Goal: Task Accomplishment & Management: Use online tool/utility

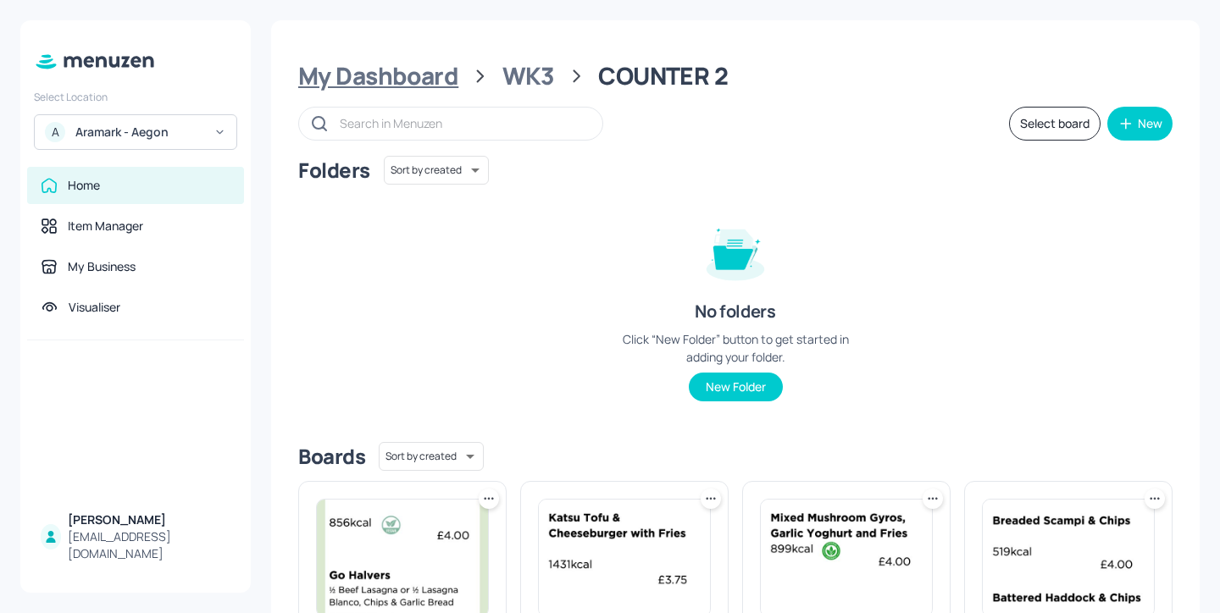
click at [435, 72] on div "My Dashboard" at bounding box center [378, 76] width 160 height 30
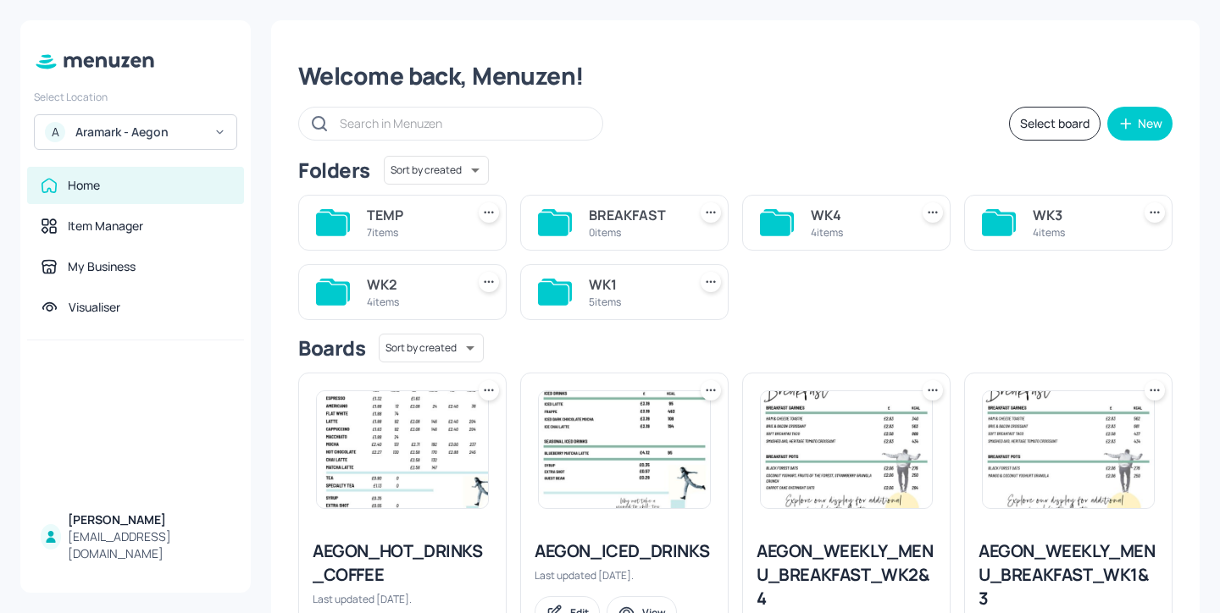
click at [1052, 219] on div "WK3" at bounding box center [1078, 215] width 91 height 20
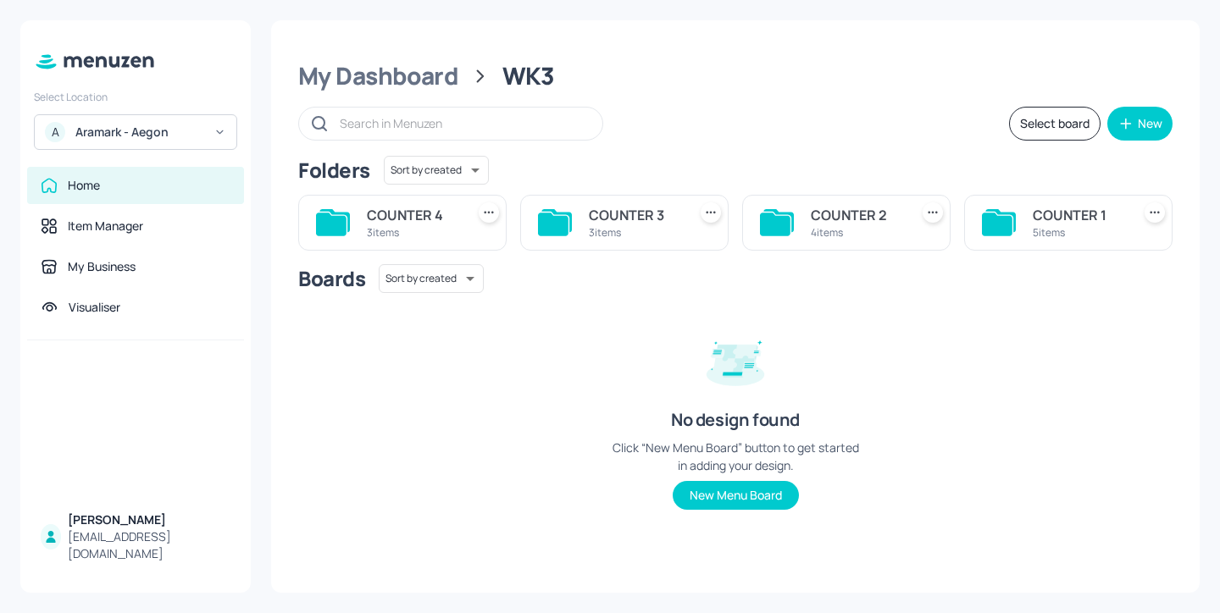
click at [1077, 218] on div "COUNTER 1" at bounding box center [1078, 215] width 91 height 20
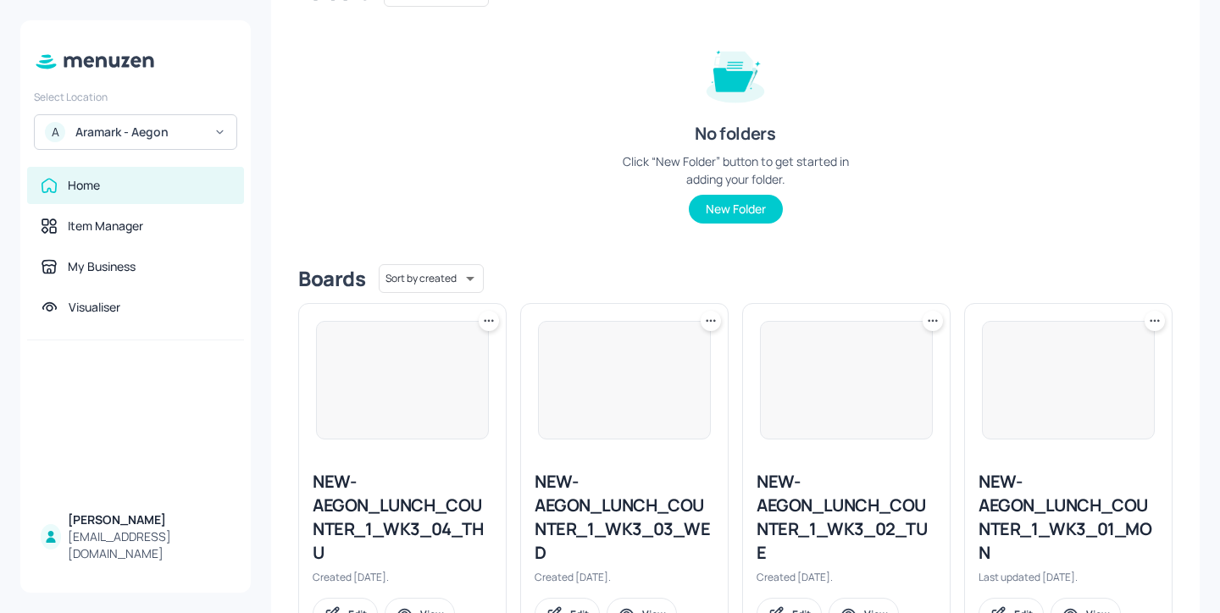
scroll to position [374, 0]
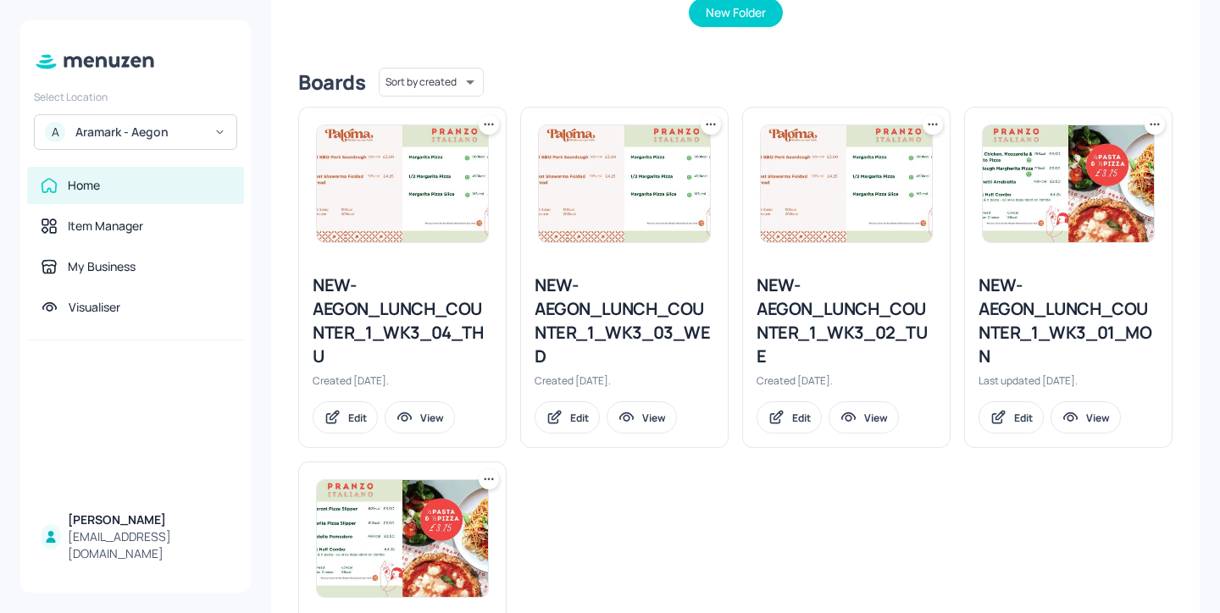
click at [1153, 122] on icon at bounding box center [1154, 124] width 17 height 17
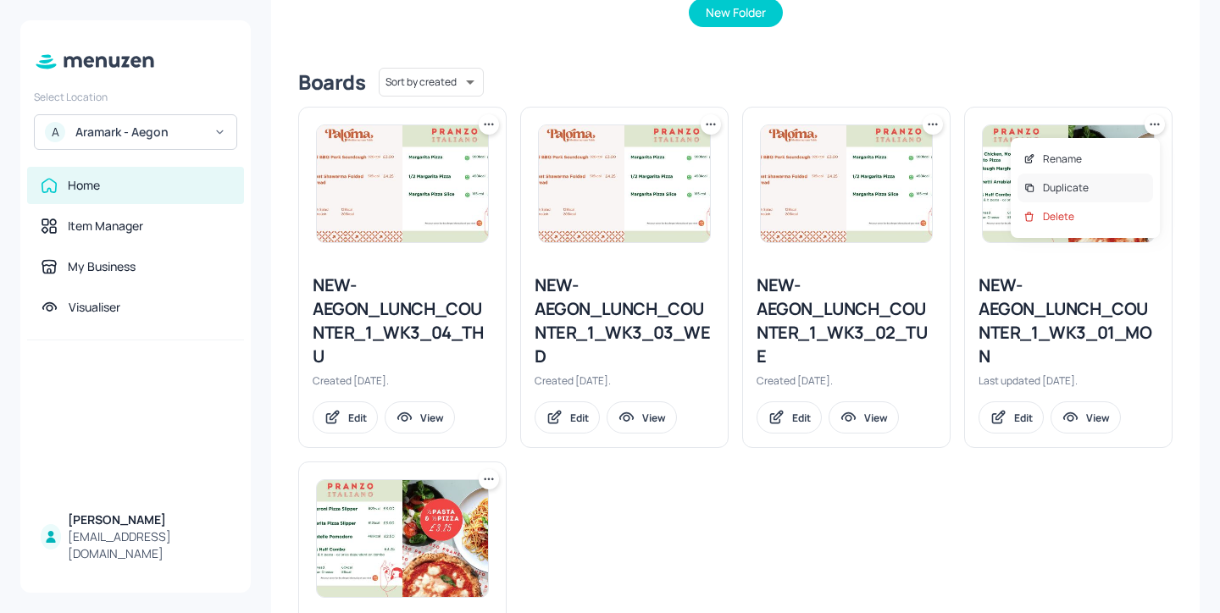
click at [1117, 179] on div "Duplicate" at bounding box center [1085, 188] width 136 height 29
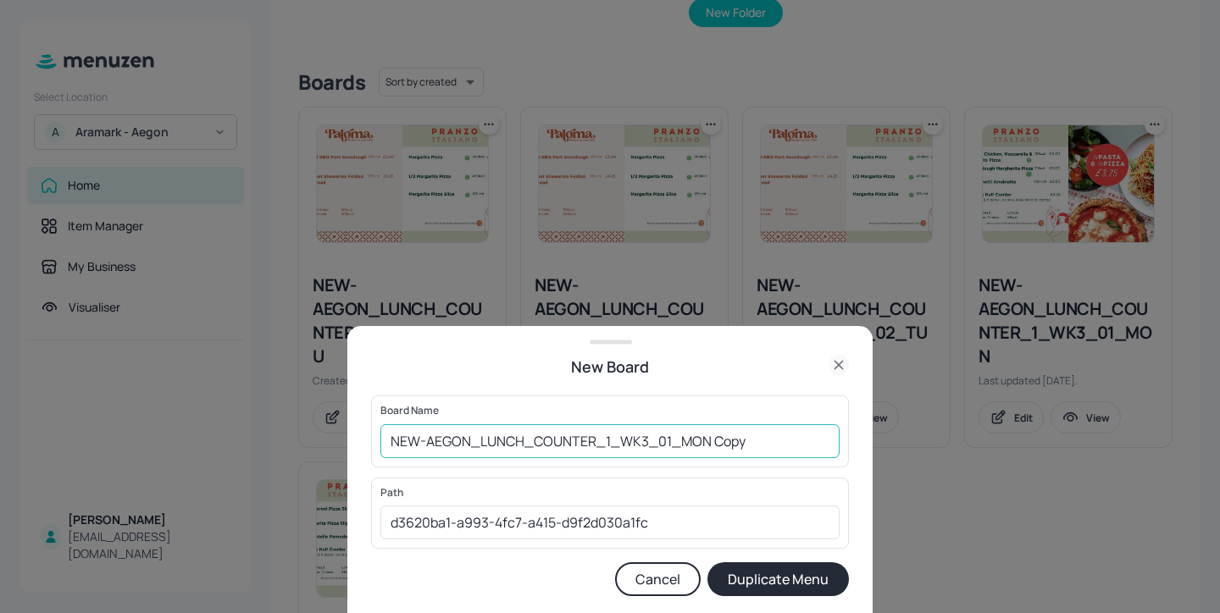
click at [640, 439] on input "NEW-AEGON_LUNCH_COUNTER_1_WK3_01_MON Copy" at bounding box center [609, 441] width 459 height 34
drag, startPoint x: 789, startPoint y: 447, endPoint x: 709, endPoint y: 446, distance: 79.6
click at [709, 446] on input "NEW-AEGON_LUNCH_COUNTER_1_WK4_01_MON Copy" at bounding box center [609, 441] width 459 height 34
type input "NEW-AEGON_LUNCH_COUNTER_1_WK4_01_MON"
click at [786, 573] on button "Duplicate Menu" at bounding box center [777, 579] width 141 height 34
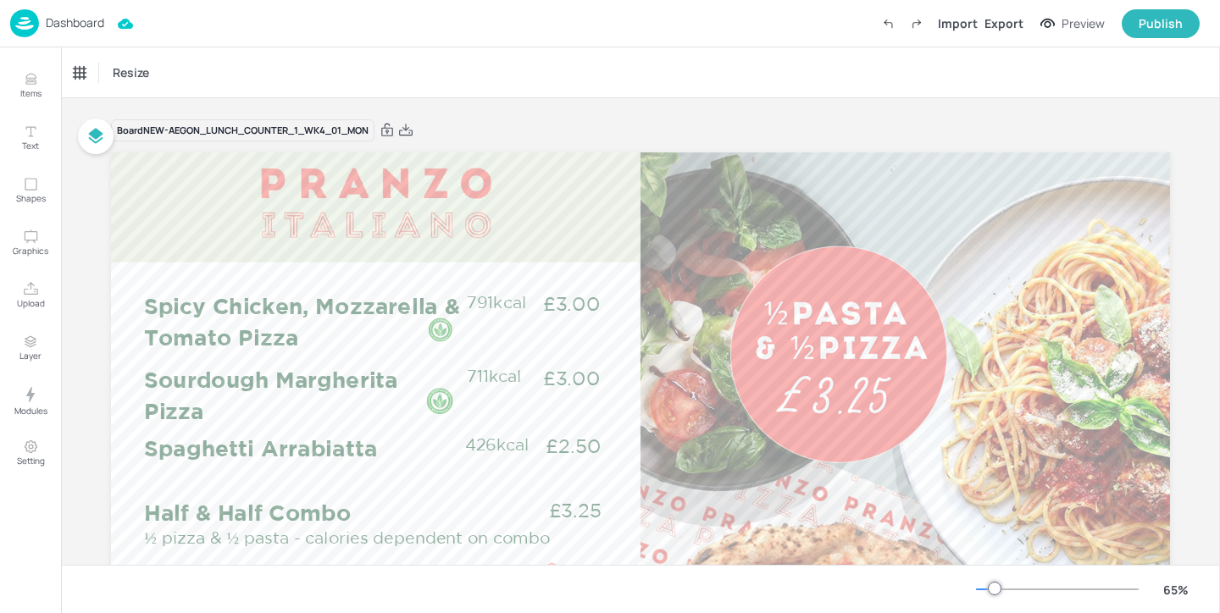
click at [100, 18] on p "Dashboard" at bounding box center [75, 23] width 58 height 12
click at [88, 18] on p "Dashboard" at bounding box center [75, 23] width 58 height 12
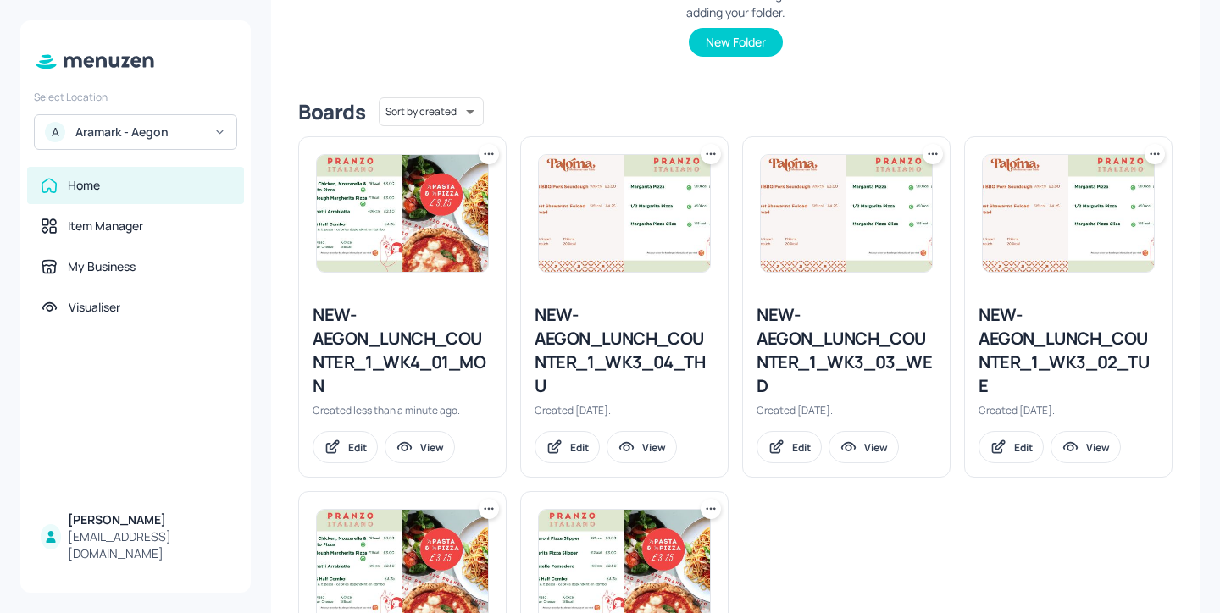
scroll to position [439, 0]
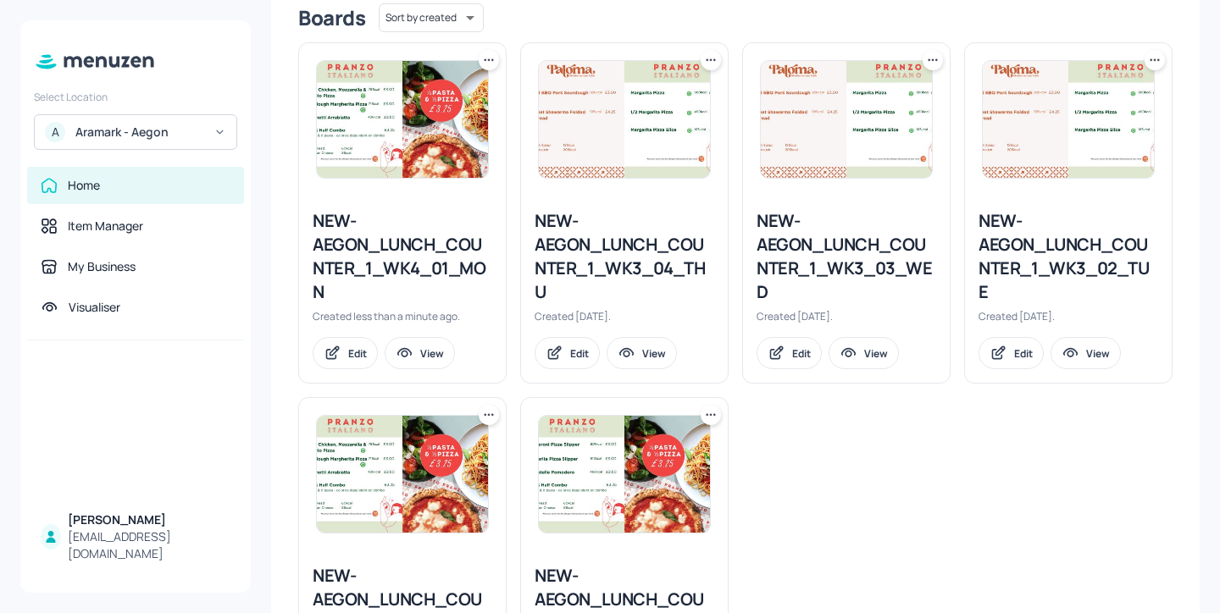
click at [1151, 58] on icon at bounding box center [1154, 60] width 17 height 17
click at [1108, 117] on div "Duplicate" at bounding box center [1085, 123] width 136 height 29
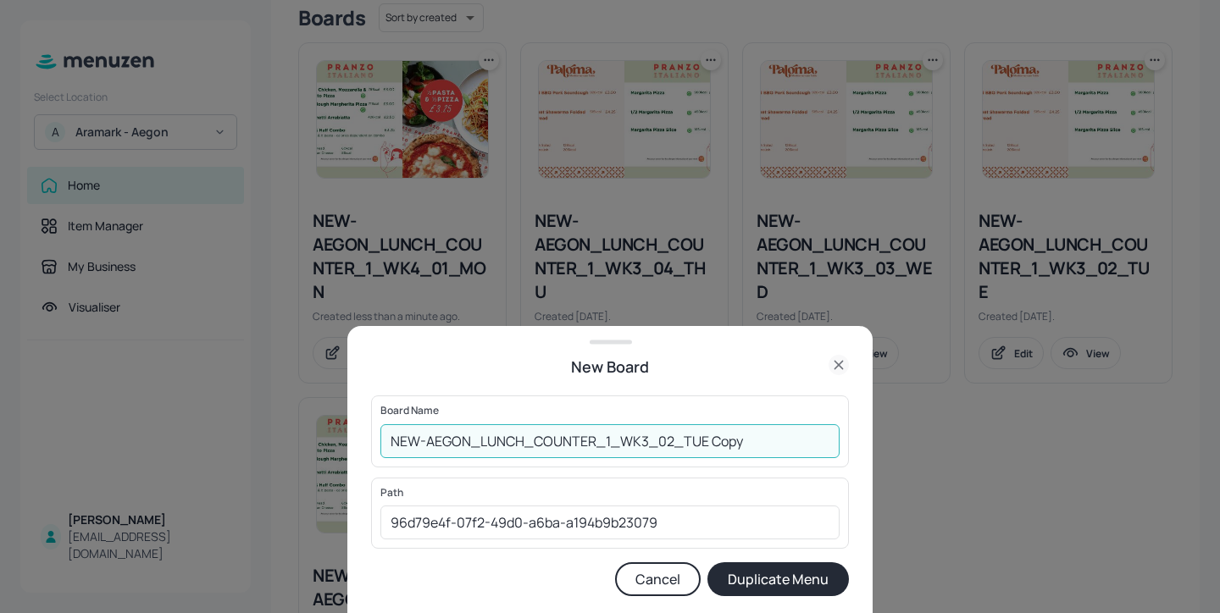
click at [645, 440] on input "NEW-AEGON_LUNCH_COUNTER_1_WK3_02_TUE Copy" at bounding box center [609, 441] width 459 height 34
drag, startPoint x: 764, startPoint y: 439, endPoint x: 706, endPoint y: 441, distance: 58.5
click at [706, 441] on input "NEW-AEGON_LUNCH_COUNTER_1_WK4_02_TUE Copy" at bounding box center [609, 441] width 459 height 34
click at [707, 562] on button "Duplicate Menu" at bounding box center [777, 579] width 141 height 34
type input "NEW-AEGON_LUNCH_COUNTER_1_WK4_02_TUE"
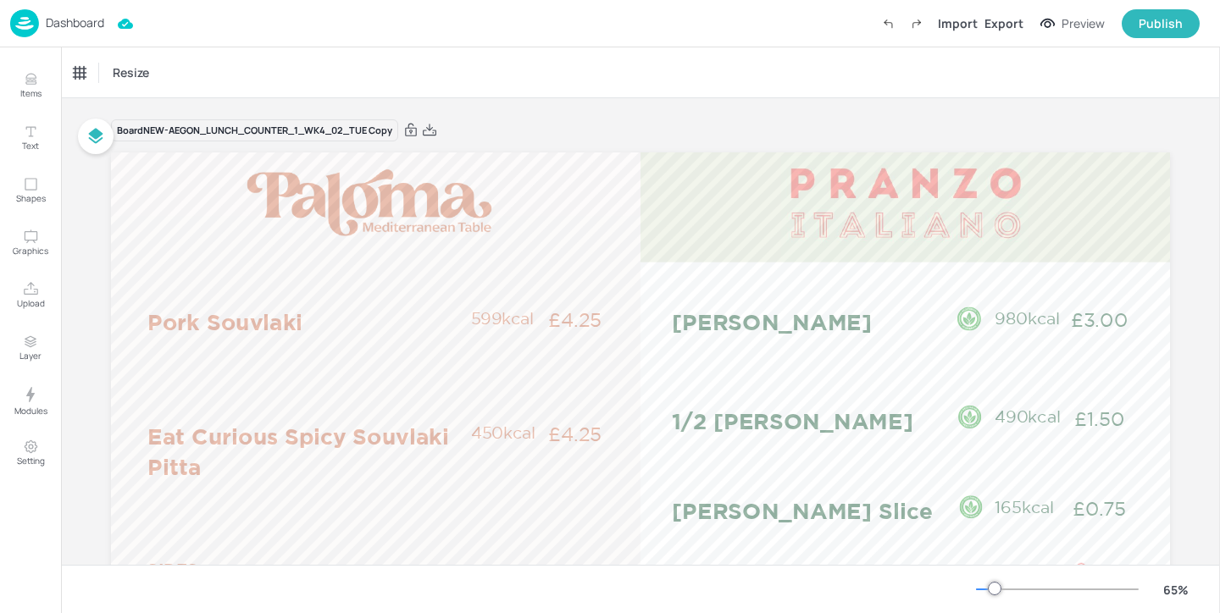
click at [74, 23] on p "Dashboard" at bounding box center [75, 23] width 58 height 12
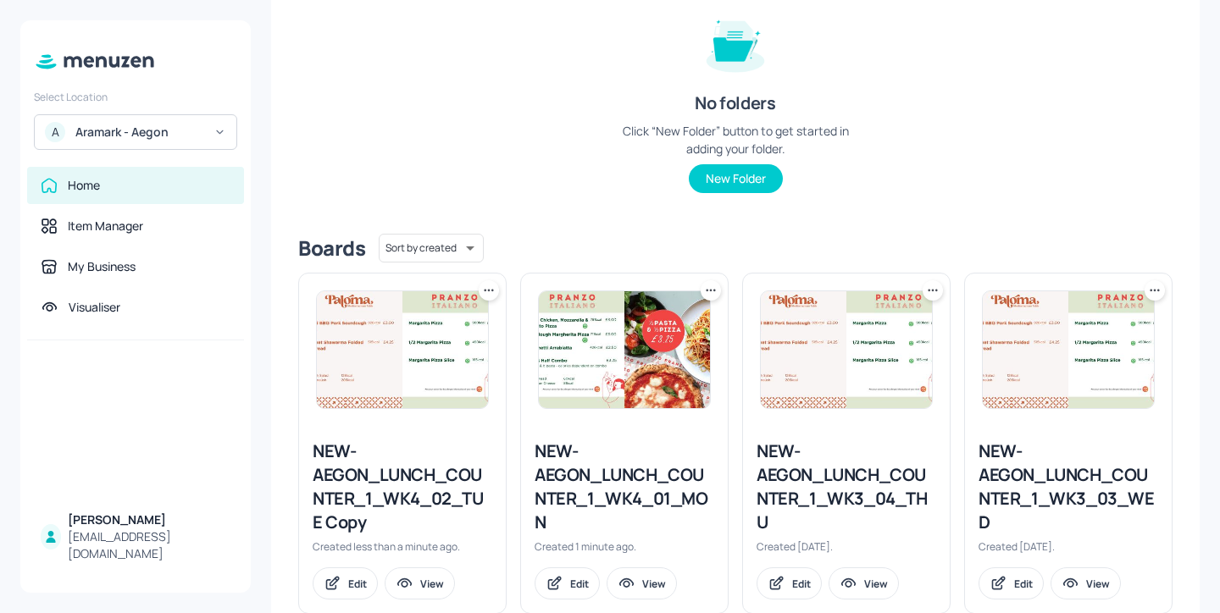
scroll to position [234, 0]
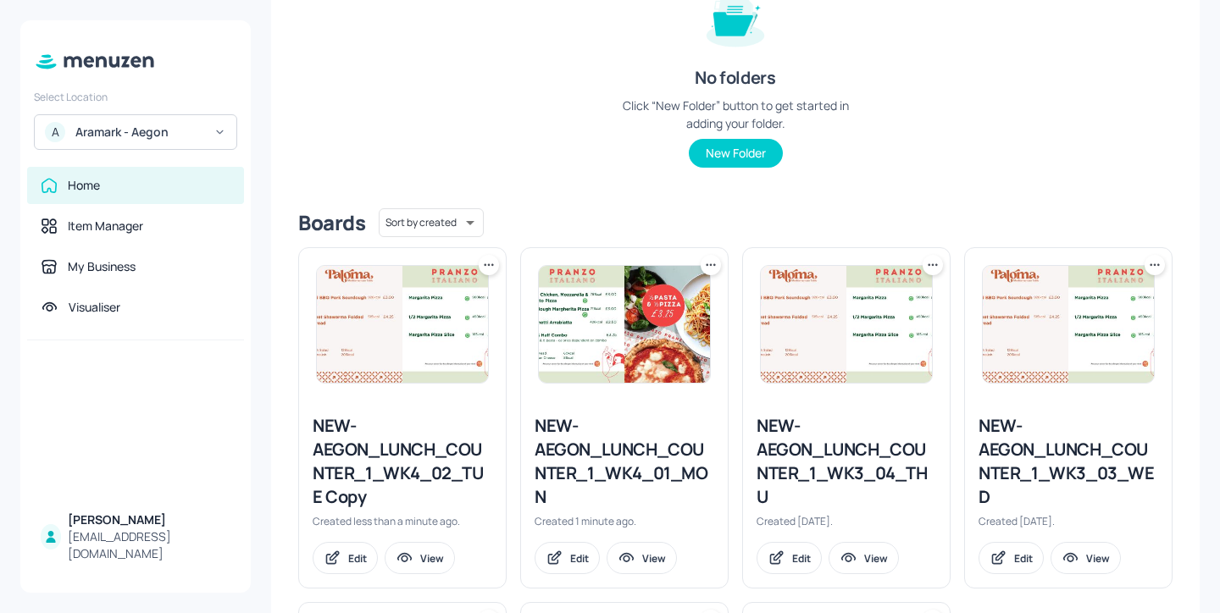
click at [485, 263] on icon at bounding box center [488, 265] width 17 height 17
click at [465, 302] on div "Rename" at bounding box center [424, 299] width 136 height 29
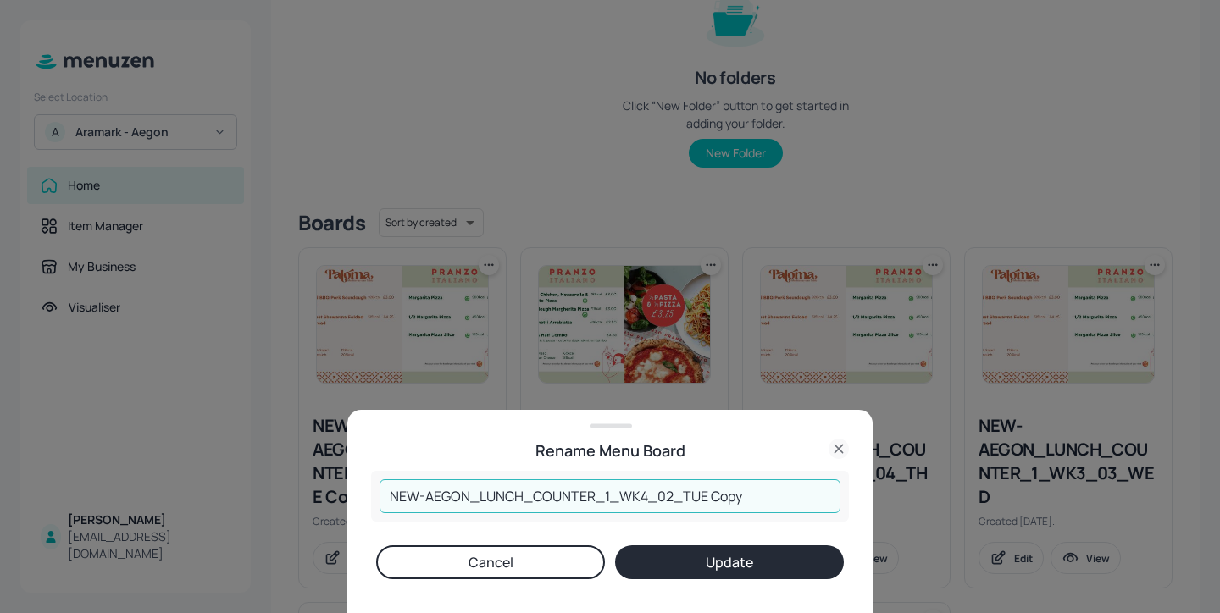
drag, startPoint x: 778, startPoint y: 502, endPoint x: 704, endPoint y: 494, distance: 74.2
click at [704, 494] on input "NEW-AEGON_LUNCH_COUNTER_1_WK4_02_TUE Copy" at bounding box center [609, 496] width 461 height 34
type input "NEW-AEGON_LUNCH_COUNTER_1_WK4_02_TUE"
click at [759, 557] on button "Update" at bounding box center [729, 563] width 229 height 34
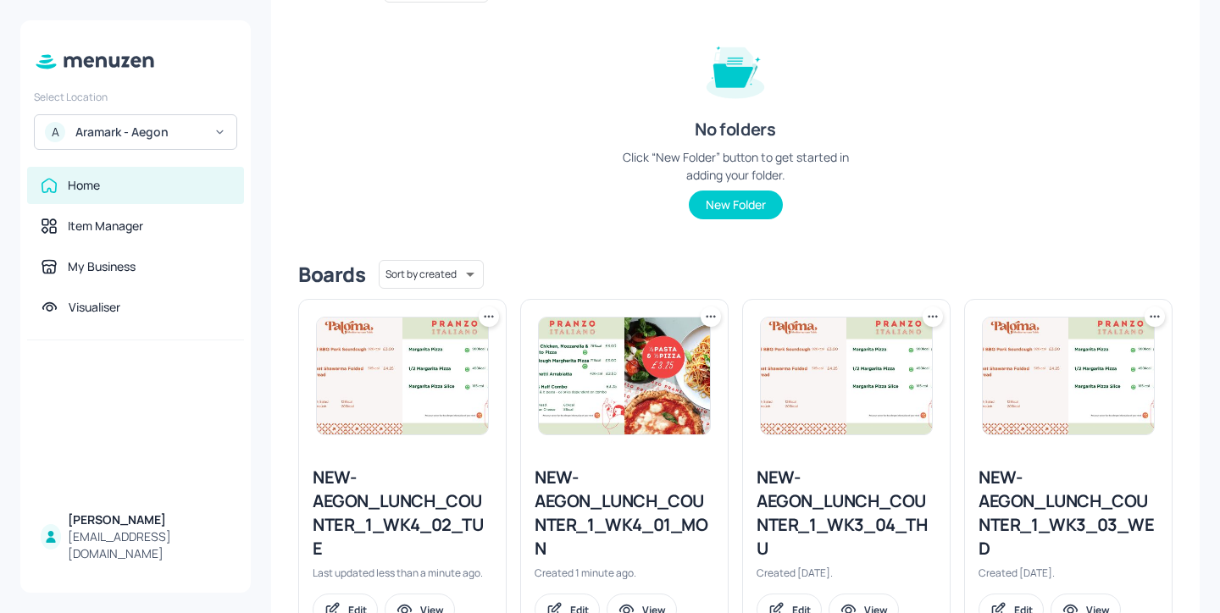
scroll to position [143, 0]
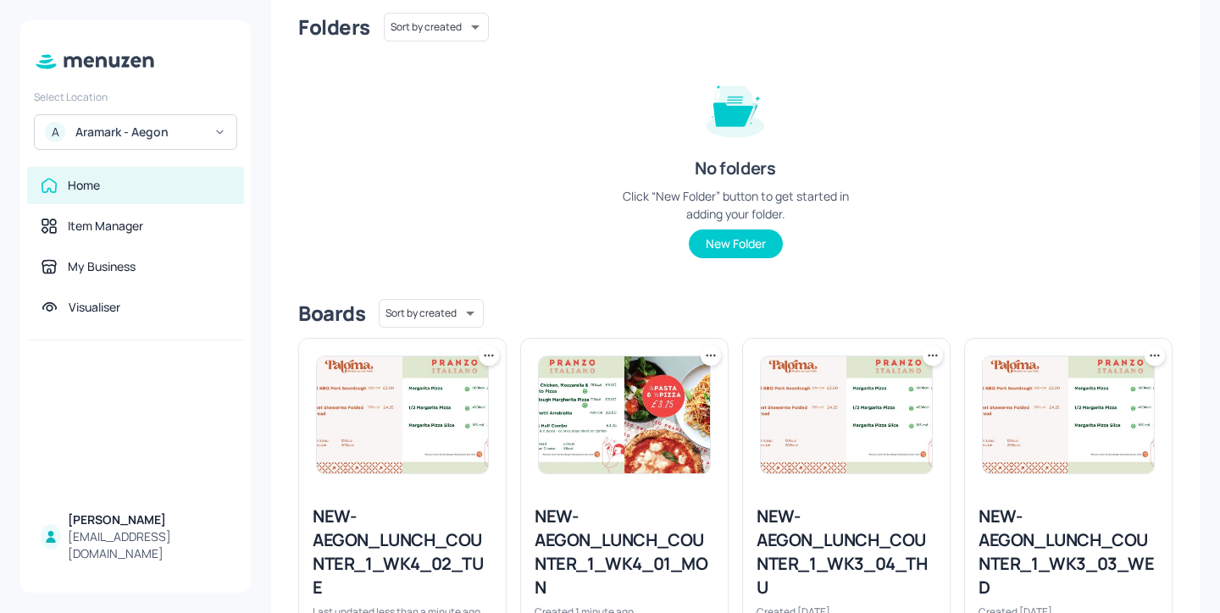
click at [492, 363] on icon at bounding box center [488, 355] width 17 height 17
click at [505, 191] on div at bounding box center [610, 306] width 1220 height 613
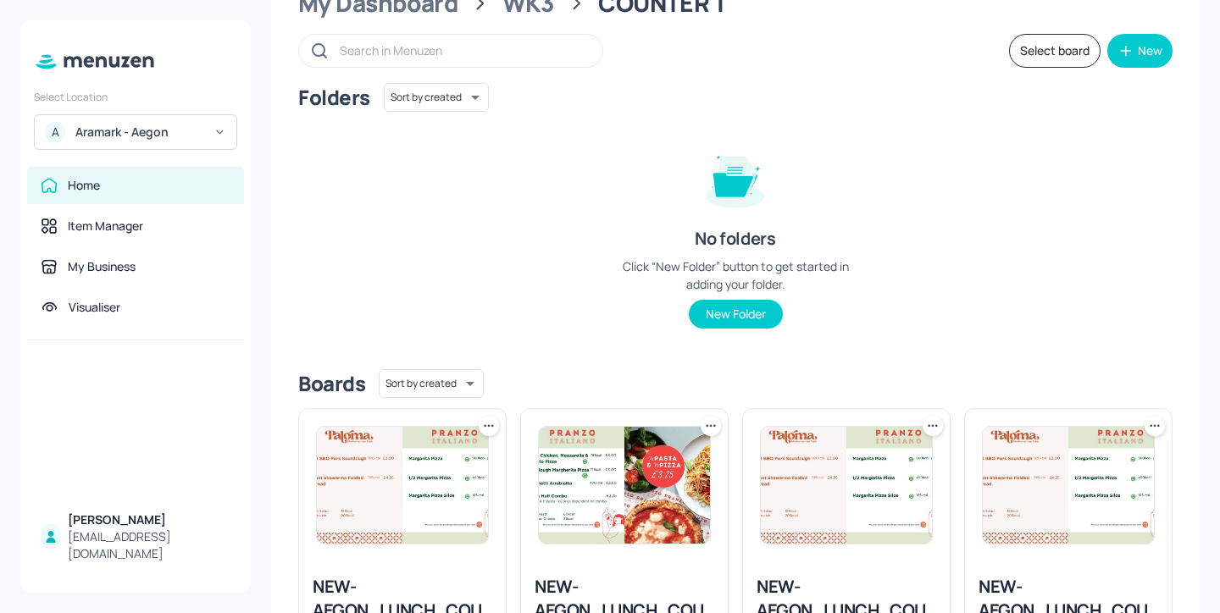
scroll to position [0, 0]
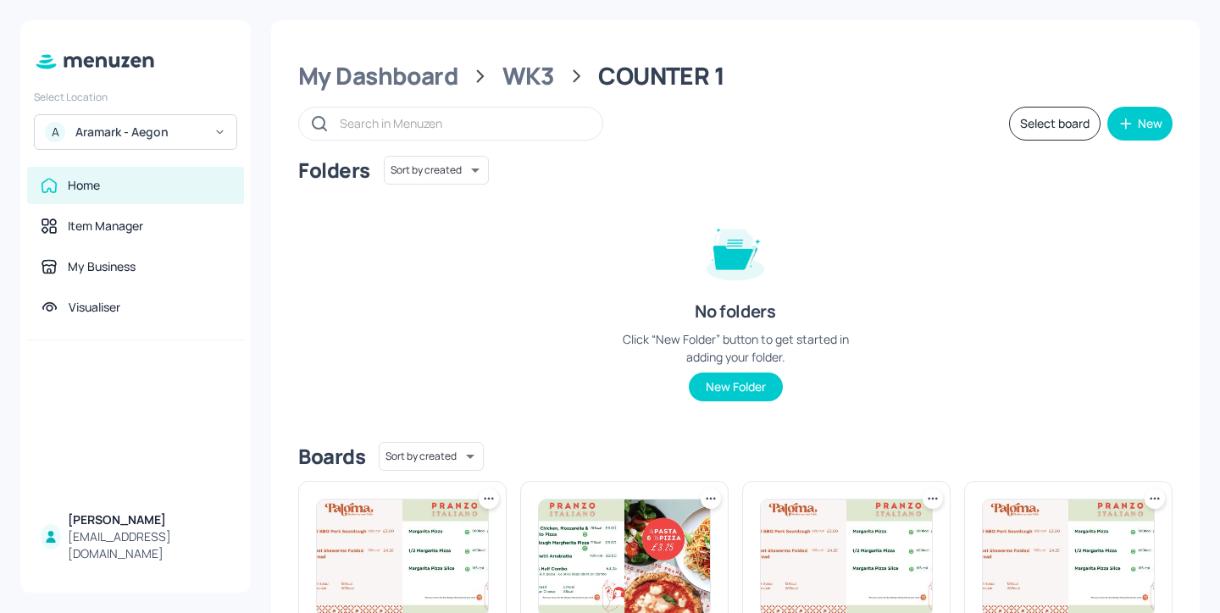
click at [1035, 117] on button "Select board" at bounding box center [1054, 124] width 91 height 34
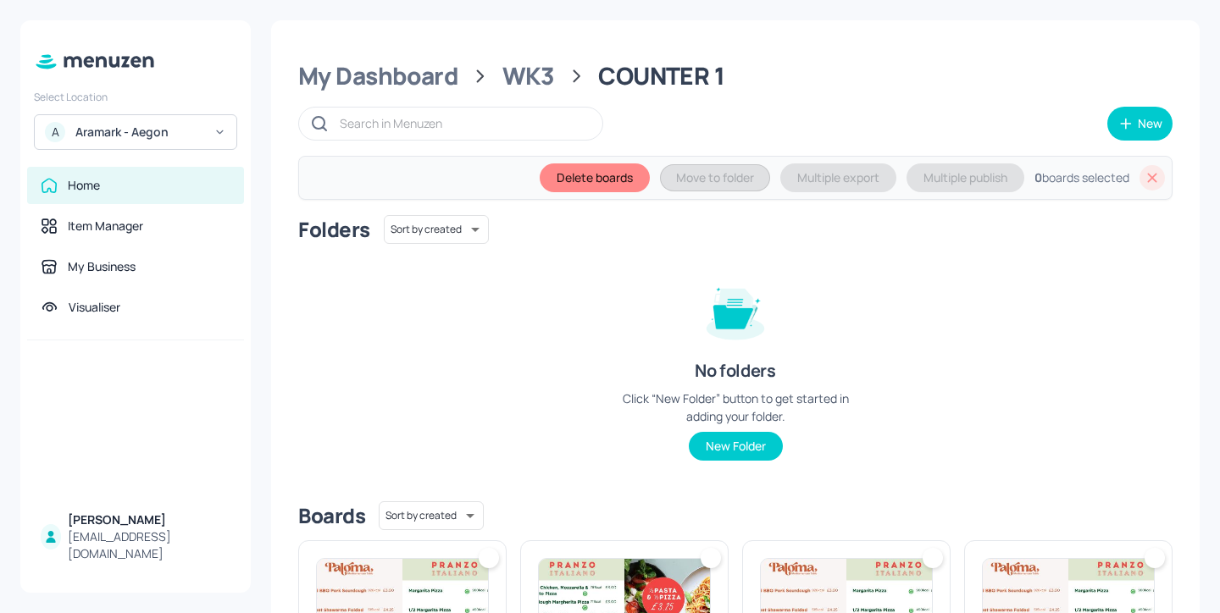
click at [442, 570] on img at bounding box center [402, 617] width 171 height 117
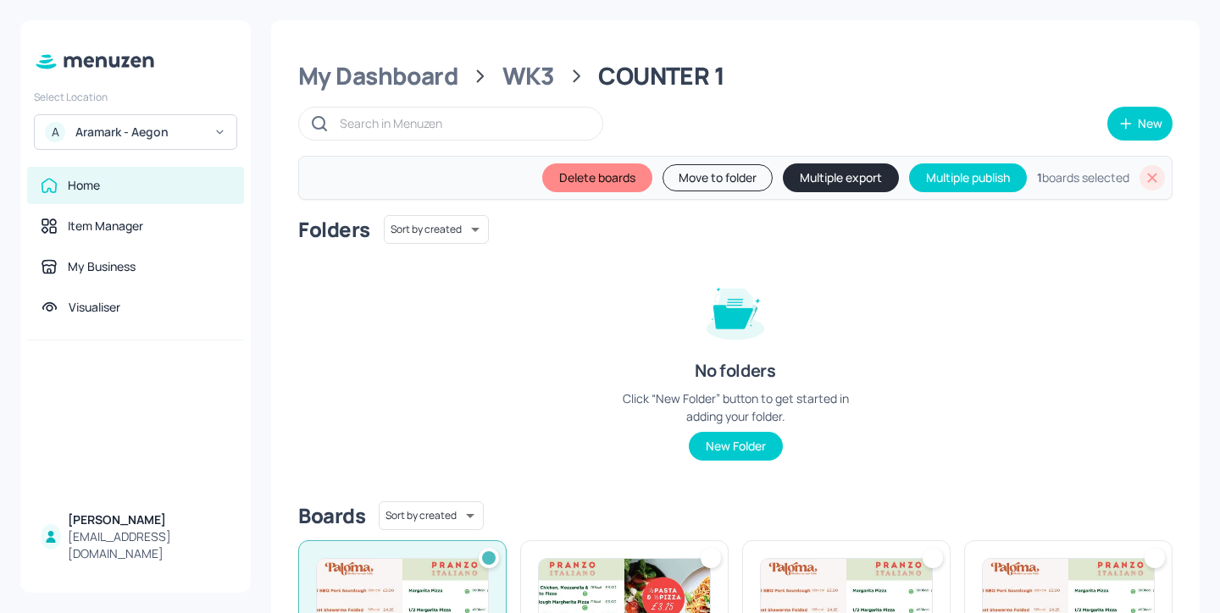
click at [599, 572] on img at bounding box center [624, 617] width 171 height 117
click at [717, 172] on button "Move to folder" at bounding box center [716, 177] width 110 height 27
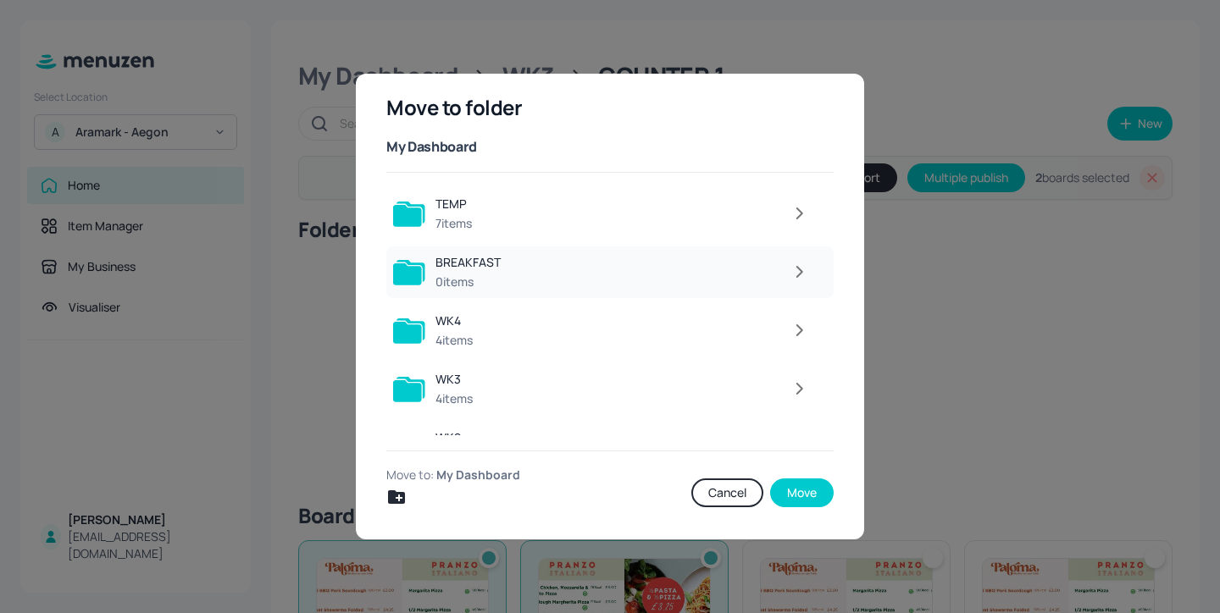
scroll to position [97, 0]
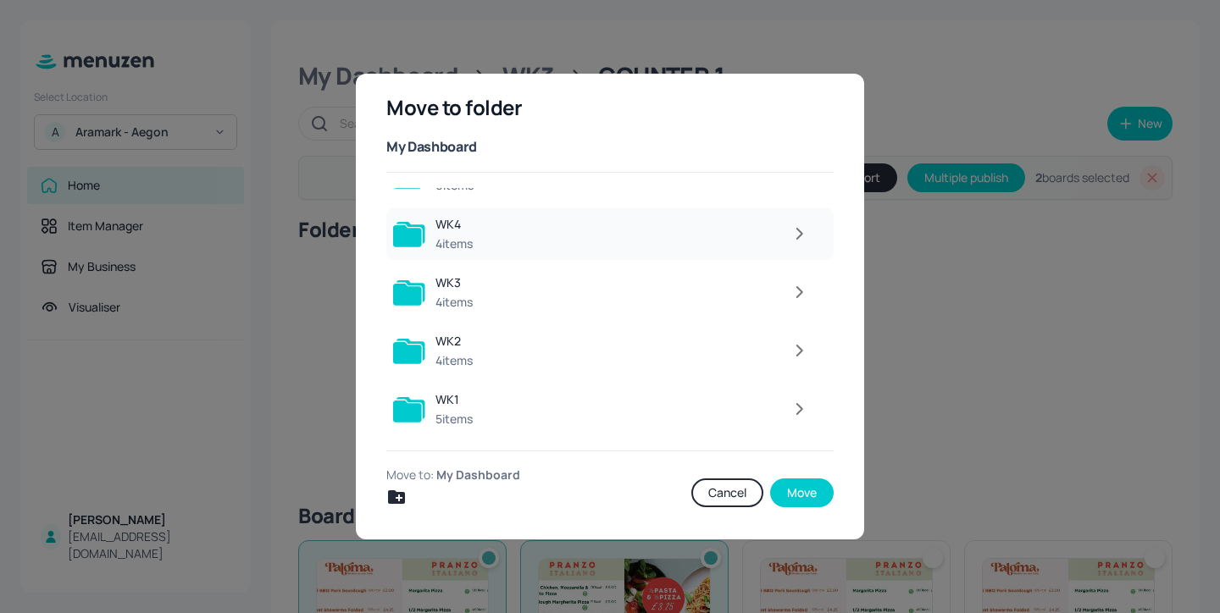
click at [795, 235] on icon "button" at bounding box center [799, 234] width 21 height 20
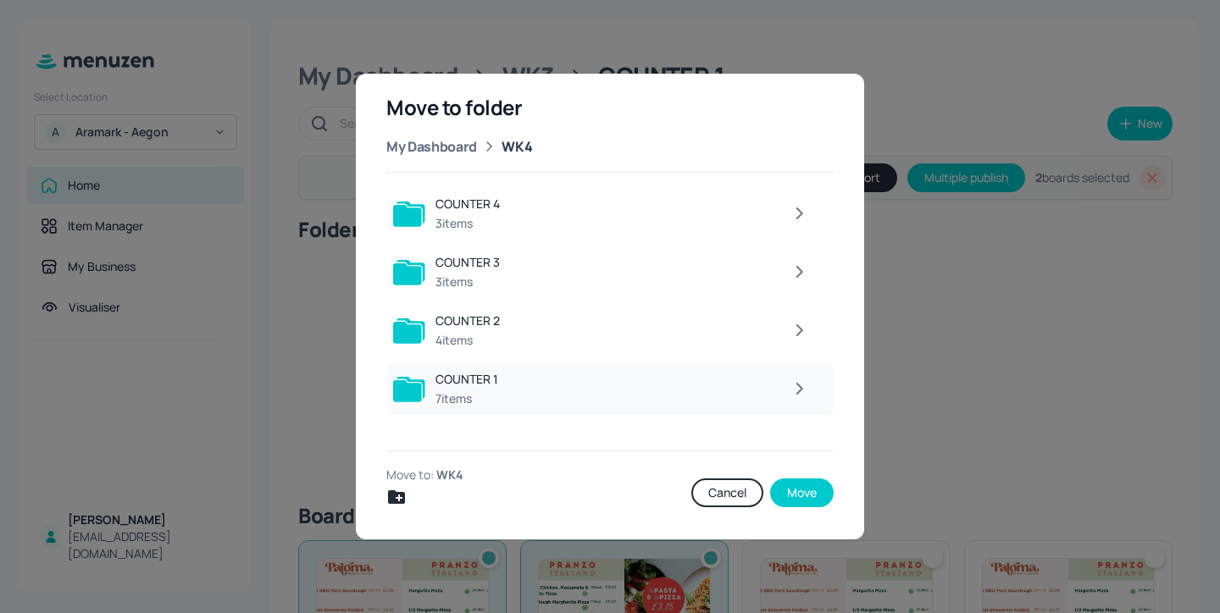
click at [784, 374] on div at bounding box center [662, 389] width 309 height 34
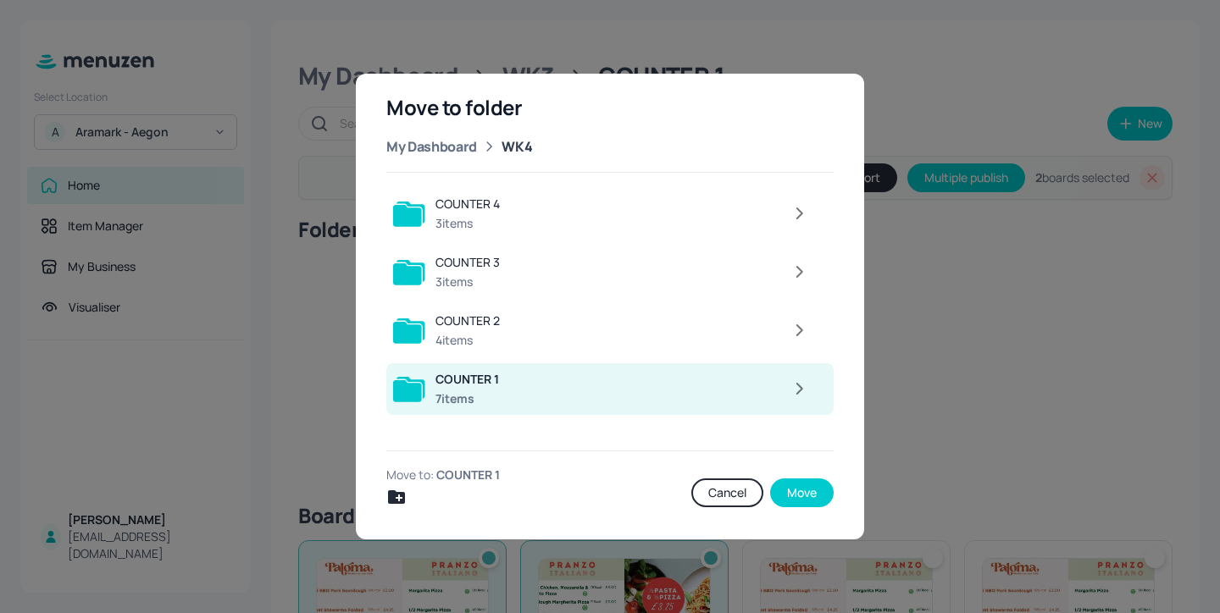
click at [804, 380] on icon "button" at bounding box center [799, 389] width 21 height 20
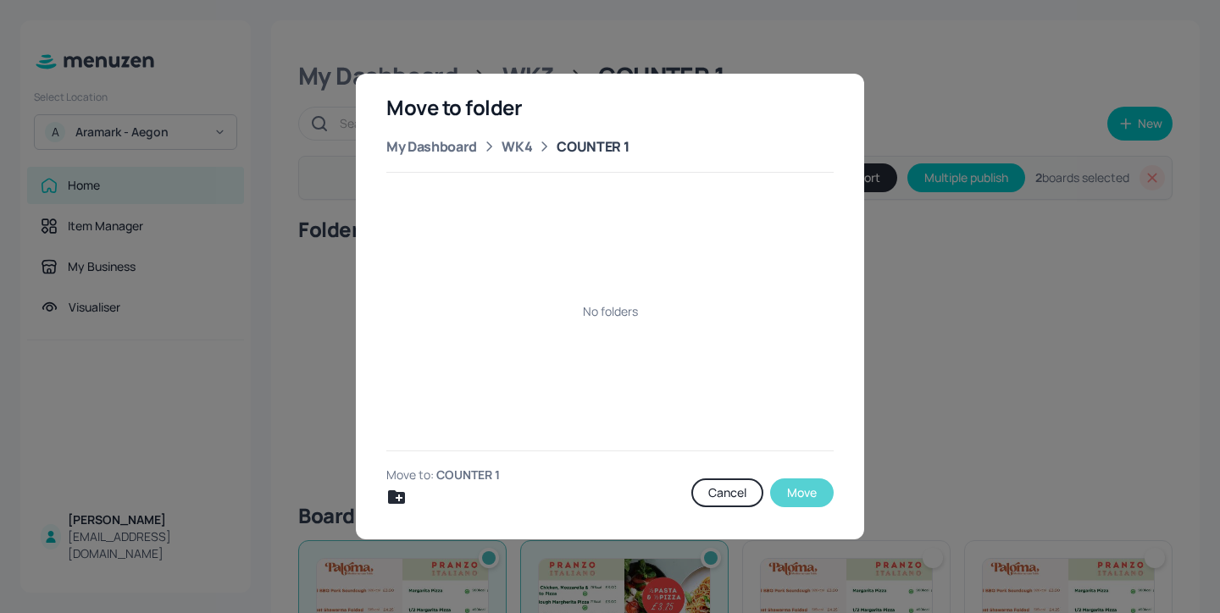
click at [796, 490] on button "Move" at bounding box center [802, 493] width 64 height 29
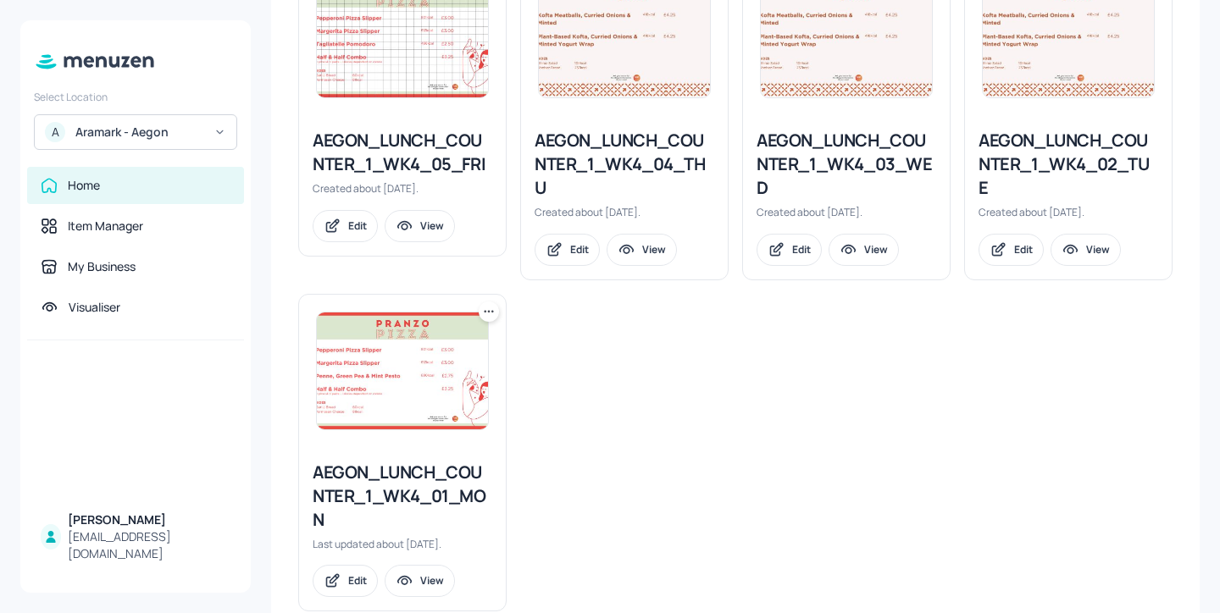
scroll to position [877, 0]
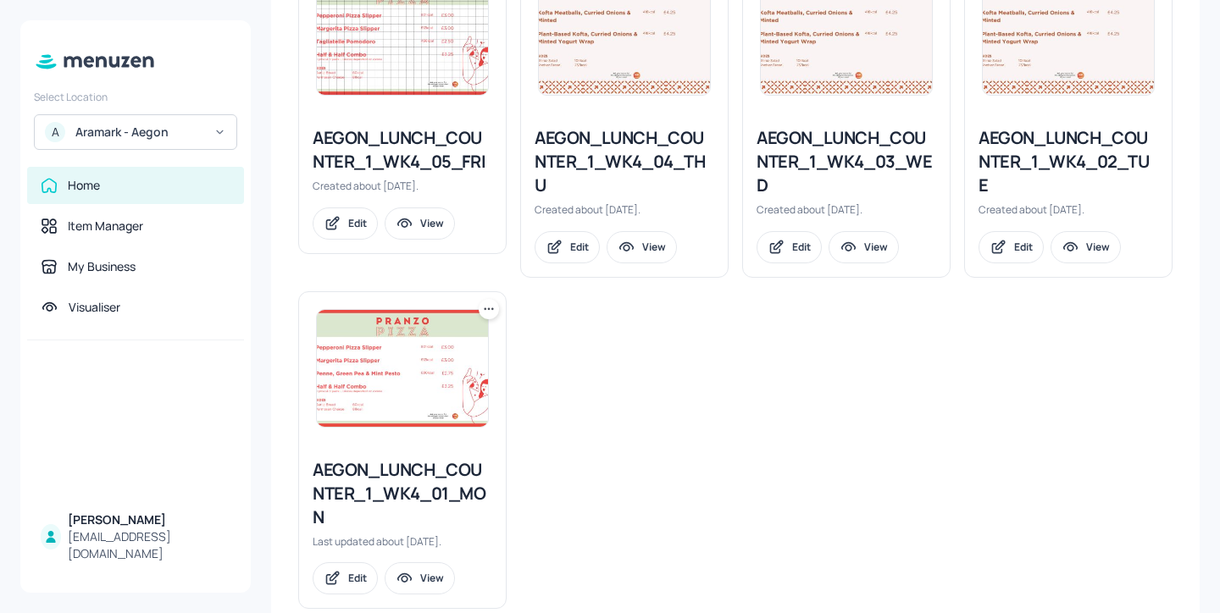
click at [433, 477] on div "AEGON_LUNCH_COUNTER_1_WK4_01_MON" at bounding box center [403, 493] width 180 height 71
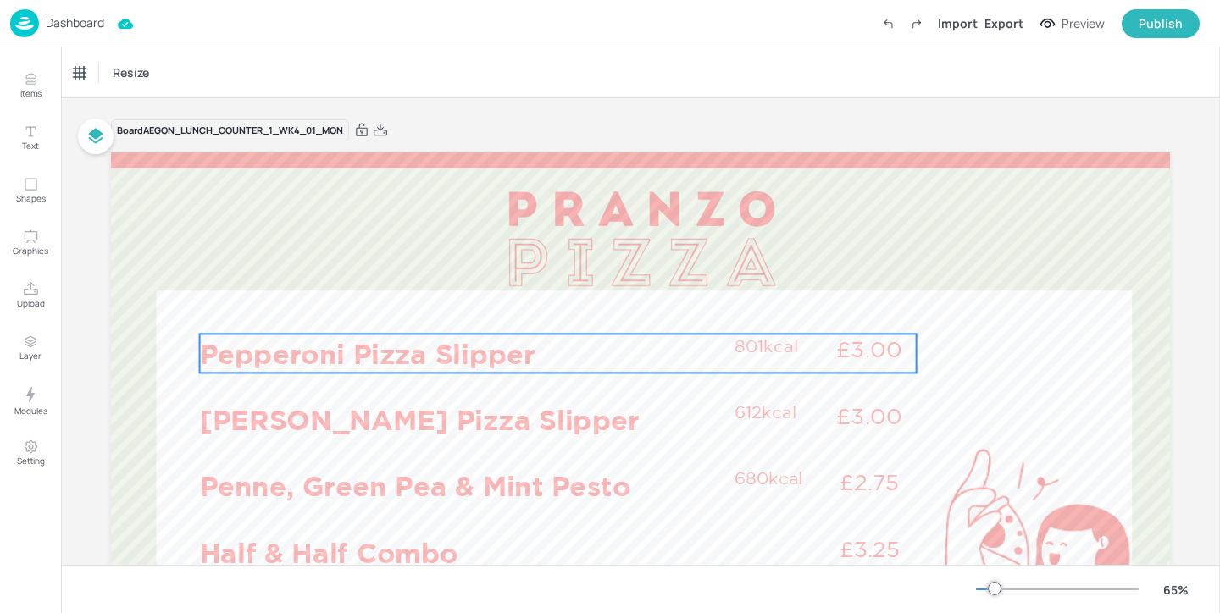
click at [420, 343] on p "Pepperoni Pizza Slipper" at bounding box center [462, 353] width 525 height 39
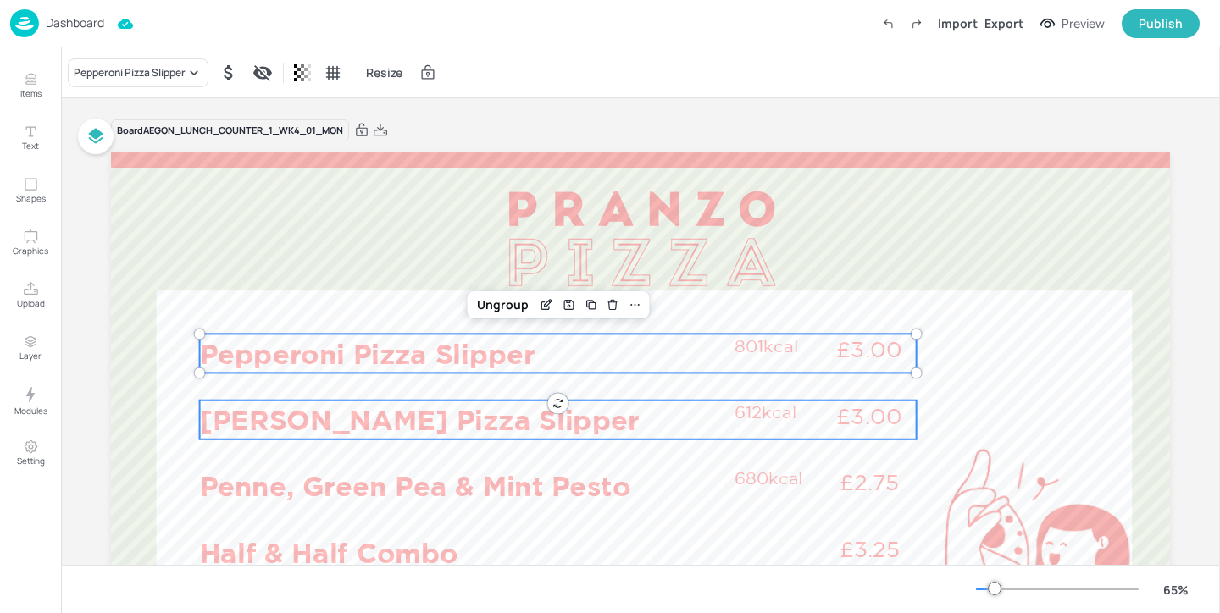
click at [412, 410] on p "[PERSON_NAME] Pizza Slipper" at bounding box center [462, 420] width 525 height 39
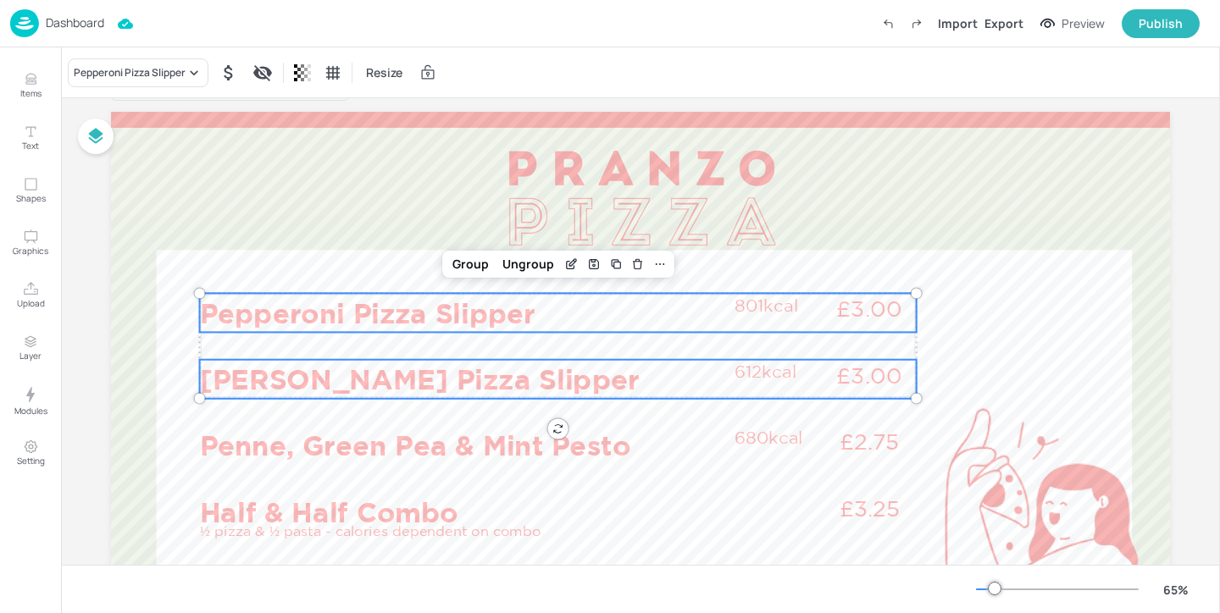
scroll to position [53, 0]
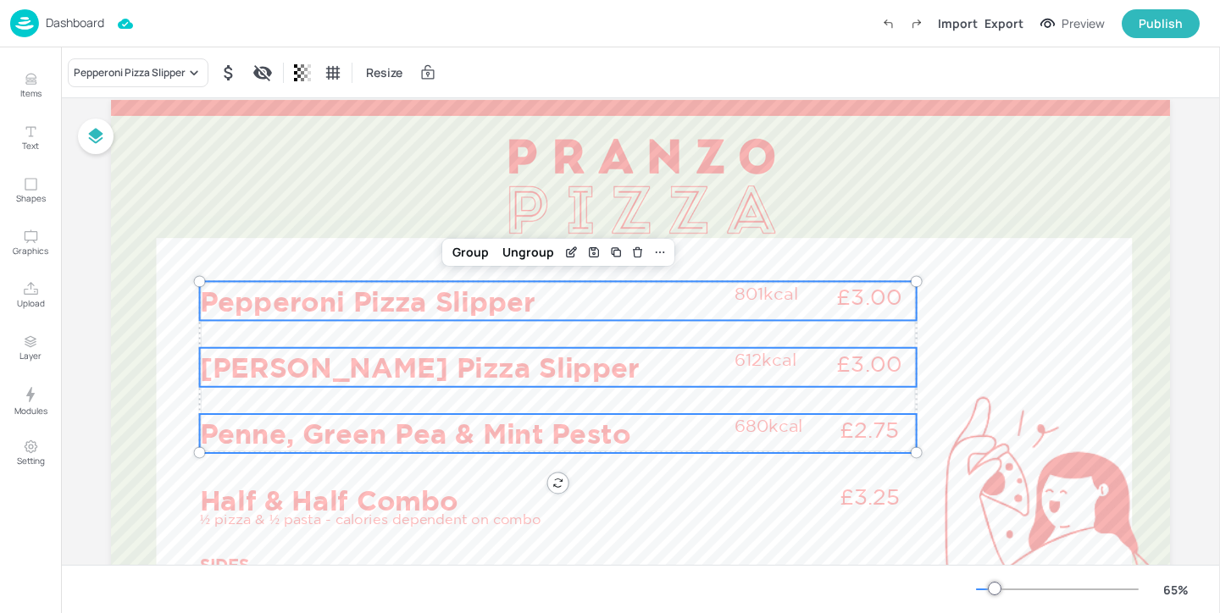
click at [394, 421] on p "Penne, Green Pea & Mint Pesto" at bounding box center [462, 433] width 525 height 39
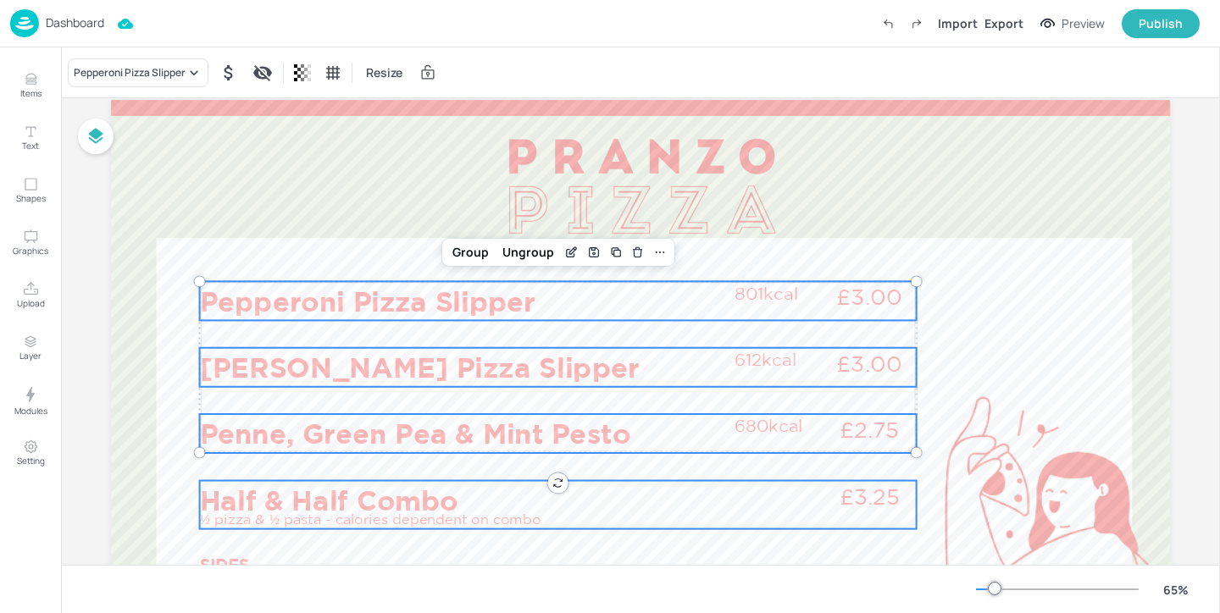
click at [381, 516] on p "½ pizza & ½ pasta - calories dependent on combo" at bounding box center [462, 519] width 525 height 19
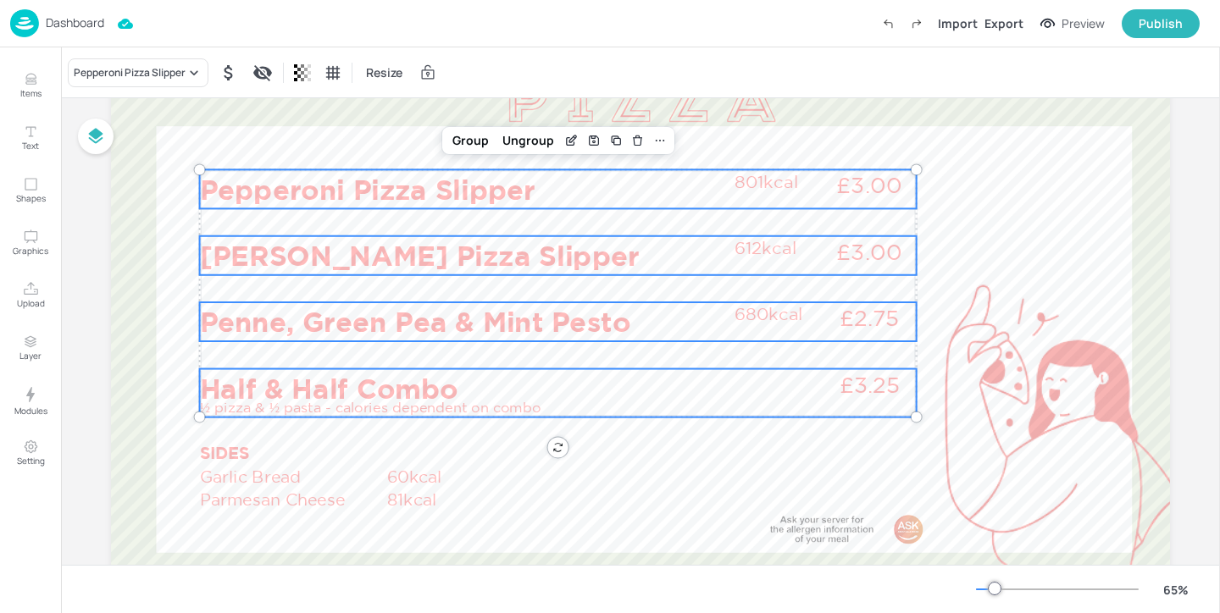
scroll to position [165, 0]
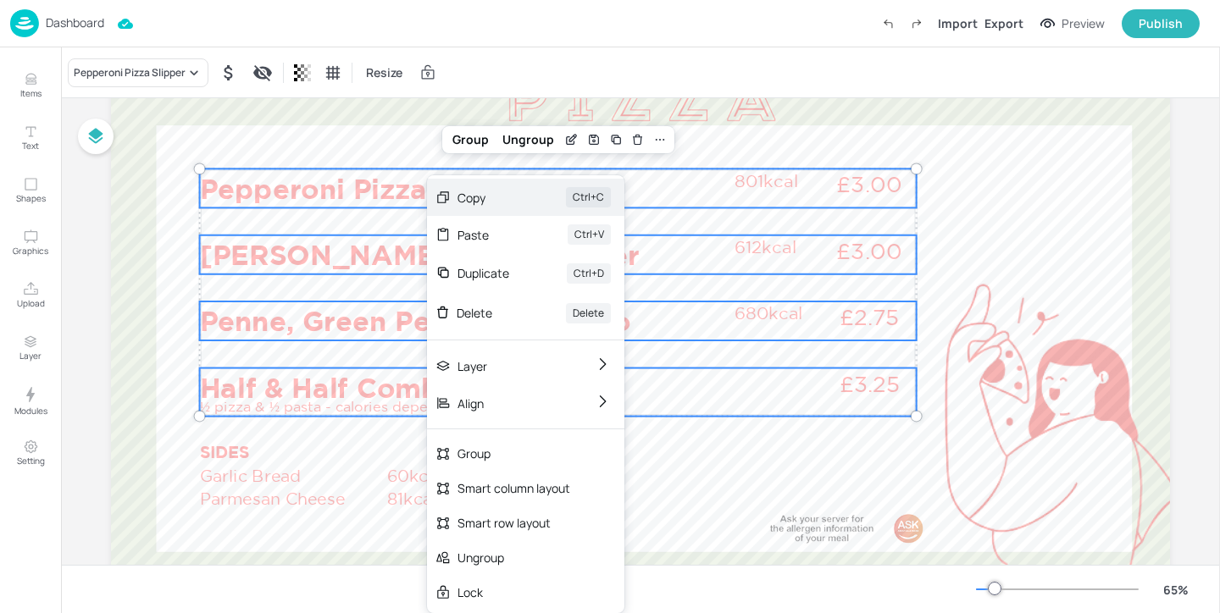
click at [507, 204] on div "Copy" at bounding box center [487, 198] width 61 height 18
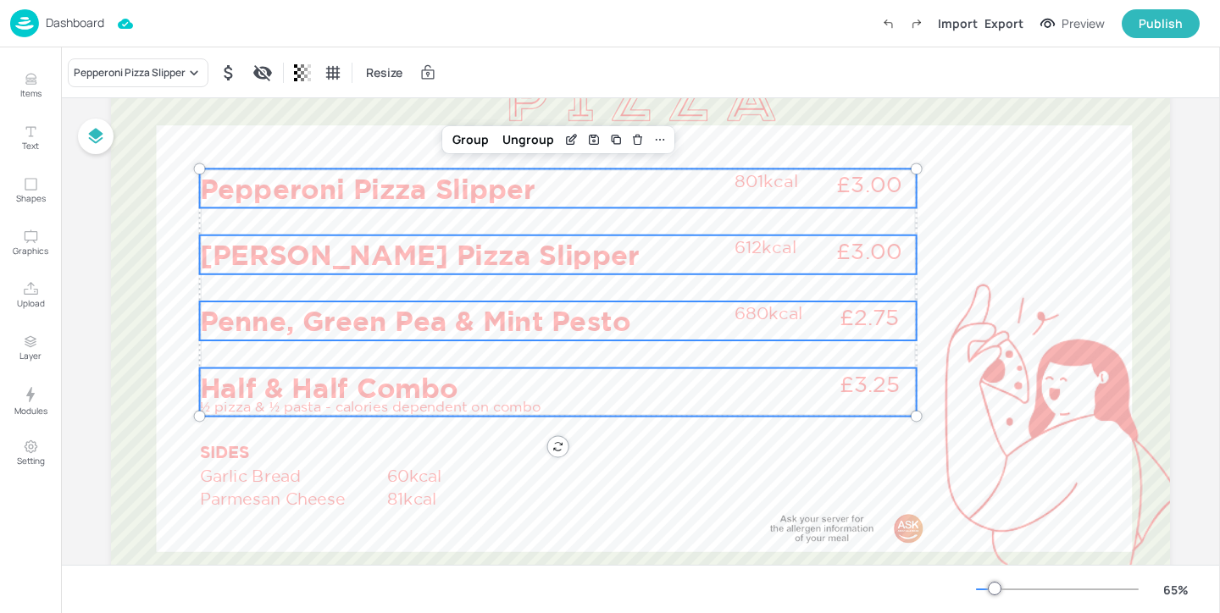
click at [70, 12] on div "Dashboard" at bounding box center [57, 23] width 94 height 28
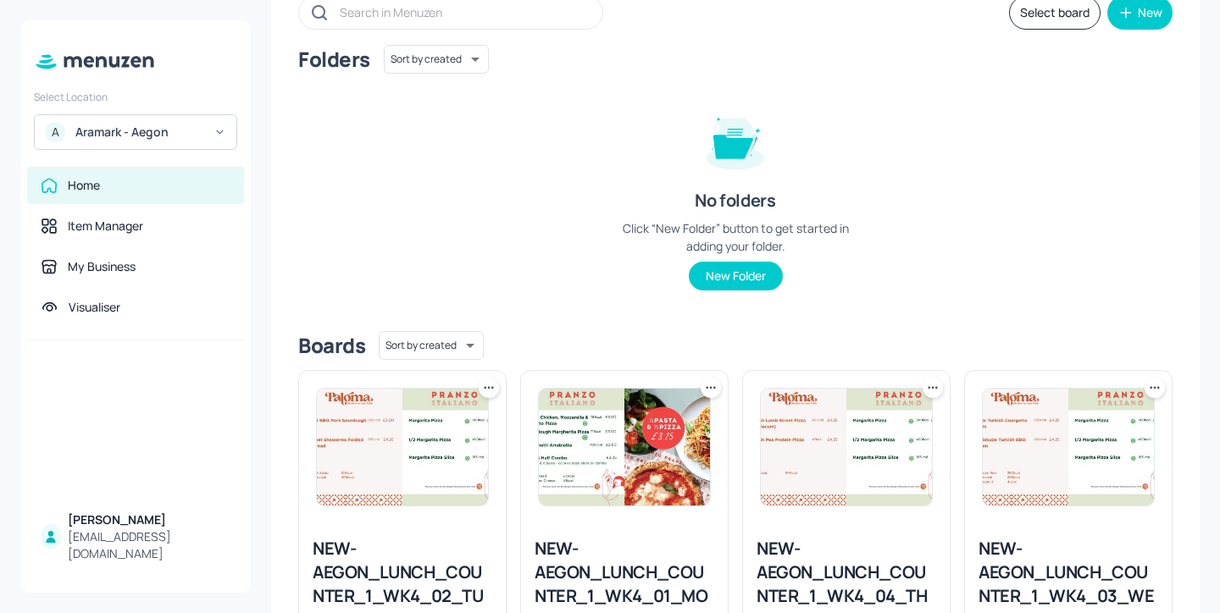
scroll to position [342, 0]
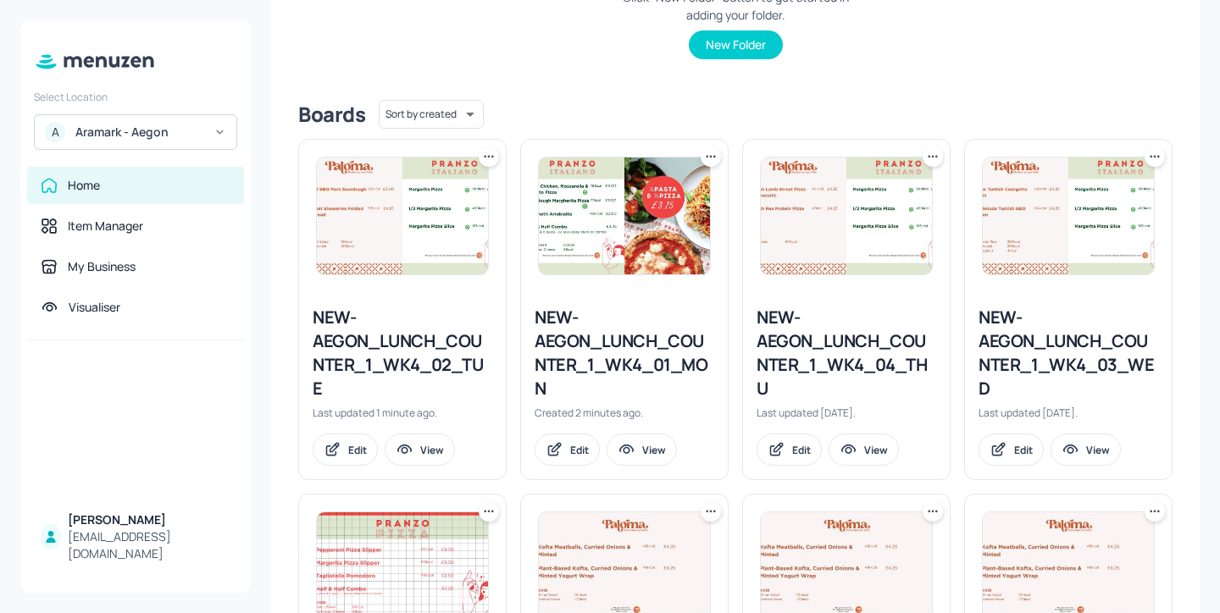
click at [588, 364] on div "NEW-AEGON_LUNCH_COUNTER_1_WK4_01_MON" at bounding box center [625, 353] width 180 height 95
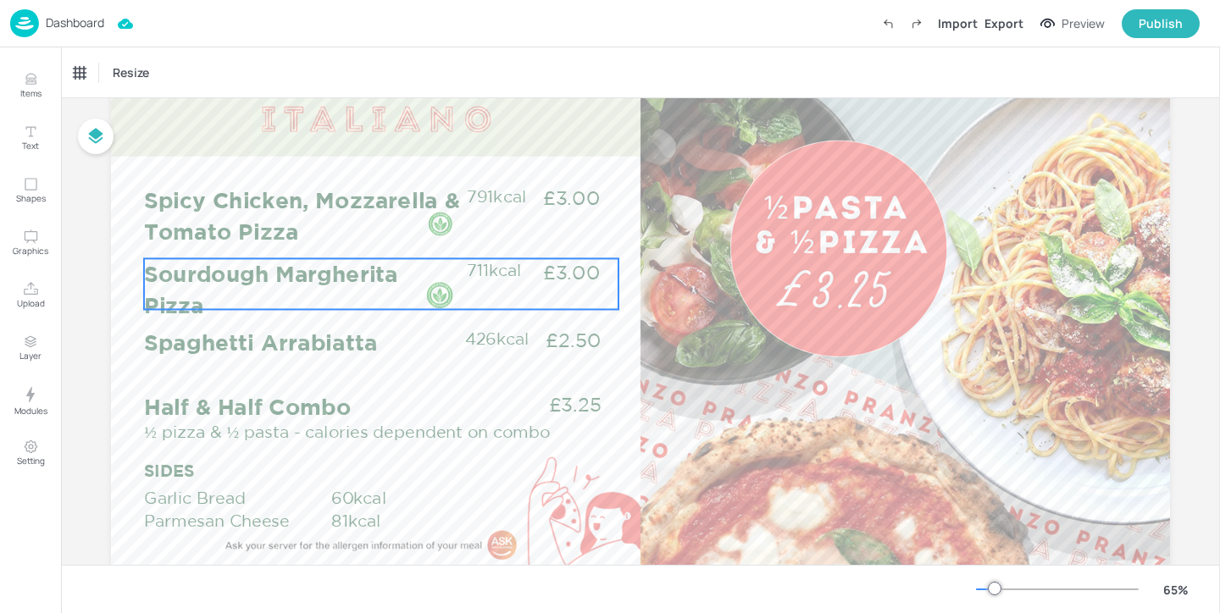
scroll to position [110, 0]
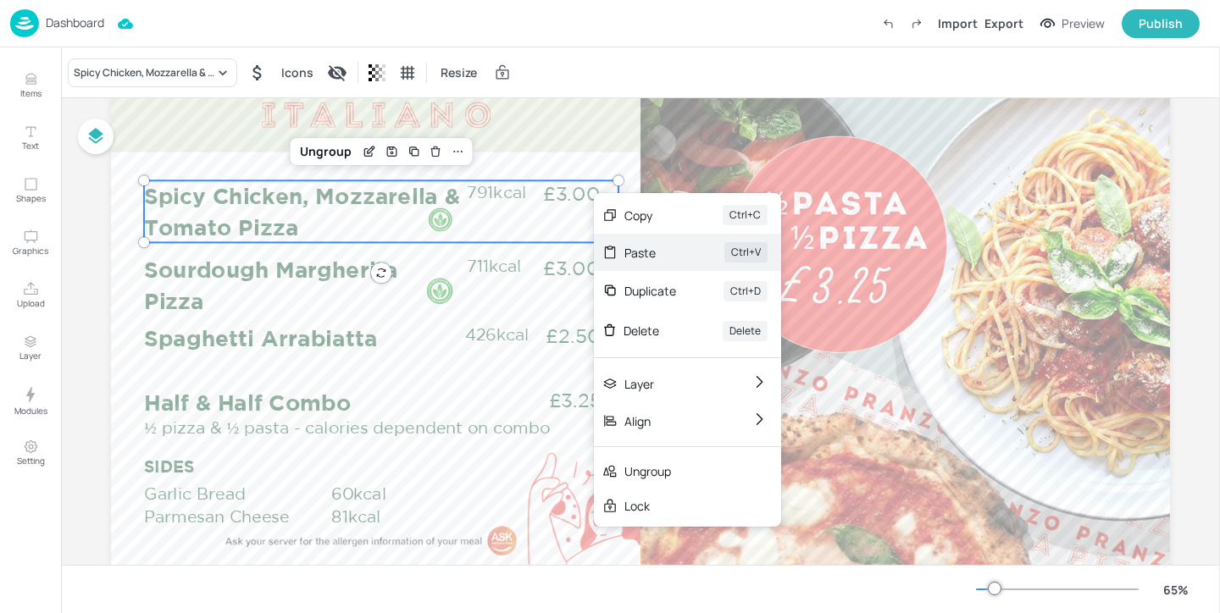
click at [653, 252] on div "Paste" at bounding box center [650, 253] width 53 height 18
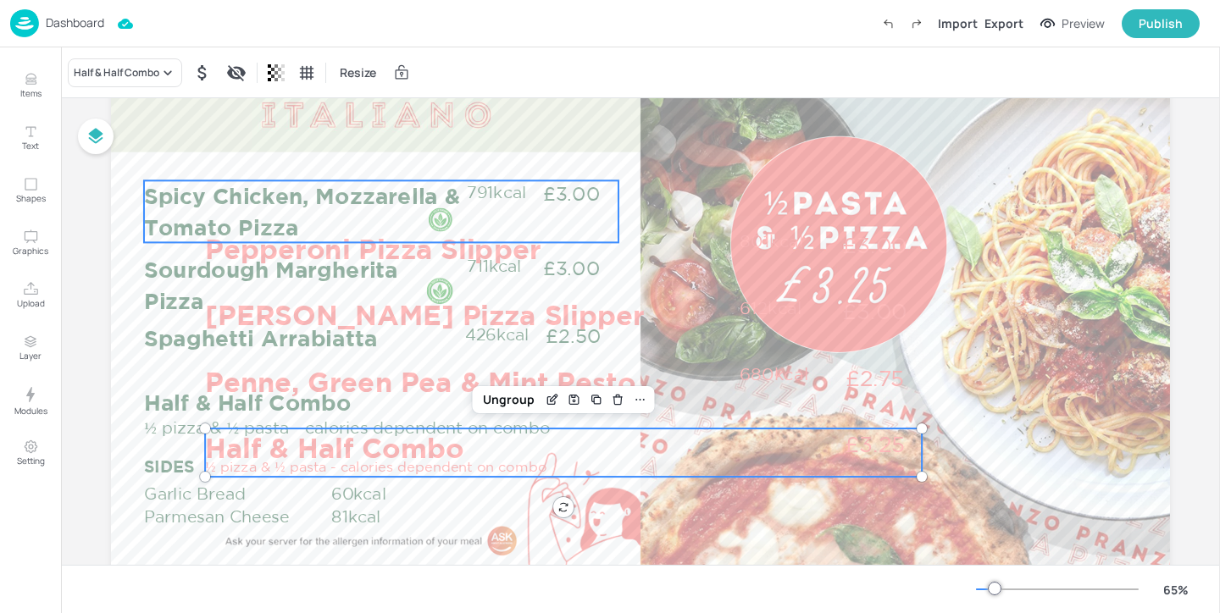
click at [467, 202] on p "791kcal" at bounding box center [504, 191] width 75 height 23
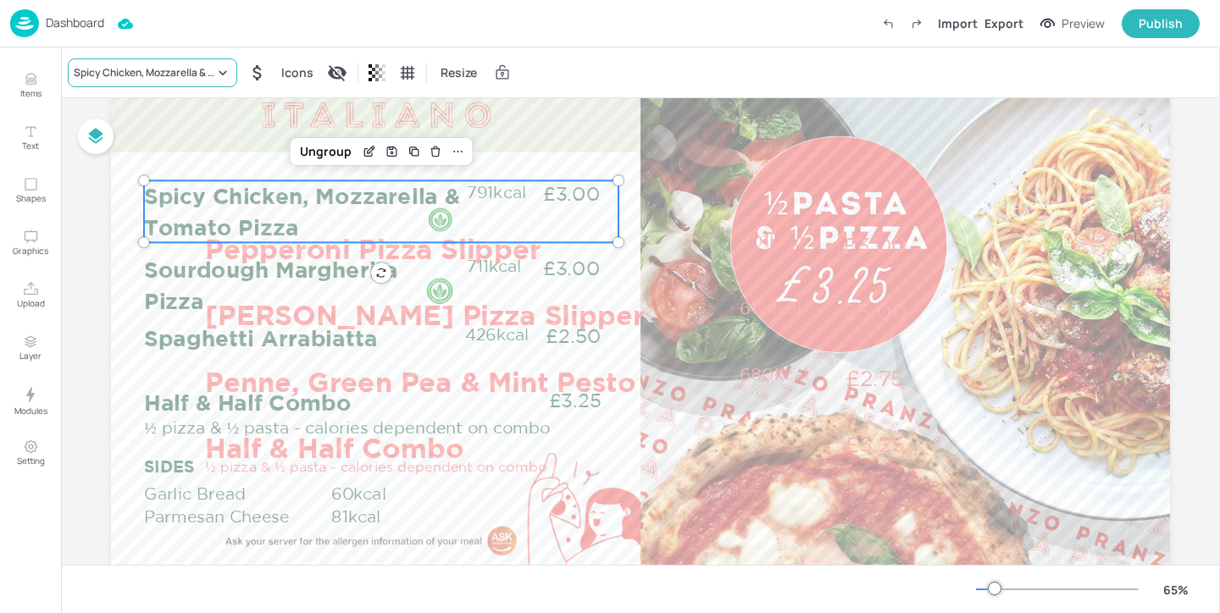
click at [204, 75] on div "Spicy Chicken, Mozzarella & Tomato Pizza" at bounding box center [144, 72] width 141 height 15
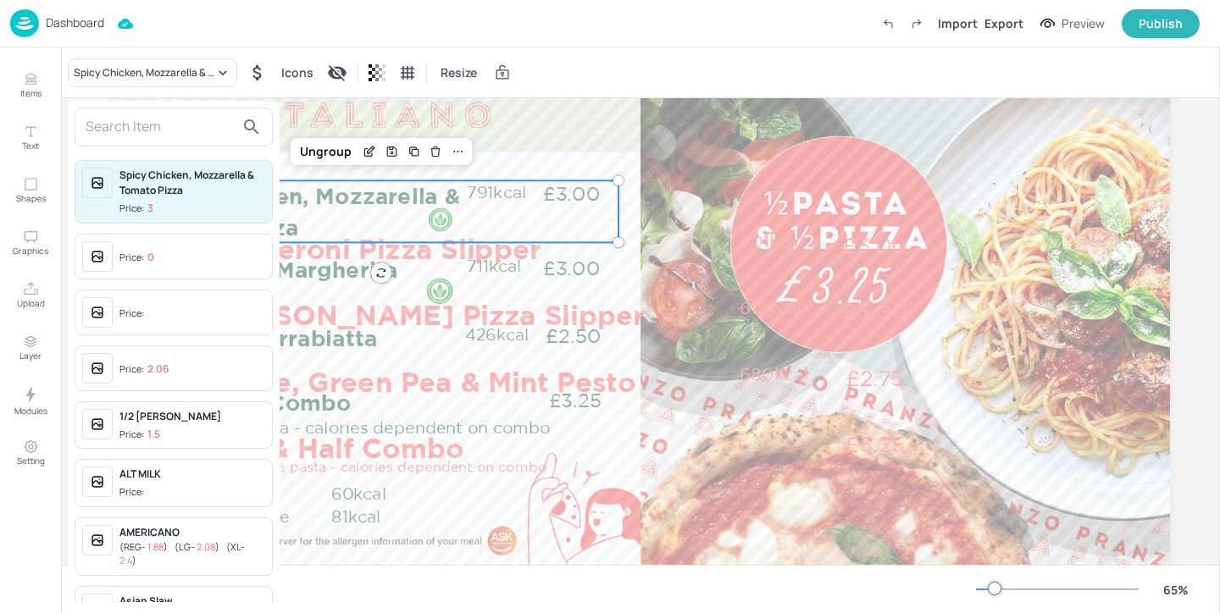
click at [207, 130] on input "text" at bounding box center [160, 127] width 149 height 27
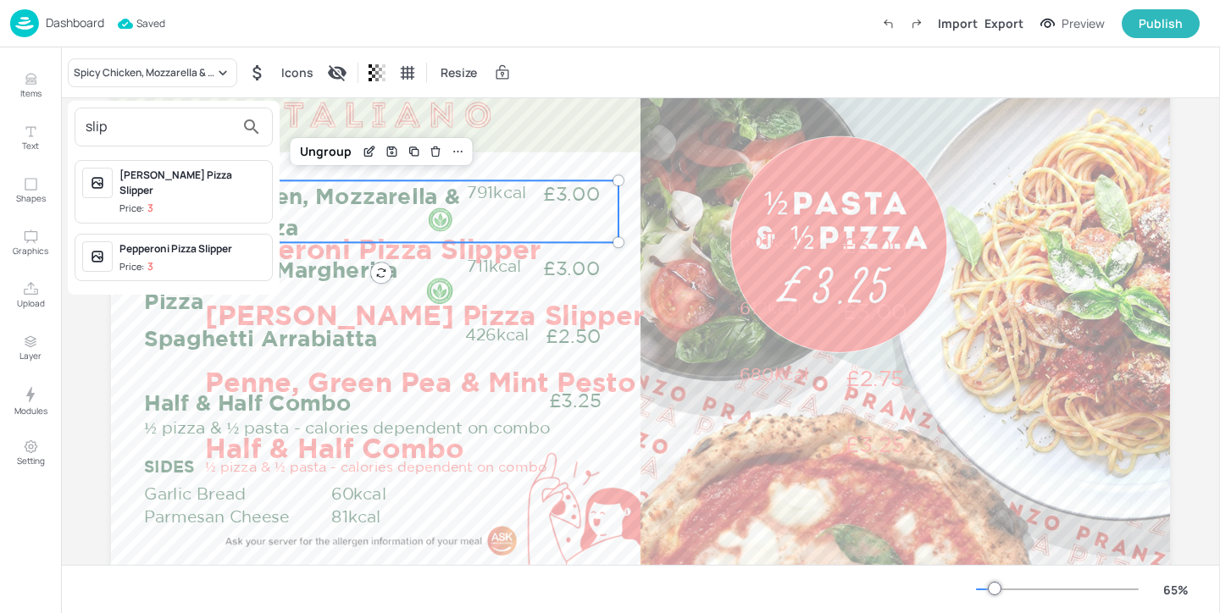
type input "slip"
click at [233, 241] on div "Pepperoni Pizza Slipper" at bounding box center [192, 248] width 146 height 15
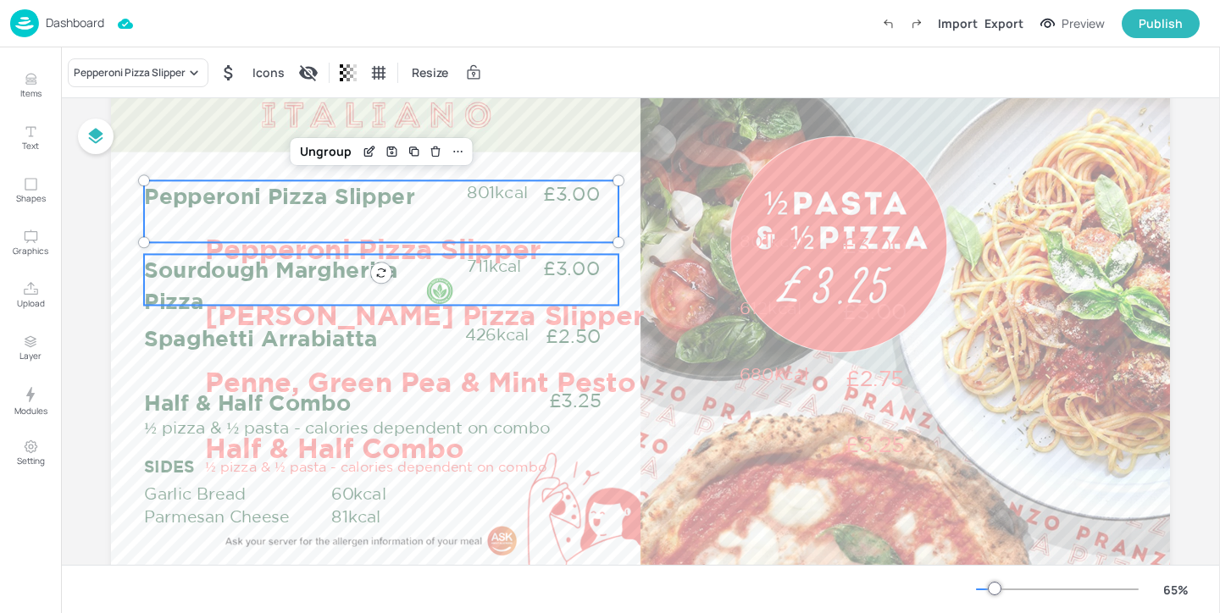
click at [213, 290] on div "Sourdough Margherita Pizza £3.00 711kcal" at bounding box center [381, 279] width 474 height 51
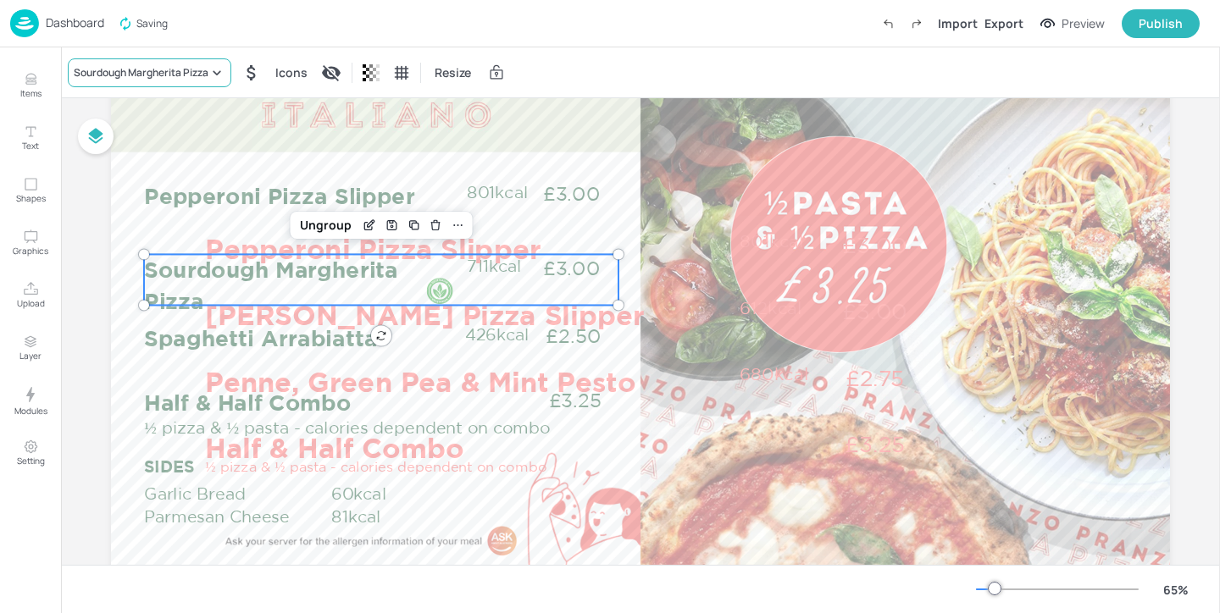
click at [157, 80] on div "Sourdough Margherita Pizza" at bounding box center [141, 72] width 135 height 15
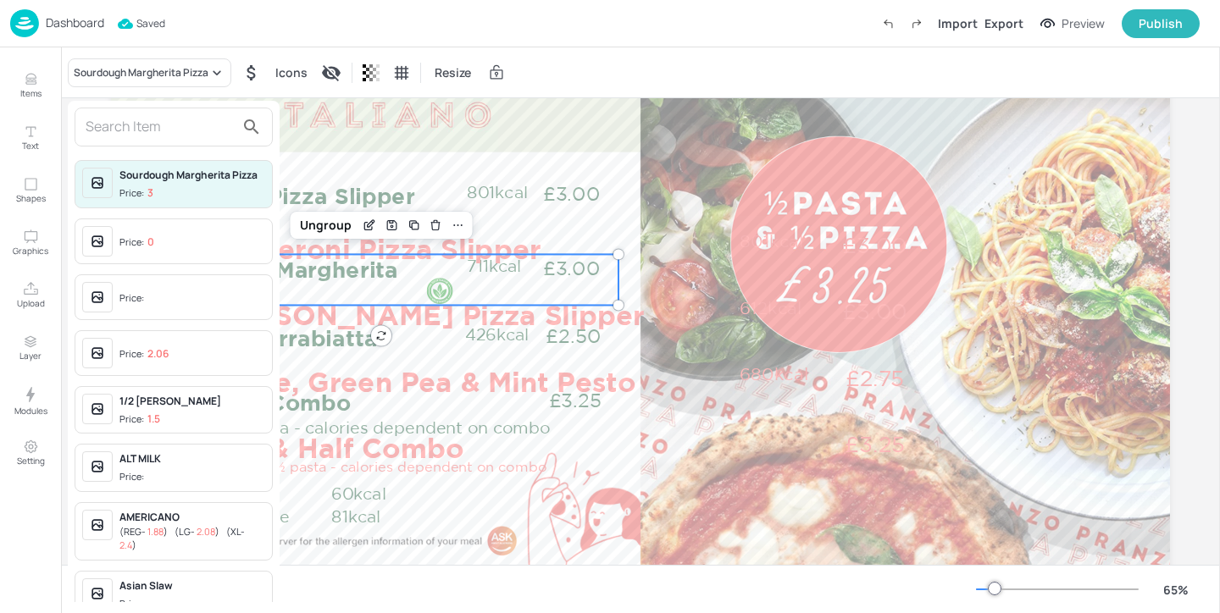
click at [167, 128] on input "text" at bounding box center [160, 127] width 149 height 27
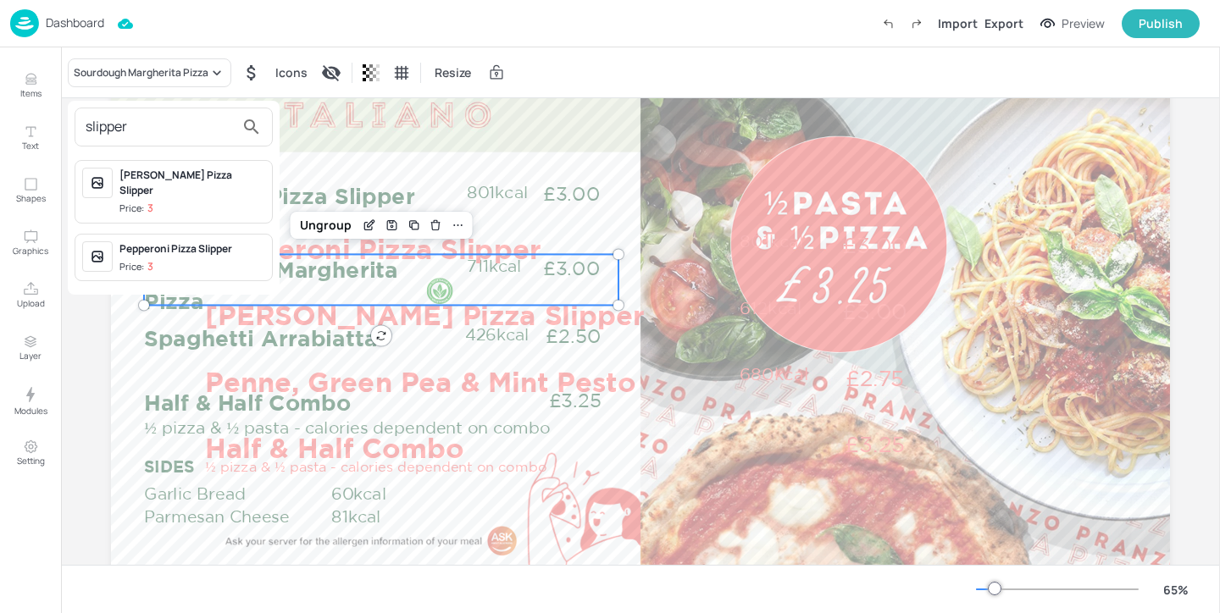
type input "slipper"
click at [224, 174] on div "[PERSON_NAME] Pizza Slipper" at bounding box center [192, 183] width 146 height 30
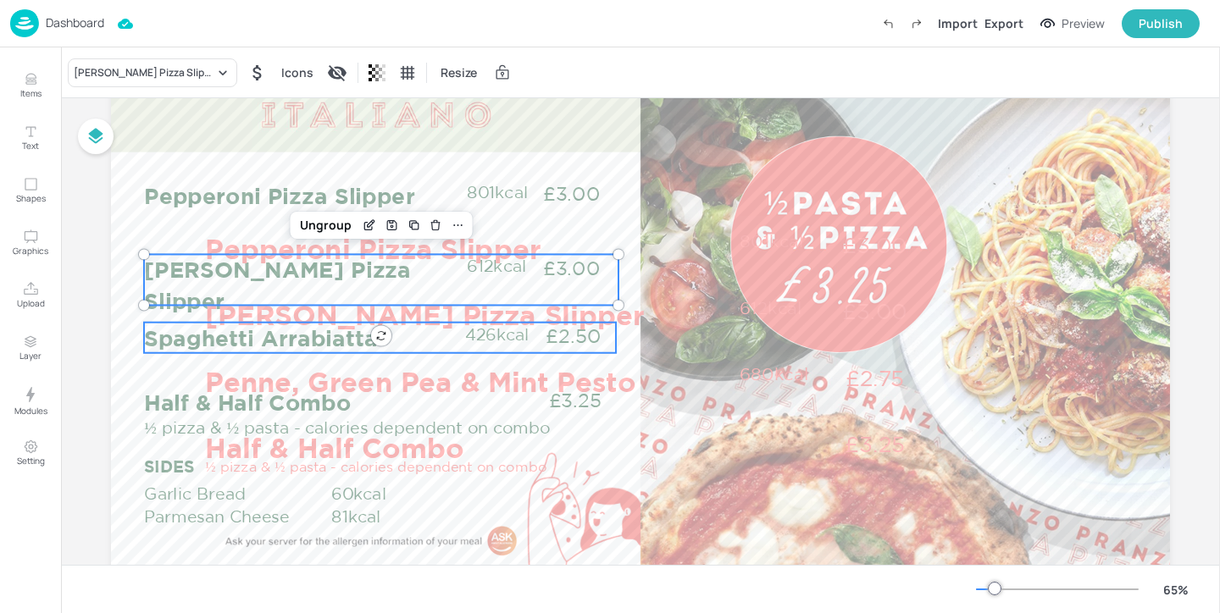
click at [182, 338] on p "Spaghetti Arrabiatta" at bounding box center [304, 338] width 321 height 30
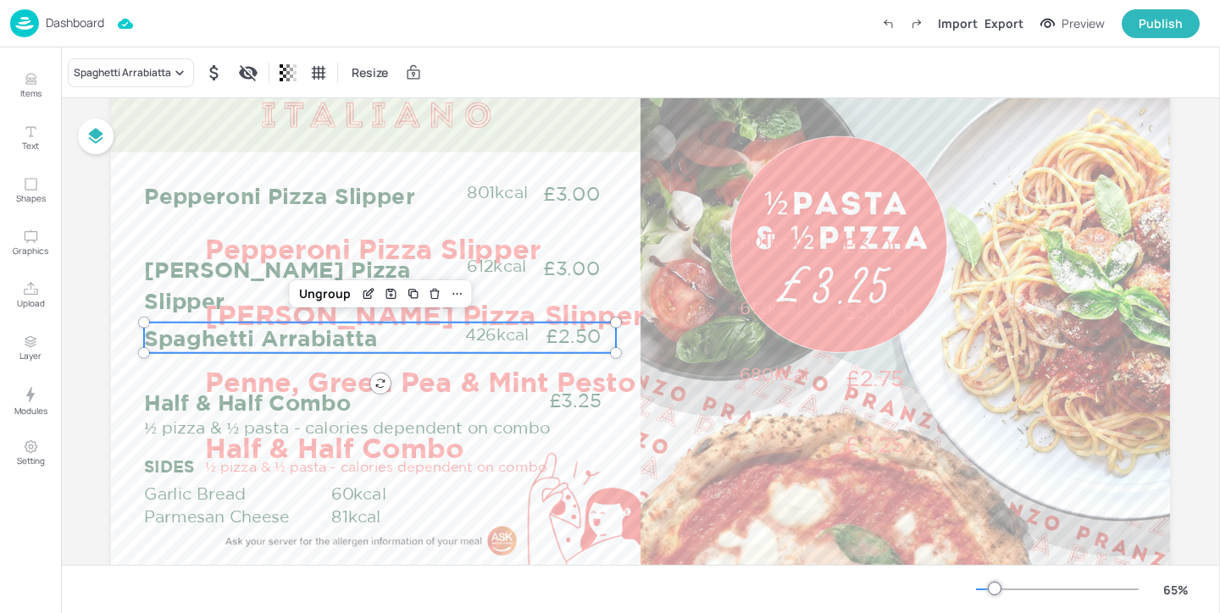
click at [166, 54] on div "Spaghetti Arrabiatta Resize" at bounding box center [640, 72] width 1159 height 50
click at [166, 62] on div "Spaghetti Arrabiatta" at bounding box center [131, 72] width 126 height 29
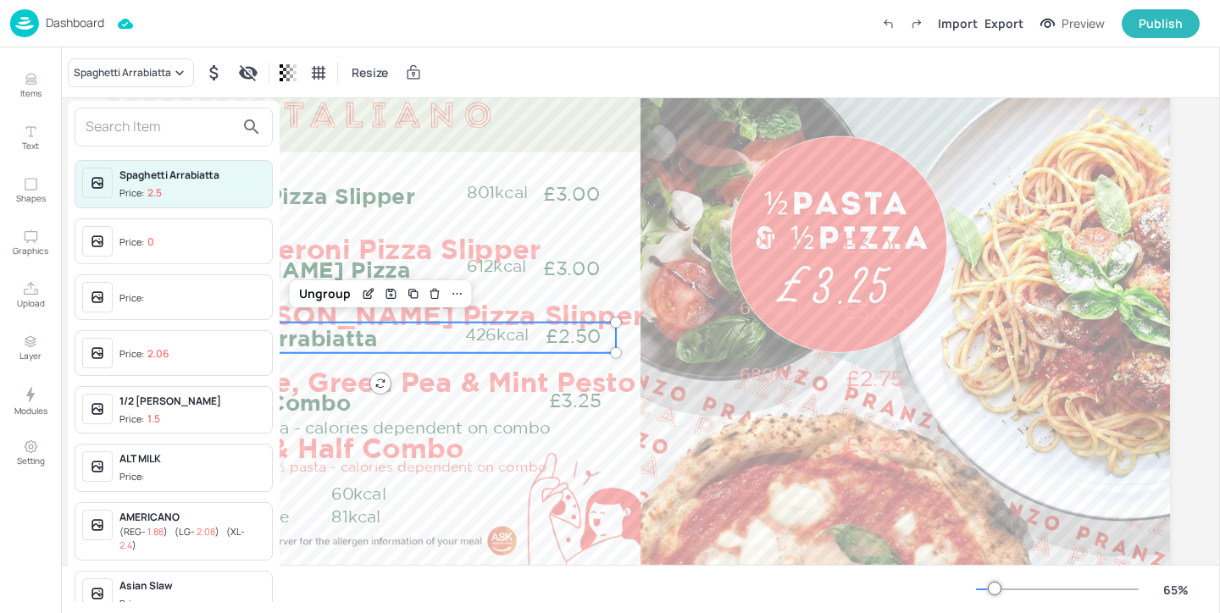
click at [197, 124] on input "text" at bounding box center [160, 127] width 149 height 27
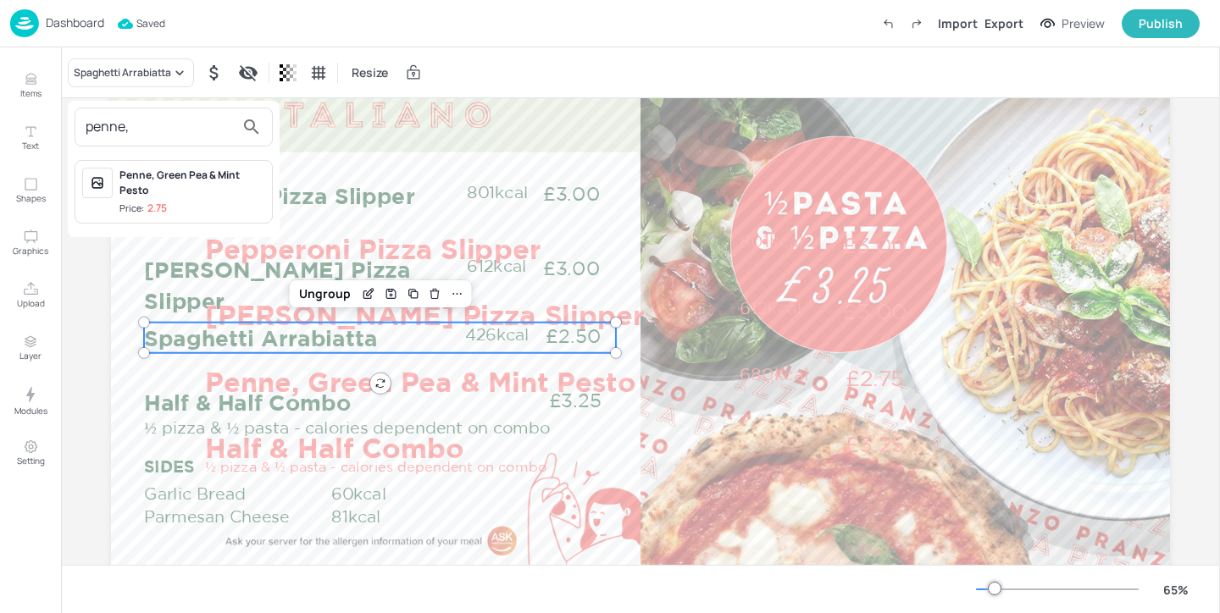
type input "penne,"
click at [233, 189] on div "Penne, Green Pea & Mint Pesto" at bounding box center [192, 183] width 146 height 30
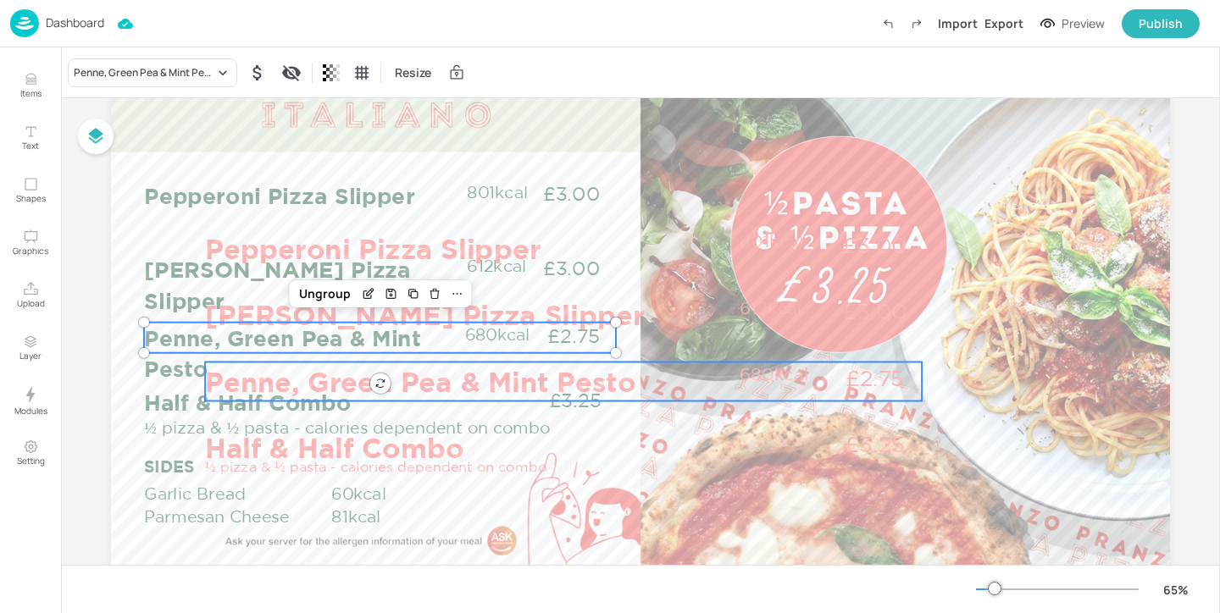
click at [393, 374] on p "Penne, Green Pea & Mint Pesto" at bounding box center [467, 382] width 525 height 39
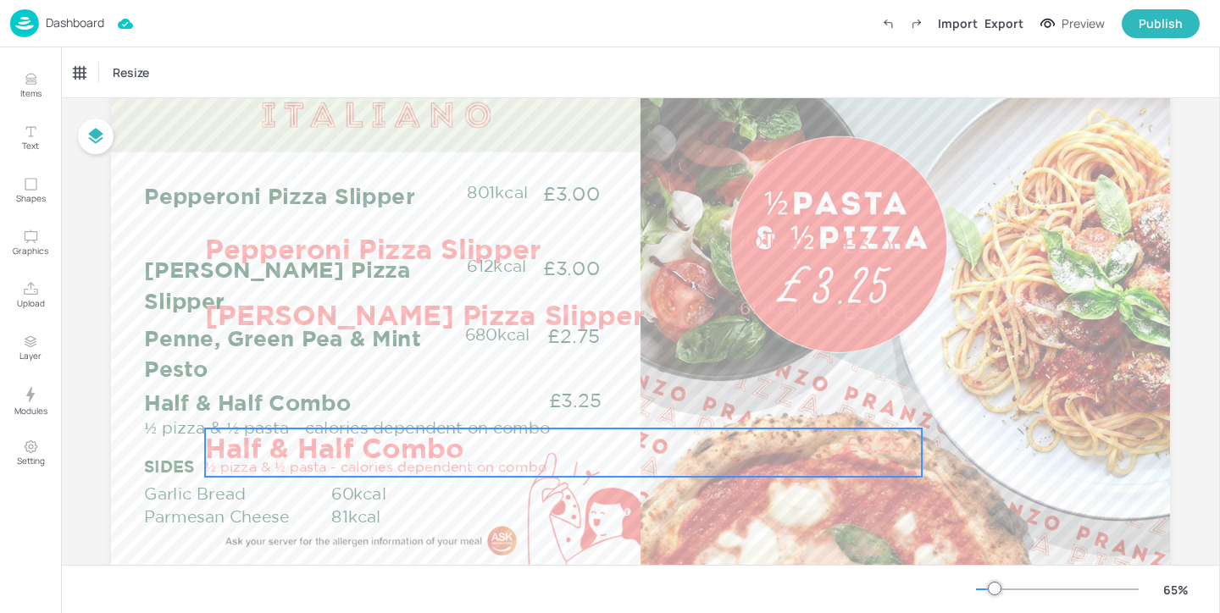
click at [429, 440] on p "Half & Half Combo" at bounding box center [467, 448] width 525 height 39
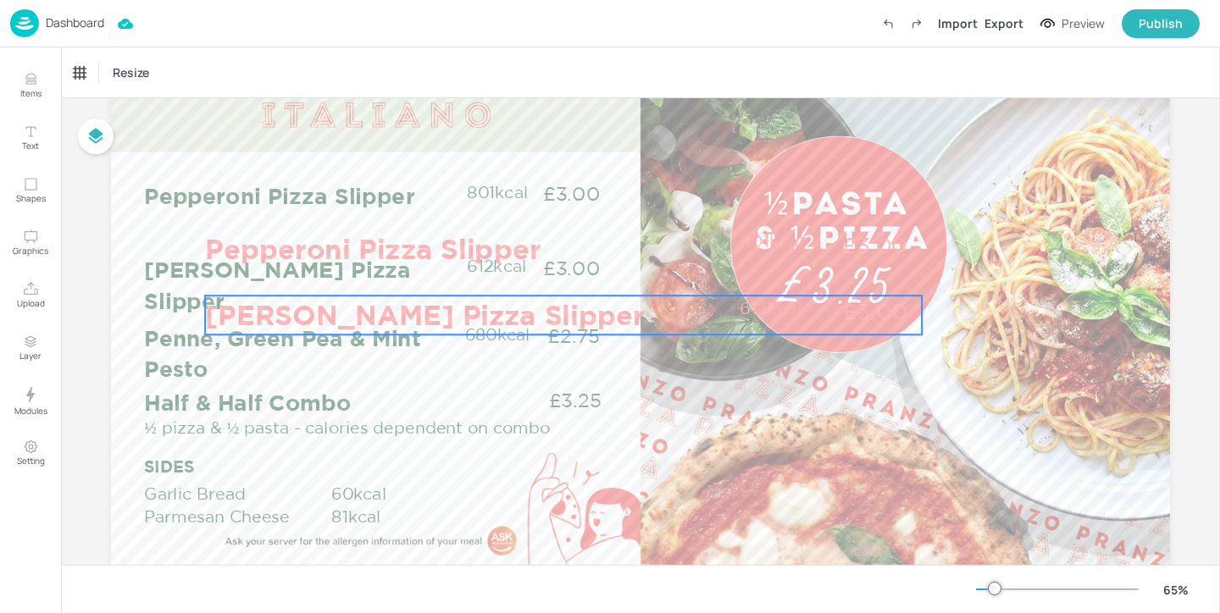
click at [457, 312] on p "[PERSON_NAME] Pizza Slipper" at bounding box center [467, 315] width 525 height 39
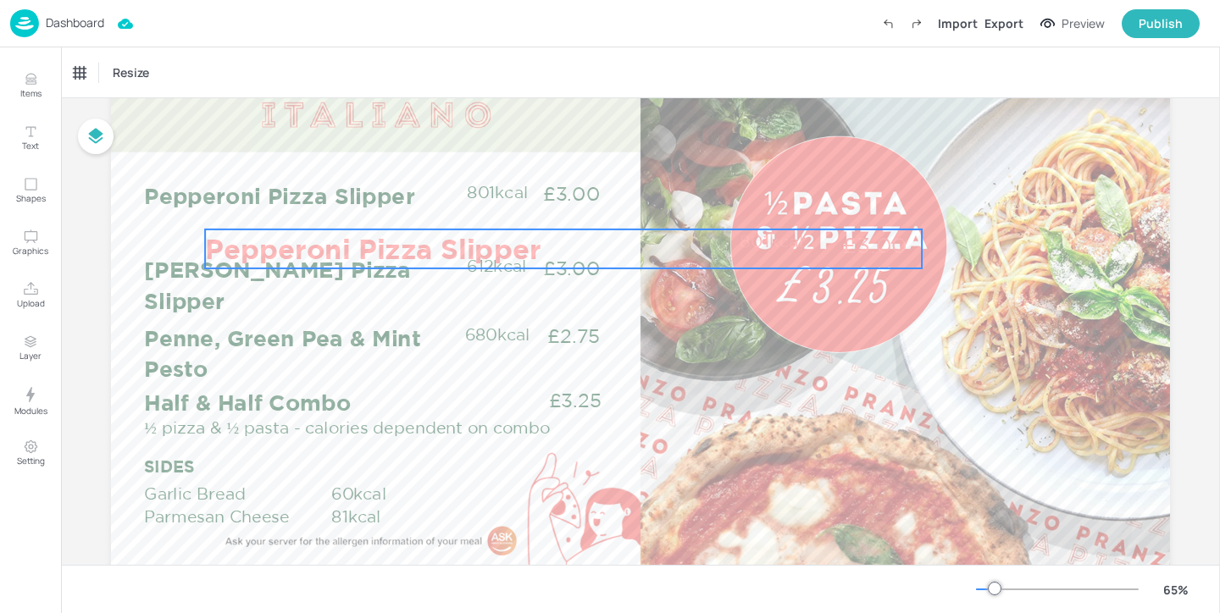
click at [459, 239] on p "Pepperoni Pizza Slipper" at bounding box center [467, 249] width 525 height 39
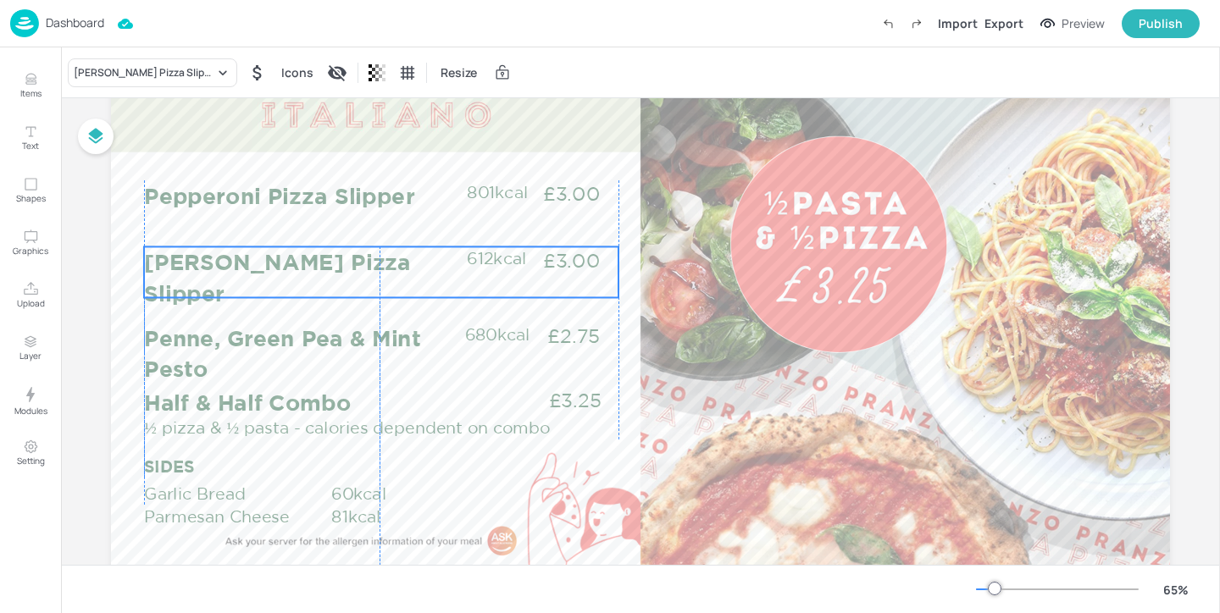
click at [451, 257] on p "[PERSON_NAME] Pizza Slipper" at bounding box center [304, 277] width 321 height 62
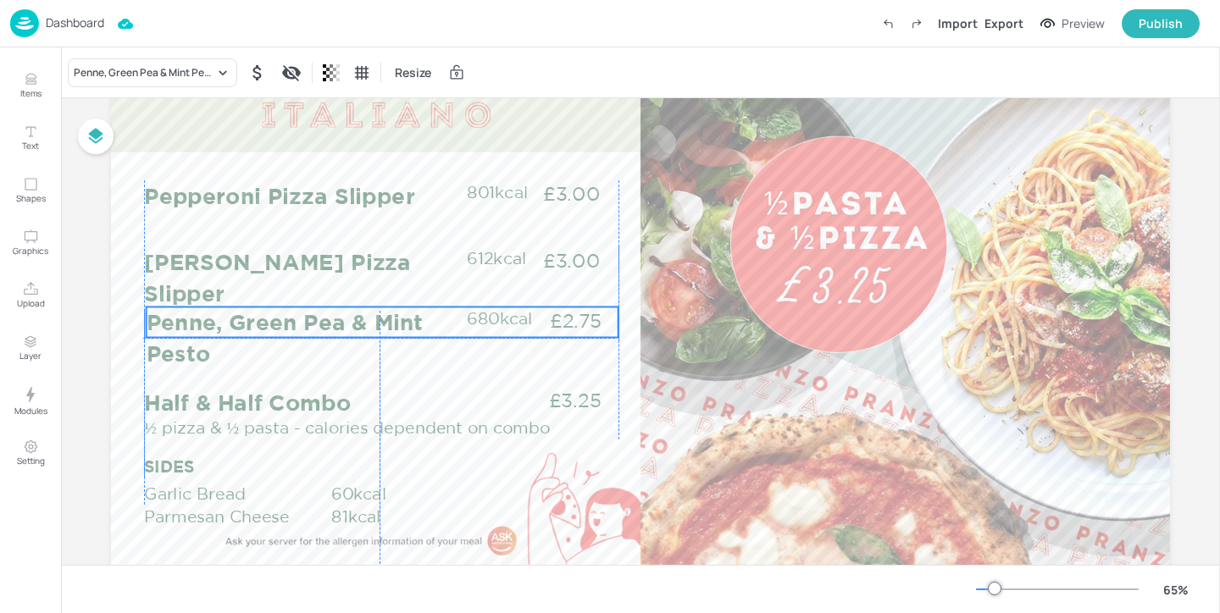
drag, startPoint x: 420, startPoint y: 332, endPoint x: 419, endPoint y: 320, distance: 11.9
click at [419, 320] on p "Penne, Green Pea & Mint Pesto" at bounding box center [307, 338] width 321 height 62
click at [568, 319] on p "£2.75" at bounding box center [572, 320] width 86 height 27
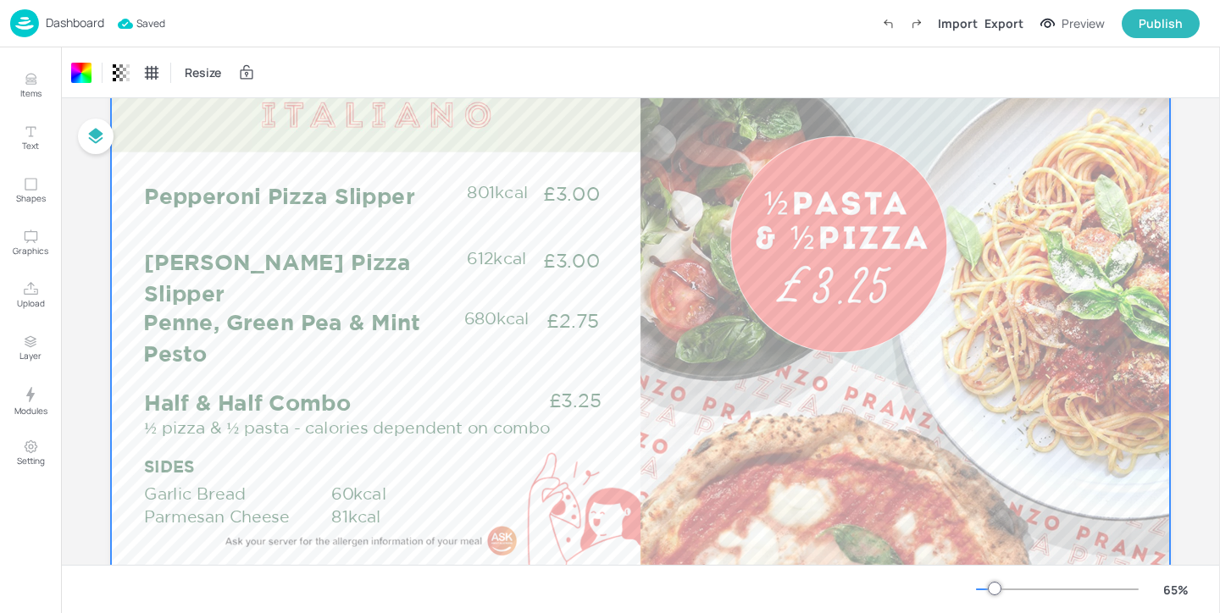
click at [90, 18] on p "Dashboard" at bounding box center [75, 23] width 58 height 12
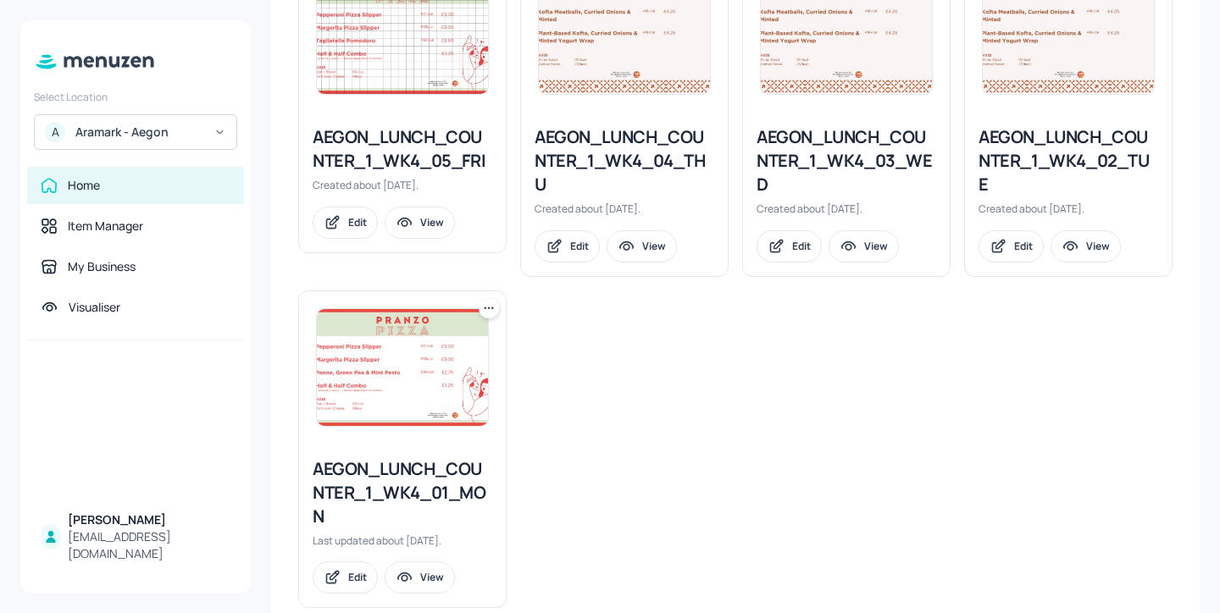
scroll to position [880, 0]
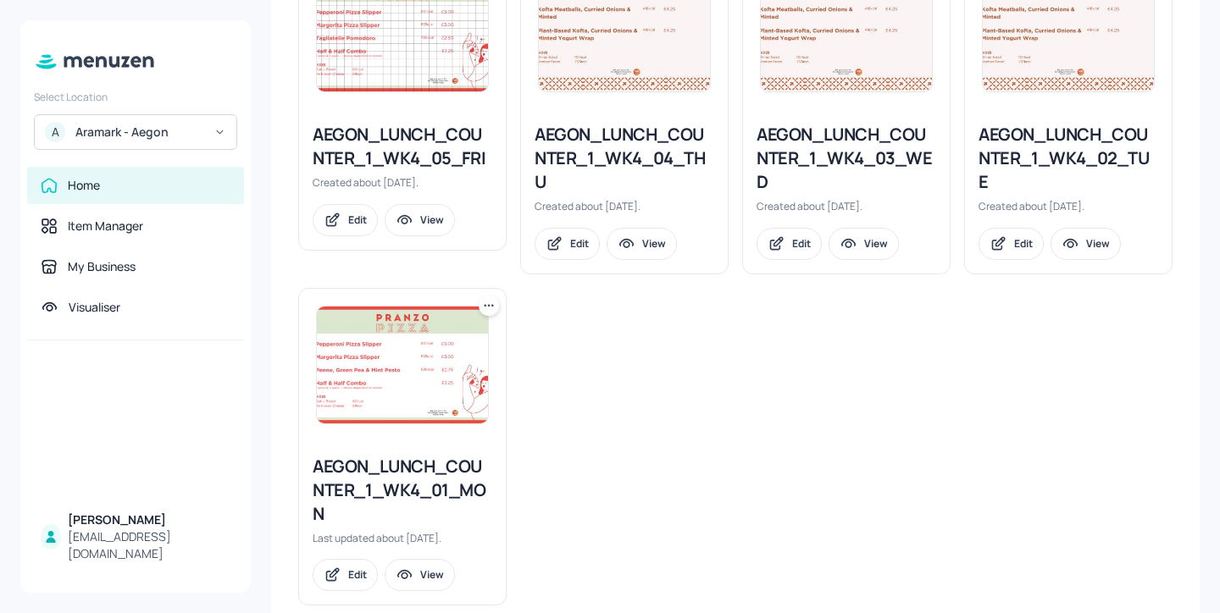
click at [484, 310] on icon at bounding box center [488, 305] width 17 height 17
click at [455, 396] on div "Delete" at bounding box center [424, 398] width 136 height 29
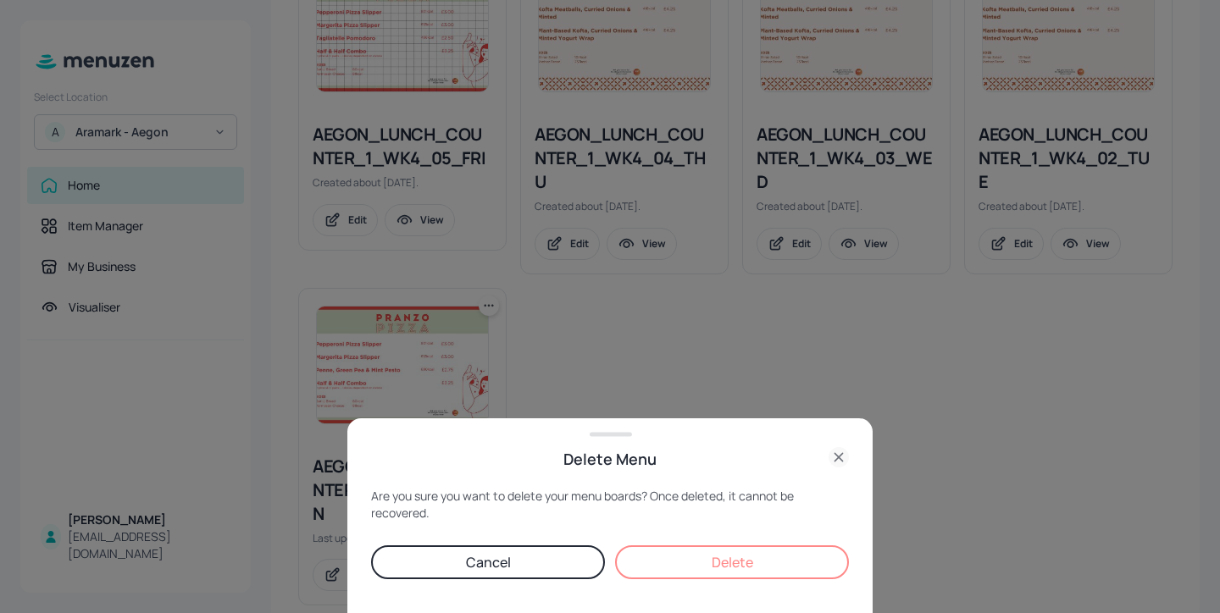
click at [756, 557] on button "Delete" at bounding box center [732, 563] width 234 height 34
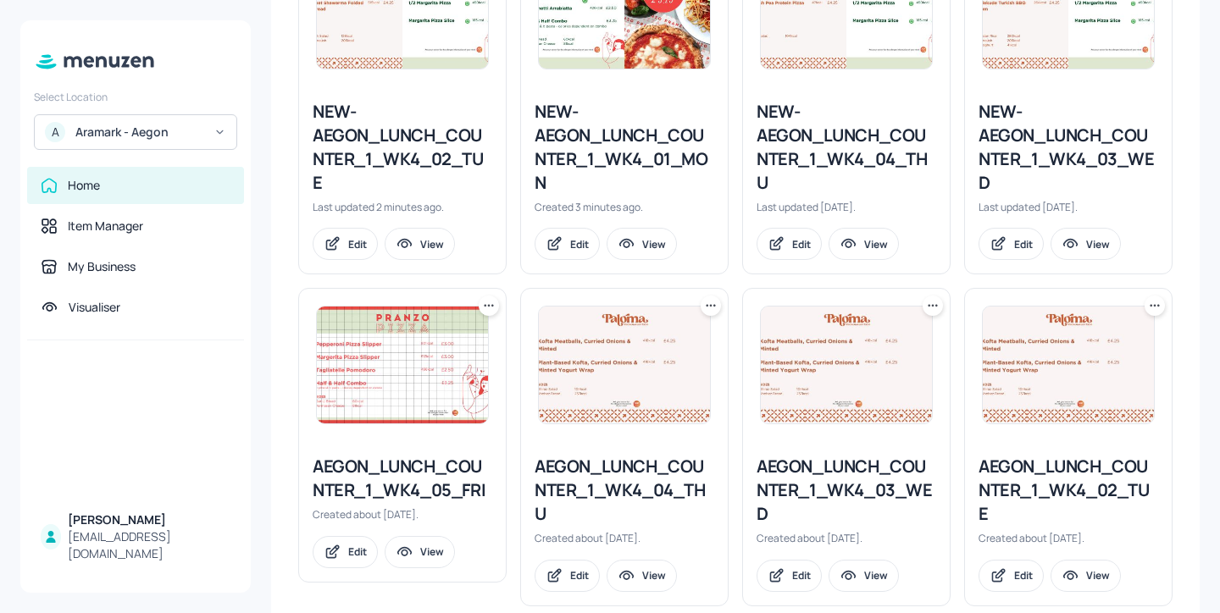
scroll to position [536, 0]
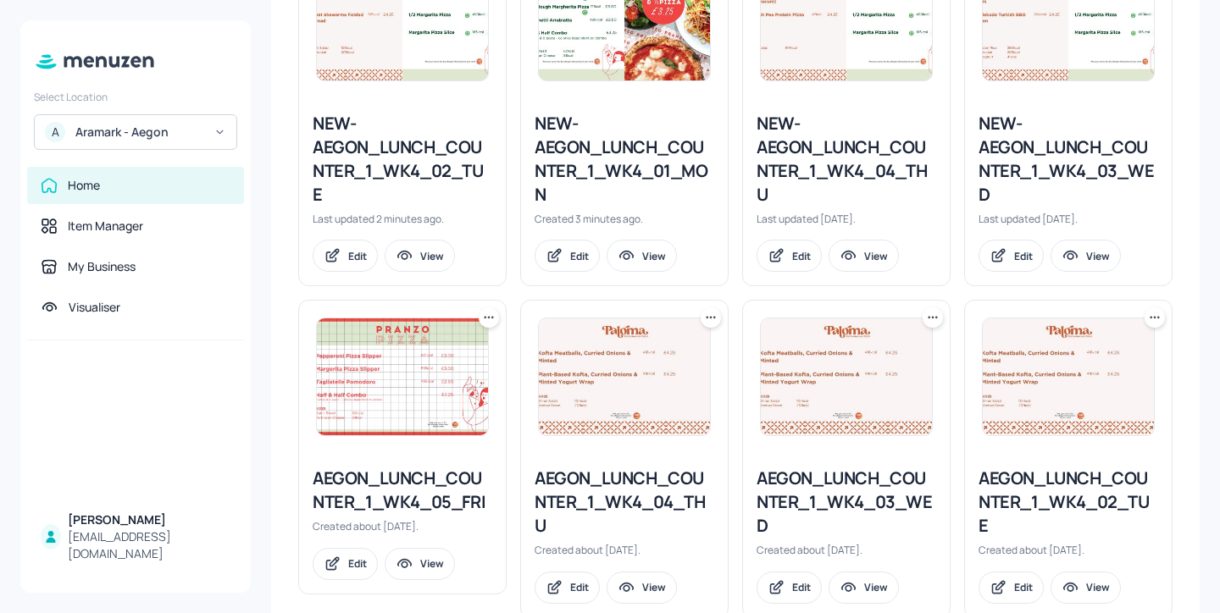
click at [435, 454] on div "AEGON_LUNCH_COUNTER_1_WK4_05_FRI Created about 2 months ago. Edit View" at bounding box center [402, 523] width 207 height 140
click at [435, 489] on div "AEGON_LUNCH_COUNTER_1_WK4_05_FRI" at bounding box center [403, 490] width 180 height 47
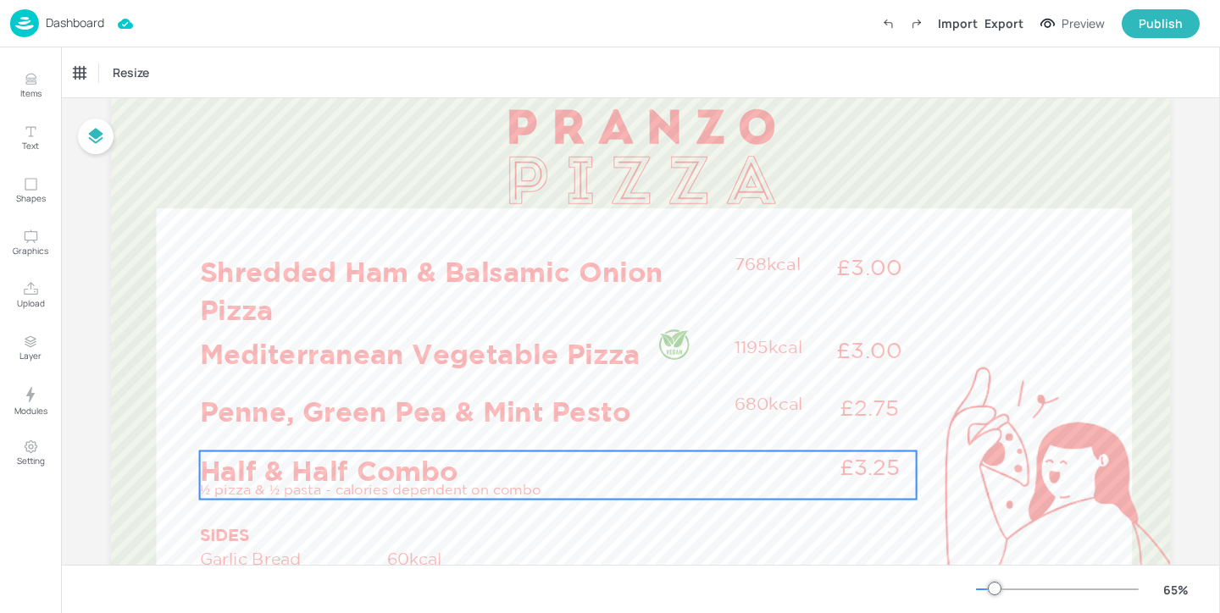
scroll to position [86, 0]
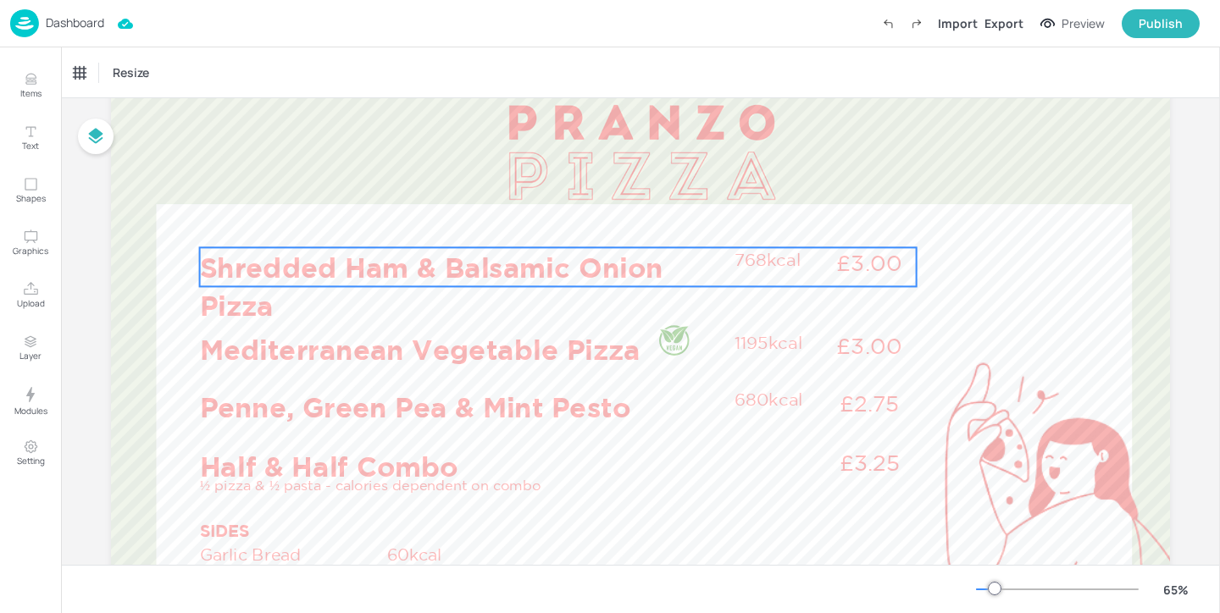
click at [484, 286] on p "Shredded Ham & Balsamic Onion Pizza" at bounding box center [462, 285] width 525 height 77
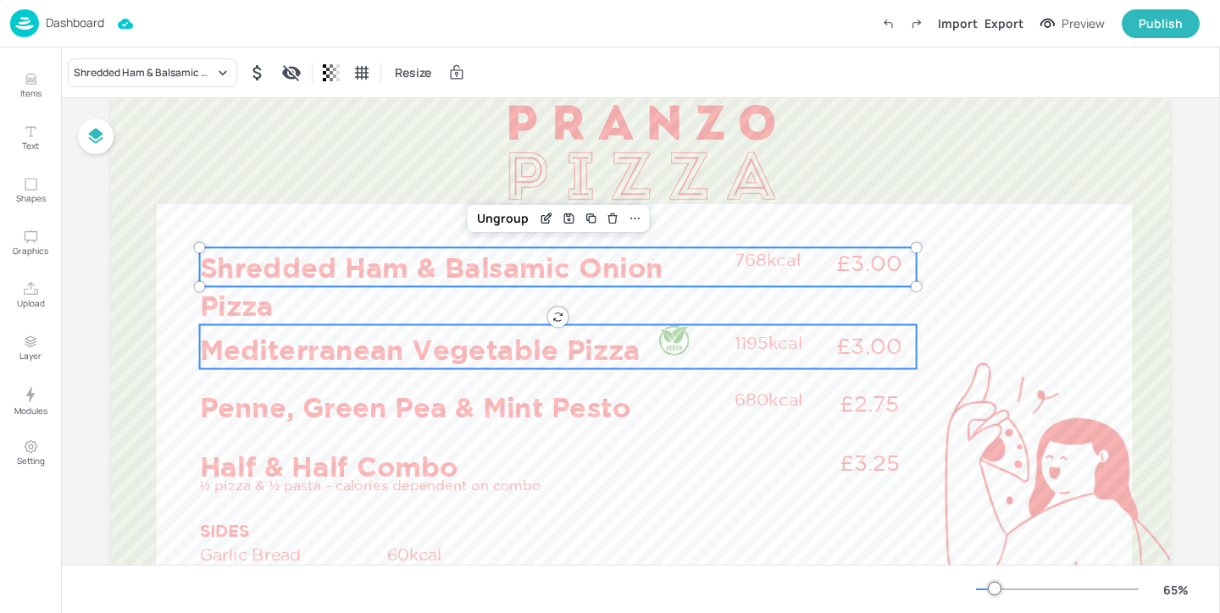
click at [463, 345] on p "Mediterranean Vegetable Pizza" at bounding box center [462, 349] width 525 height 39
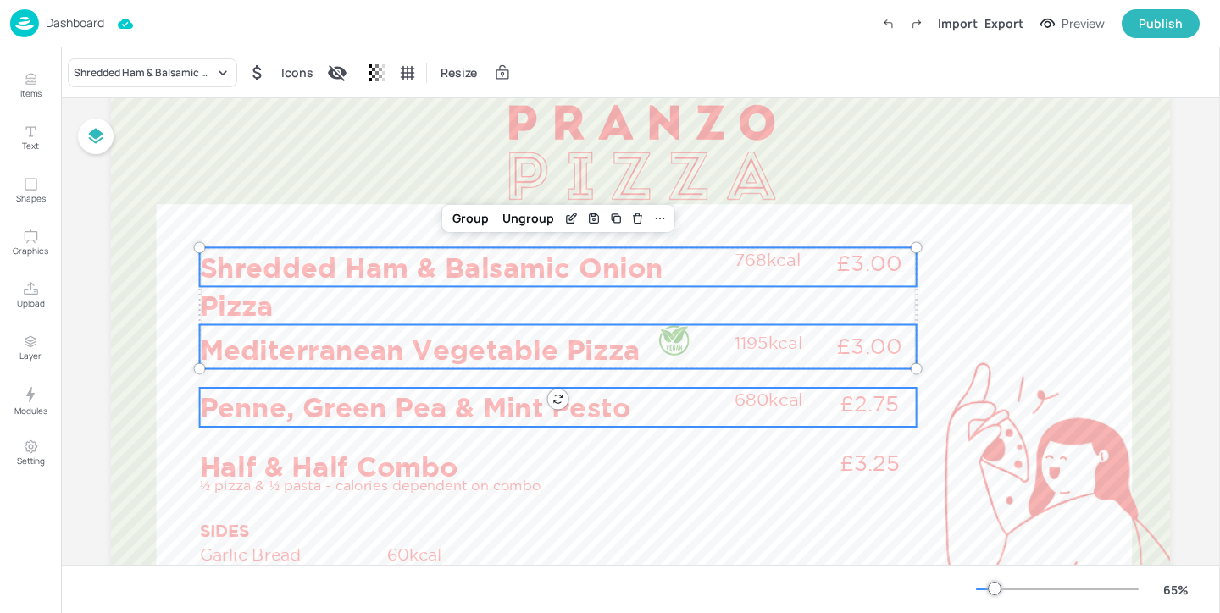
click at [451, 406] on p "Penne, Green Pea & Mint Pesto" at bounding box center [462, 407] width 525 height 39
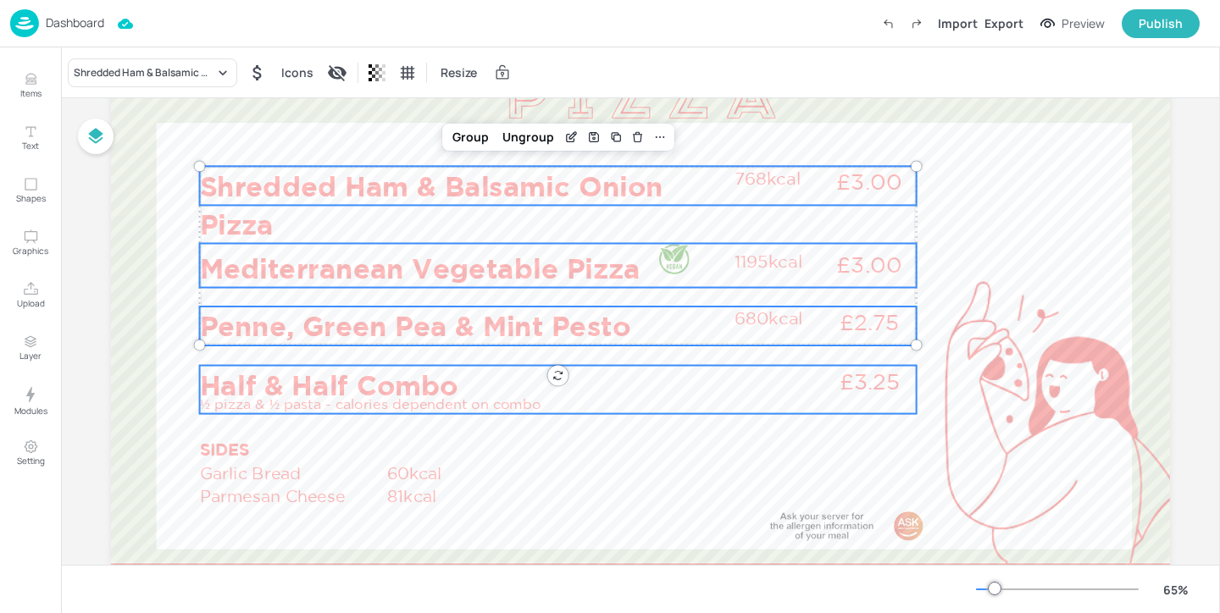
scroll to position [188, 0]
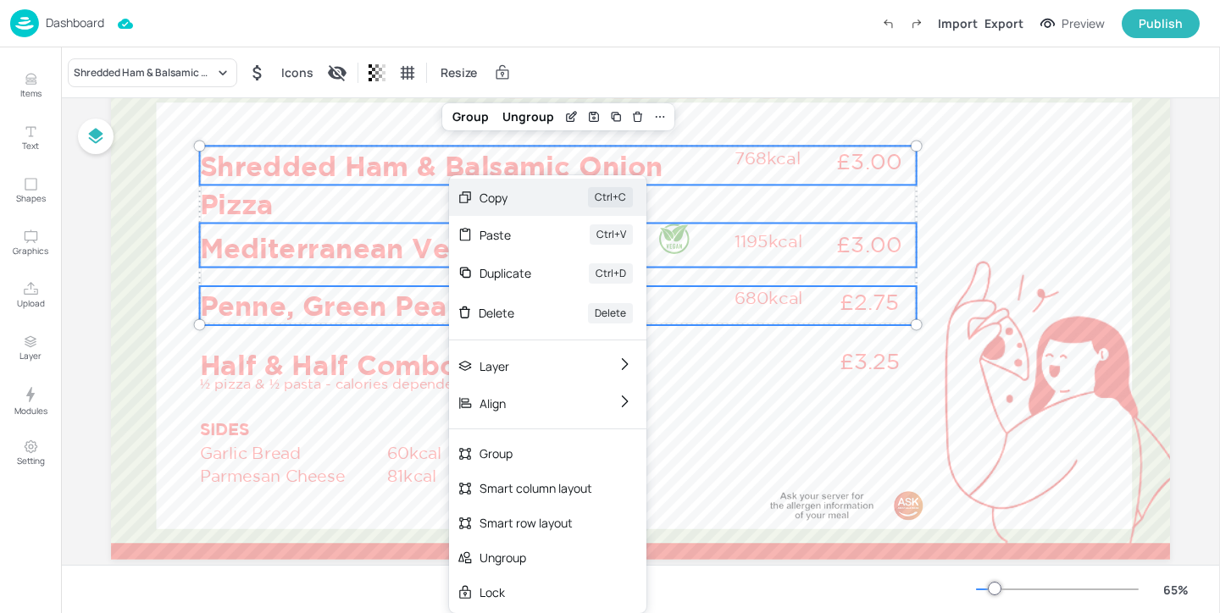
click at [521, 203] on div "Copy" at bounding box center [509, 198] width 61 height 18
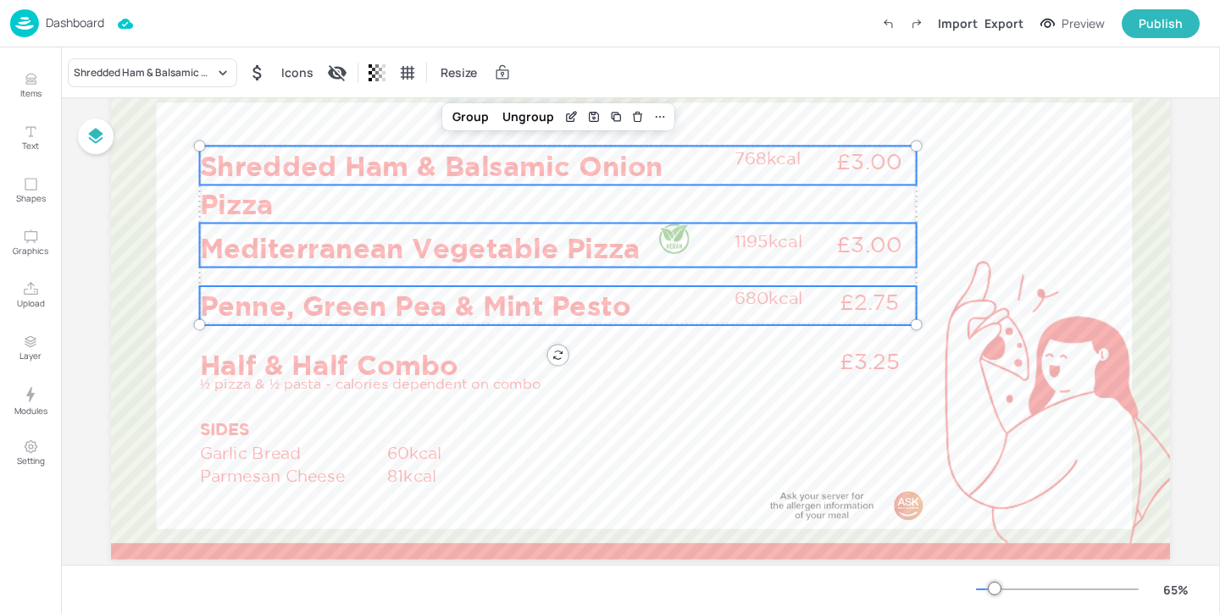
click at [450, 198] on p "Shredded Ham & Balsamic Onion Pizza" at bounding box center [462, 184] width 525 height 77
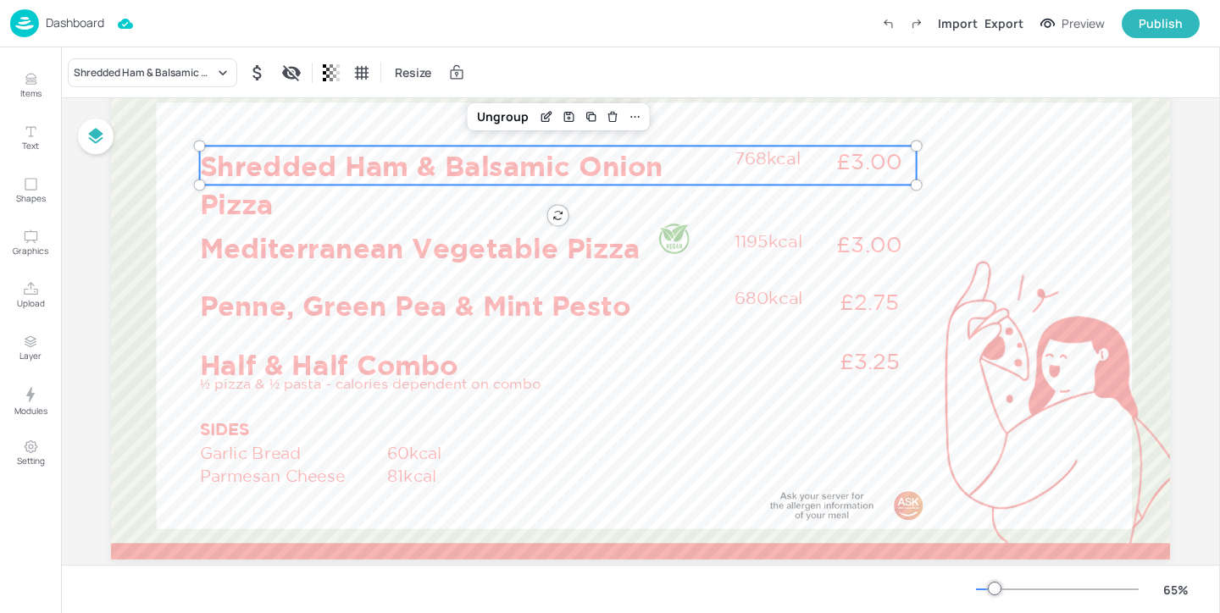
click at [98, 24] on p "Dashboard" at bounding box center [75, 23] width 58 height 12
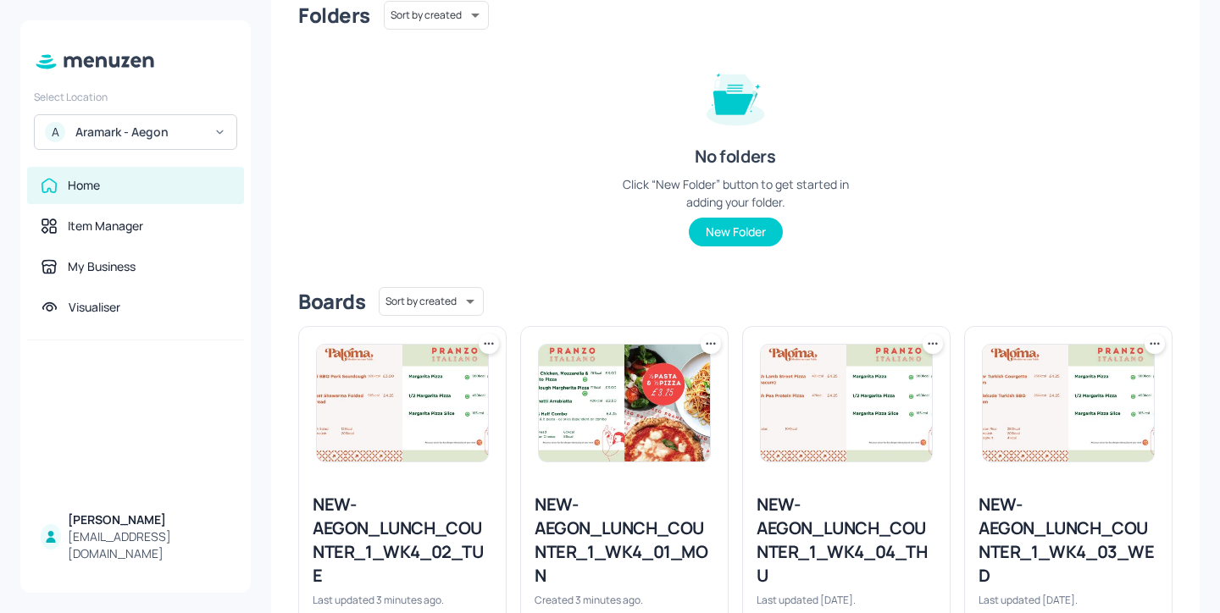
scroll to position [401, 0]
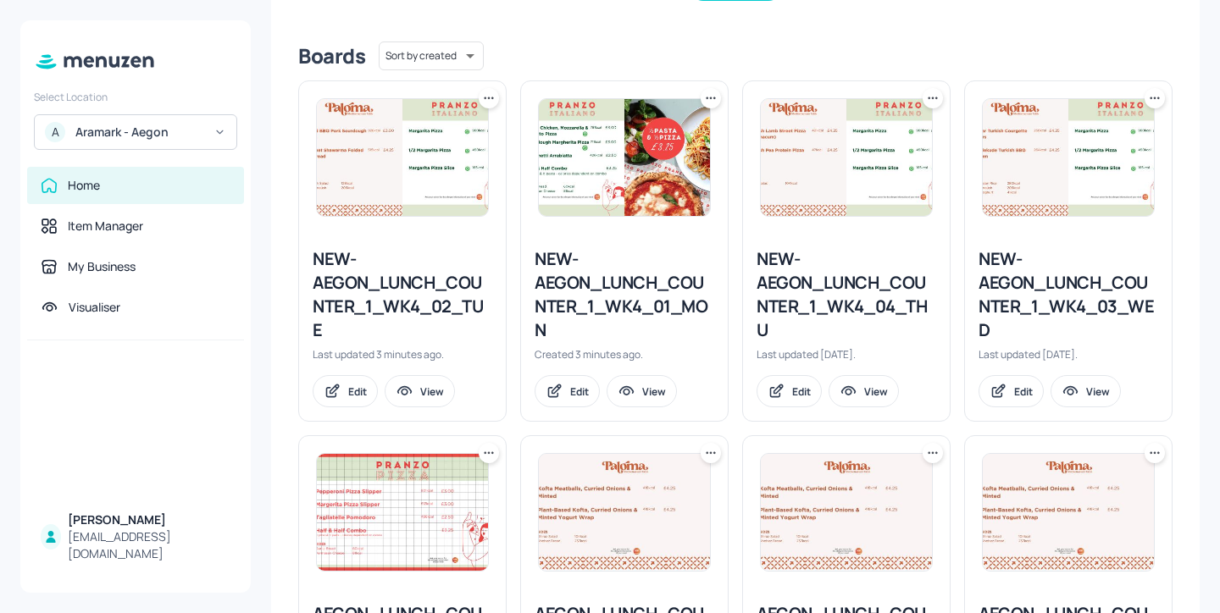
click at [710, 98] on icon at bounding box center [710, 98] width 17 height 17
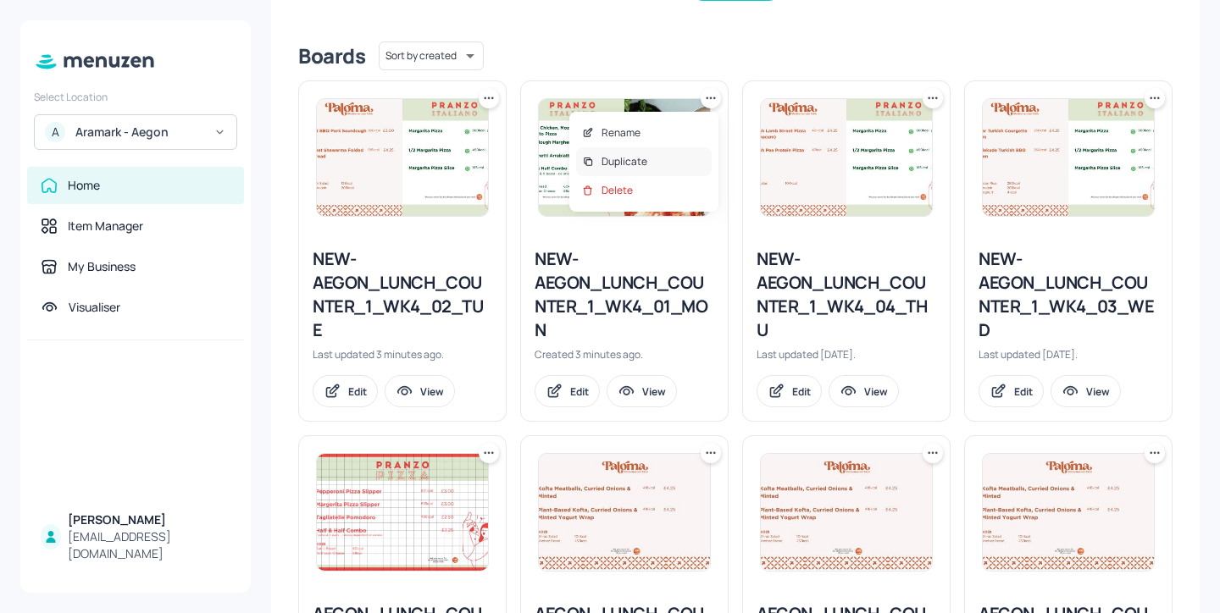
click at [673, 157] on div "Duplicate" at bounding box center [644, 161] width 136 height 29
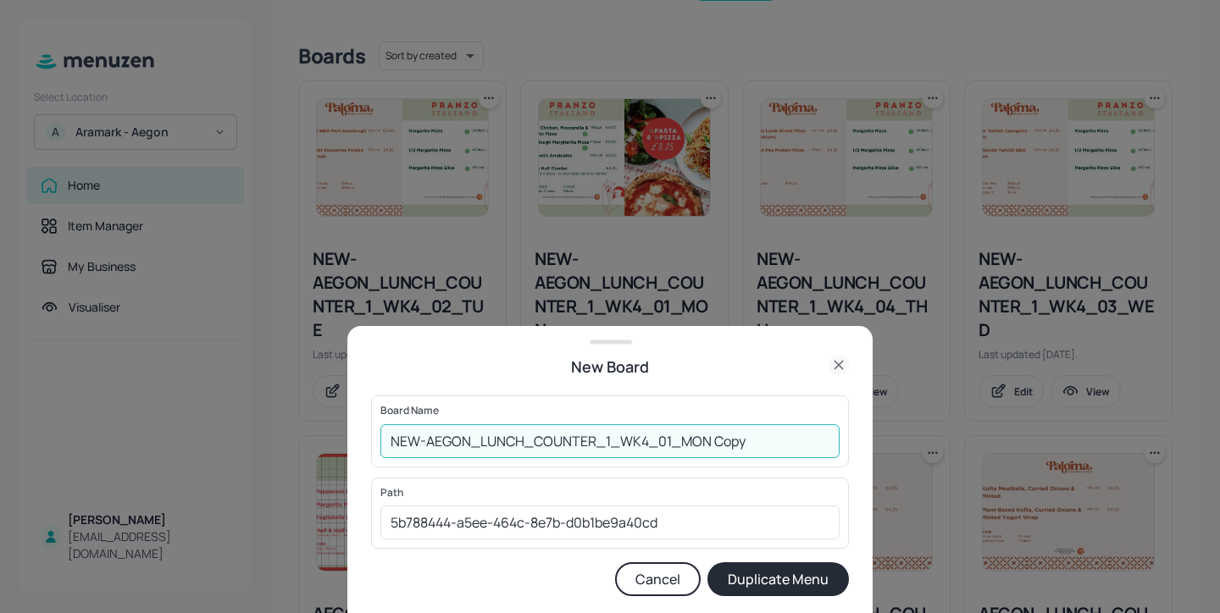
drag, startPoint x: 750, startPoint y: 439, endPoint x: 663, endPoint y: 439, distance: 86.4
click at [663, 439] on input "NEW-AEGON_LUNCH_COUNTER_1_WK4_01_MON Copy" at bounding box center [609, 441] width 459 height 34
type input "NEW-AEGON_LUNCH_COUNTER_1_WK4_05_FRI"
click at [802, 585] on button "Duplicate Menu" at bounding box center [777, 579] width 141 height 34
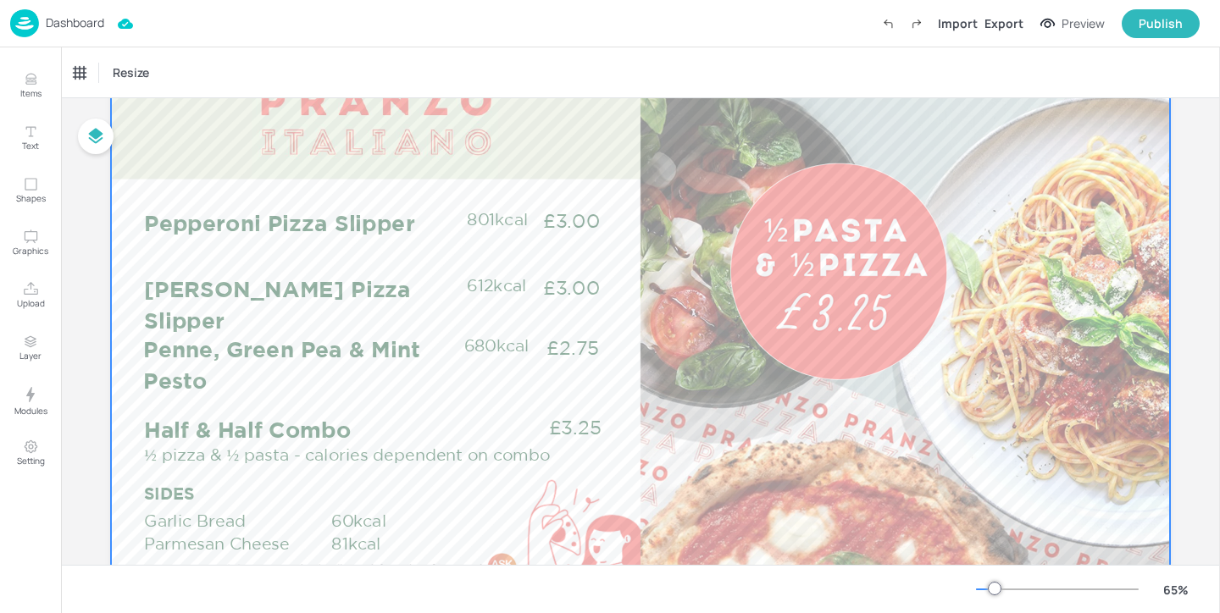
scroll to position [108, 0]
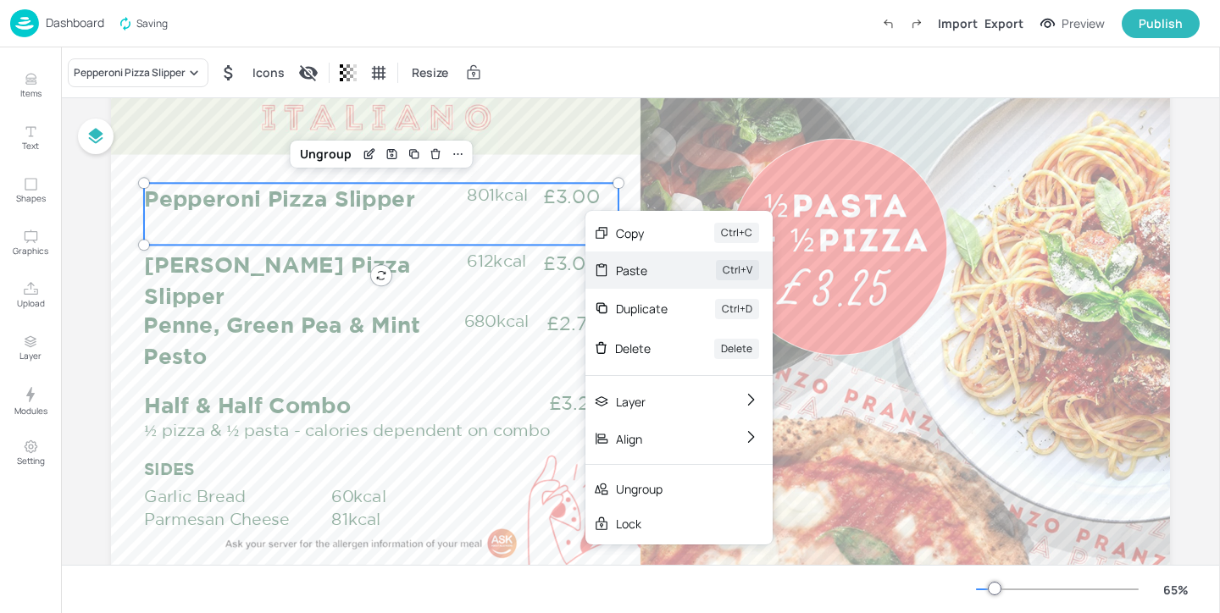
drag, startPoint x: 585, startPoint y: 211, endPoint x: 660, endPoint y: 274, distance: 97.4
click at [660, 274] on div "Paste" at bounding box center [642, 271] width 53 height 18
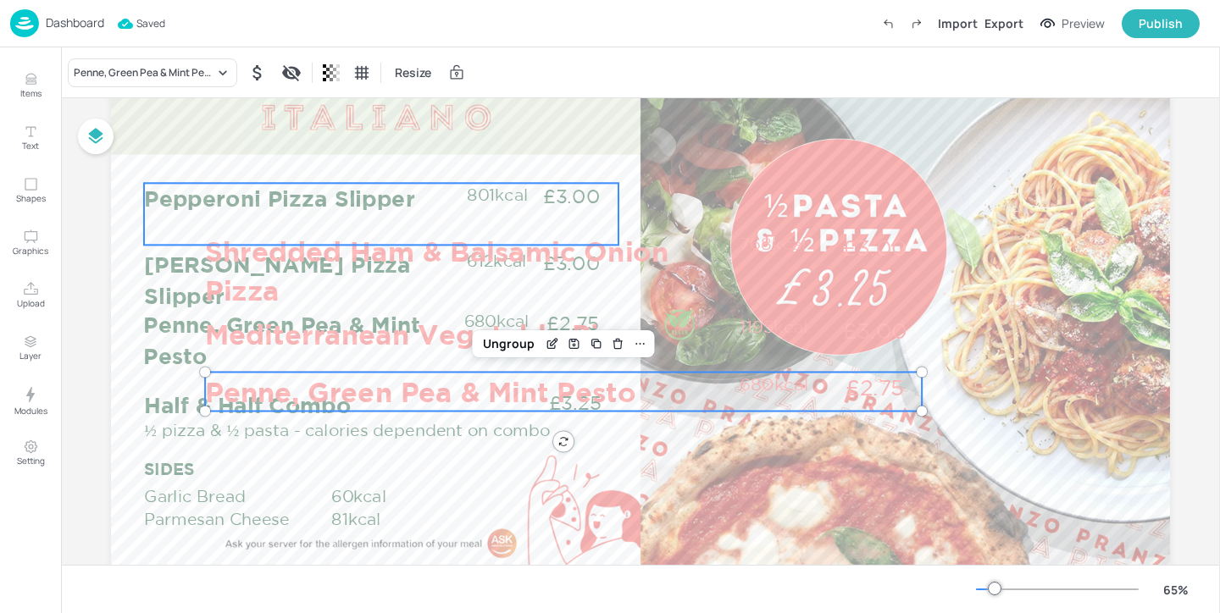
click at [452, 192] on p "Pepperoni Pizza Slipper" at bounding box center [304, 198] width 321 height 30
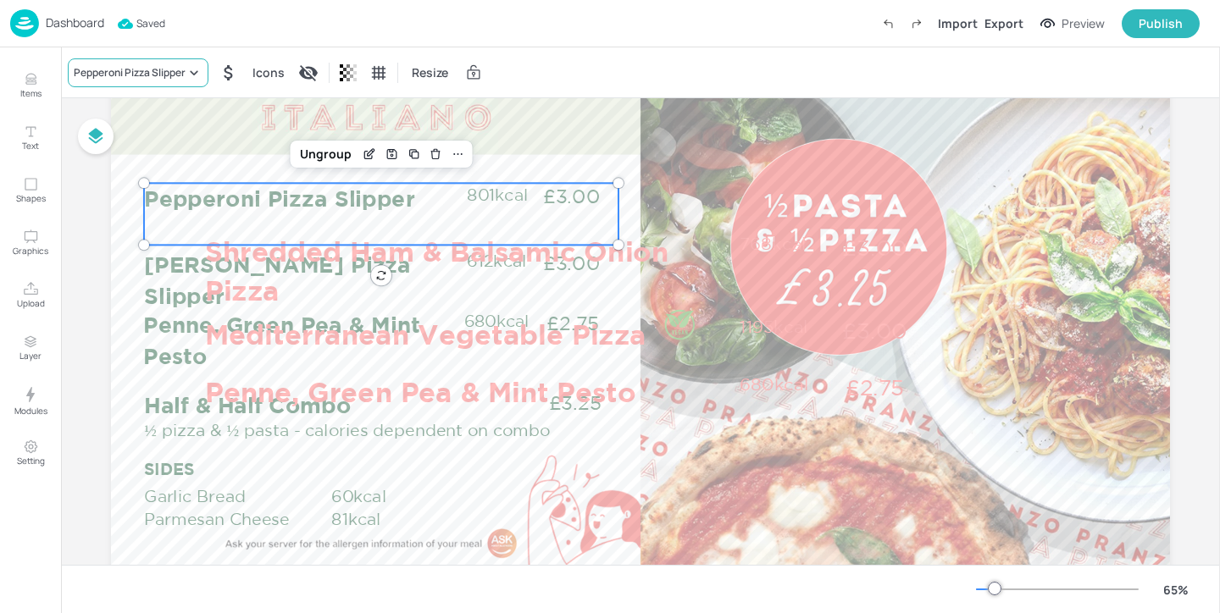
click at [177, 76] on div "Pepperoni Pizza Slipper" at bounding box center [130, 72] width 112 height 15
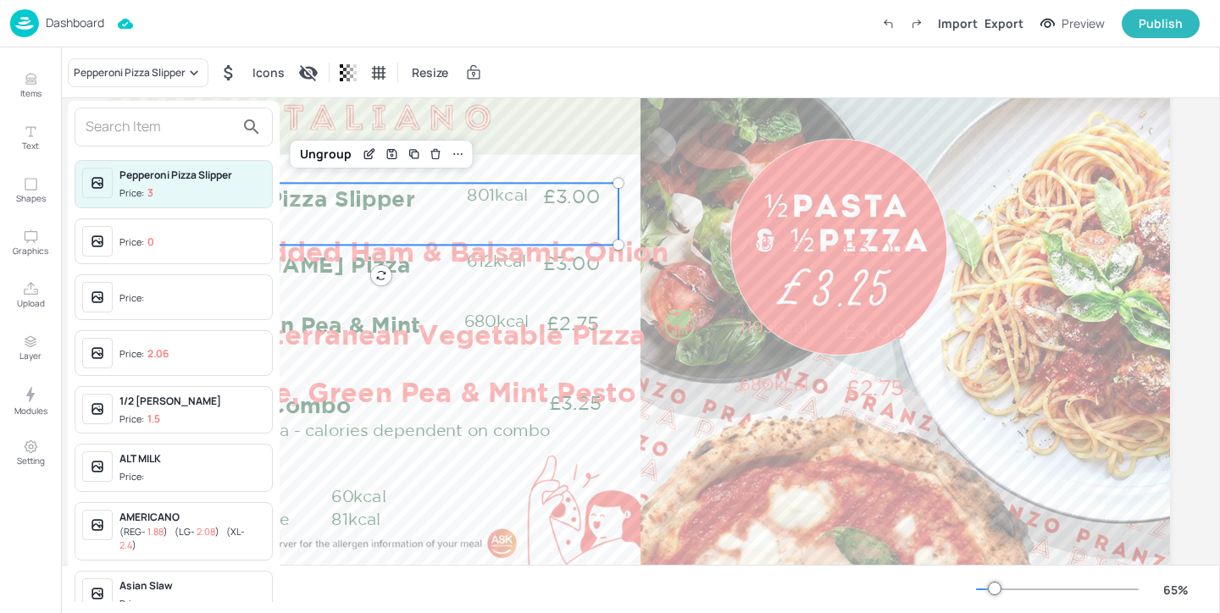
click at [191, 124] on input "text" at bounding box center [160, 127] width 149 height 27
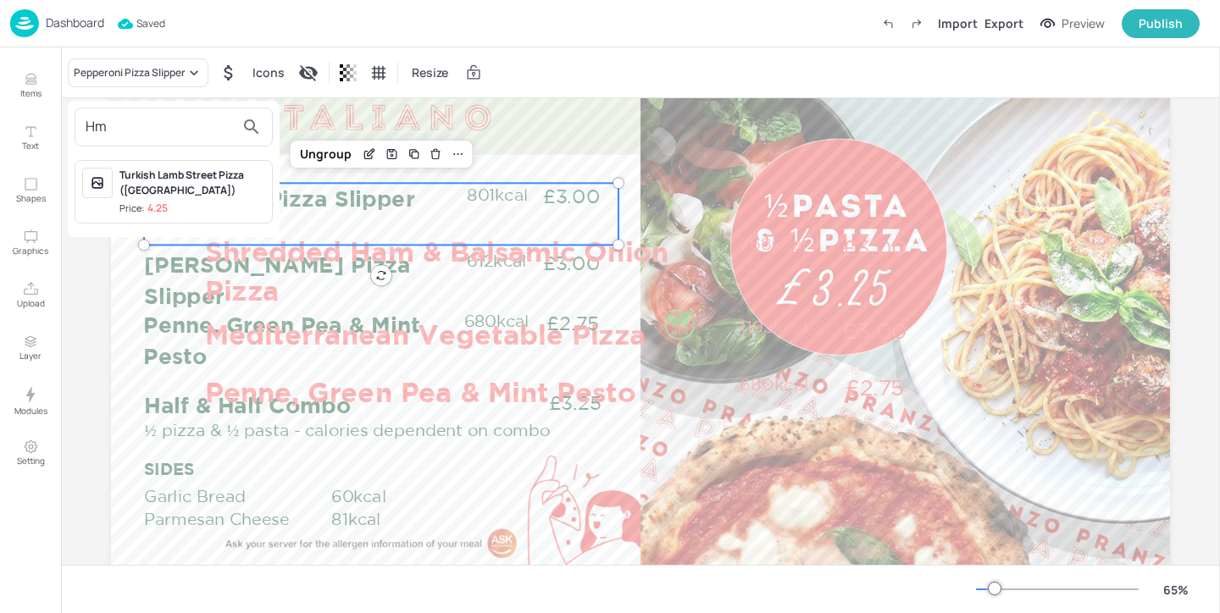
type input "H"
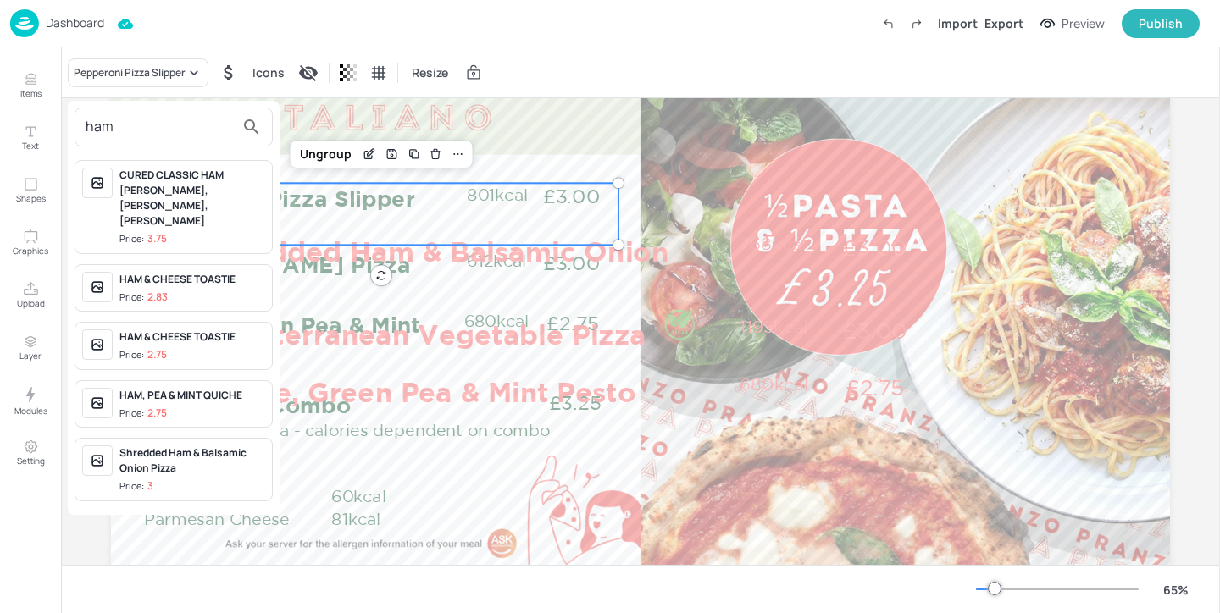
type input "ham"
click at [237, 446] on div "Shredded Ham & Balsamic Onion Pizza" at bounding box center [192, 461] width 146 height 30
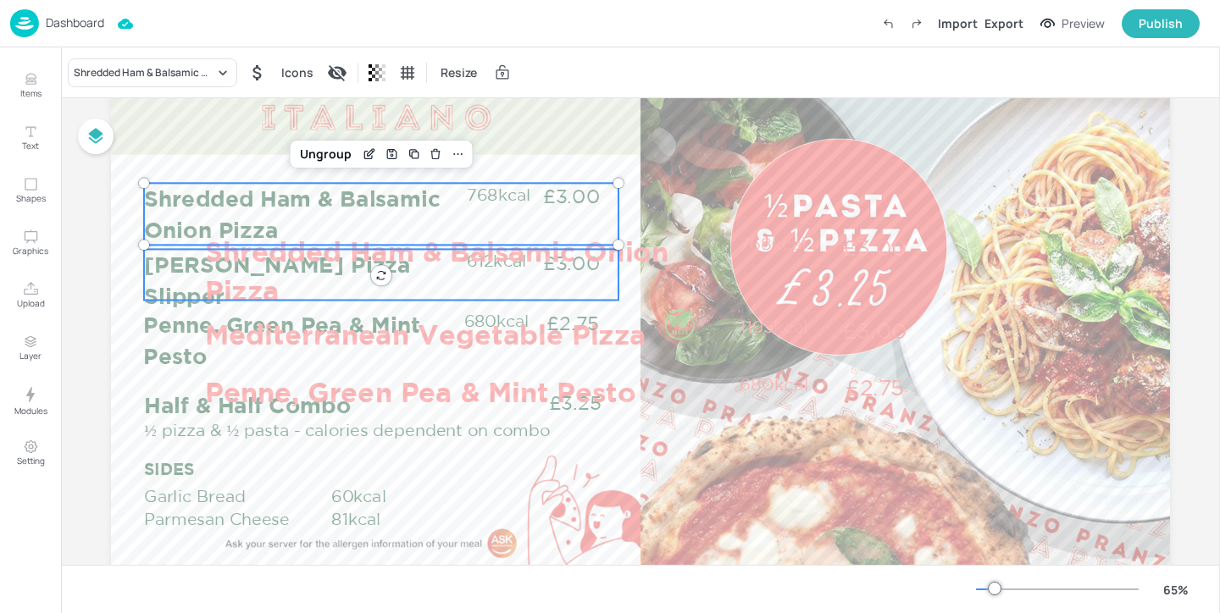
click at [158, 283] on div "[PERSON_NAME] Pizza Slipper £3.00 612kcal" at bounding box center [381, 274] width 474 height 51
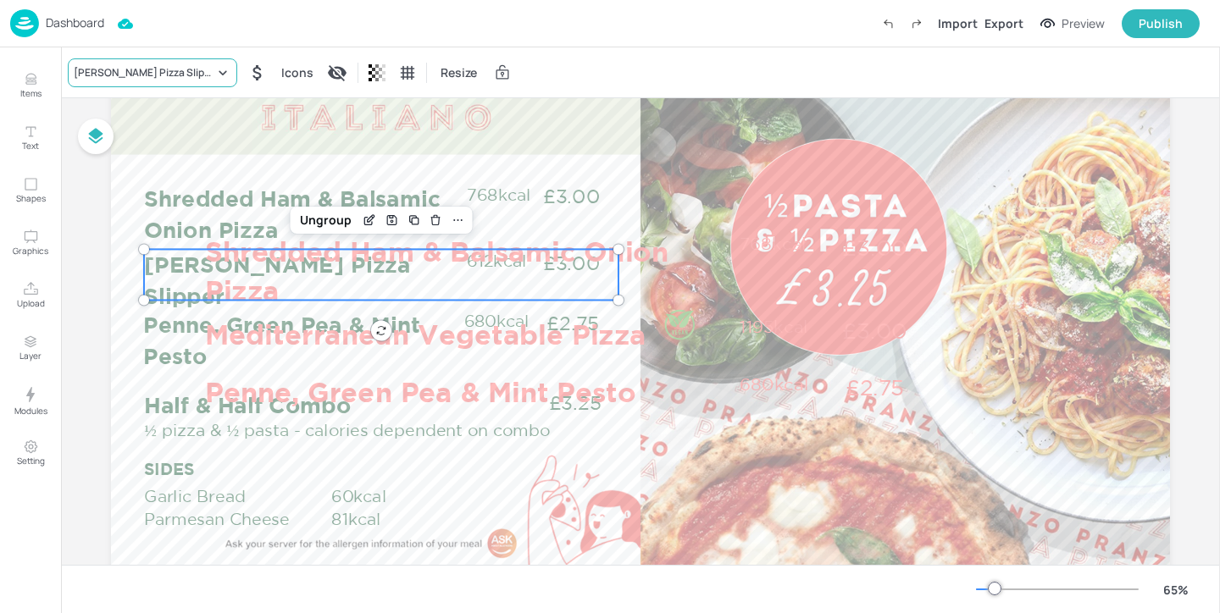
click at [169, 78] on div "[PERSON_NAME] Pizza Slipper" at bounding box center [144, 72] width 141 height 15
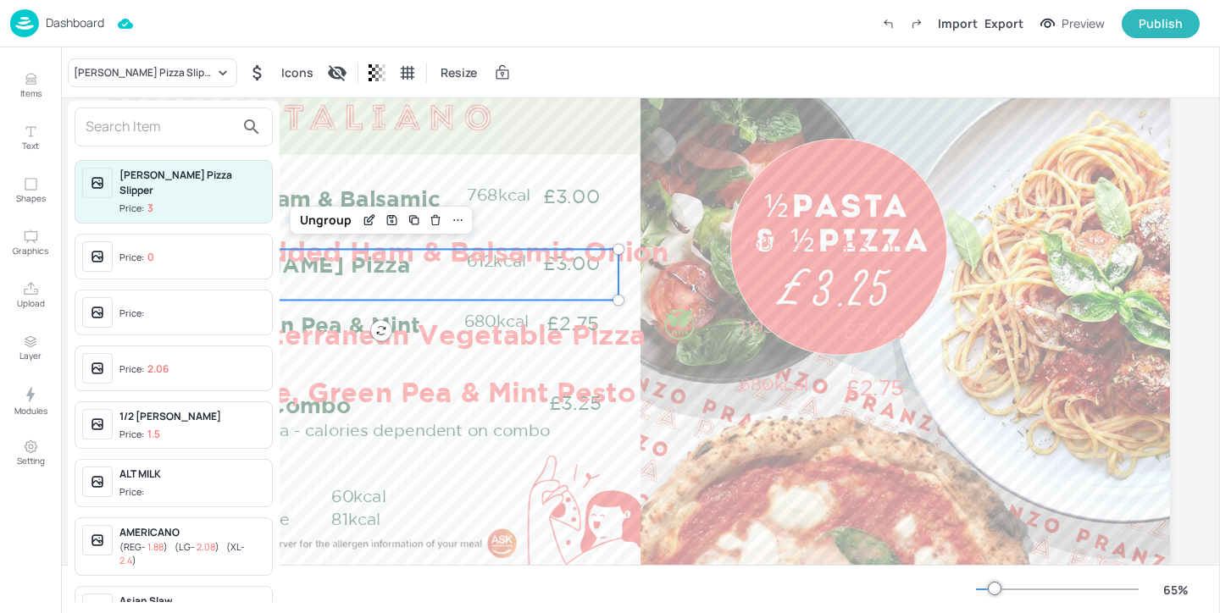
click at [169, 128] on input "text" at bounding box center [160, 127] width 149 height 27
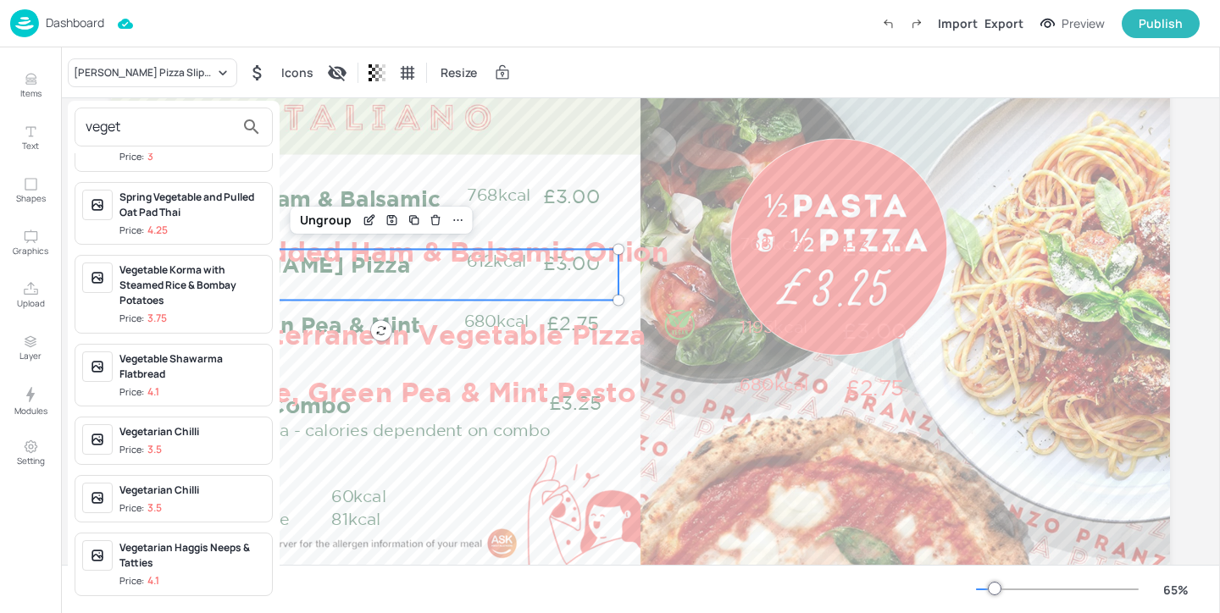
scroll to position [0, 0]
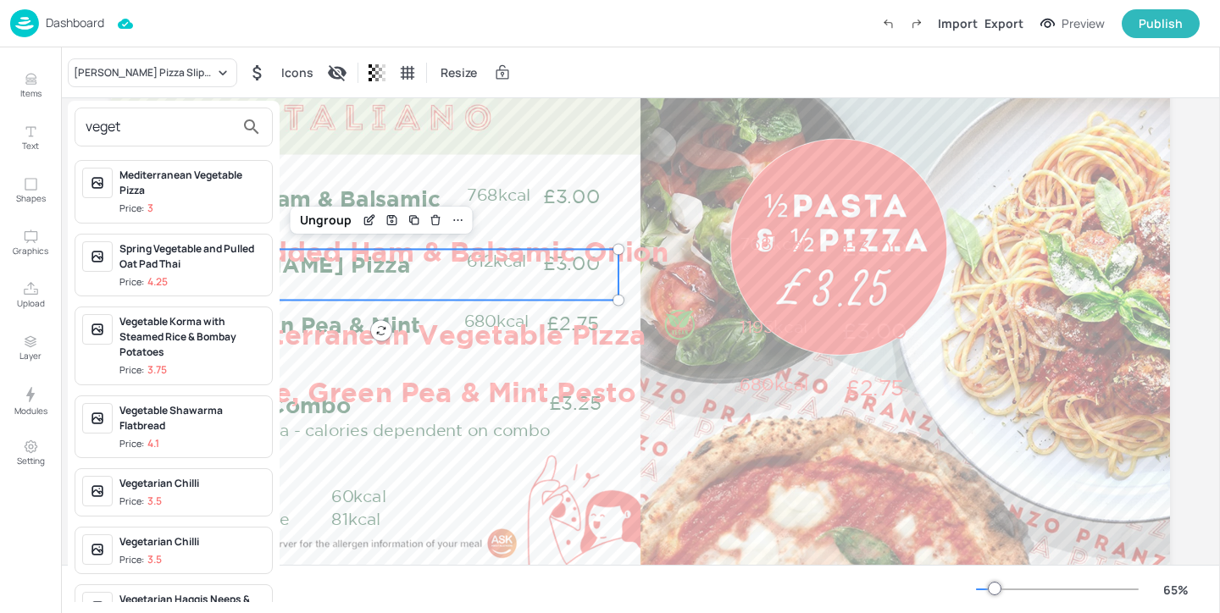
type input "veget"
click at [202, 202] on span "Price: 3" at bounding box center [192, 209] width 146 height 14
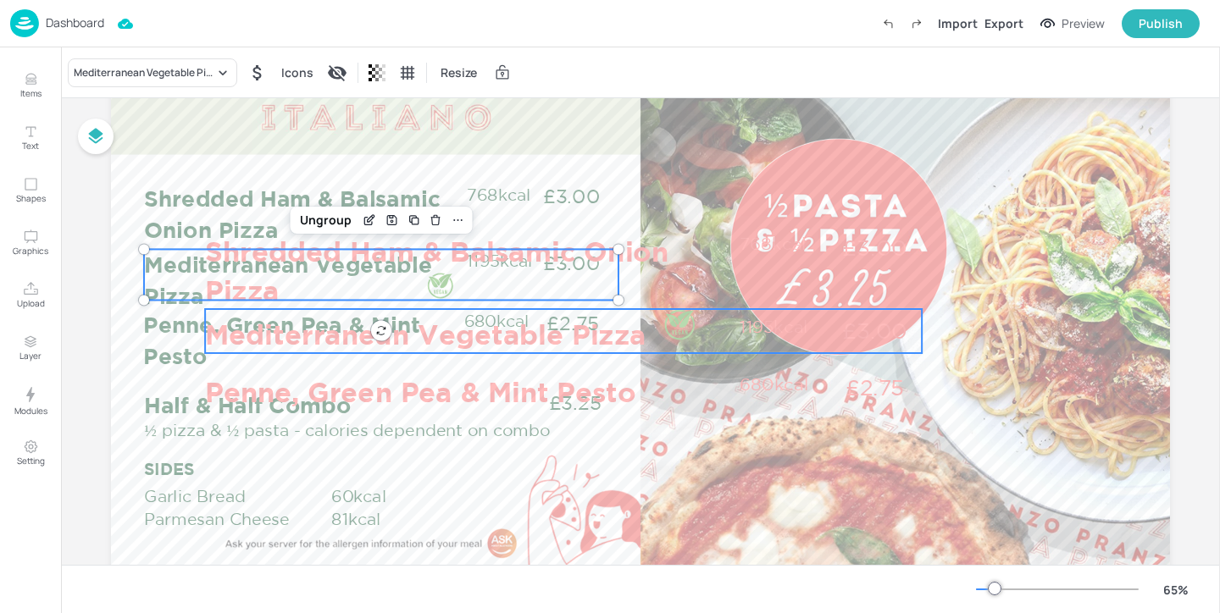
click at [415, 318] on p "Mediterranean Vegetable Pizza" at bounding box center [467, 334] width 525 height 39
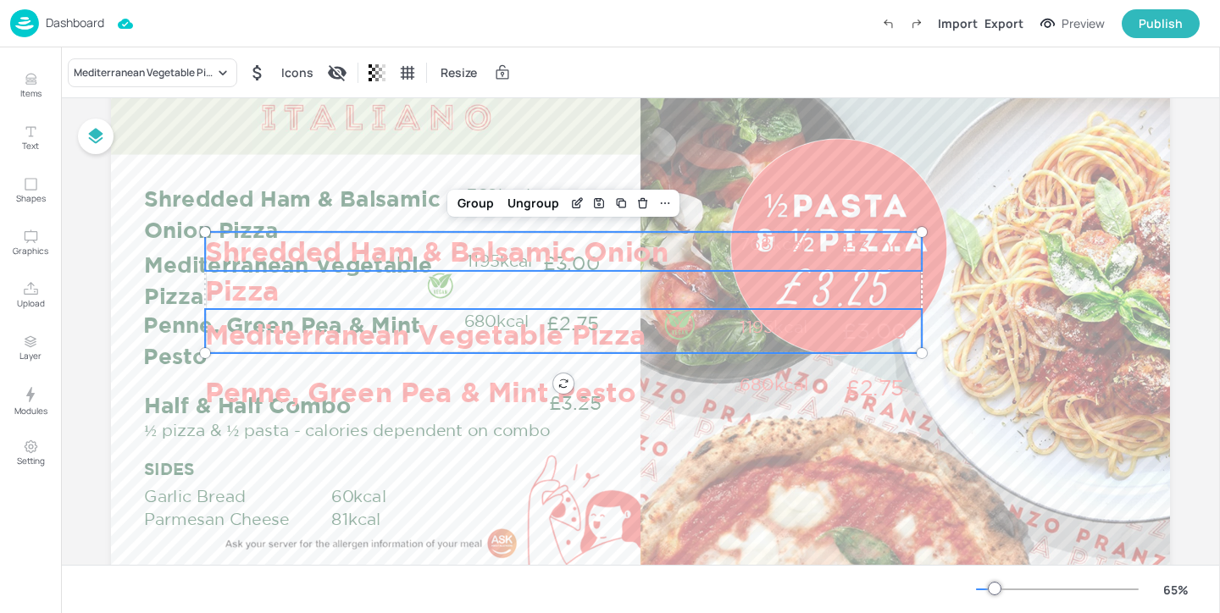
click at [553, 240] on p "Shredded Ham & Balsamic Onion Pizza" at bounding box center [467, 270] width 525 height 77
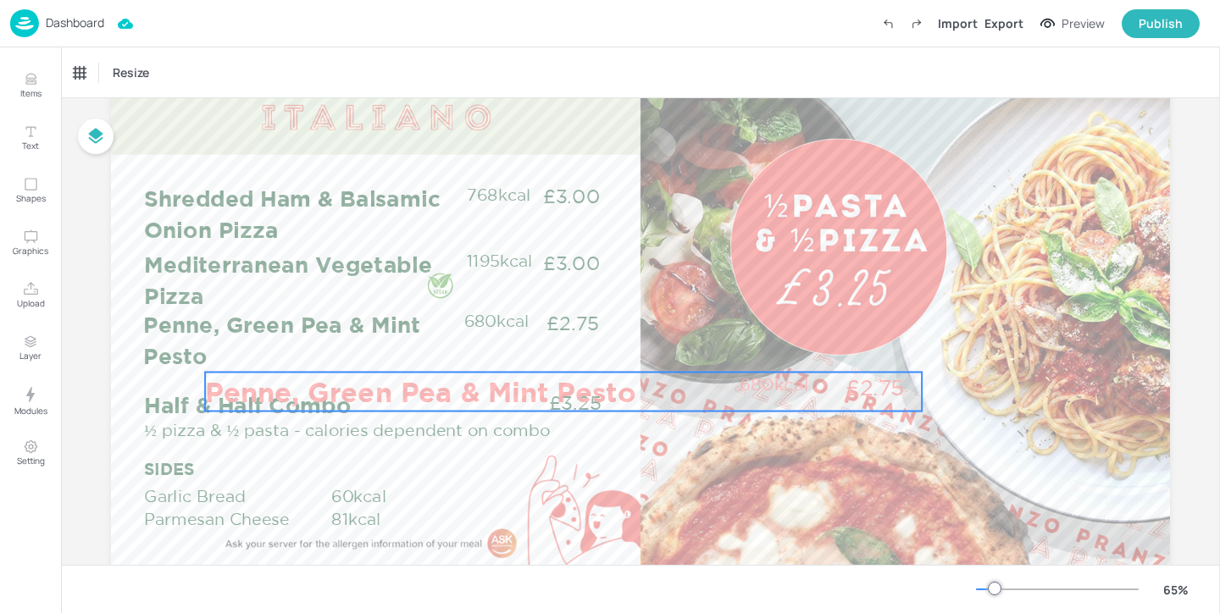
click at [626, 383] on p "Penne, Green Pea & Mint Pesto" at bounding box center [467, 392] width 525 height 39
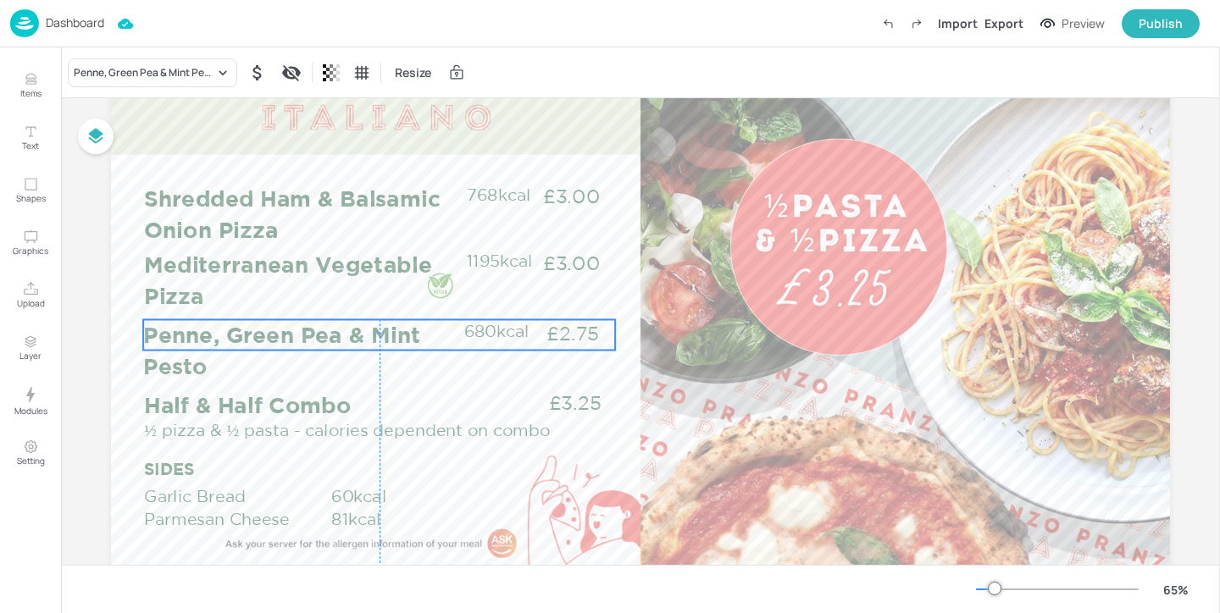
drag, startPoint x: 404, startPoint y: 324, endPoint x: 401, endPoint y: 334, distance: 10.7
click at [401, 334] on p "Penne, Green Pea & Mint Pesto" at bounding box center [303, 350] width 321 height 62
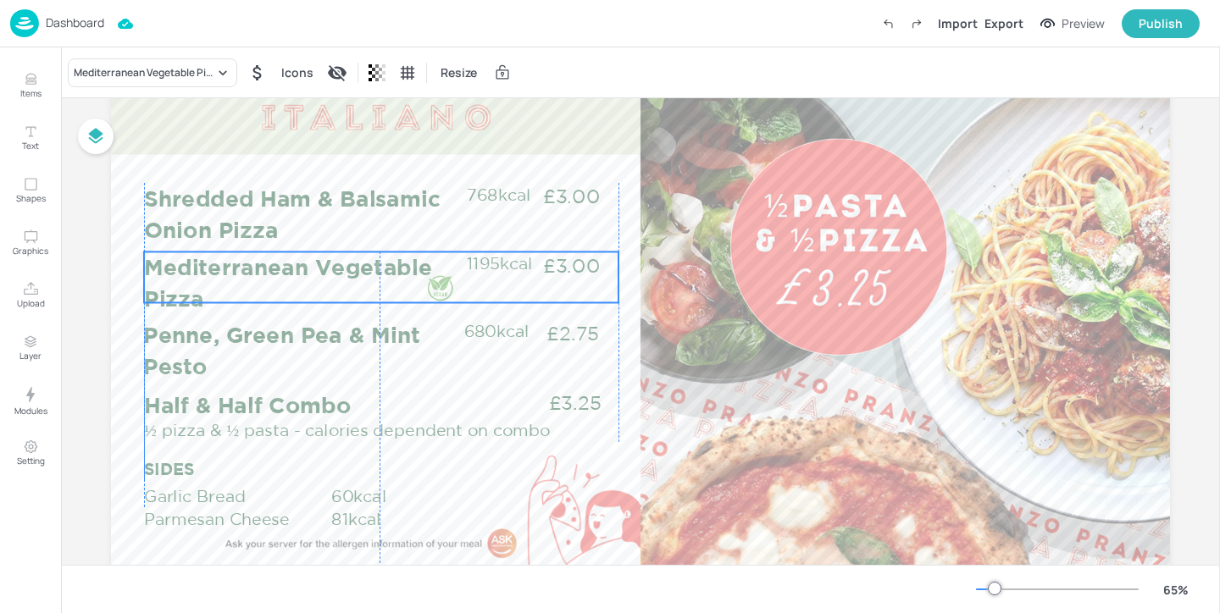
click at [251, 267] on p "Mediterranean Vegetable Pizza" at bounding box center [304, 283] width 321 height 62
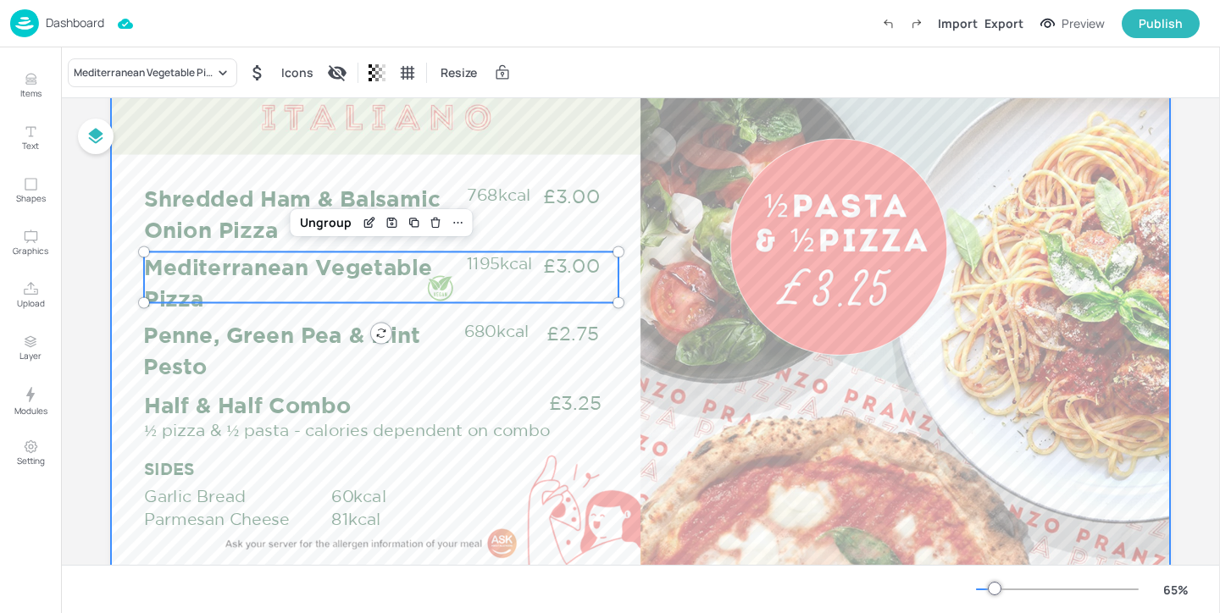
click at [615, 367] on div at bounding box center [640, 342] width 1059 height 595
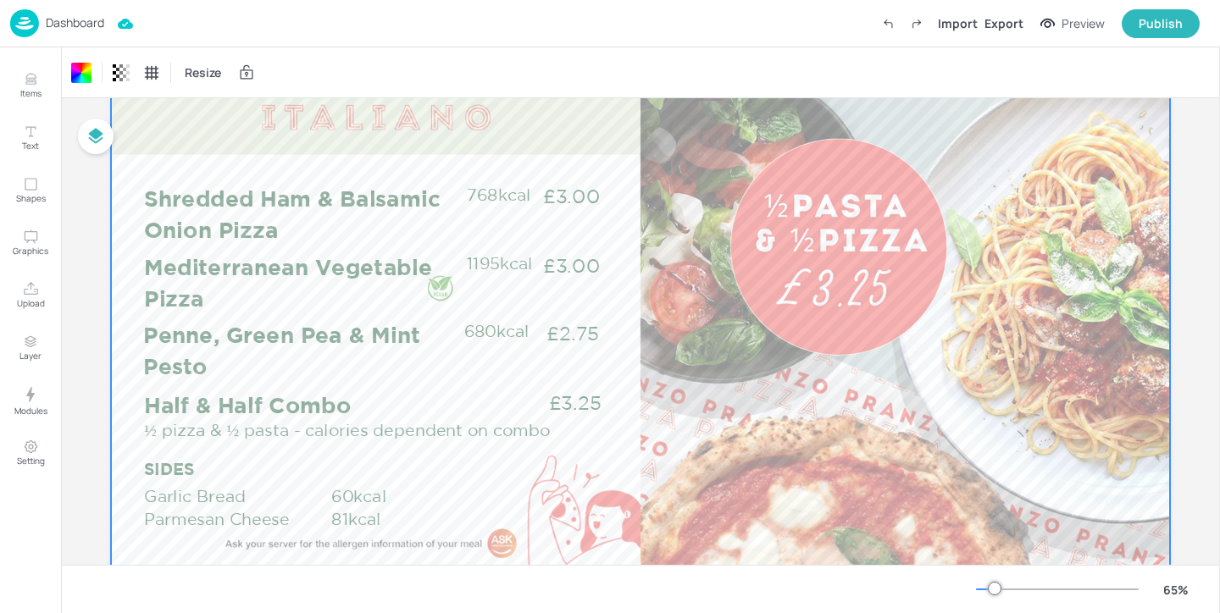
click at [104, 29] on p "Dashboard" at bounding box center [75, 23] width 58 height 12
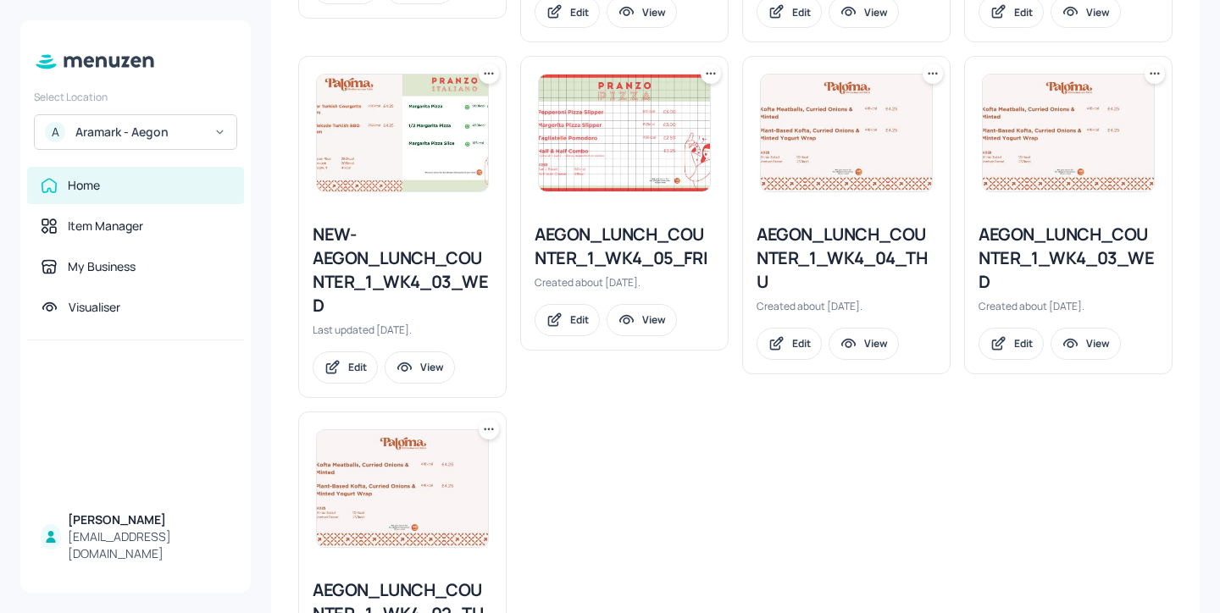
scroll to position [783, 0]
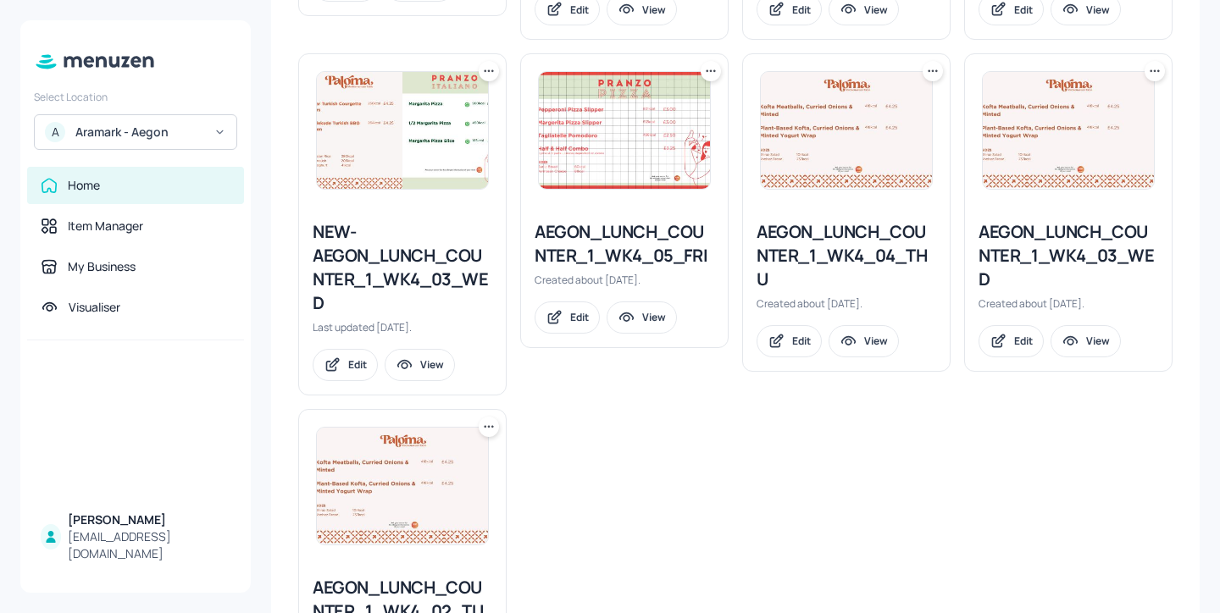
click at [656, 232] on div "AEGON_LUNCH_COUNTER_1_WK4_05_FRI" at bounding box center [625, 243] width 180 height 47
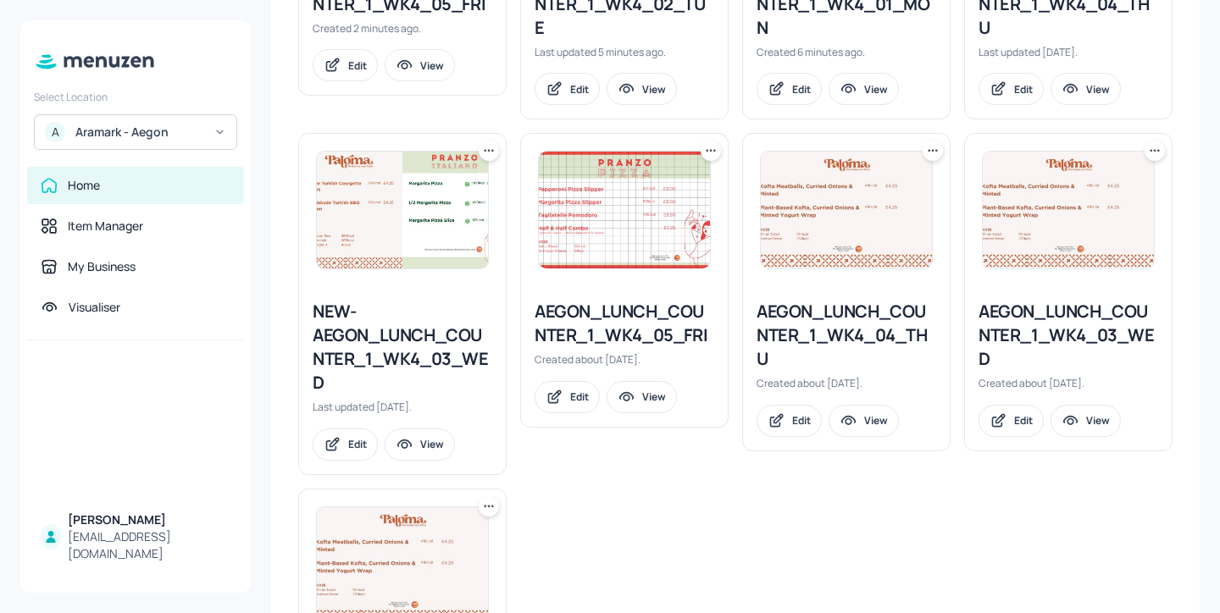
scroll to position [803, 0]
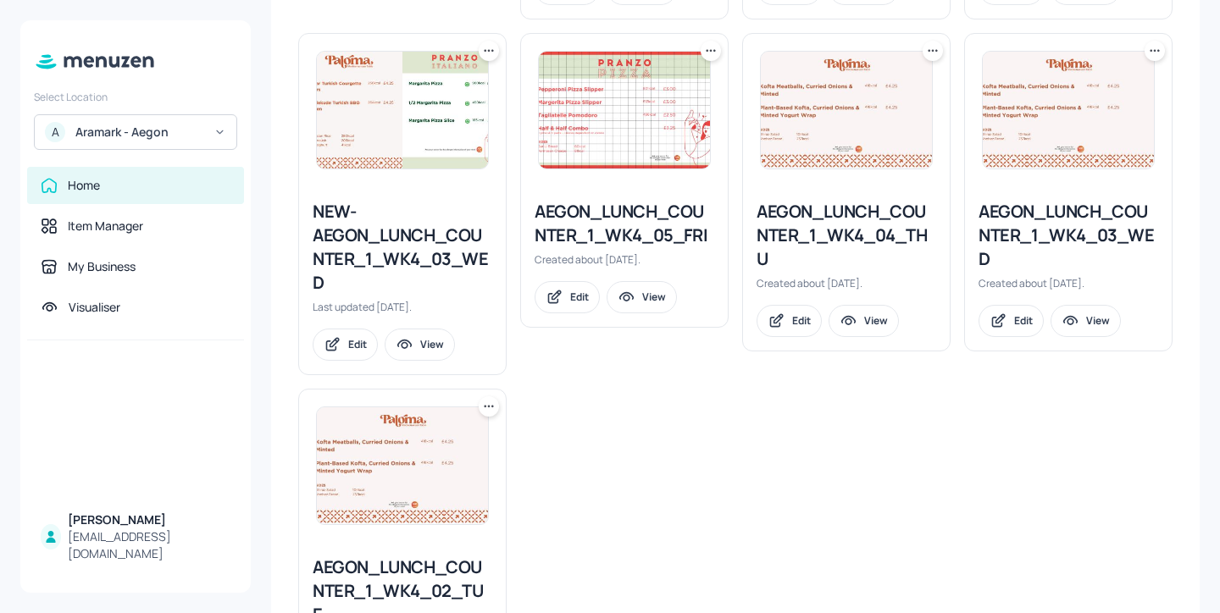
click at [708, 53] on icon at bounding box center [710, 50] width 17 height 17
click at [692, 144] on div "Delete" at bounding box center [644, 143] width 136 height 29
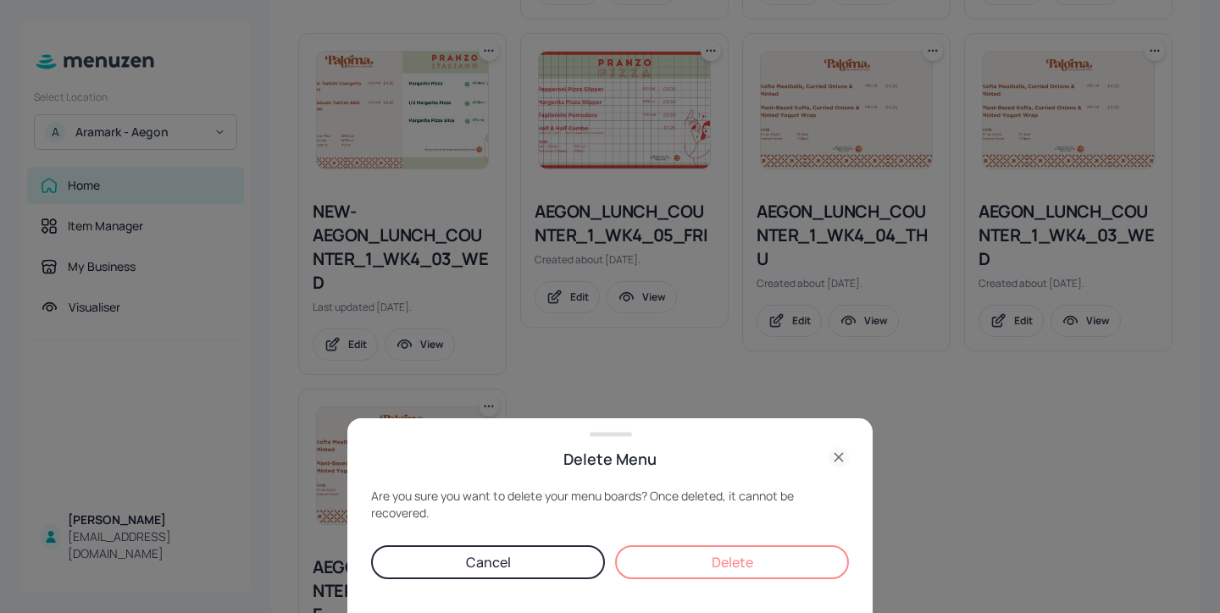
click at [766, 560] on button "Delete" at bounding box center [732, 563] width 234 height 34
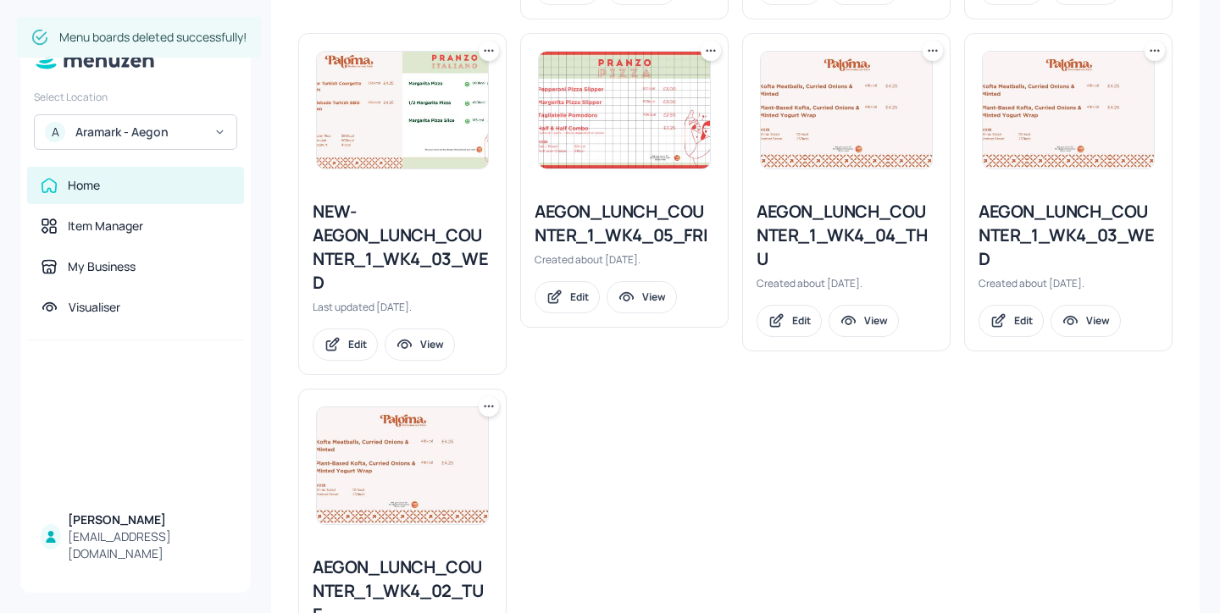
scroll to position [605, 0]
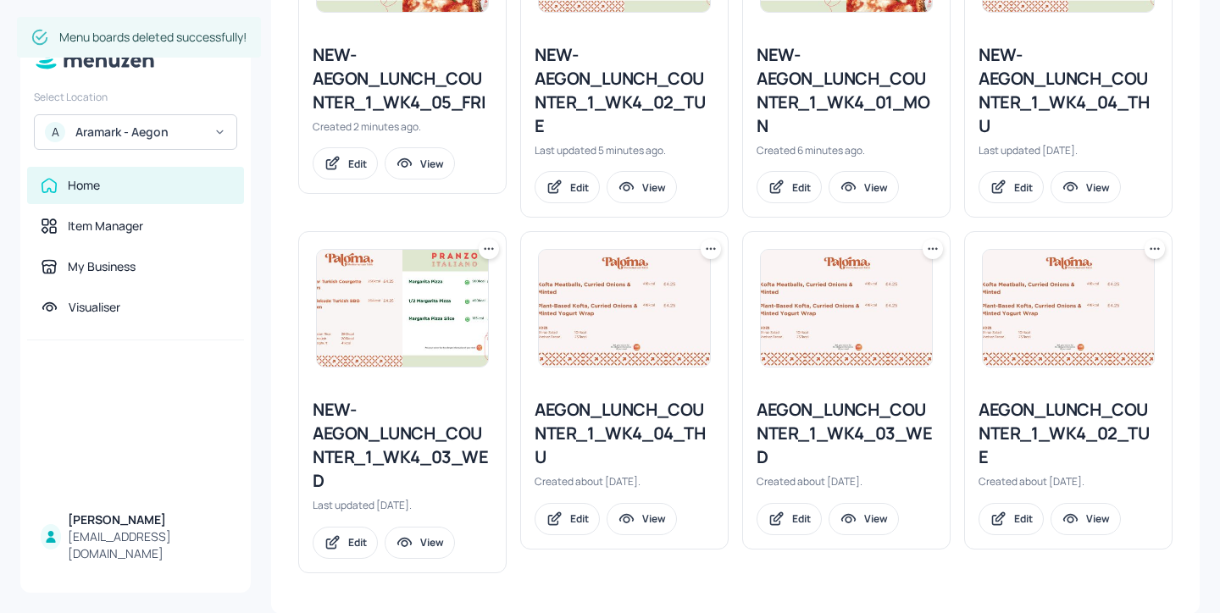
click at [1031, 440] on div "AEGON_LUNCH_COUNTER_1_WK4_02_TUE" at bounding box center [1068, 433] width 180 height 71
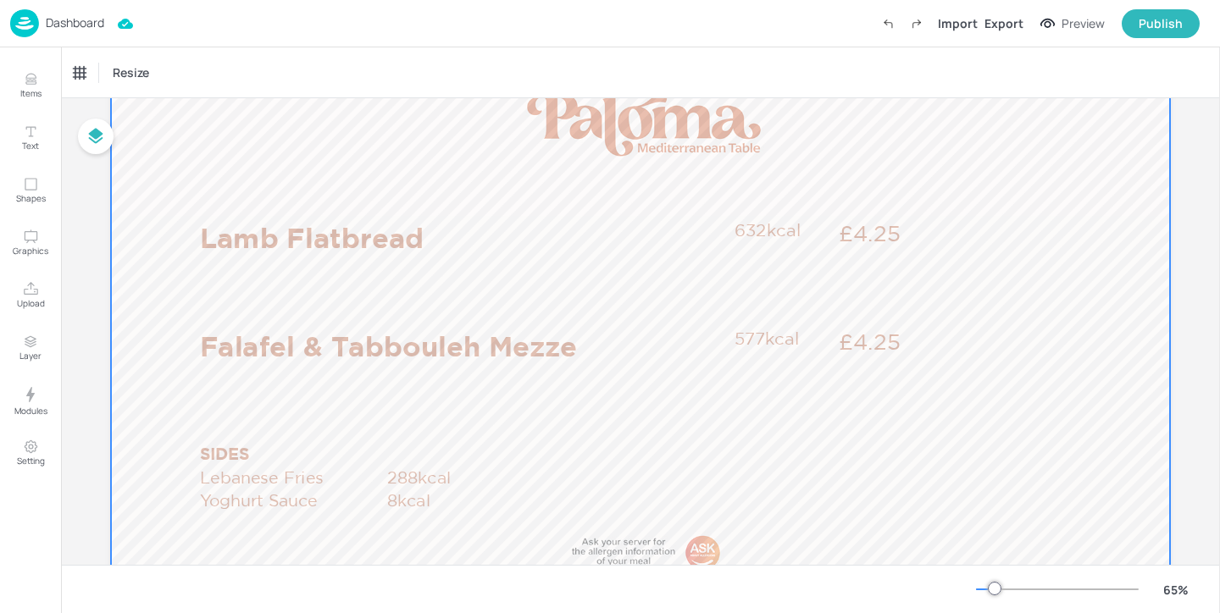
scroll to position [104, 0]
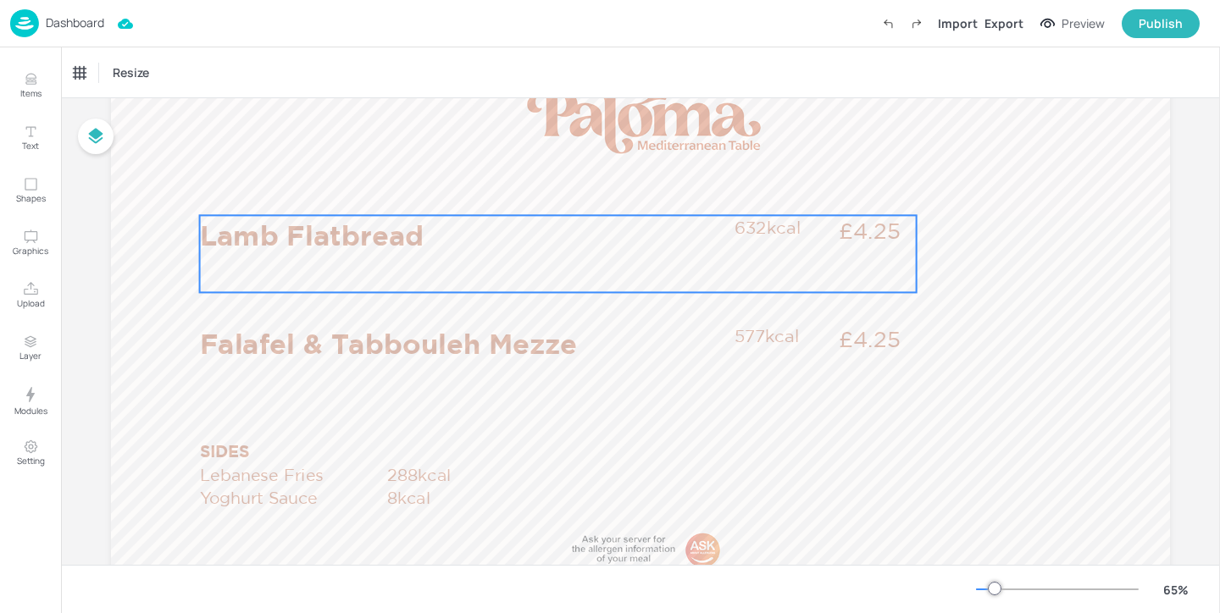
click at [568, 226] on p "Lamb Flatbread" at bounding box center [462, 234] width 525 height 39
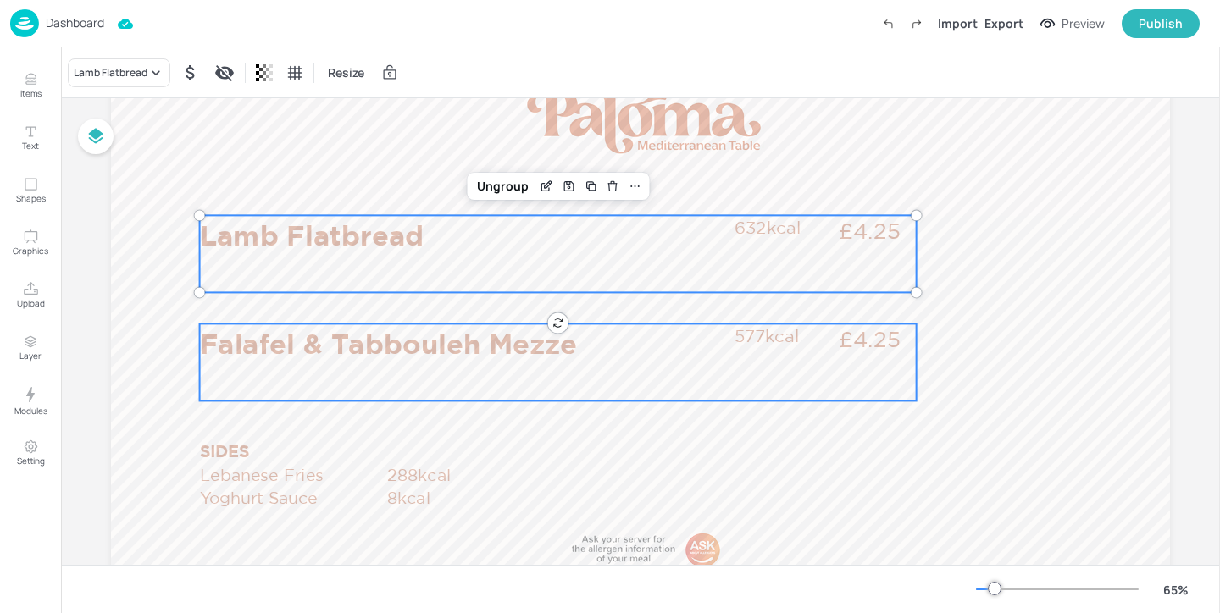
click at [567, 363] on div "Falafel & Tabbouleh Mezze £4.25 577kcal" at bounding box center [558, 362] width 717 height 77
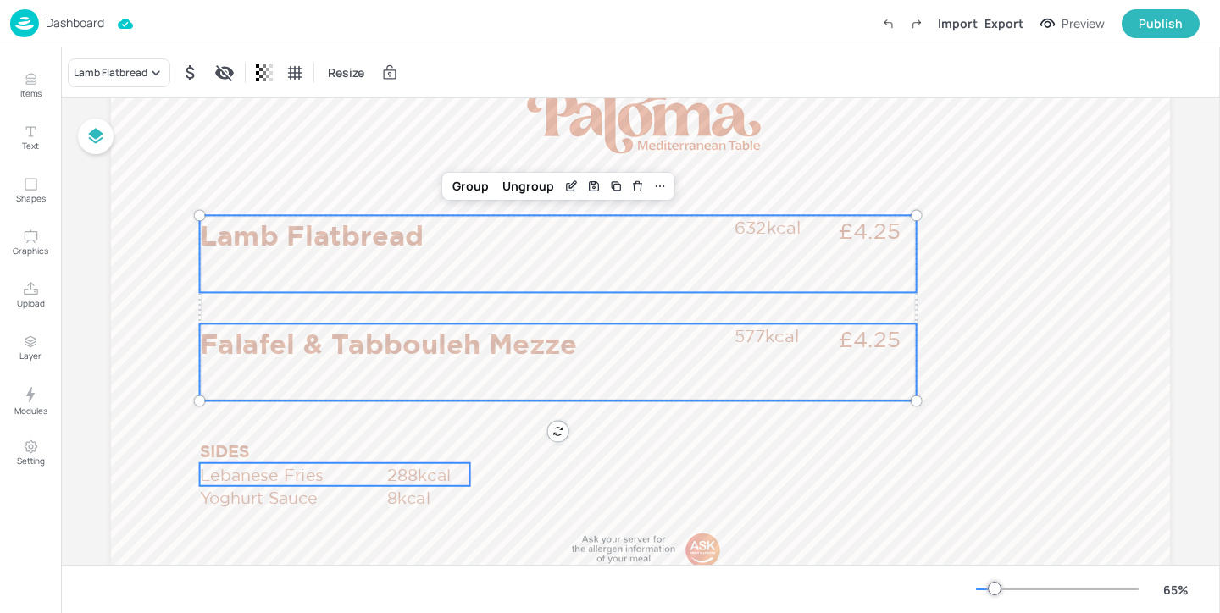
click at [437, 470] on p "288kcal" at bounding box center [428, 474] width 82 height 23
click at [433, 496] on p "8kcal" at bounding box center [428, 497] width 82 height 23
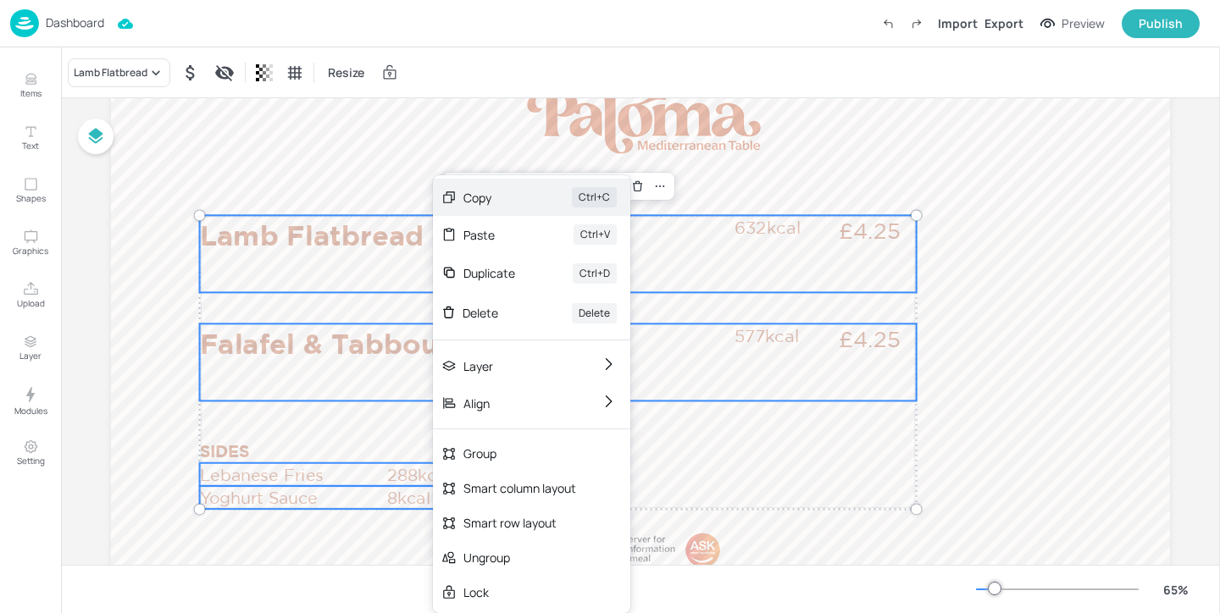
click at [518, 202] on div "Copy" at bounding box center [493, 198] width 61 height 18
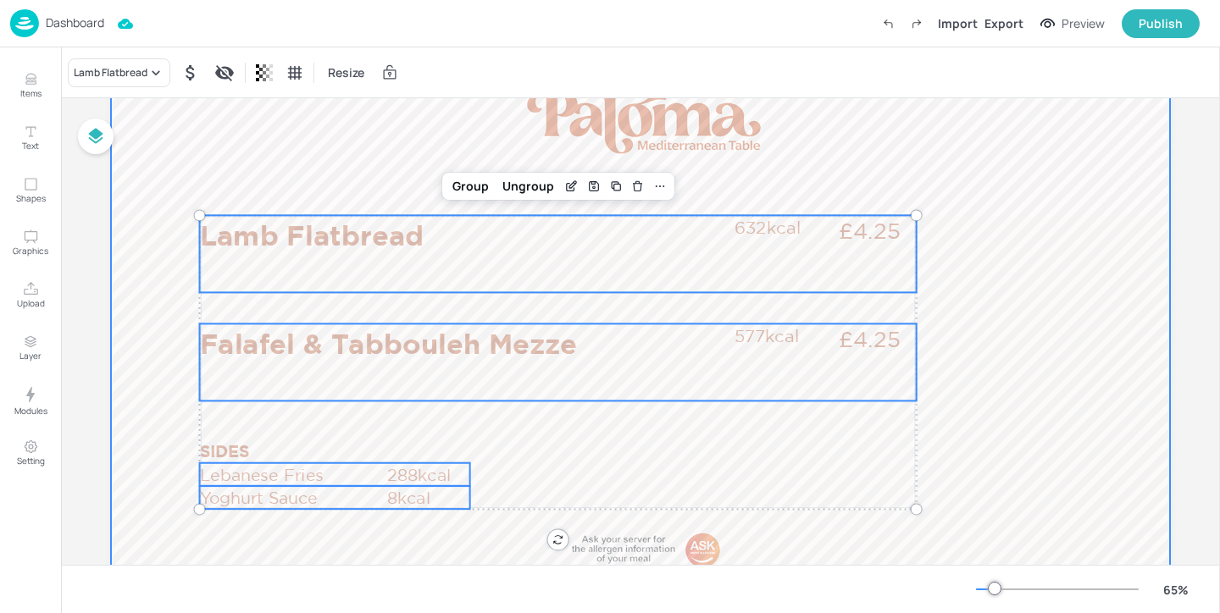
click at [424, 162] on div at bounding box center [640, 345] width 1059 height 595
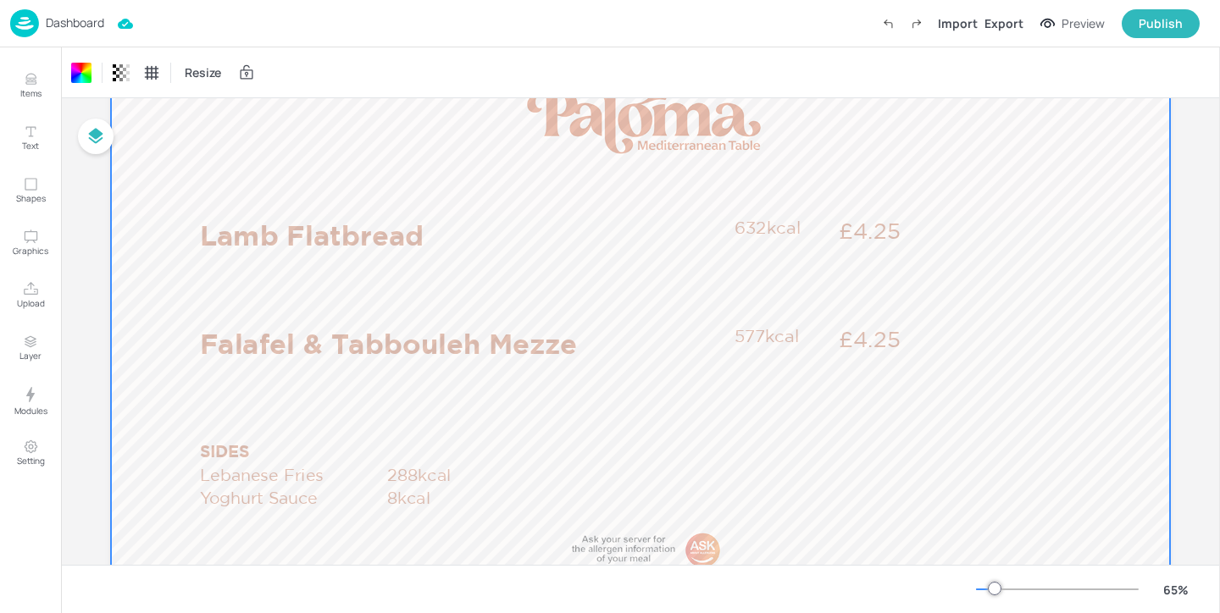
click at [58, 17] on p "Dashboard" at bounding box center [75, 23] width 58 height 12
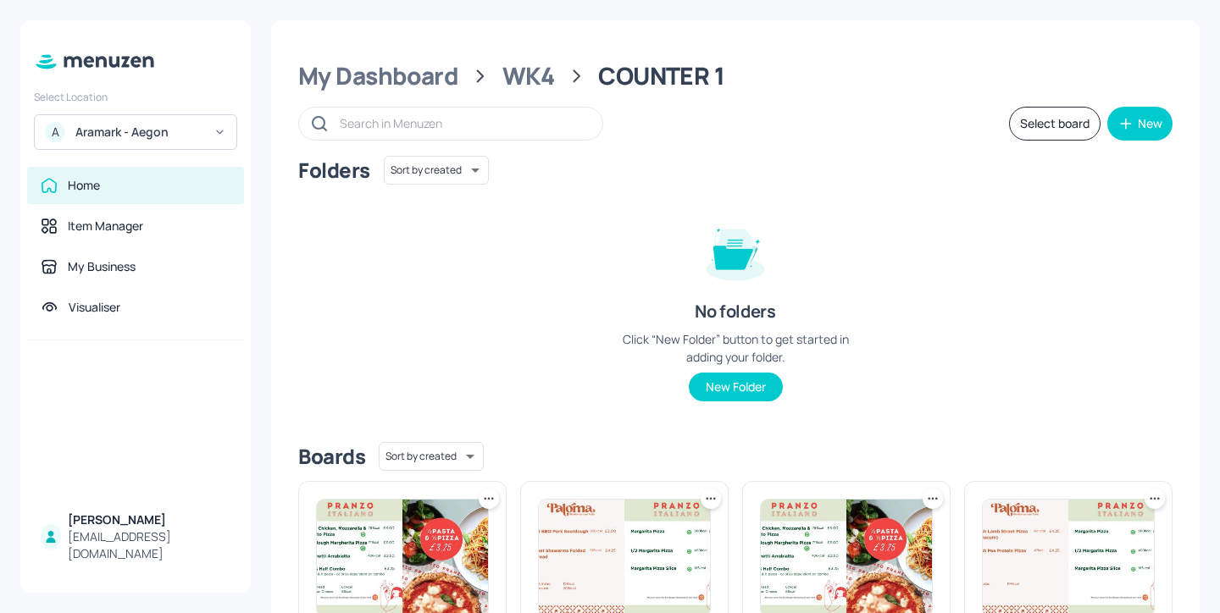
scroll to position [339, 0]
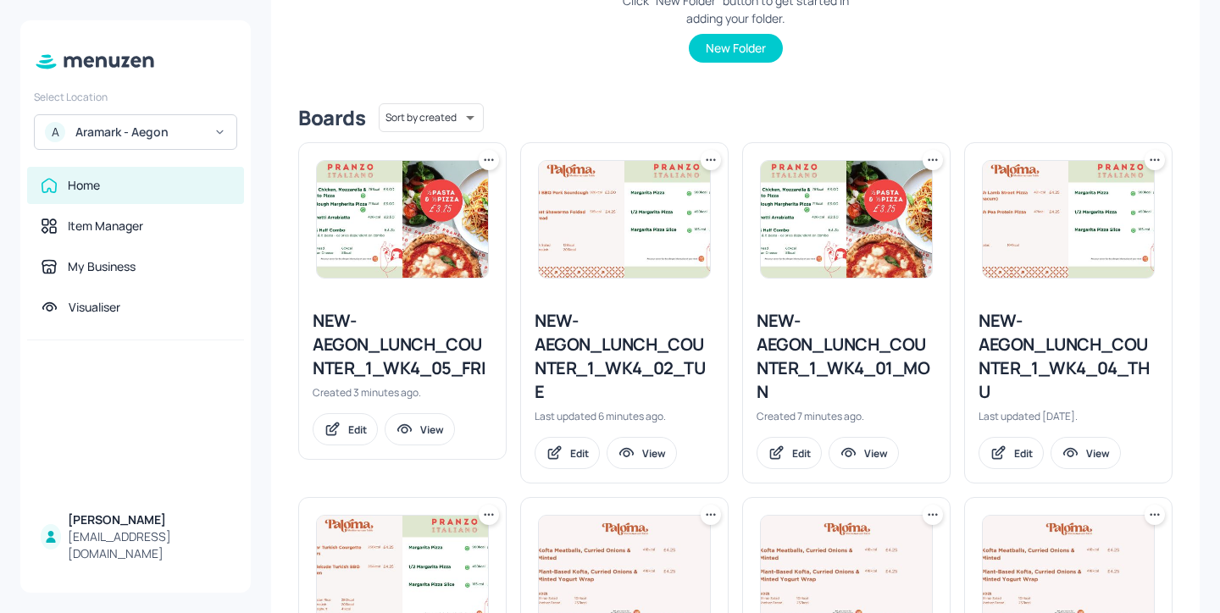
click at [602, 344] on div "NEW-AEGON_LUNCH_COUNTER_1_WK4_02_TUE" at bounding box center [625, 356] width 180 height 95
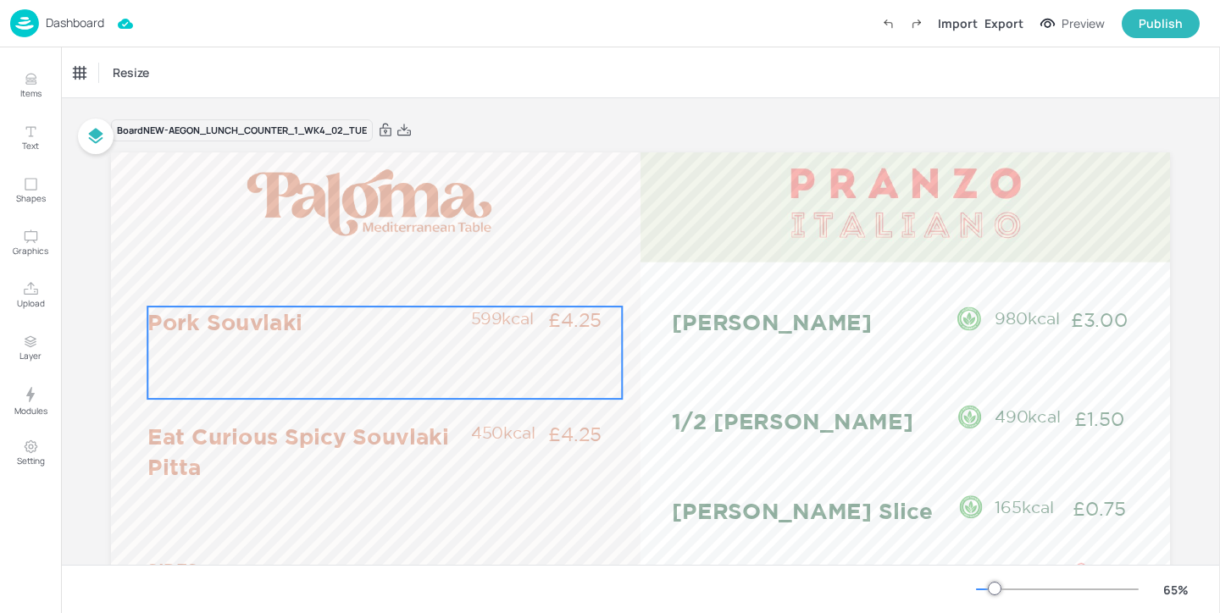
scroll to position [17, 0]
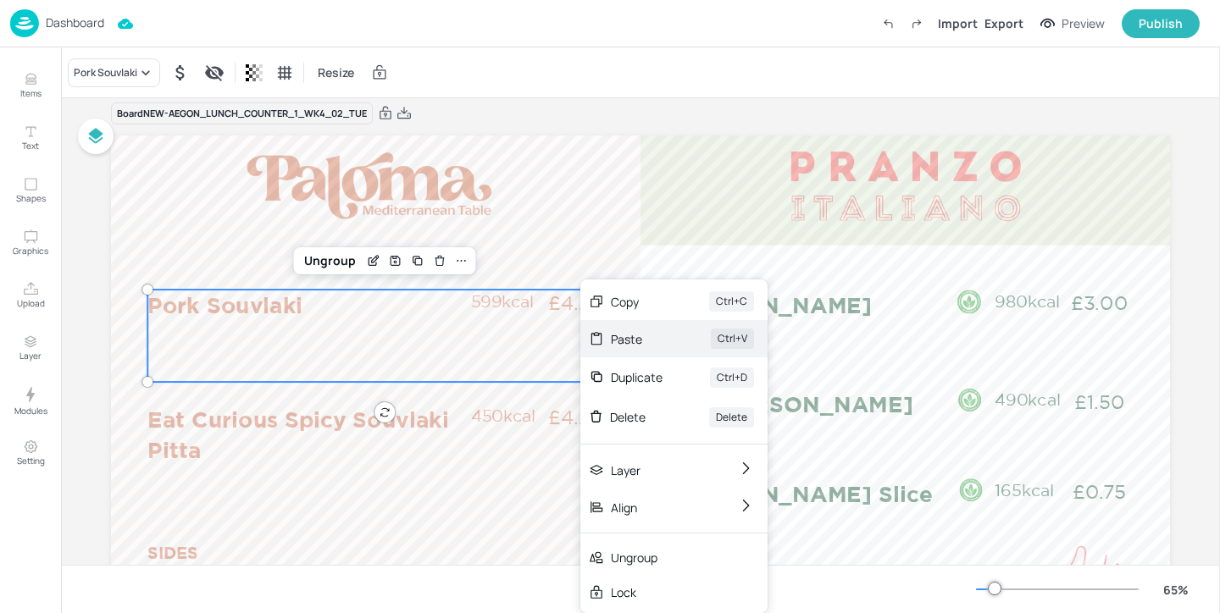
drag, startPoint x: 580, startPoint y: 347, endPoint x: 651, endPoint y: 338, distance: 71.8
click at [651, 338] on div "Paste" at bounding box center [637, 339] width 53 height 18
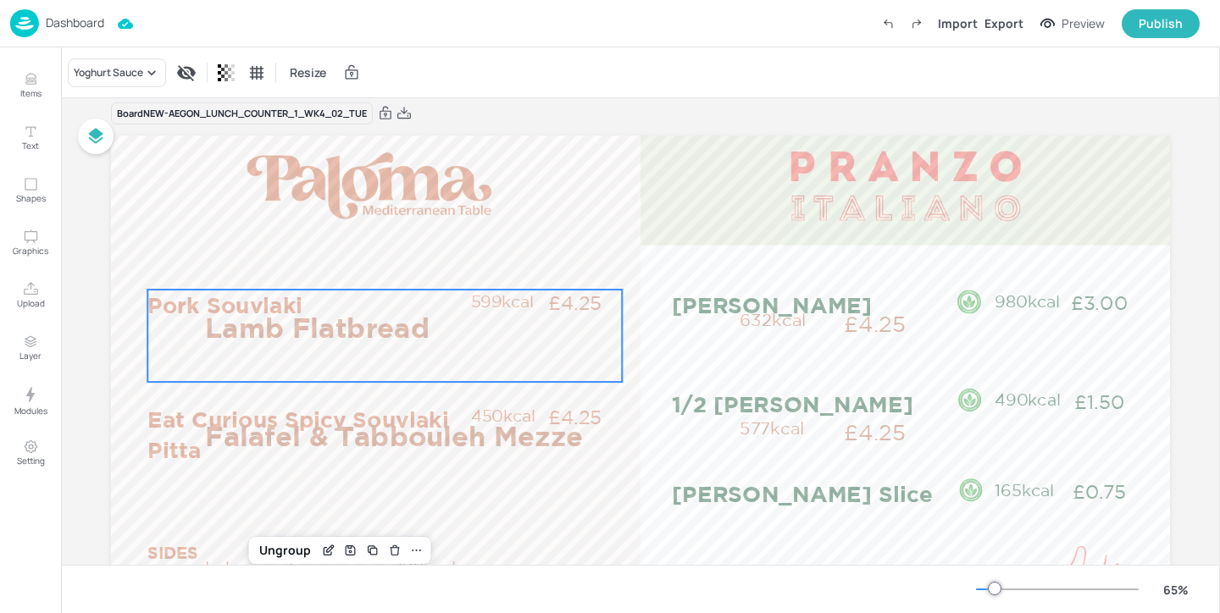
scroll to position [61, 0]
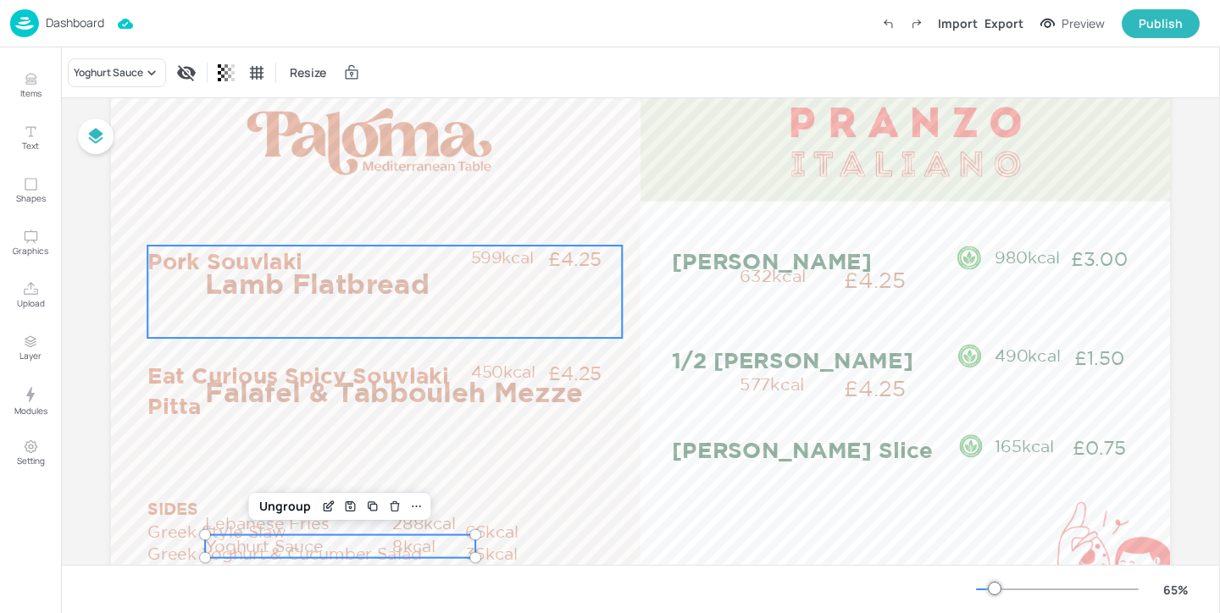
click at [180, 273] on p "Pork Souvlaki" at bounding box center [307, 261] width 321 height 30
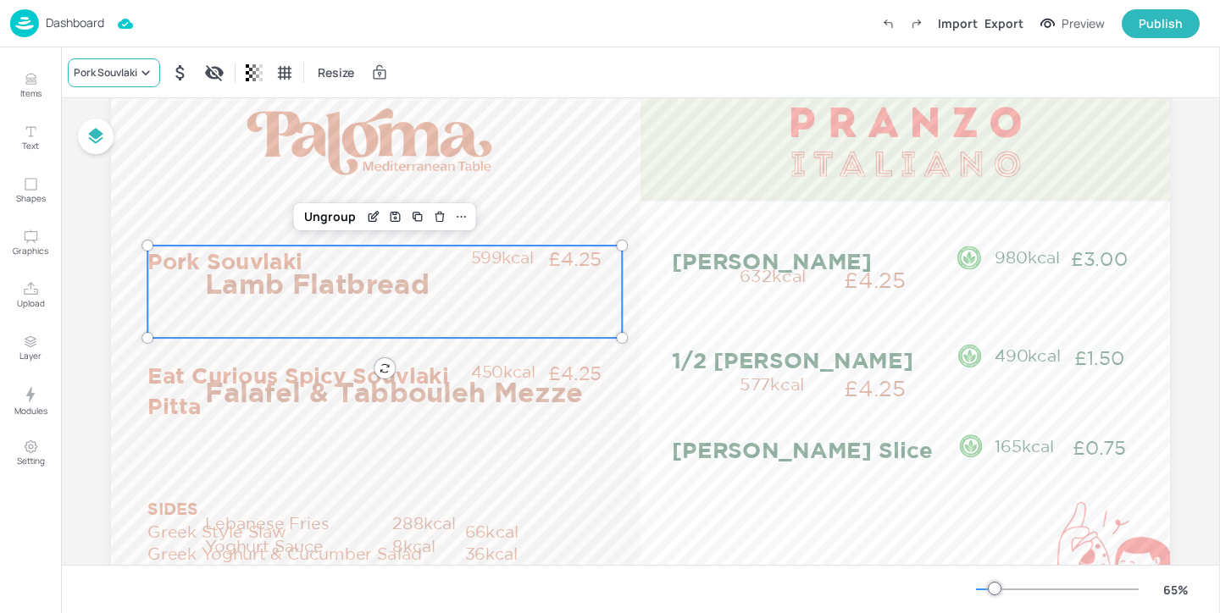
click at [137, 86] on div "Pork Souvlaki" at bounding box center [114, 72] width 92 height 29
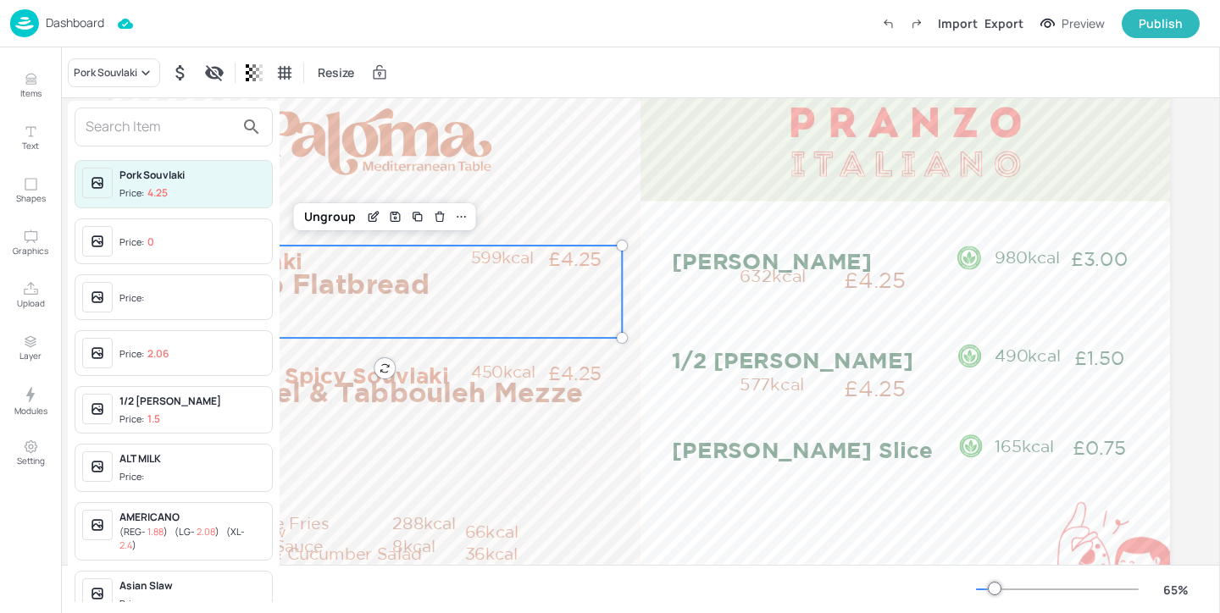
click at [169, 127] on input "text" at bounding box center [160, 127] width 149 height 27
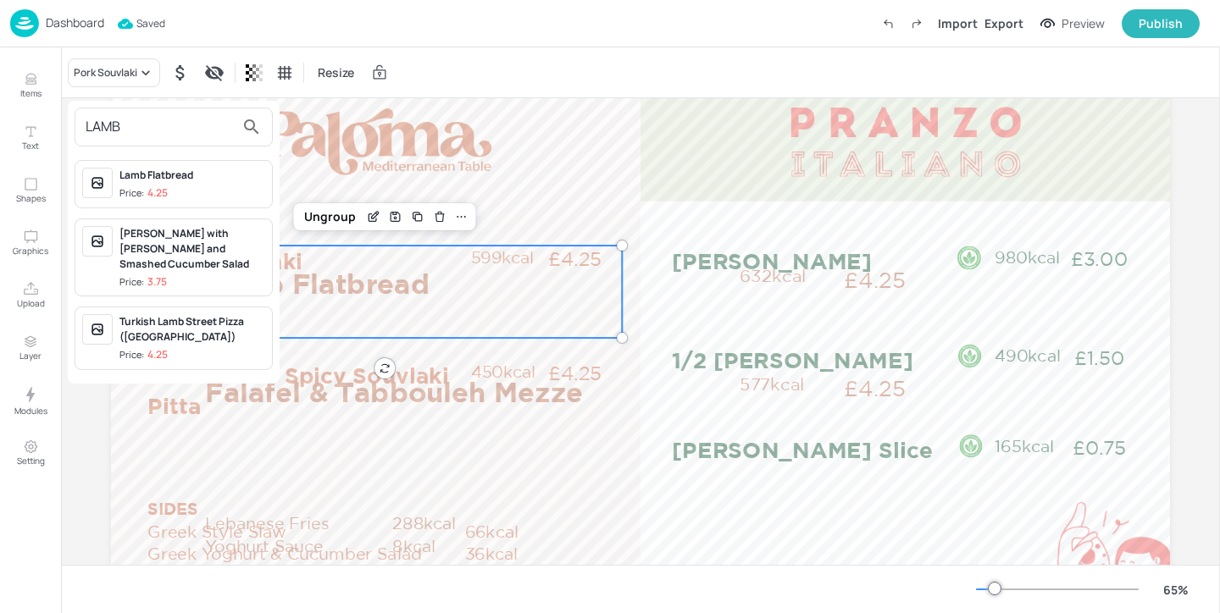
type input "LAMB"
click at [223, 178] on div "Lamb Flatbread" at bounding box center [192, 175] width 146 height 15
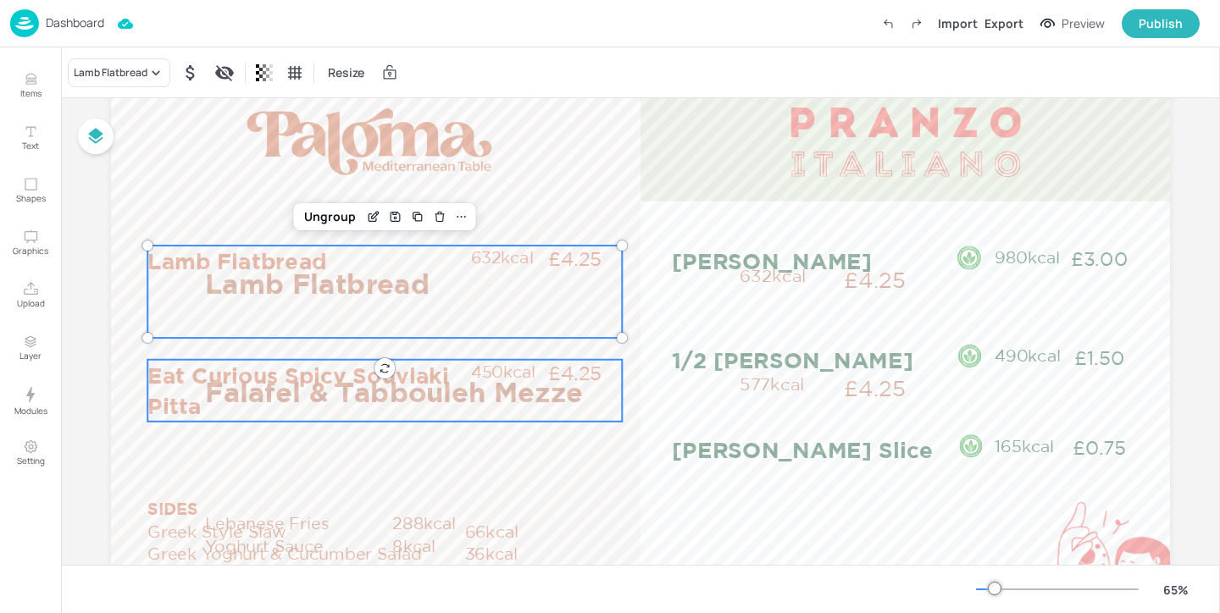
click at [165, 387] on p "Eat Curious Spicy Souvlaki Pitta" at bounding box center [307, 391] width 321 height 62
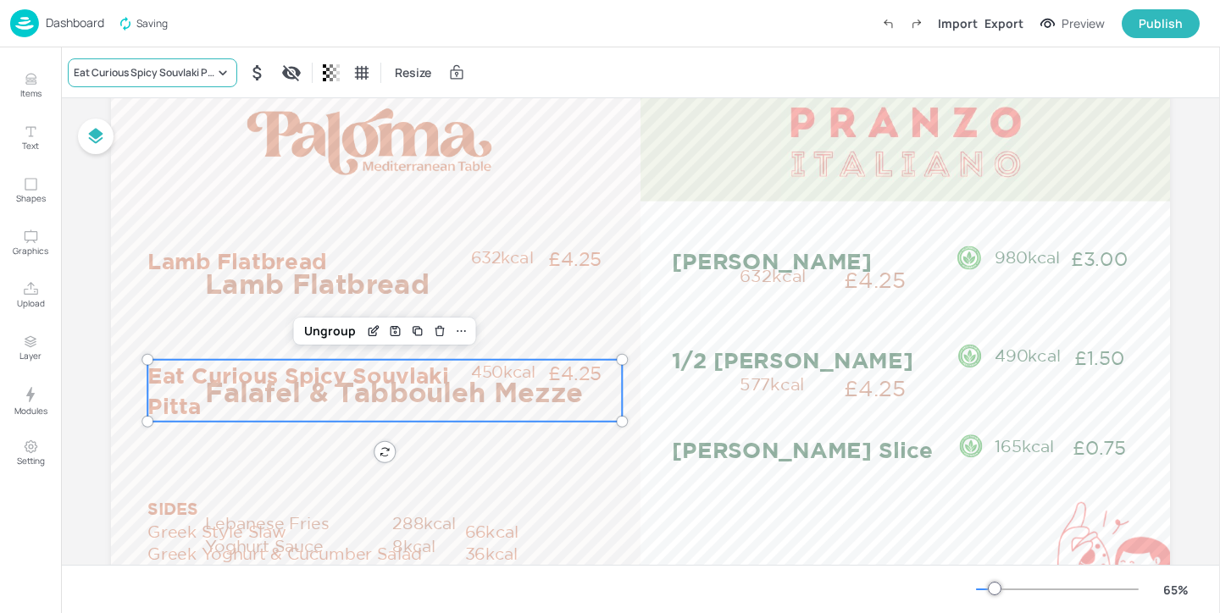
click at [212, 76] on div "Eat Curious Spicy Souvlaki Pitta" at bounding box center [144, 72] width 141 height 15
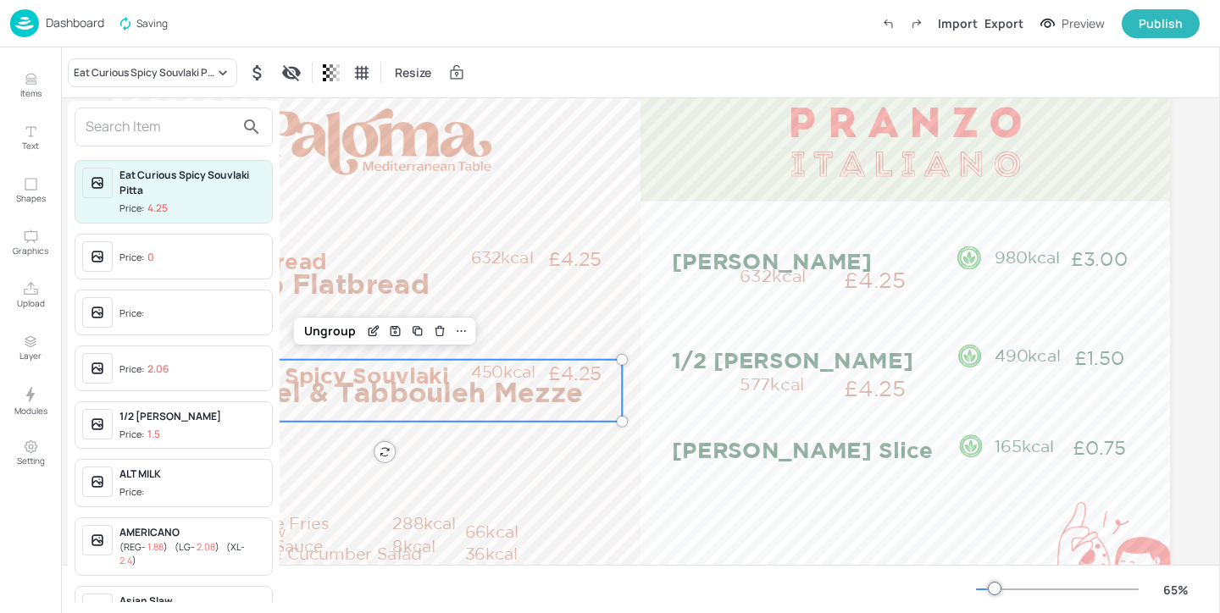
click at [202, 136] on input "text" at bounding box center [160, 127] width 149 height 27
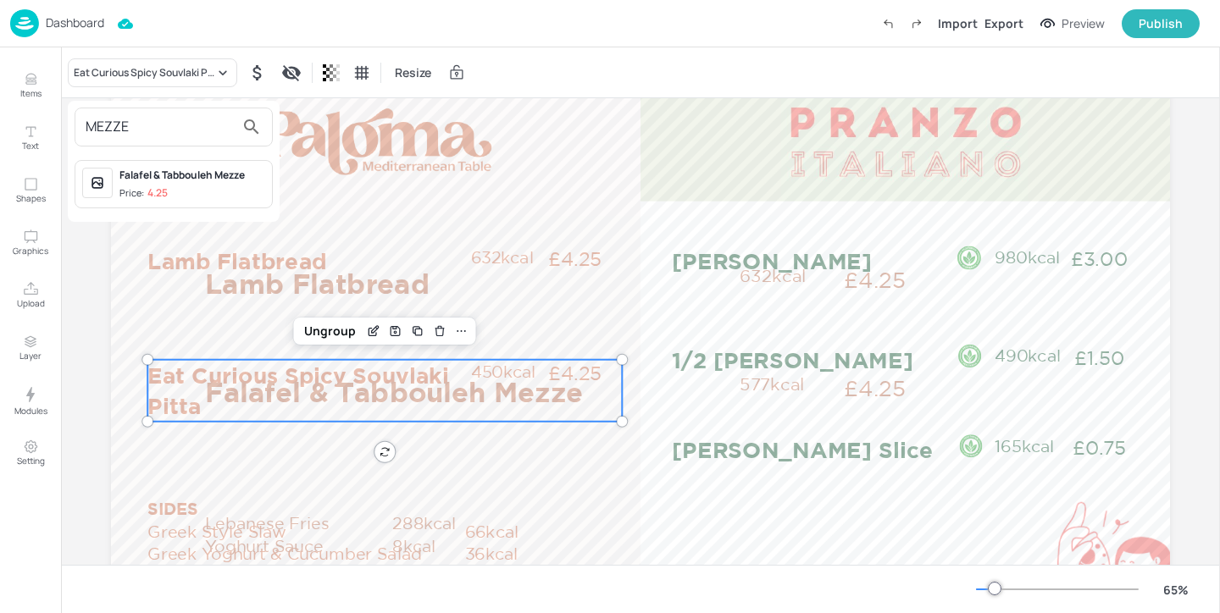
type input "MEZZE"
click at [246, 175] on div "Falafel & Tabbouleh Mezze" at bounding box center [192, 175] width 146 height 15
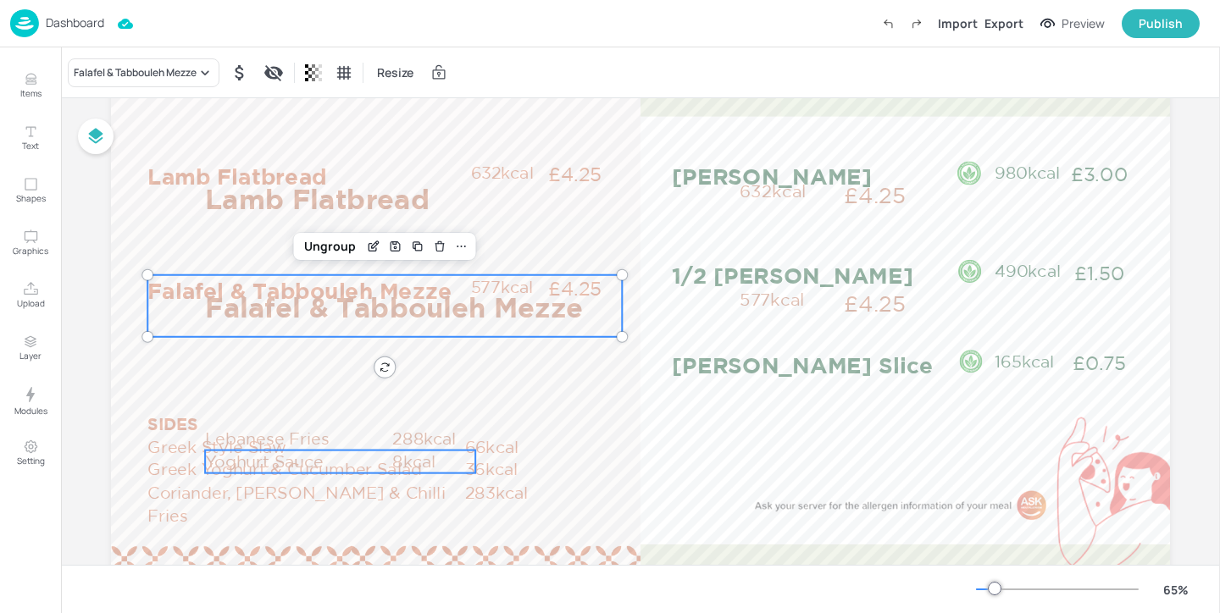
scroll to position [199, 0]
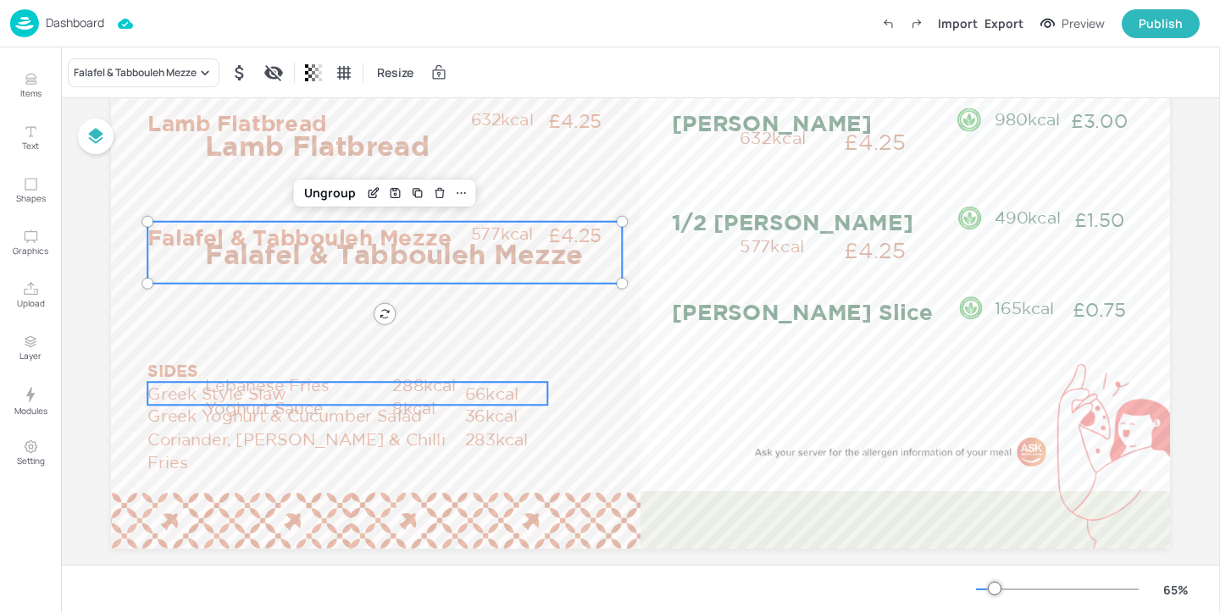
click at [186, 385] on p "Greek Style Slaw" at bounding box center [305, 393] width 317 height 23
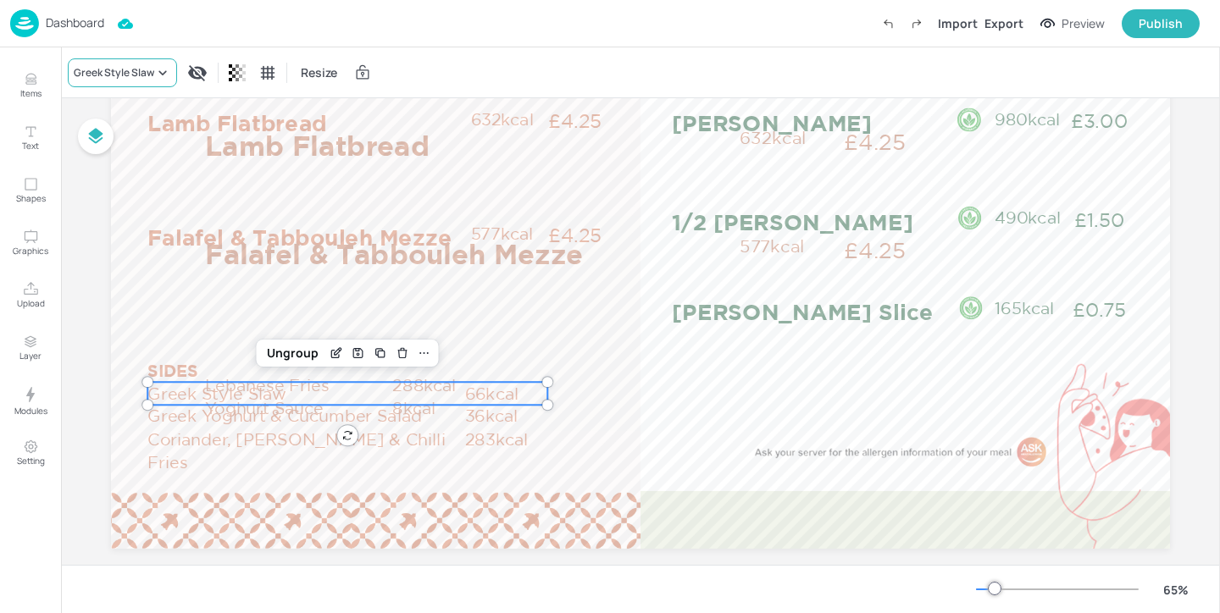
click at [147, 74] on div "Greek Style Slaw" at bounding box center [114, 72] width 80 height 15
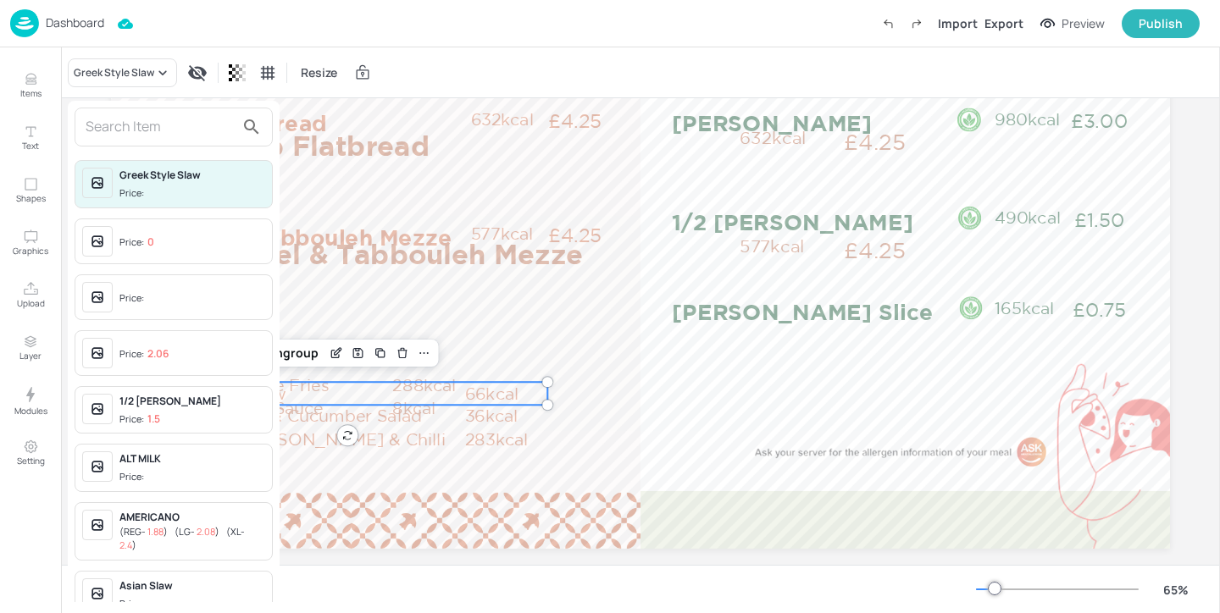
click at [202, 125] on input "text" at bounding box center [160, 127] width 149 height 27
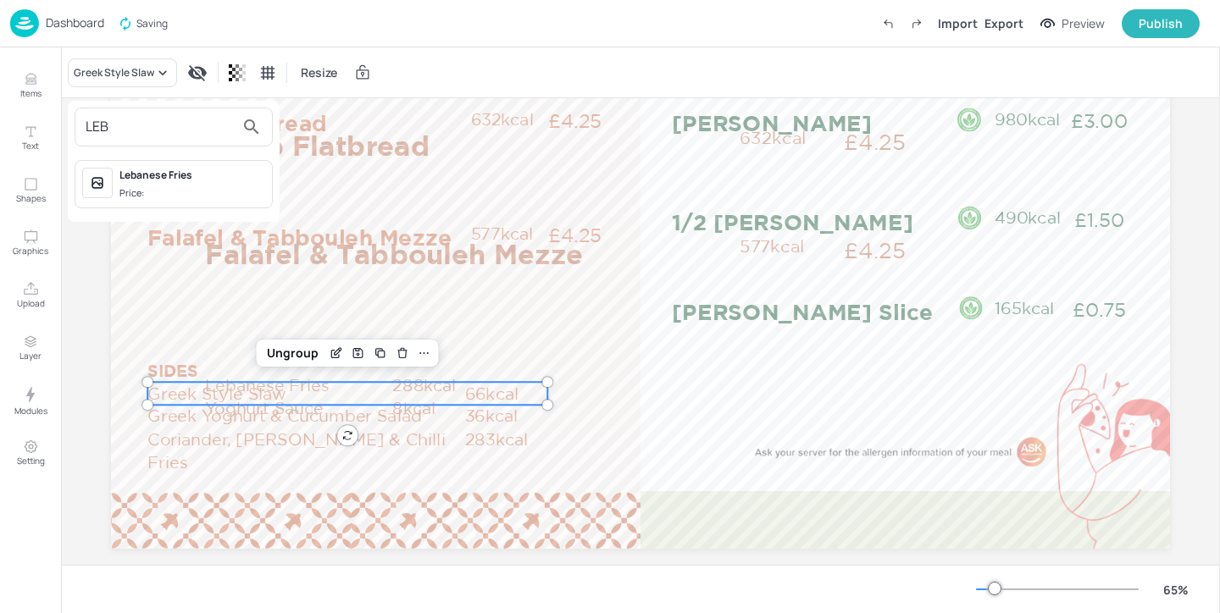
type input "LEB"
click at [219, 172] on div "Lebanese Fries" at bounding box center [192, 175] width 146 height 15
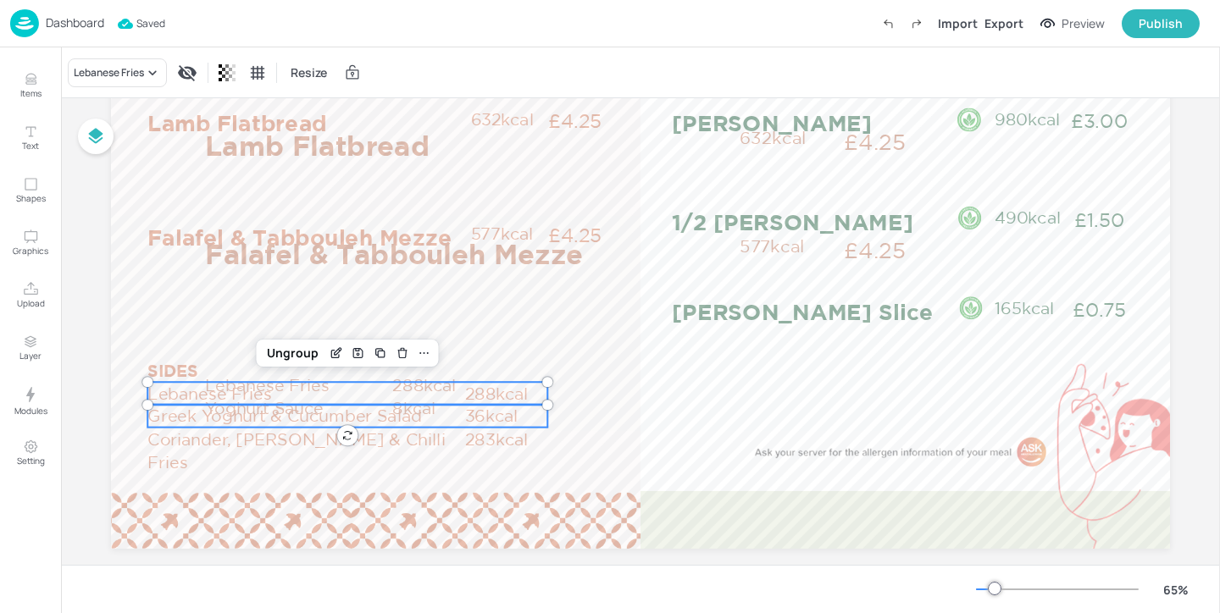
click at [156, 416] on p "Greek Yoghurt & Cucumber Salad" at bounding box center [305, 416] width 317 height 23
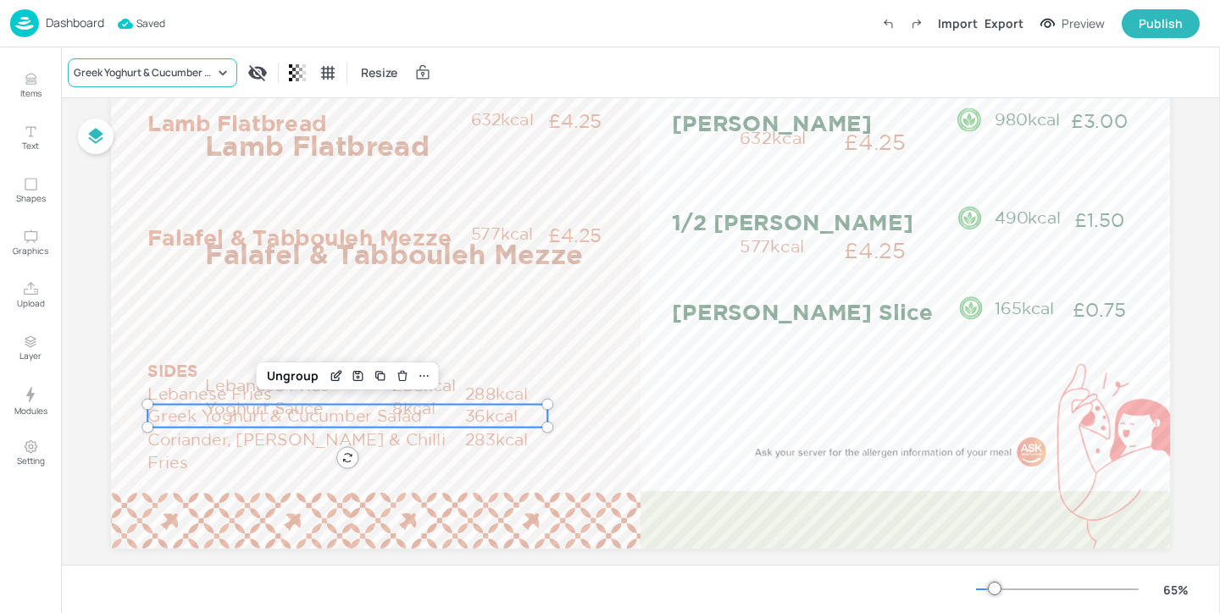
click at [199, 67] on div "Greek Yoghurt & Cucumber Salad" at bounding box center [144, 72] width 141 height 15
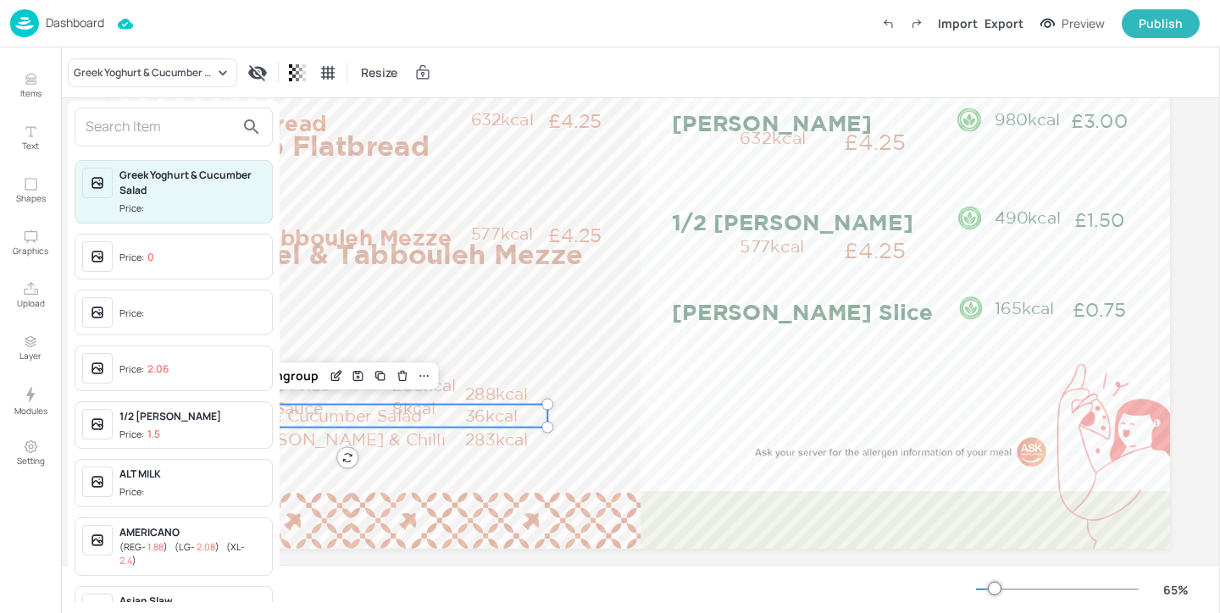
click at [197, 133] on input "text" at bounding box center [160, 127] width 149 height 27
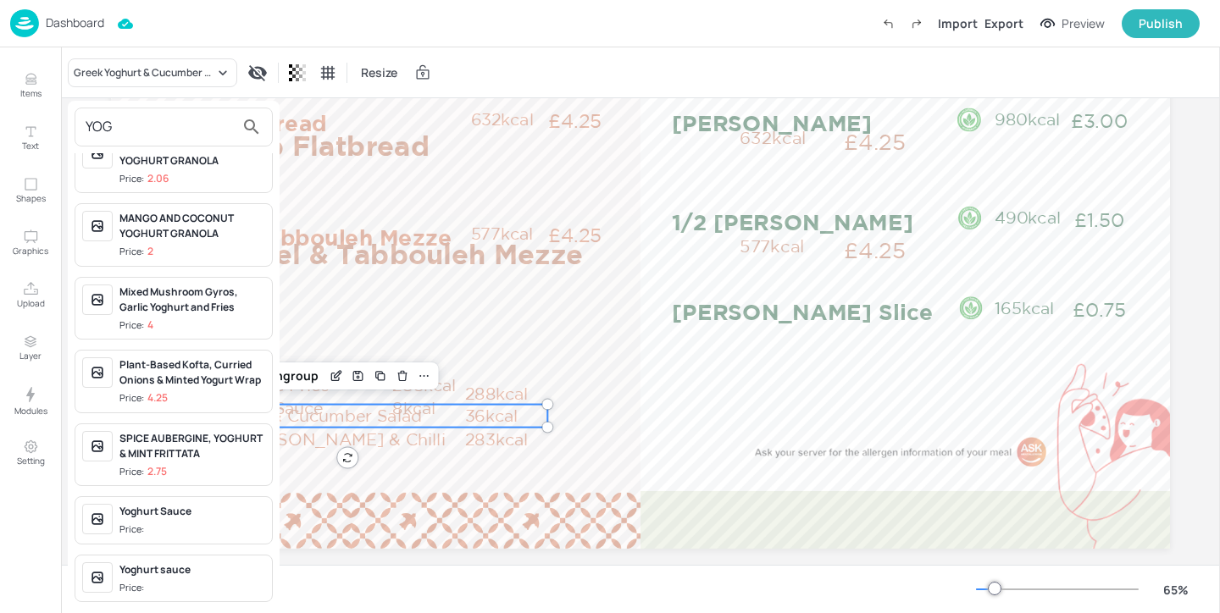
scroll to position [773, 0]
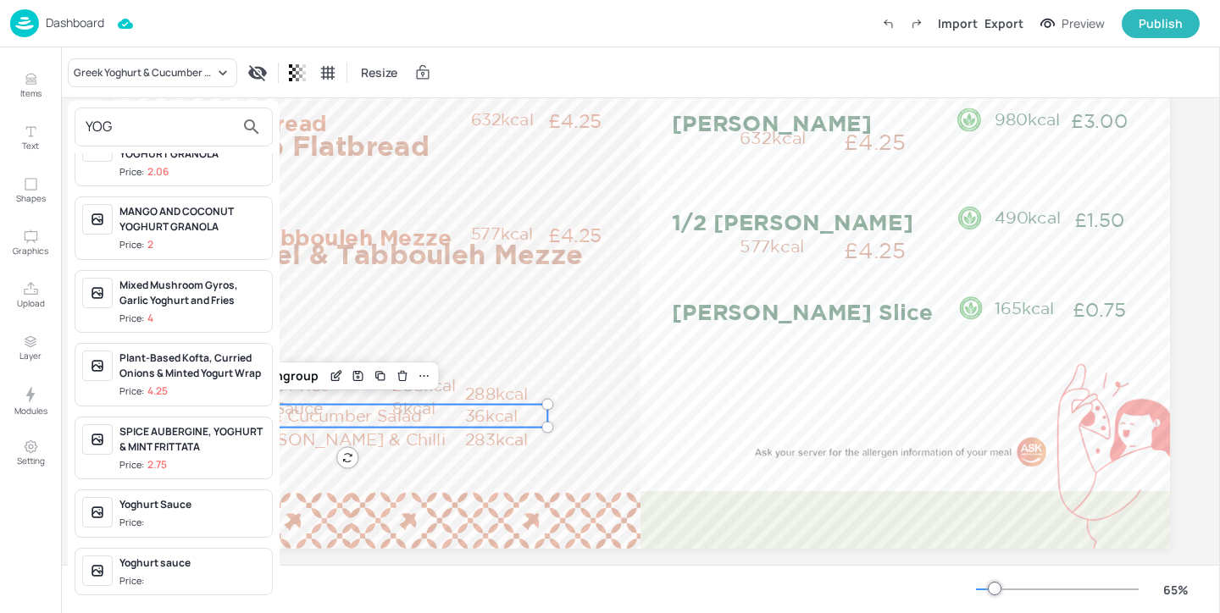
type input "YOG"
click at [190, 512] on div "Yoghurt Sauce" at bounding box center [192, 504] width 146 height 15
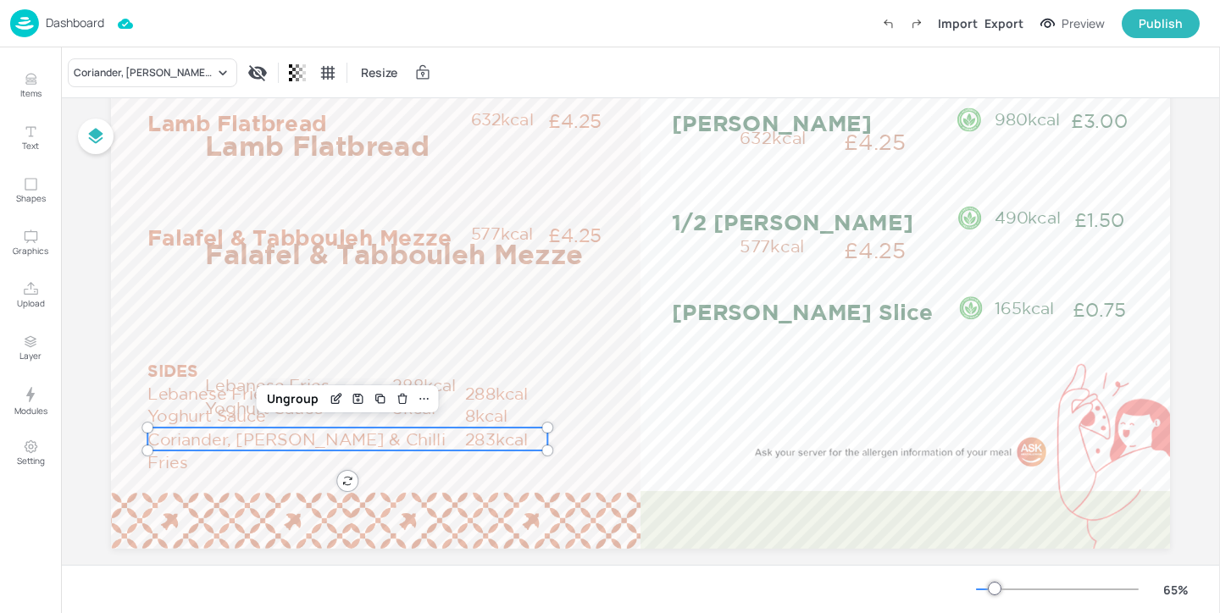
click at [274, 436] on p "Coriander, [PERSON_NAME] & Chilli Fries" at bounding box center [305, 451] width 317 height 47
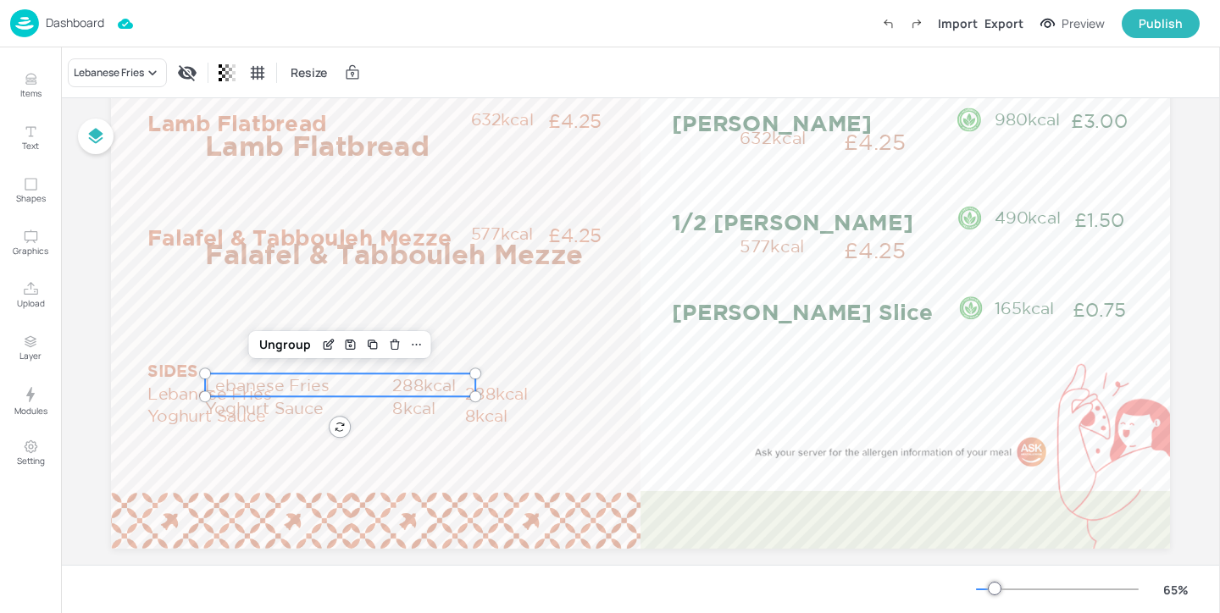
click at [380, 379] on p "Lebanese Fries" at bounding box center [297, 385] width 185 height 23
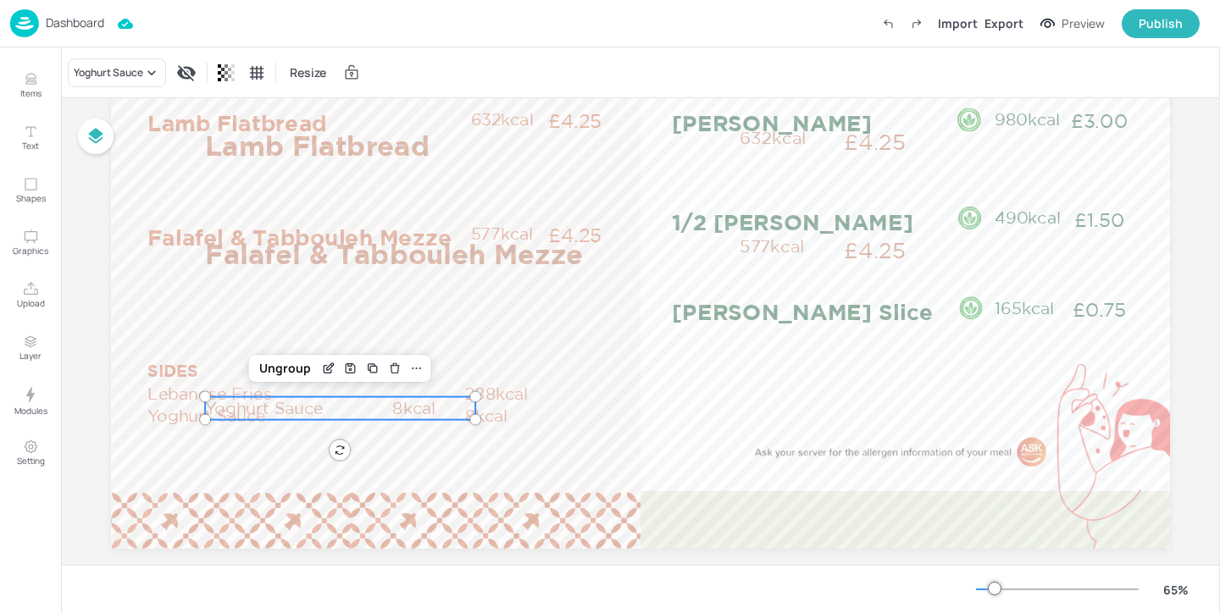
click at [371, 412] on p "Yoghurt Sauce" at bounding box center [297, 408] width 185 height 23
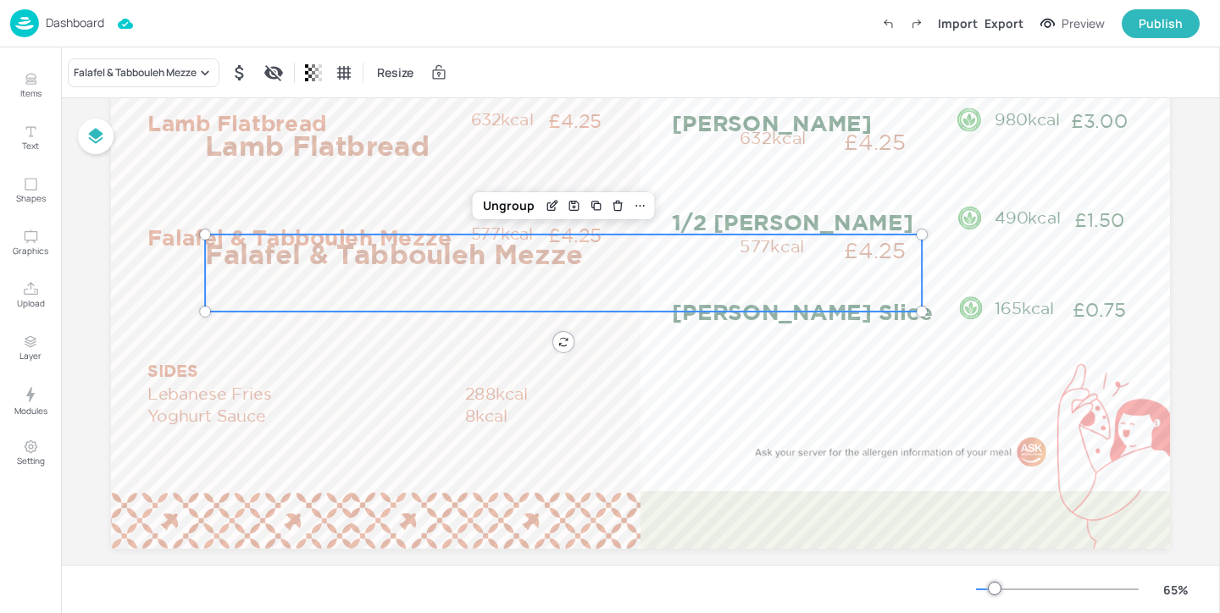
click at [465, 269] on p "Falafel & Tabbouleh Mezze" at bounding box center [467, 254] width 525 height 39
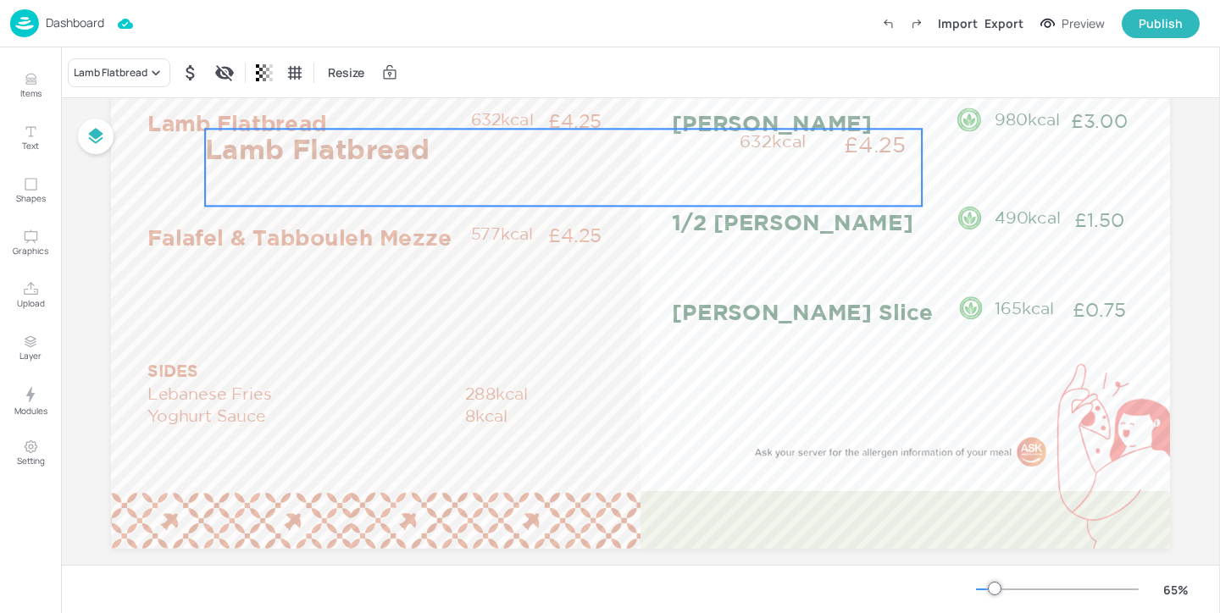
click at [509, 148] on p "Lamb Flatbread" at bounding box center [467, 148] width 525 height 39
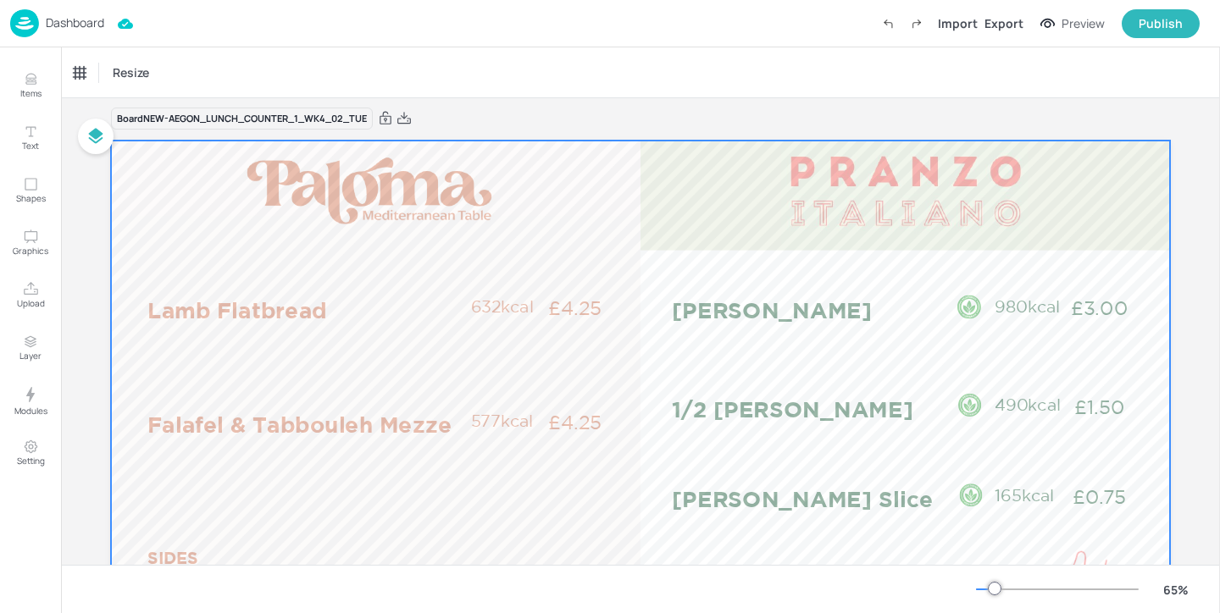
scroll to position [8, 0]
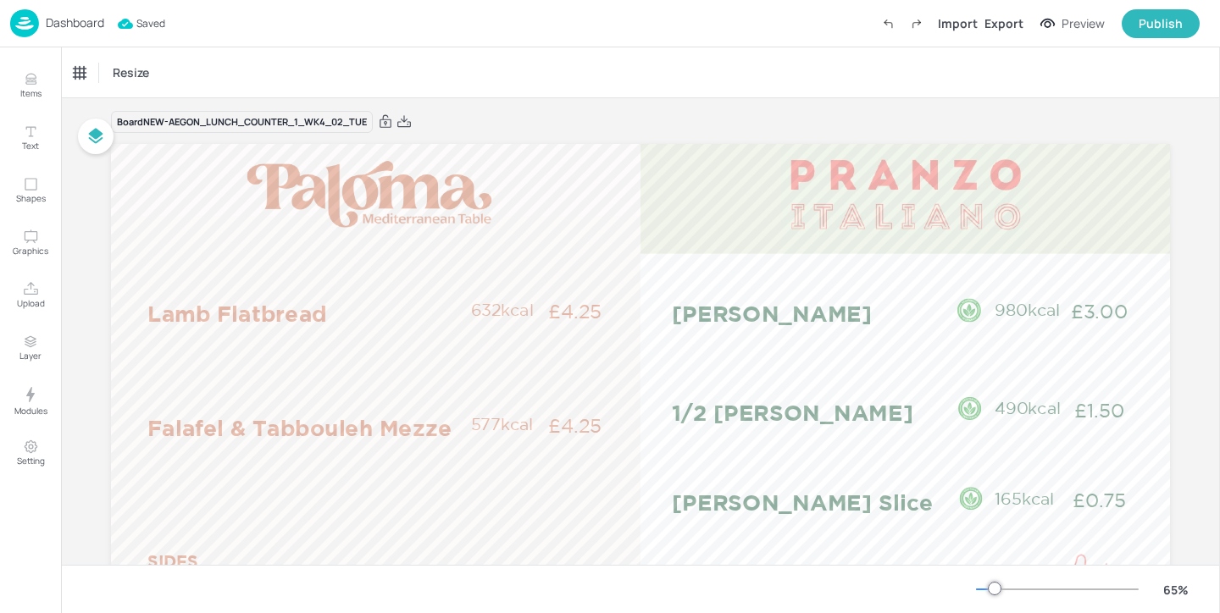
click at [86, 27] on p "Dashboard" at bounding box center [75, 23] width 58 height 12
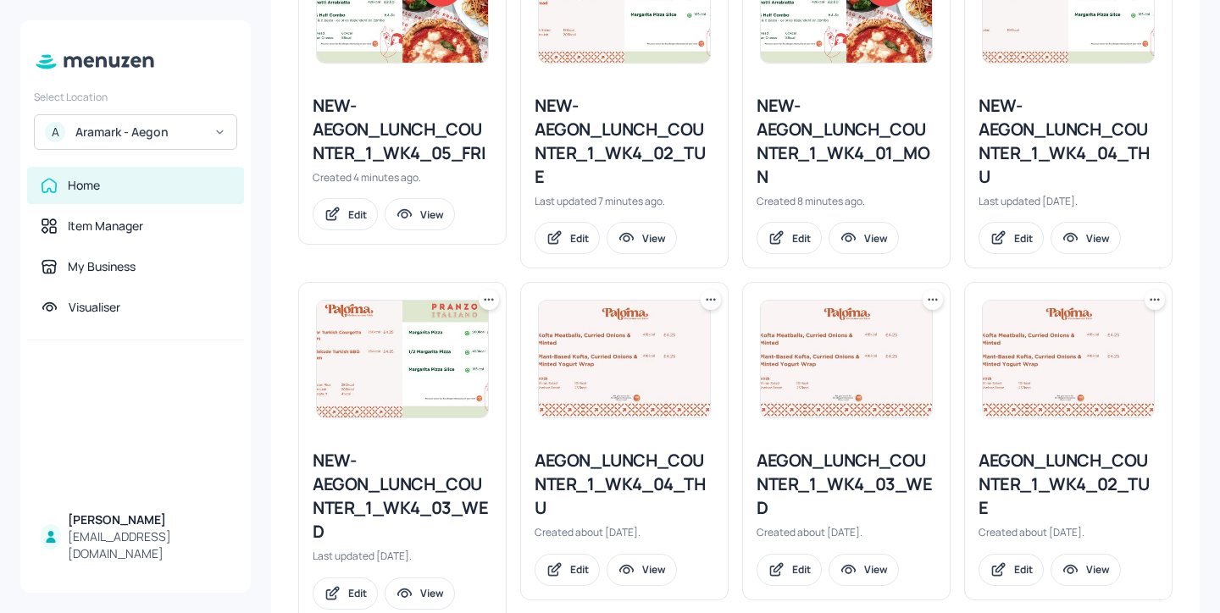
scroll to position [605, 0]
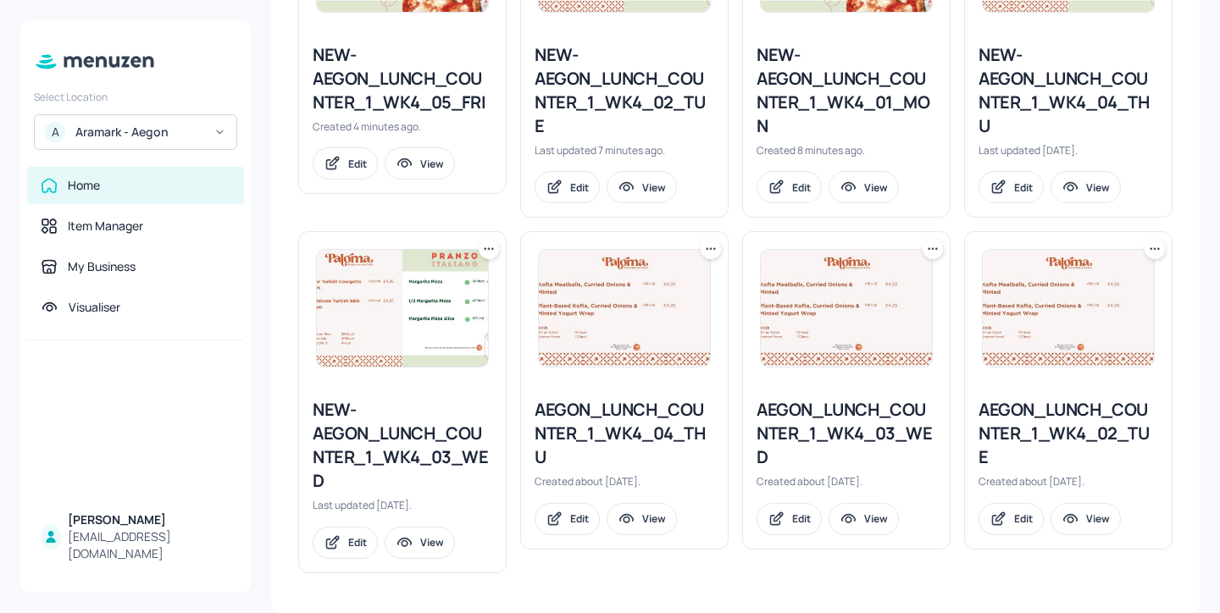
click at [842, 403] on div "AEGON_LUNCH_COUNTER_1_WK4_03_WED" at bounding box center [846, 433] width 180 height 71
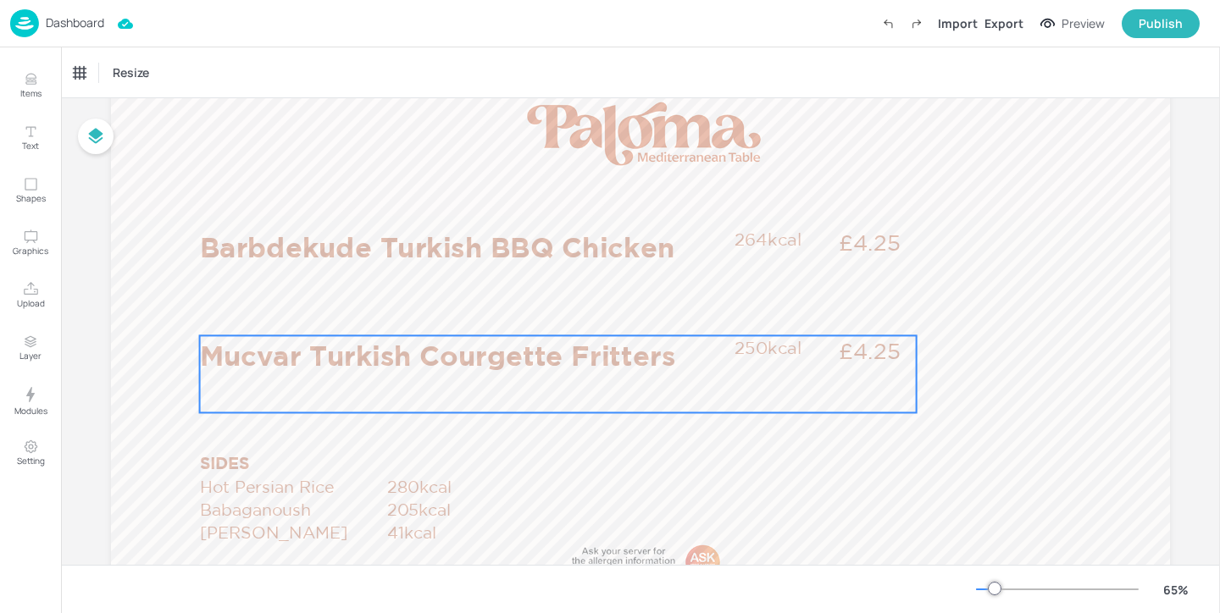
scroll to position [97, 0]
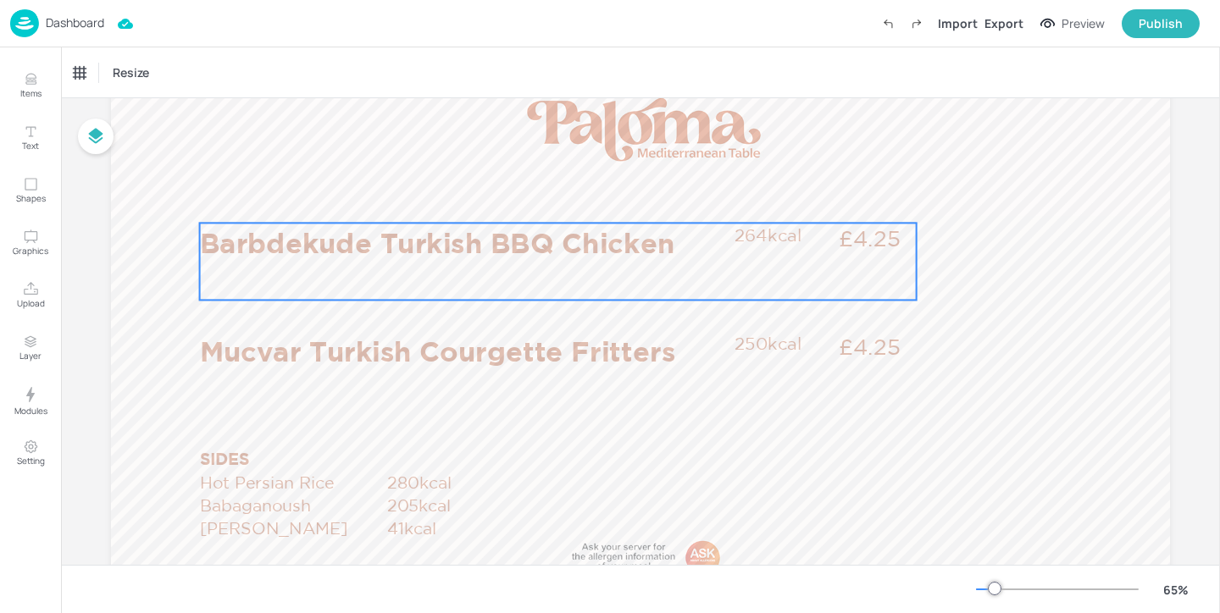
click at [678, 264] on div "Barbdekude Turkish BBQ Chicken £4.25 264kcal" at bounding box center [558, 261] width 717 height 77
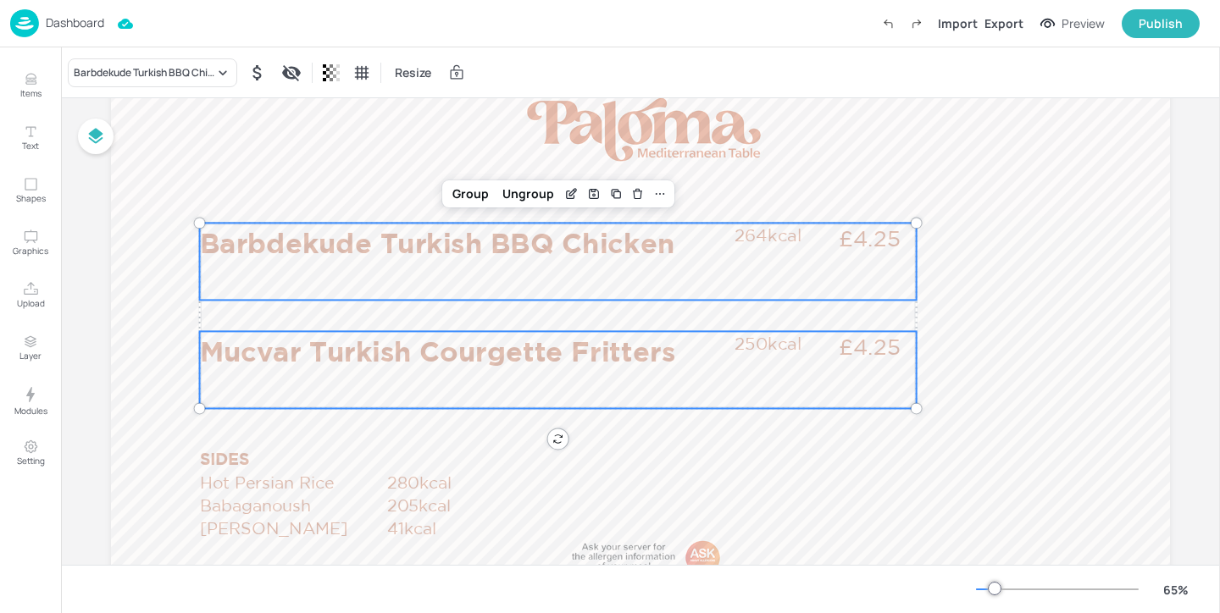
click at [511, 350] on p "Mucvar Turkish Courgette Fritters" at bounding box center [462, 350] width 525 height 39
click at [336, 488] on p "Hot Persian Rice" at bounding box center [292, 482] width 185 height 23
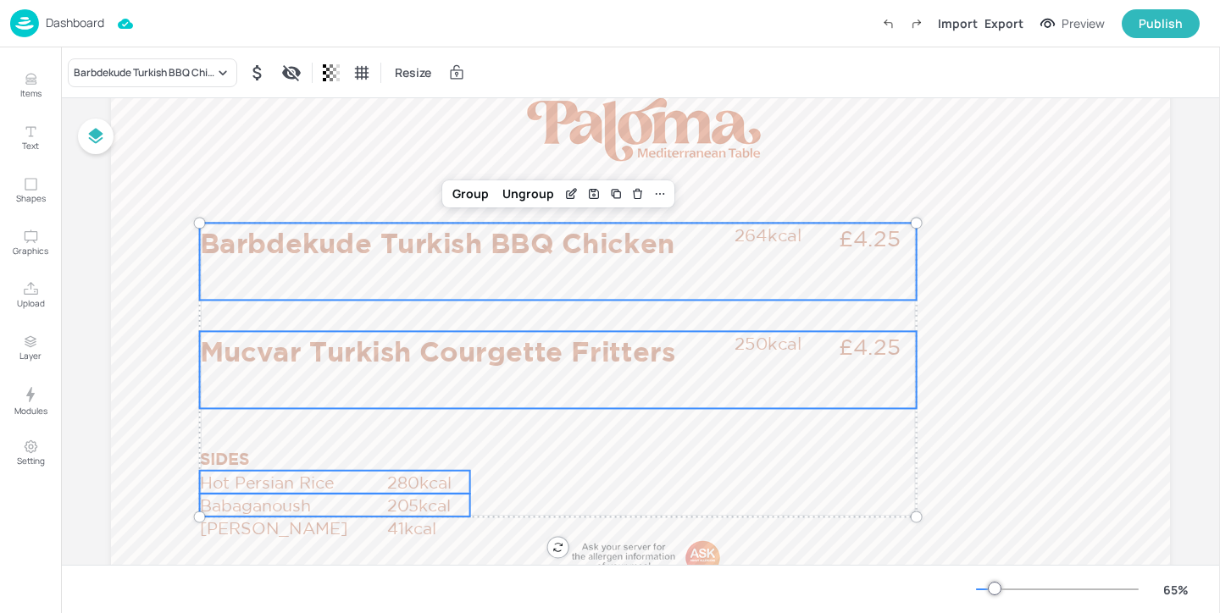
click at [336, 503] on p "Babaganoush" at bounding box center [292, 505] width 185 height 23
click at [336, 523] on p "[PERSON_NAME]" at bounding box center [292, 528] width 185 height 23
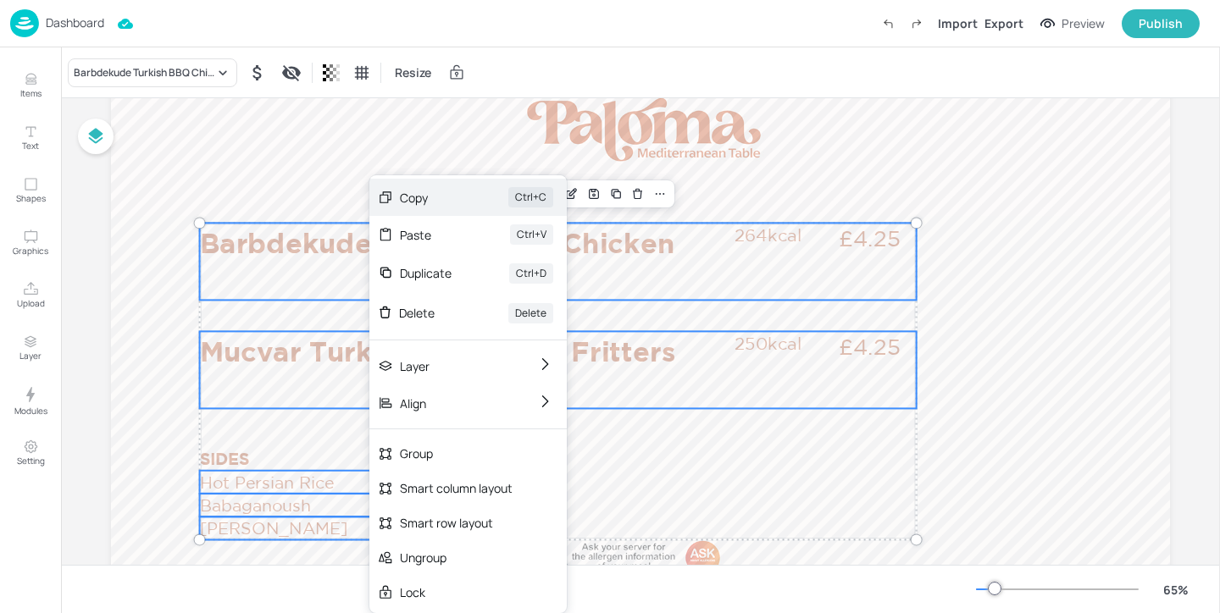
click at [440, 192] on div "Copy" at bounding box center [430, 198] width 61 height 18
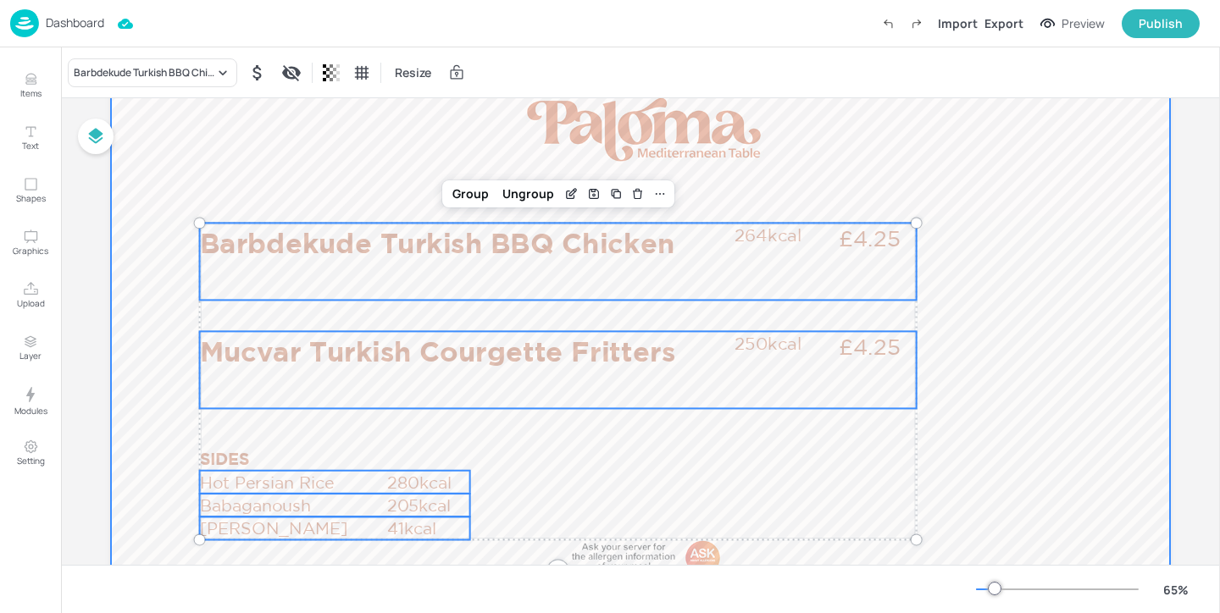
click at [379, 126] on div at bounding box center [640, 353] width 1059 height 595
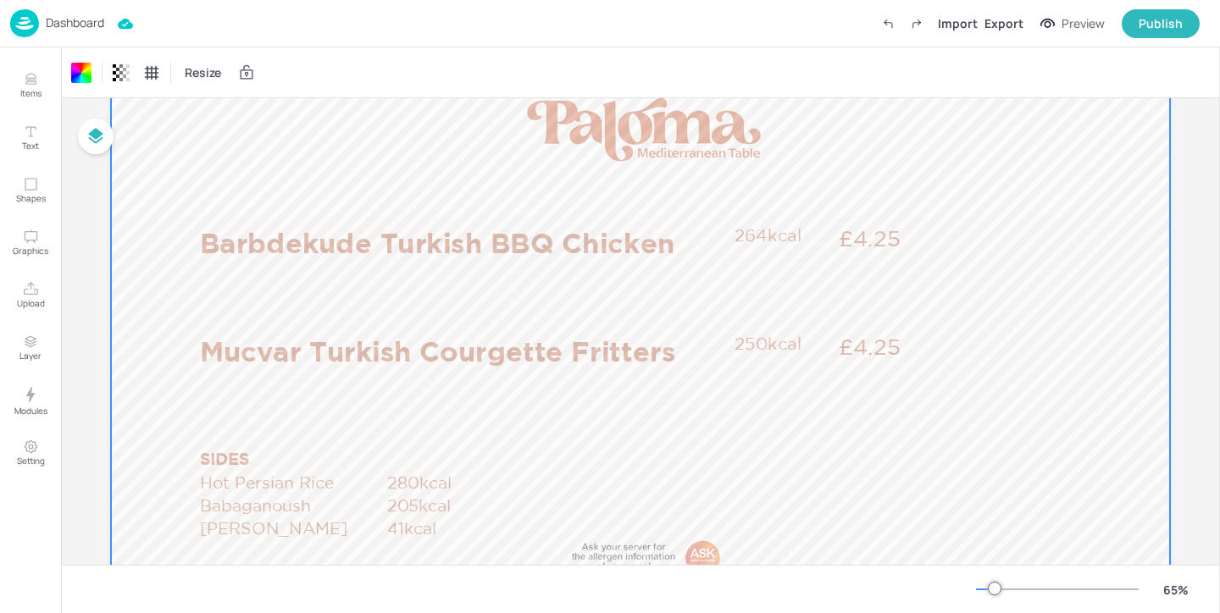
click at [50, 14] on div "Dashboard" at bounding box center [57, 23] width 94 height 28
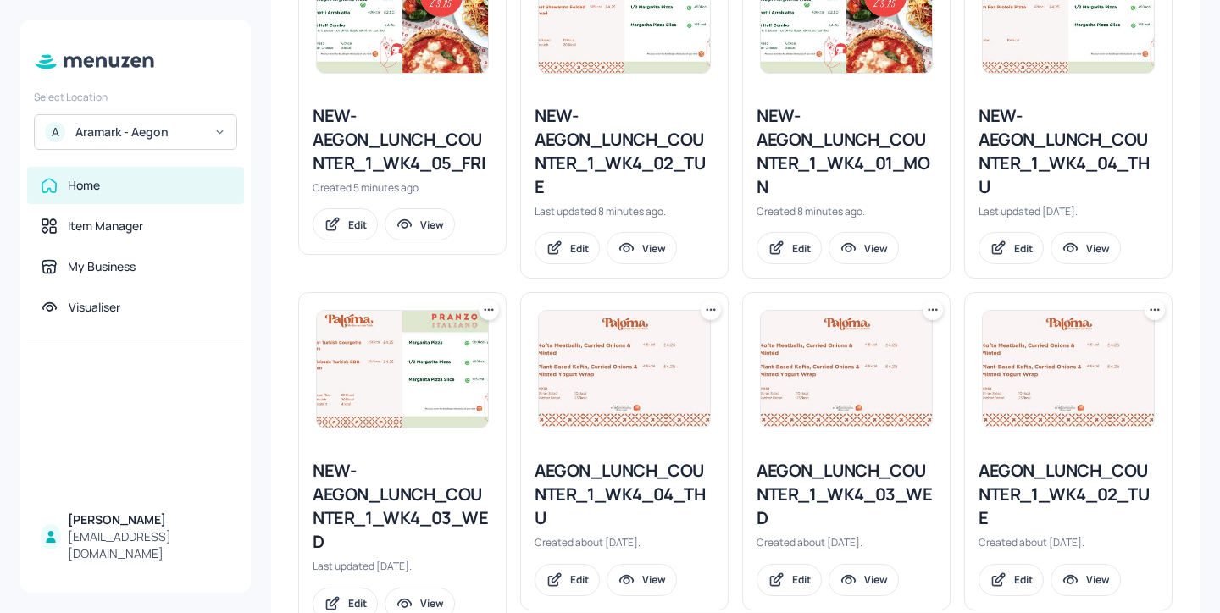
scroll to position [605, 0]
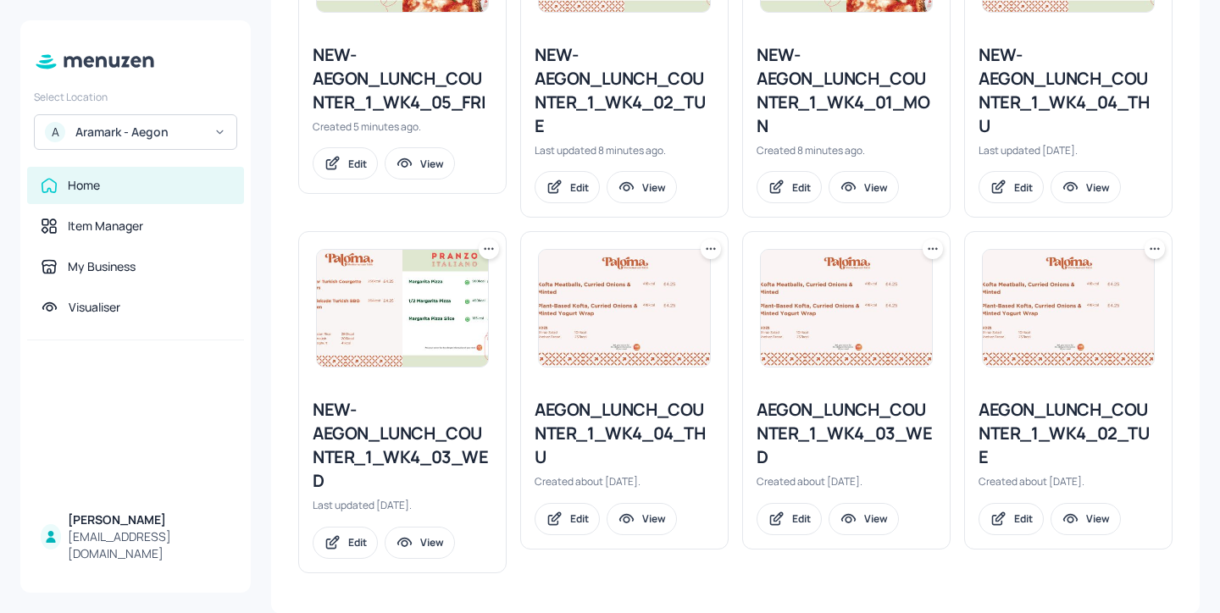
click at [374, 424] on div "NEW-AEGON_LUNCH_COUNTER_1_WK4_03_WED" at bounding box center [403, 445] width 180 height 95
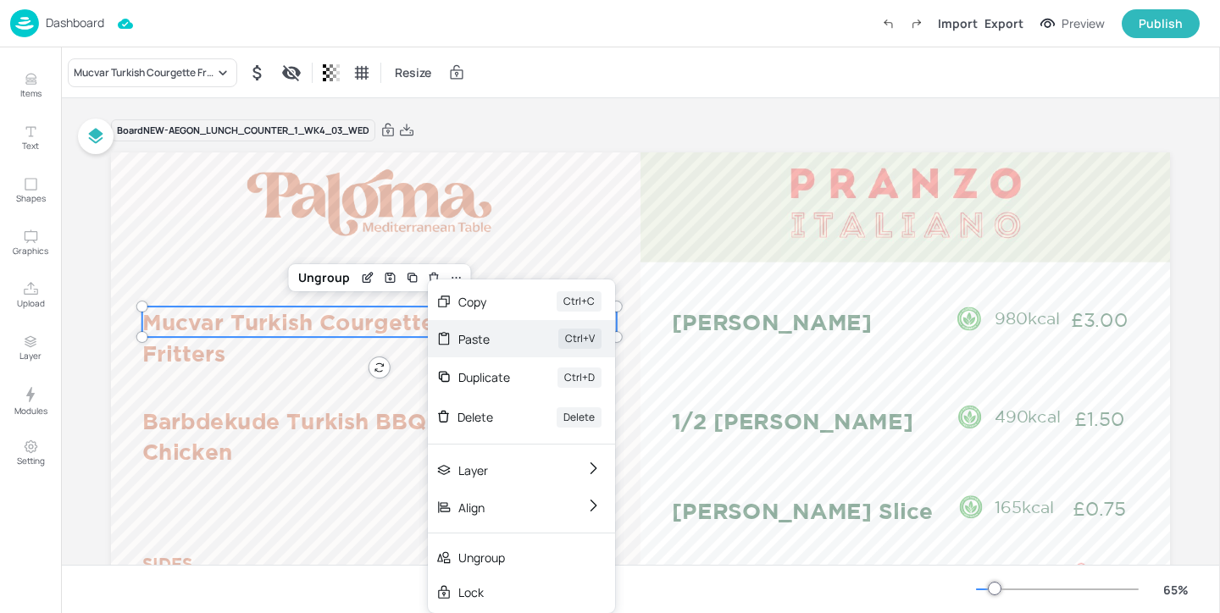
drag, startPoint x: 428, startPoint y: 324, endPoint x: 496, endPoint y: 339, distance: 69.5
click at [496, 339] on div "Paste" at bounding box center [484, 339] width 53 height 18
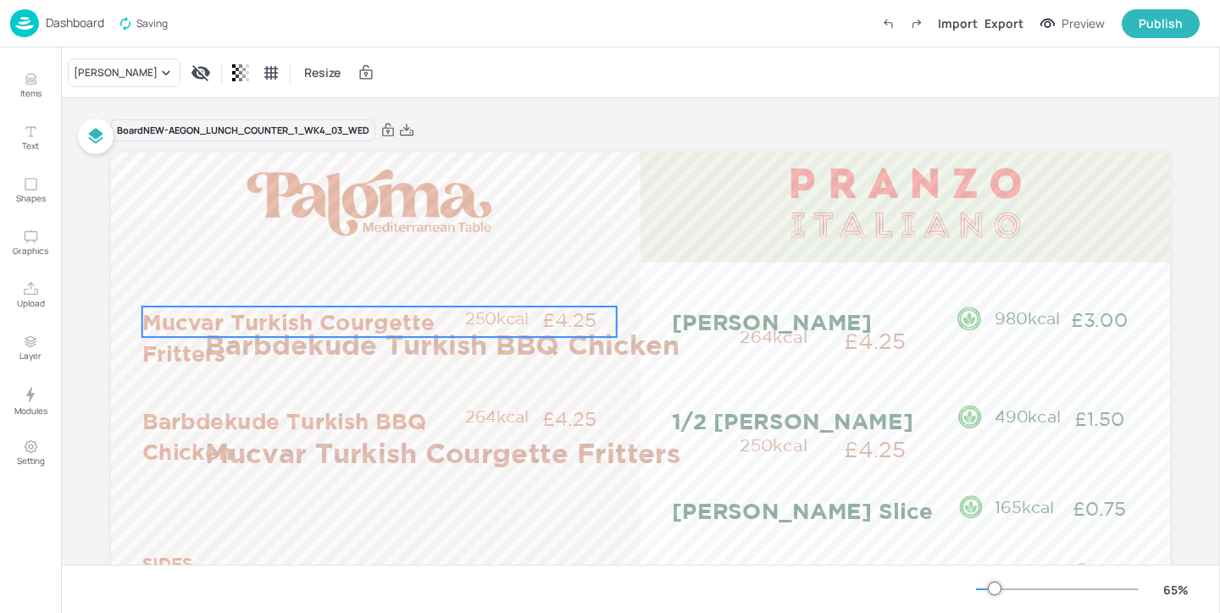
click at [439, 311] on p "Mucvar Turkish Courgette Fritters" at bounding box center [302, 338] width 321 height 62
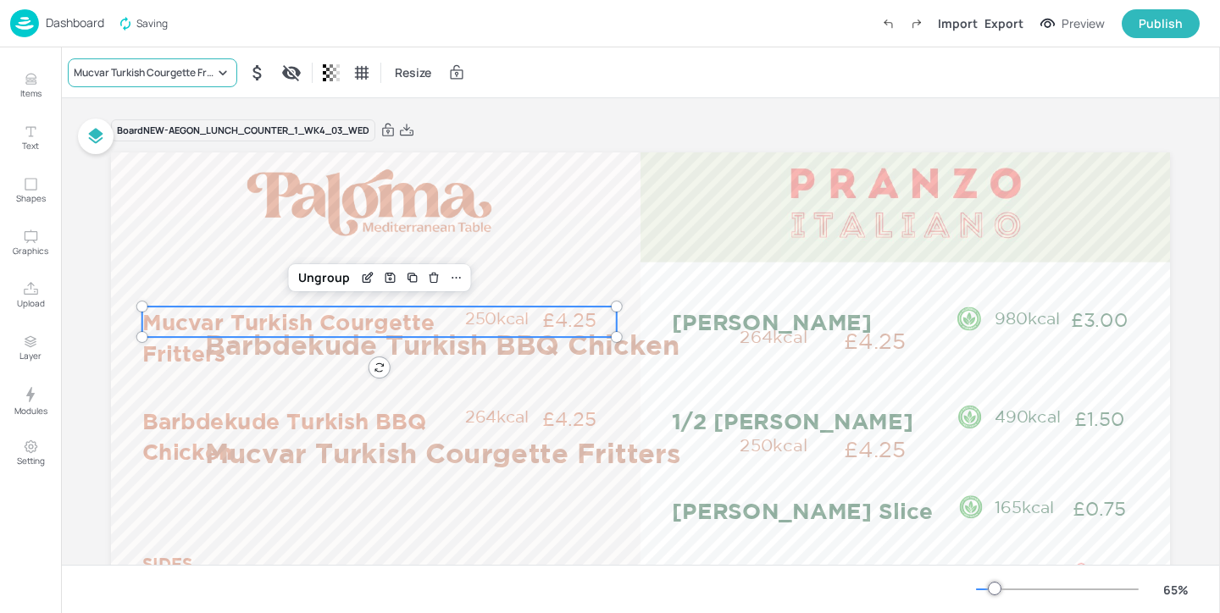
click at [200, 60] on div "Mucvar Turkish Courgette Fritters" at bounding box center [152, 72] width 169 height 29
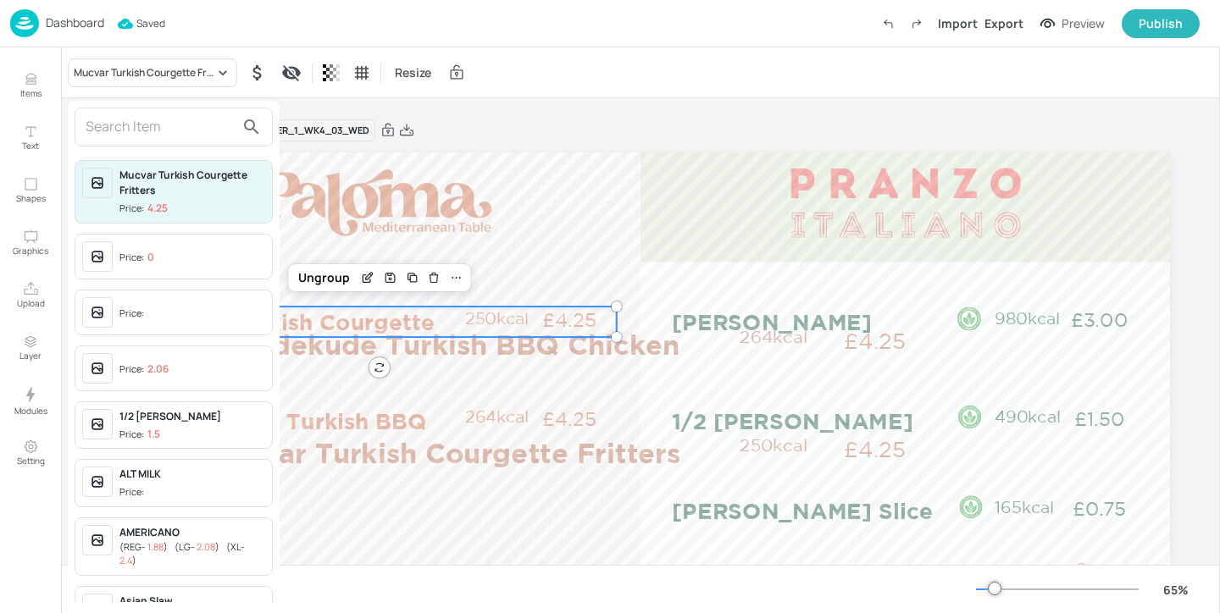
click at [219, 129] on input "text" at bounding box center [160, 127] width 149 height 27
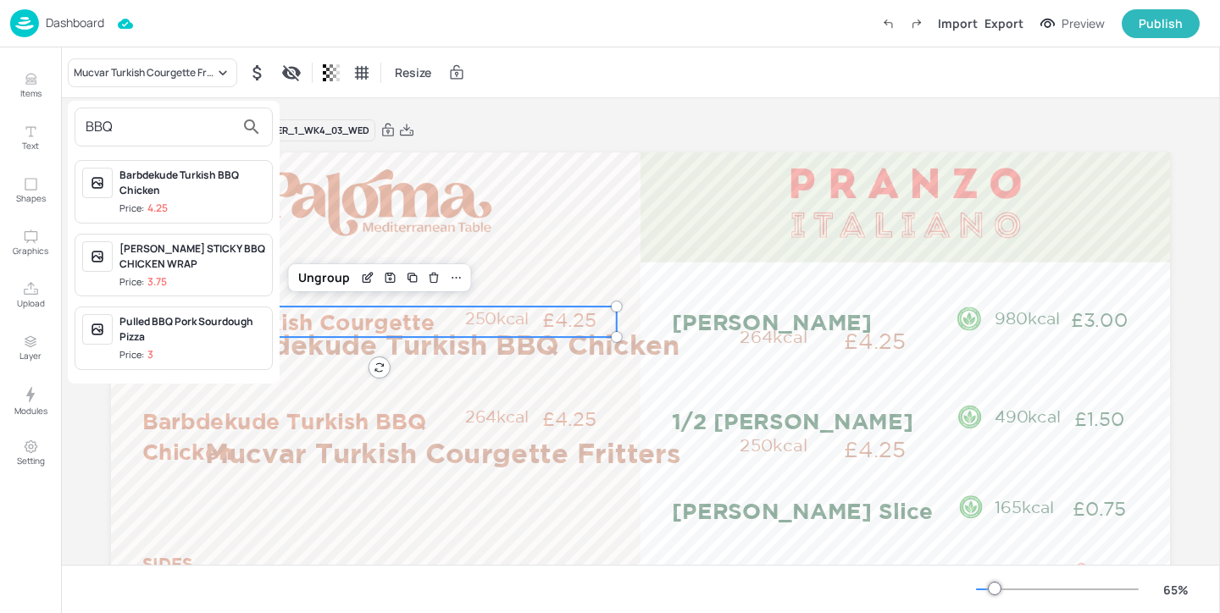
type input "BBQ"
click at [224, 190] on div "Barbdekude Turkish BBQ Chicken" at bounding box center [192, 183] width 146 height 30
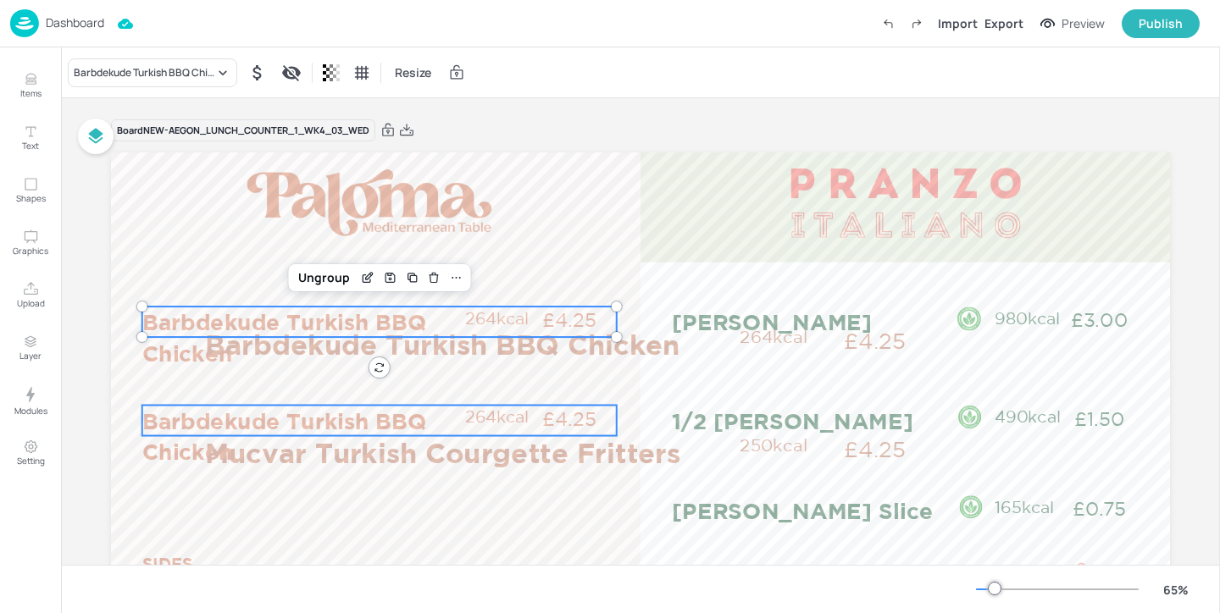
click at [153, 423] on p "Barbdekude Turkish BBQ Chicken" at bounding box center [302, 437] width 321 height 62
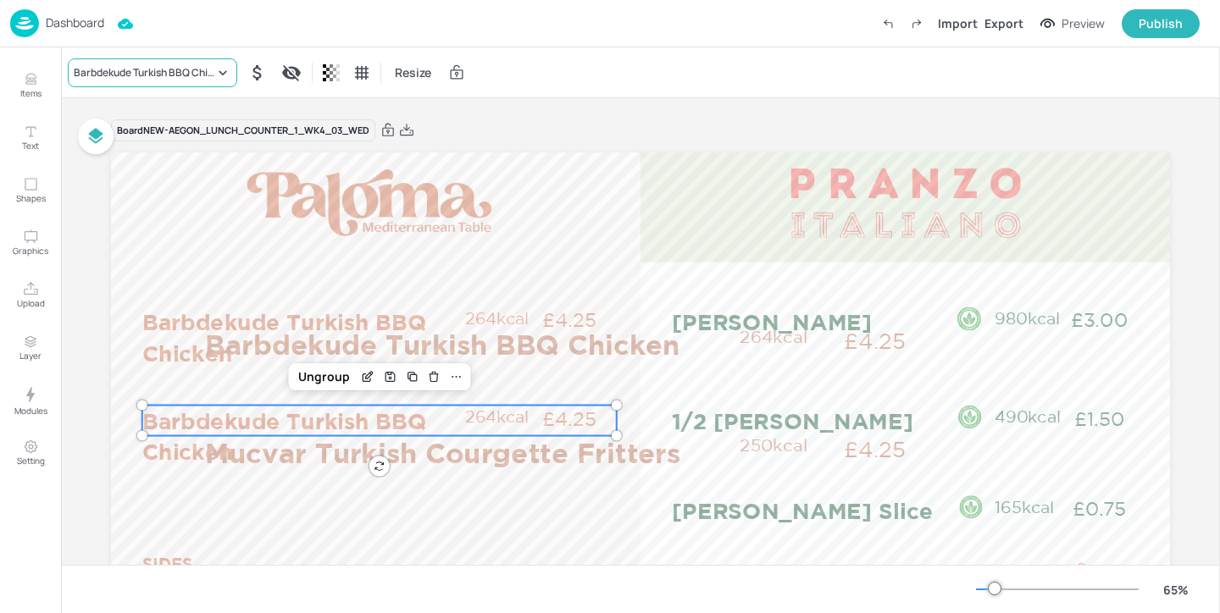
click at [169, 75] on div "Barbdekude Turkish BBQ Chicken" at bounding box center [144, 72] width 141 height 15
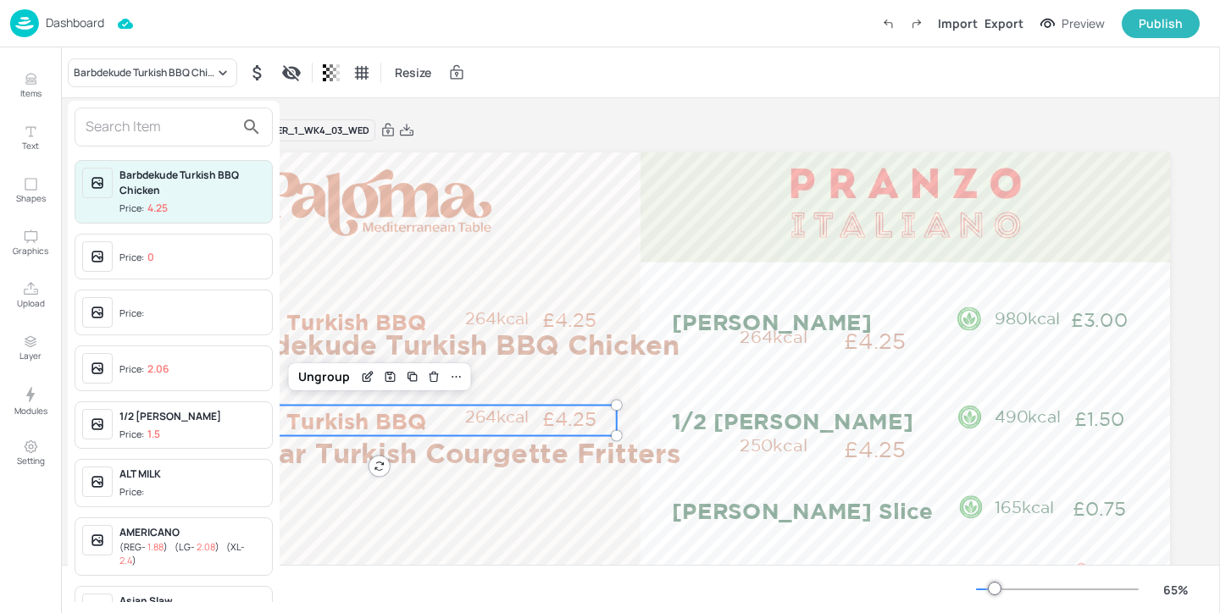
click at [169, 126] on input "text" at bounding box center [160, 127] width 149 height 27
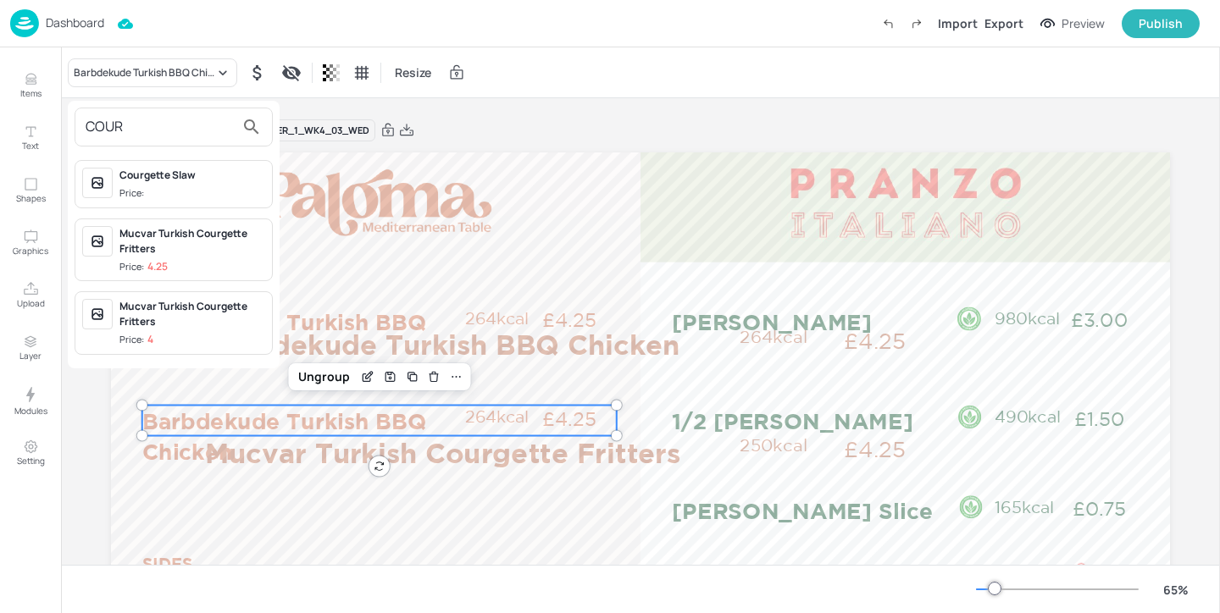
type input "COUR"
drag, startPoint x: 230, startPoint y: 324, endPoint x: 253, endPoint y: 244, distance: 83.9
click at [253, 244] on div "Courgette Slaw Price: Mucvar Turkish Courgette Fritters Price: 4.25 Mucvar Turk…" at bounding box center [174, 257] width 212 height 208
click at [252, 244] on div "Mucvar Turkish Courgette Fritters" at bounding box center [192, 241] width 146 height 30
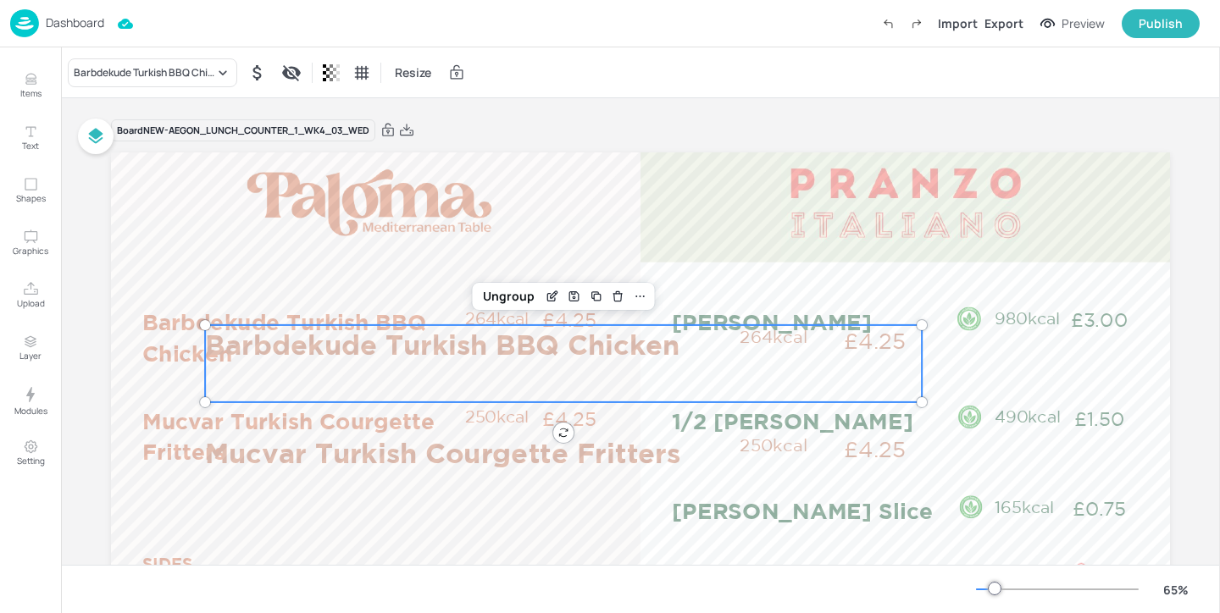
click at [483, 342] on p "Barbdekude Turkish BBQ Chicken" at bounding box center [467, 344] width 525 height 39
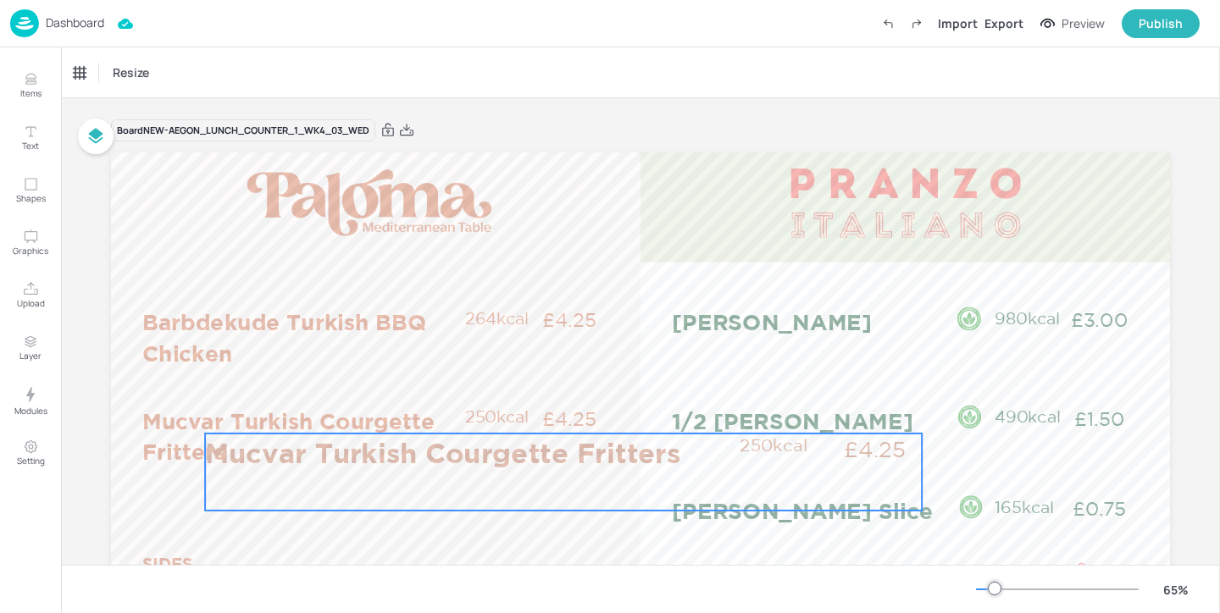
click at [467, 438] on p "Mucvar Turkish Courgette Fritters" at bounding box center [467, 453] width 525 height 39
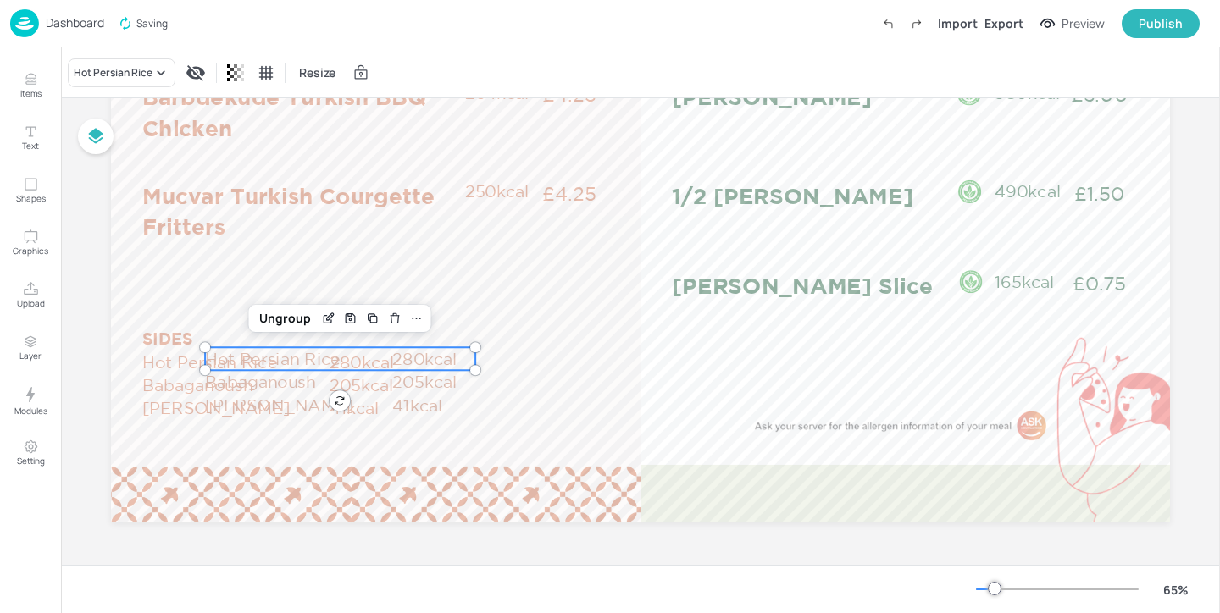
click at [382, 350] on p "Hot Persian Rice" at bounding box center [297, 358] width 185 height 23
click at [433, 379] on p "205kcal" at bounding box center [433, 382] width 82 height 23
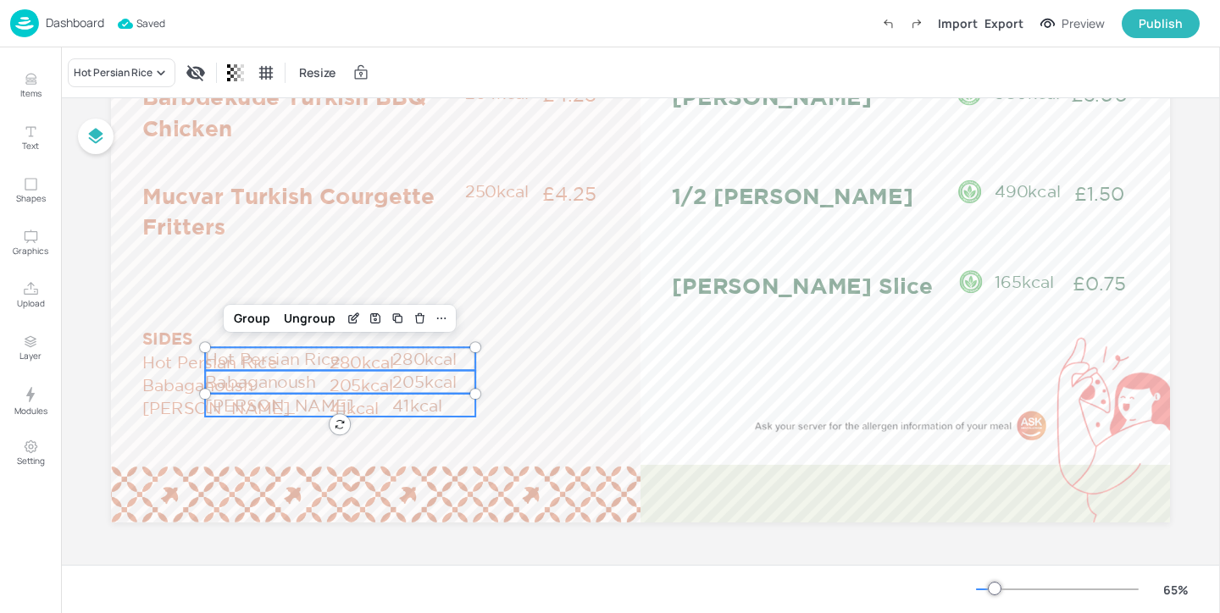
click at [427, 412] on p "41kcal" at bounding box center [433, 405] width 82 height 23
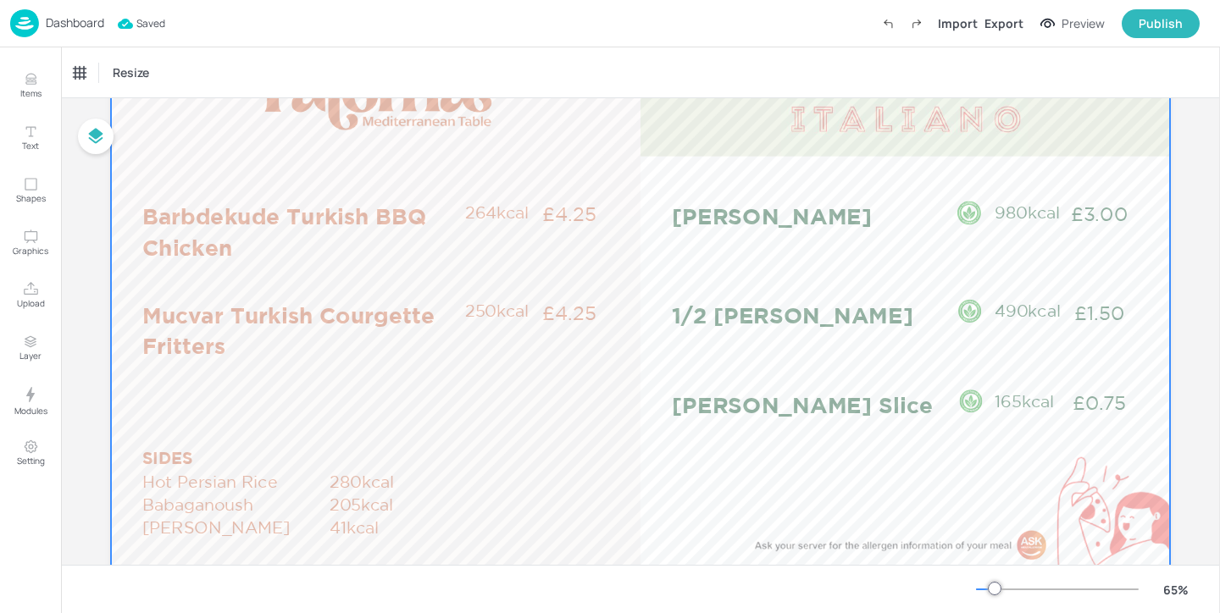
scroll to position [57, 0]
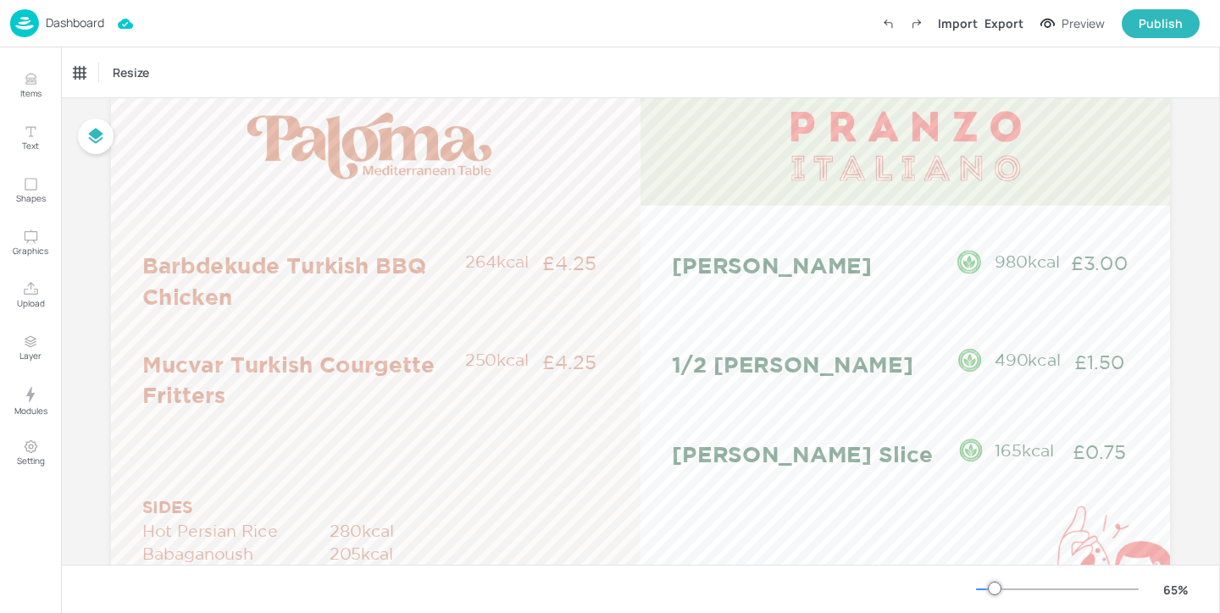
click at [59, 19] on p "Dashboard" at bounding box center [75, 23] width 58 height 12
click at [84, 29] on p "Dashboard" at bounding box center [75, 23] width 58 height 12
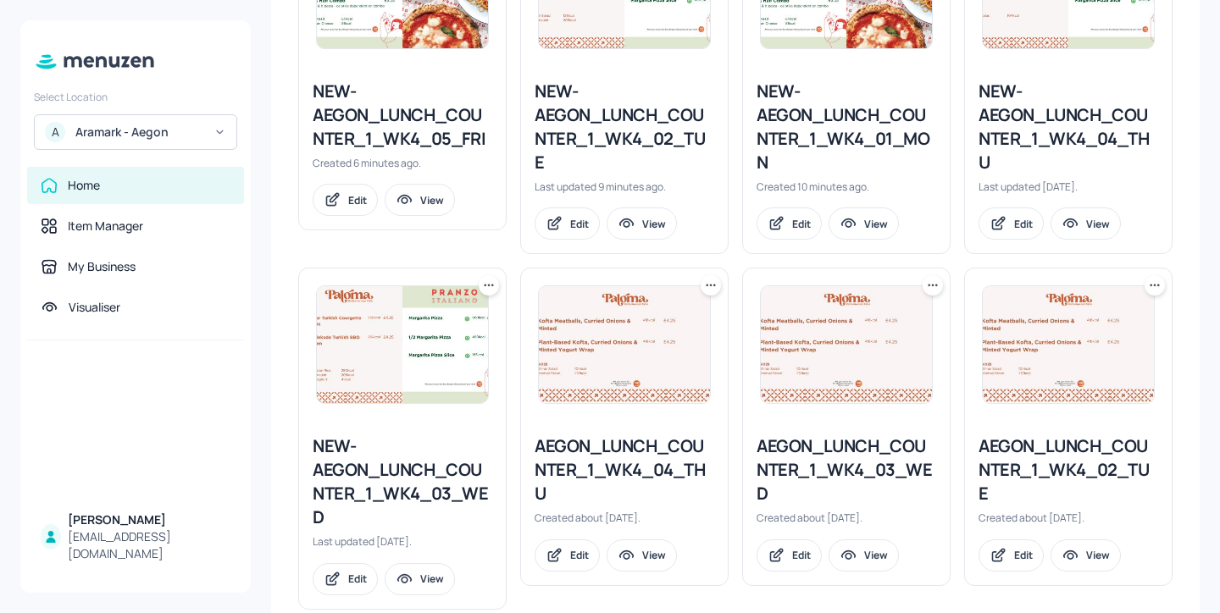
scroll to position [523, 0]
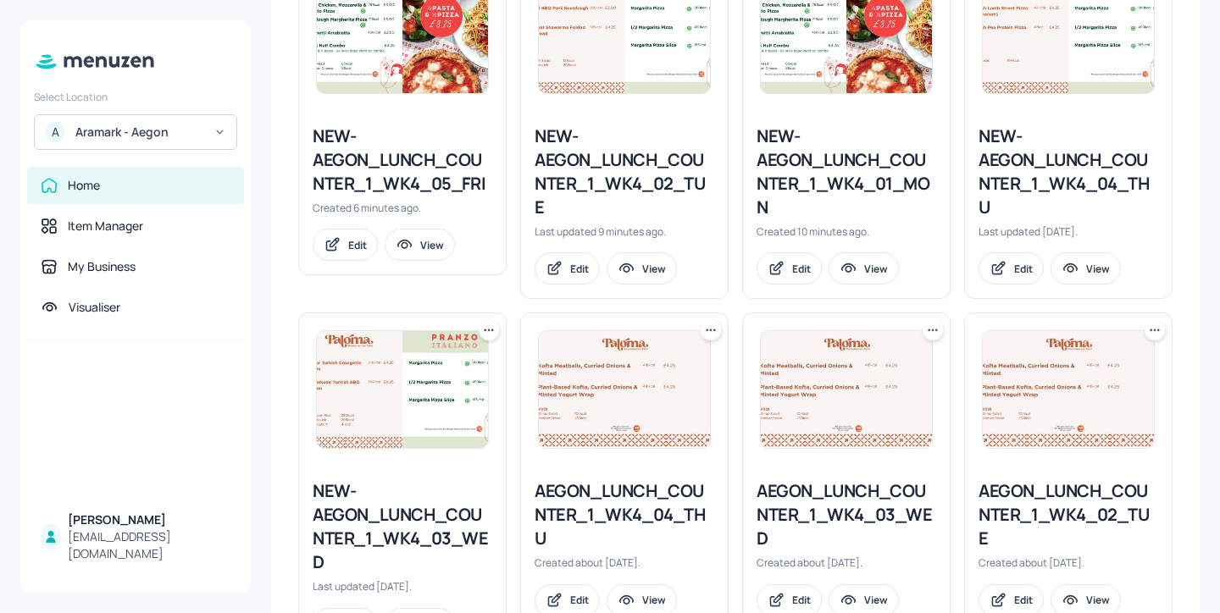
click at [628, 485] on div "AEGON_LUNCH_COUNTER_1_WK4_04_THU" at bounding box center [625, 514] width 180 height 71
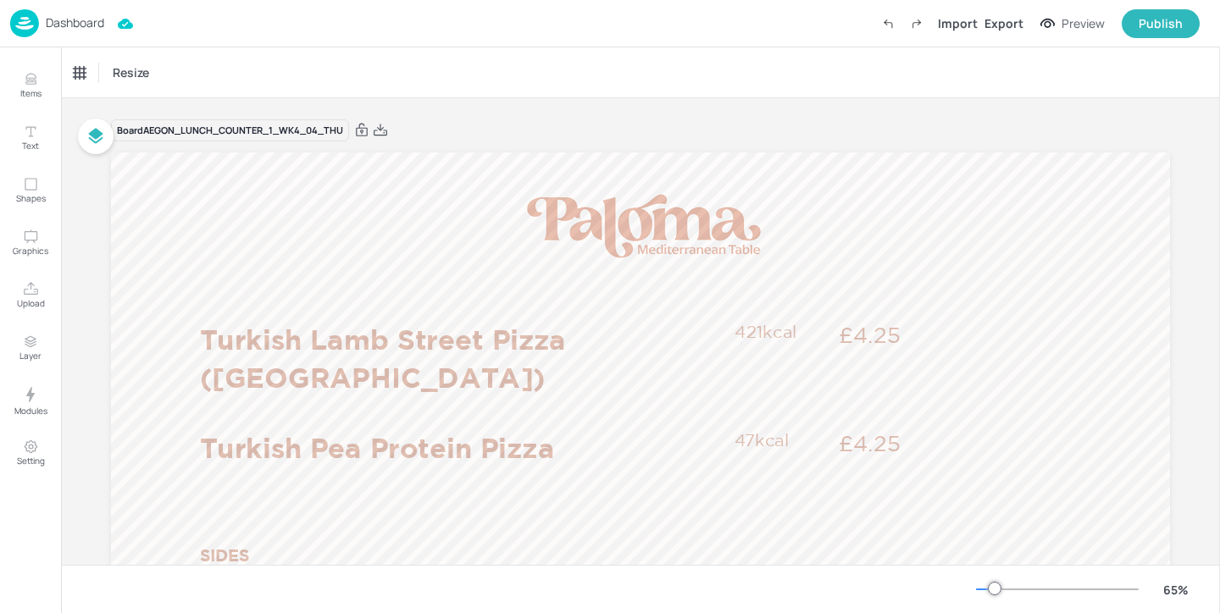
click at [53, 19] on p "Dashboard" at bounding box center [75, 23] width 58 height 12
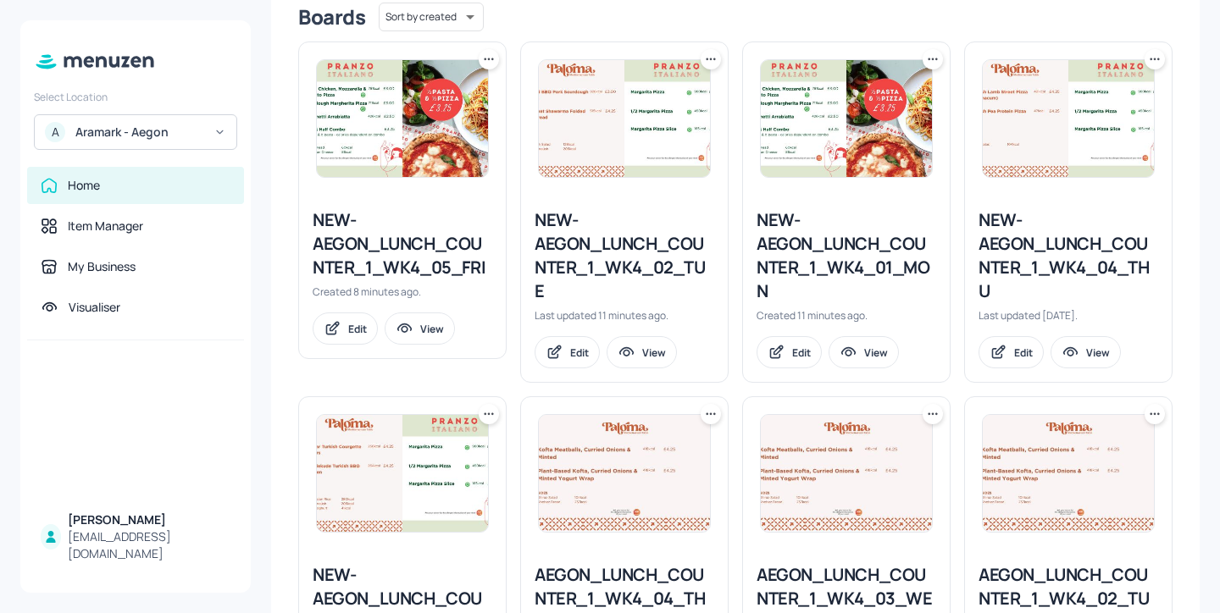
scroll to position [440, 0]
click at [1116, 264] on div "NEW-AEGON_LUNCH_COUNTER_1_WK4_04_THU" at bounding box center [1068, 255] width 180 height 95
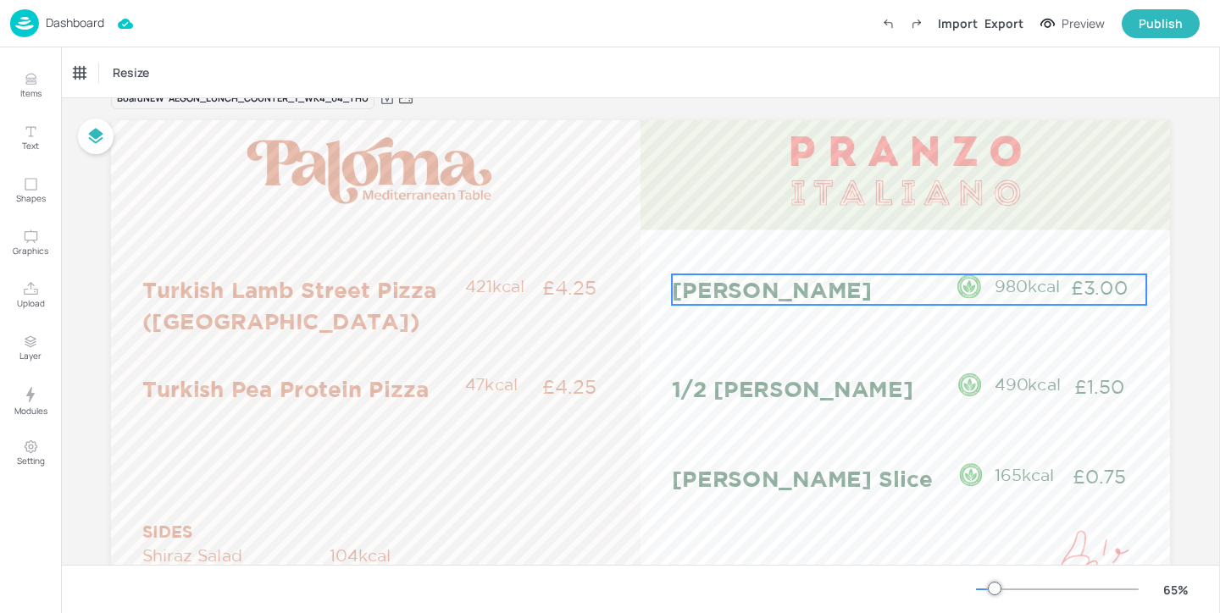
scroll to position [132, 0]
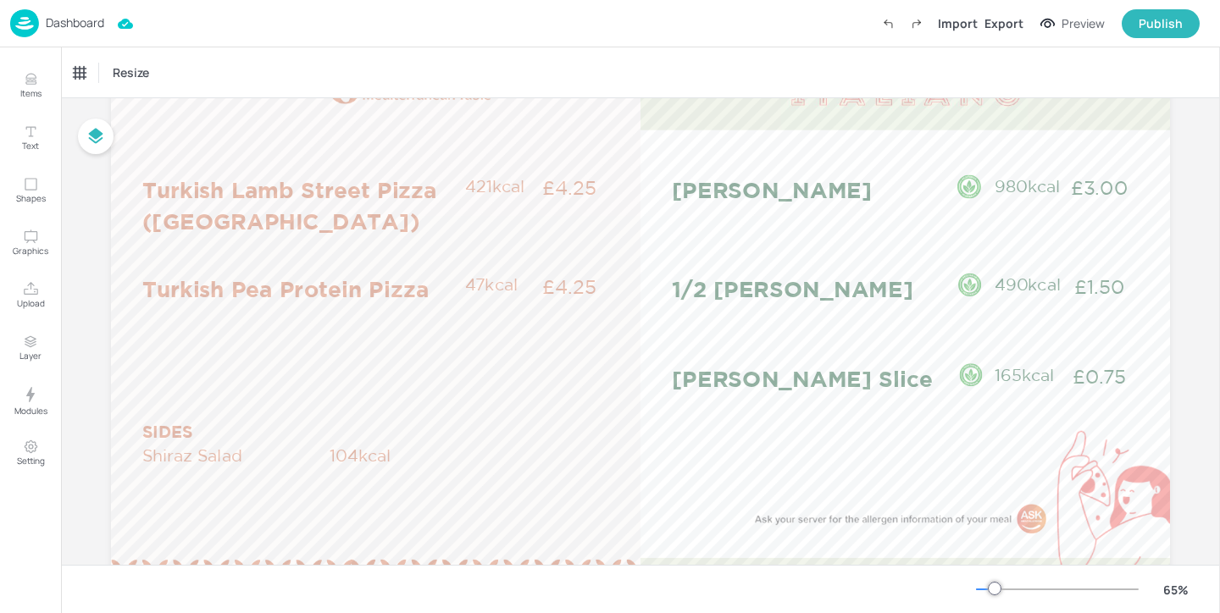
click at [92, 35] on div "Dashboard" at bounding box center [57, 23] width 94 height 28
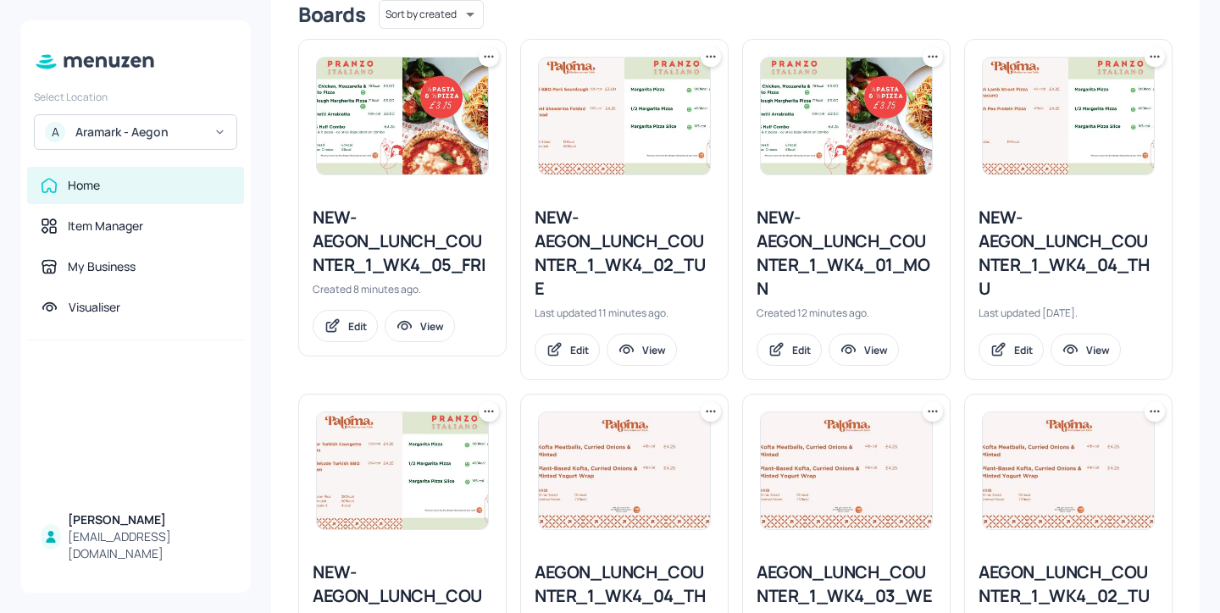
scroll to position [605, 0]
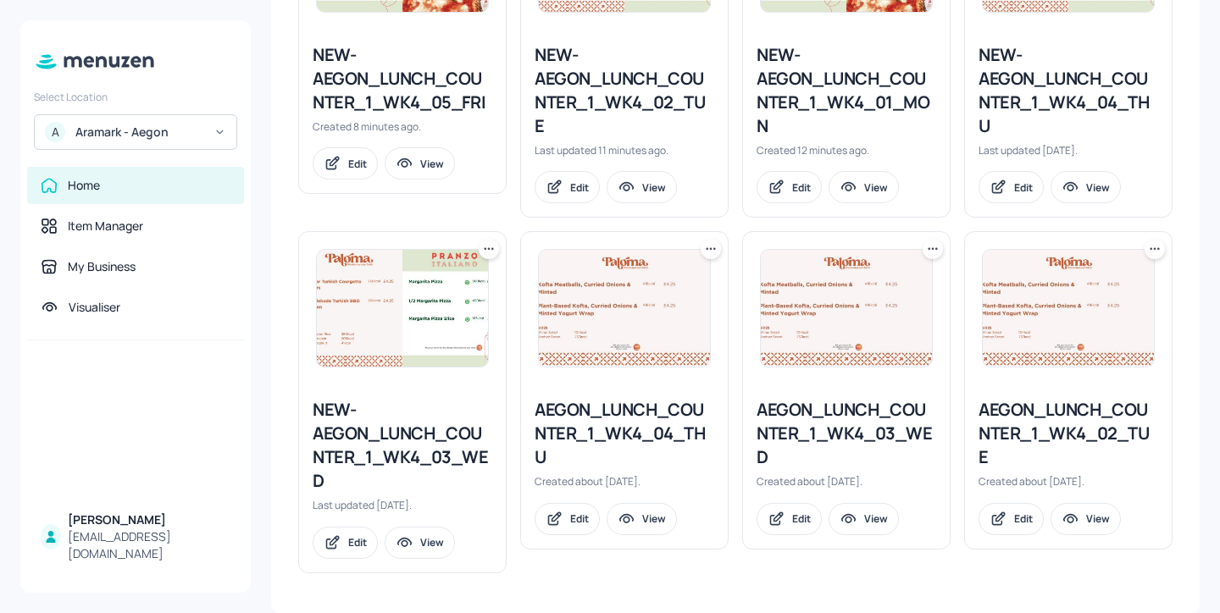
click at [638, 413] on div "AEGON_LUNCH_COUNTER_1_WK4_04_THU" at bounding box center [625, 433] width 180 height 71
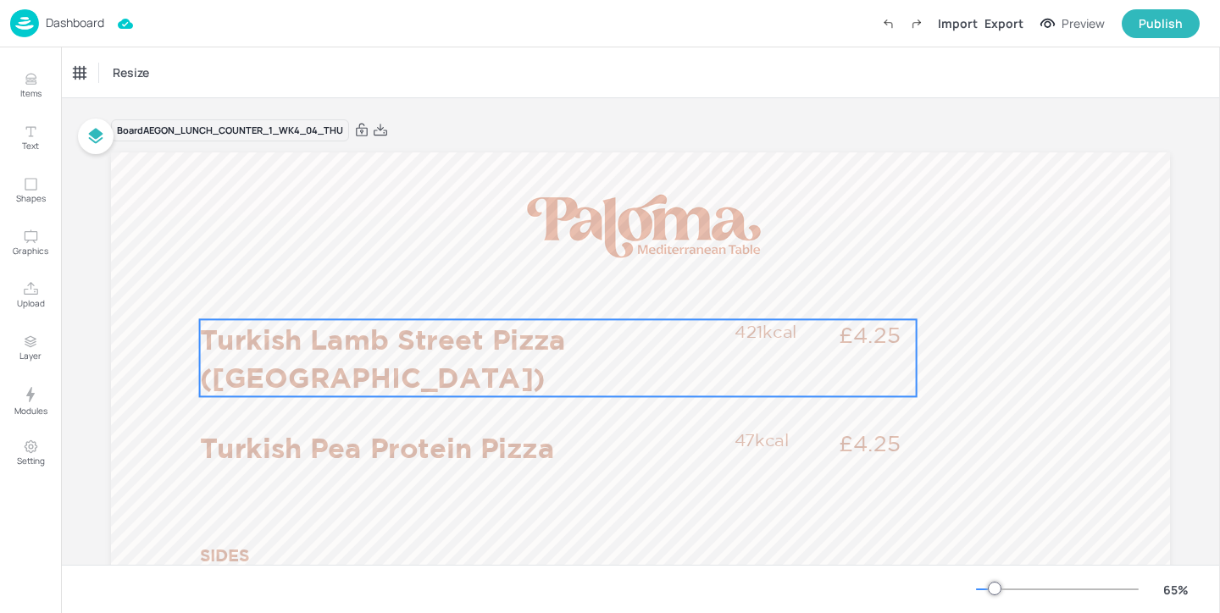
click at [565, 365] on p "Turkish Lamb Street Pizza ([GEOGRAPHIC_DATA])" at bounding box center [462, 357] width 525 height 77
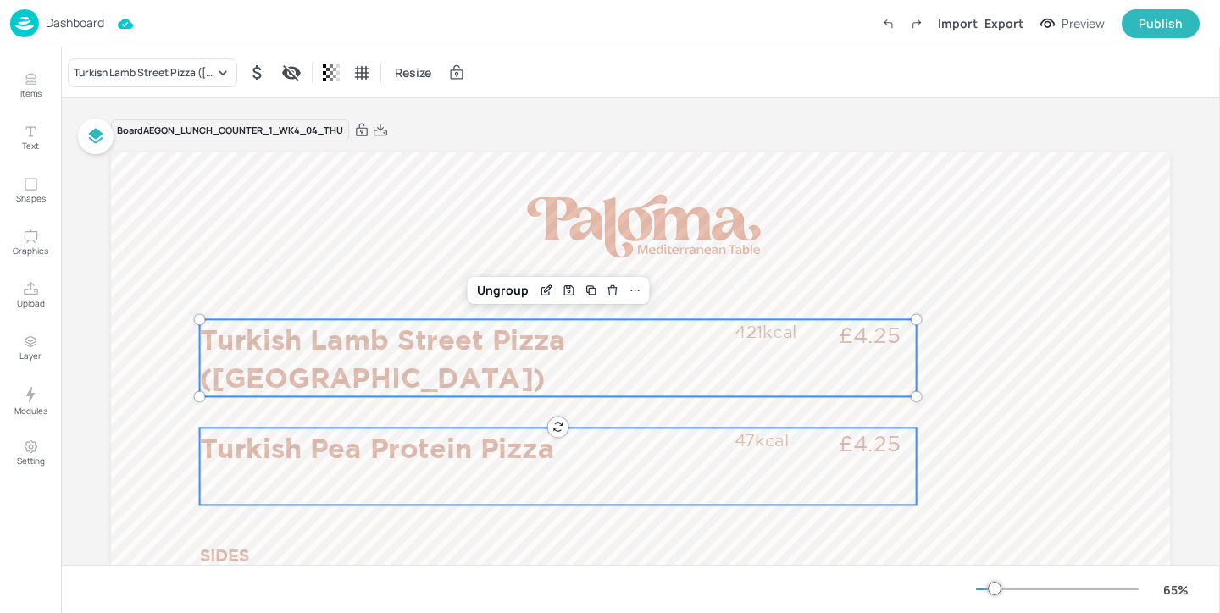
click at [514, 444] on p "Turkish Pea Protein Pizza" at bounding box center [462, 447] width 525 height 39
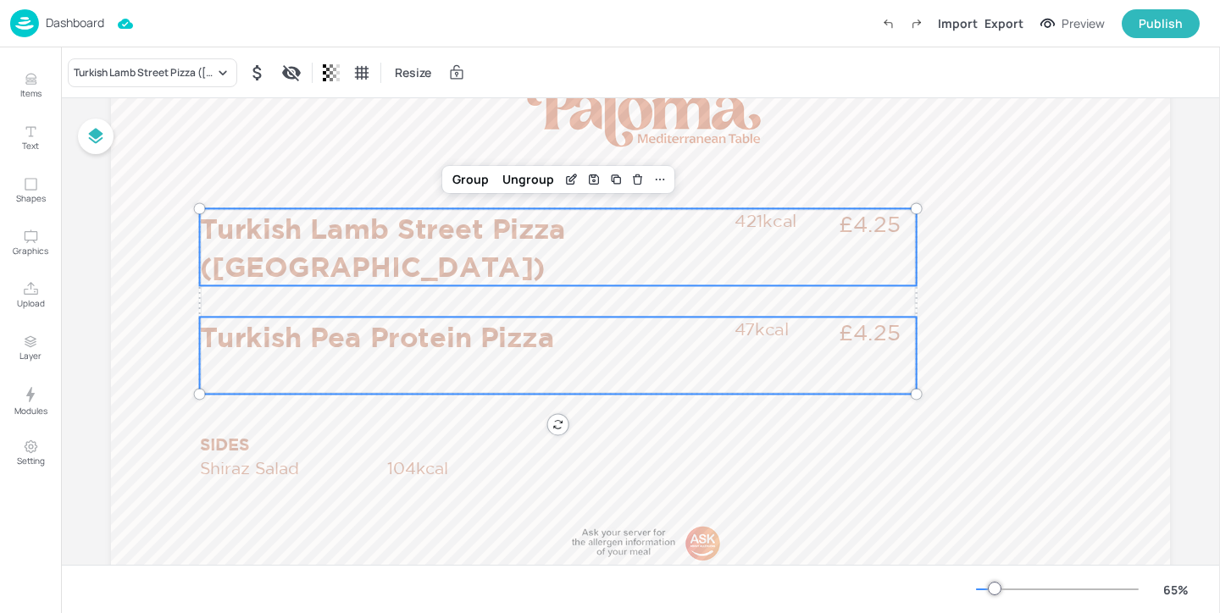
scroll to position [225, 0]
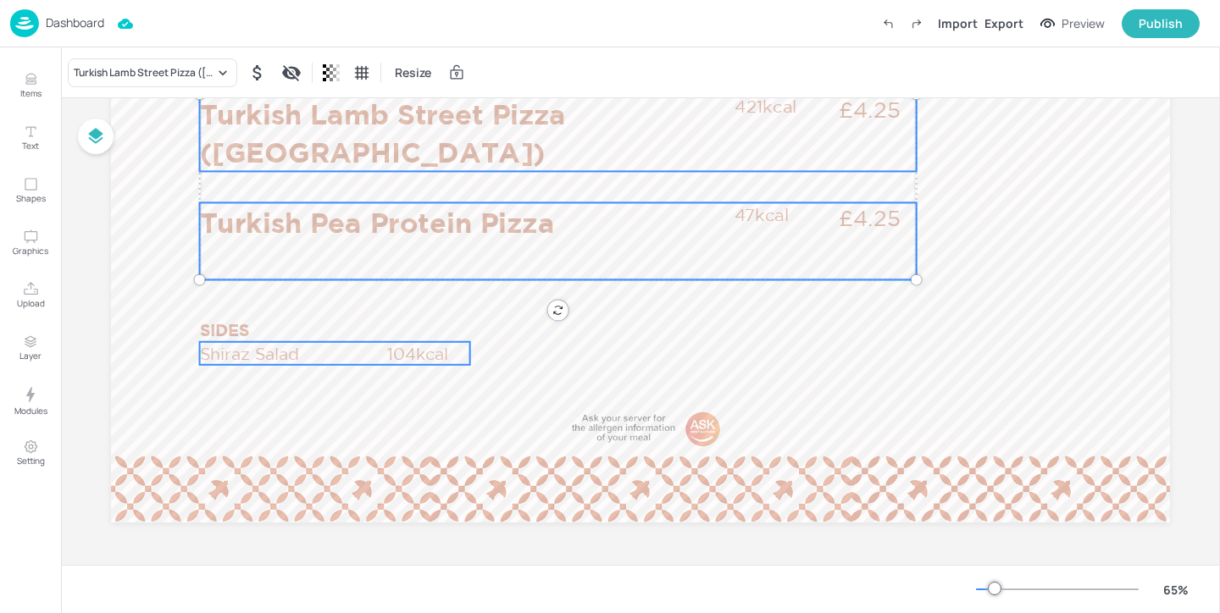
click at [361, 351] on p "Shiraz Salad" at bounding box center [292, 353] width 185 height 23
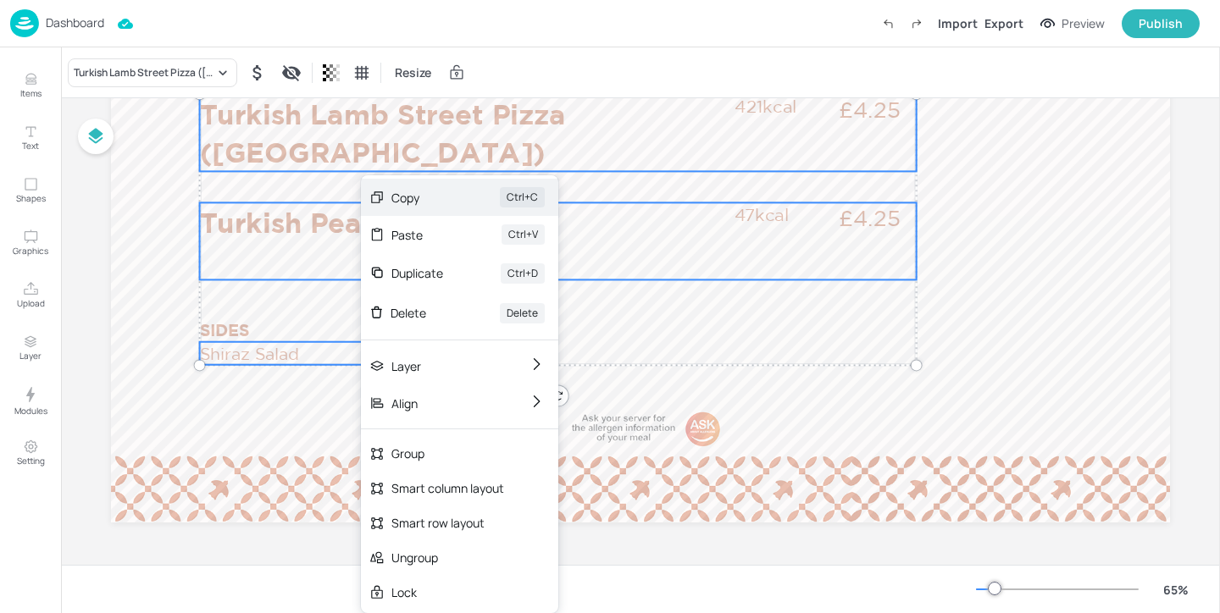
click at [451, 196] on div "Copy" at bounding box center [421, 198] width 61 height 18
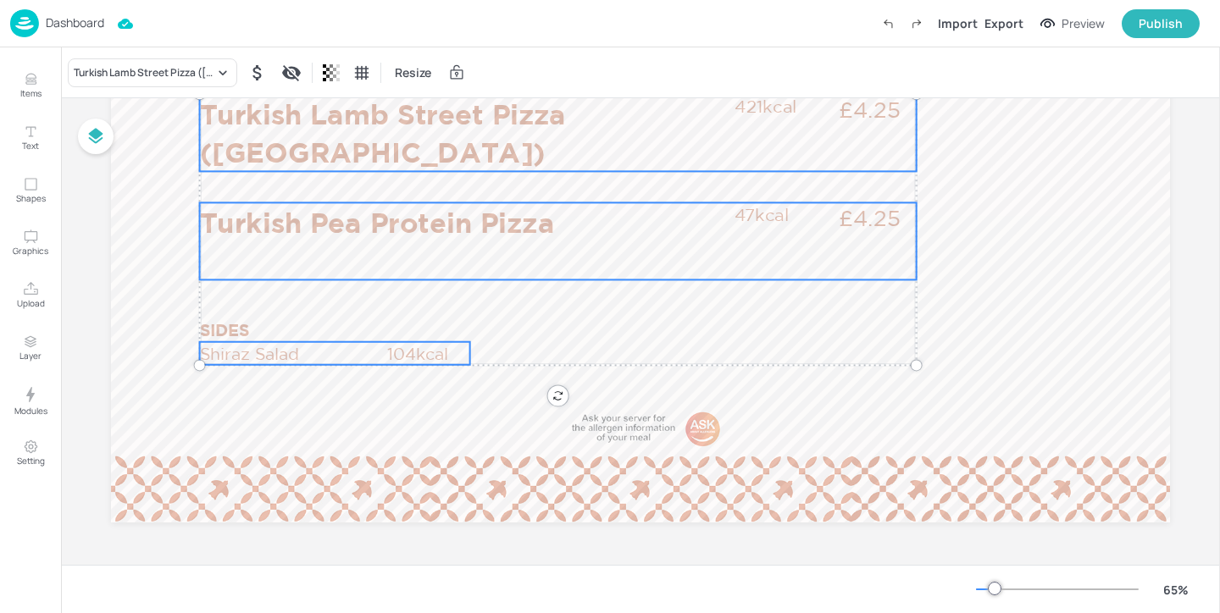
click at [76, 20] on p "Dashboard" at bounding box center [75, 23] width 58 height 12
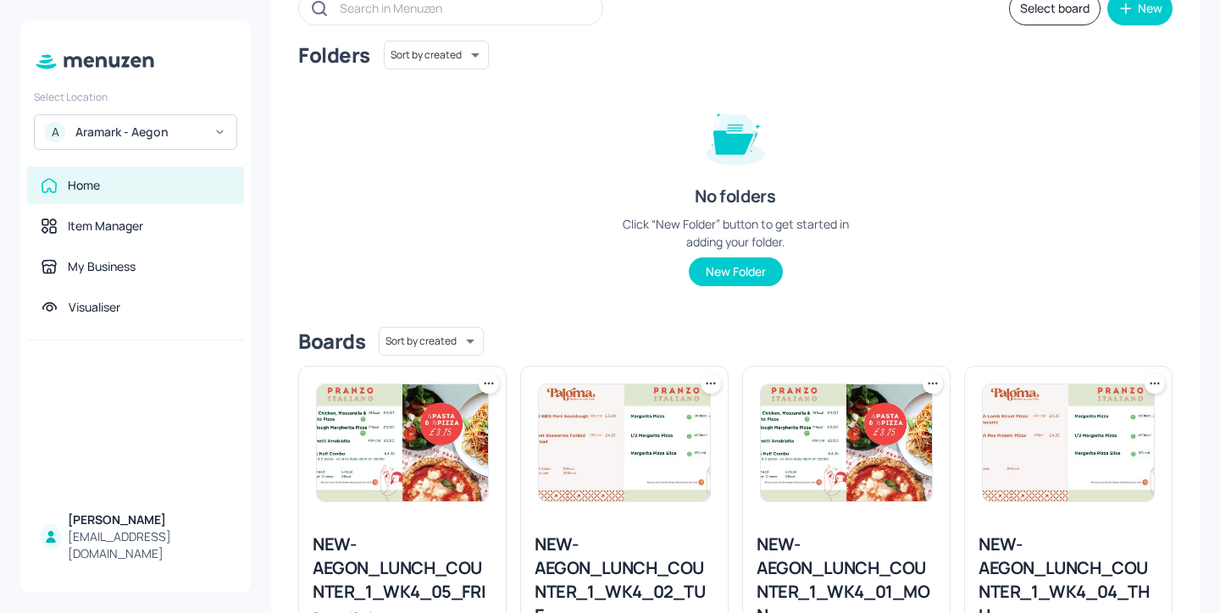
scroll to position [379, 0]
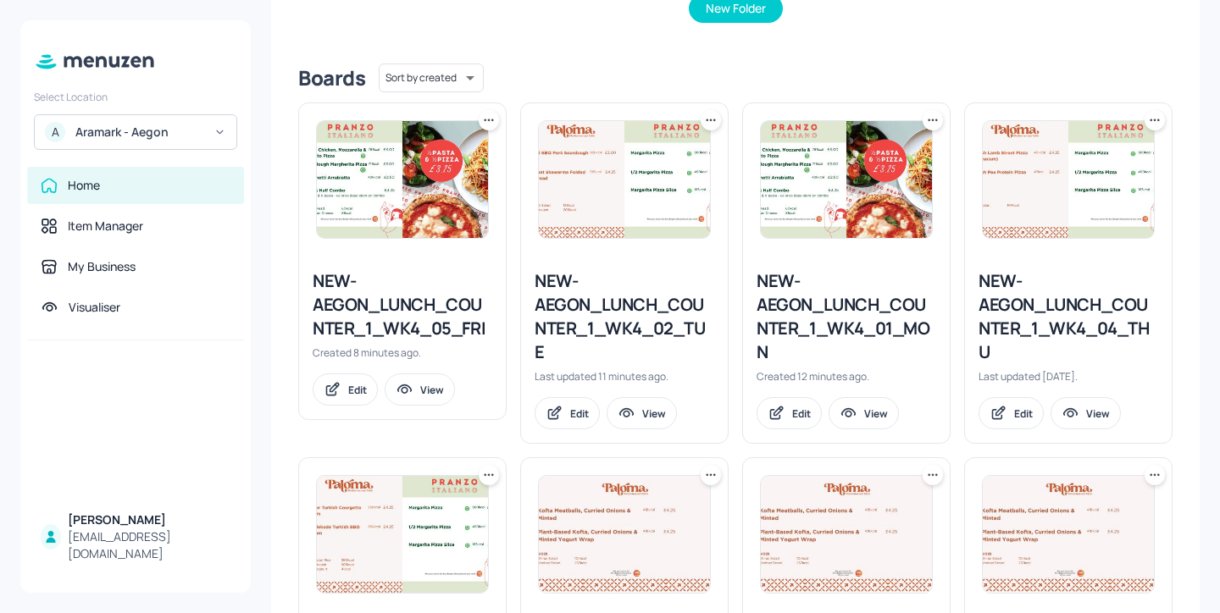
click at [1087, 318] on div "NEW-AEGON_LUNCH_COUNTER_1_WK4_04_THU" at bounding box center [1068, 316] width 180 height 95
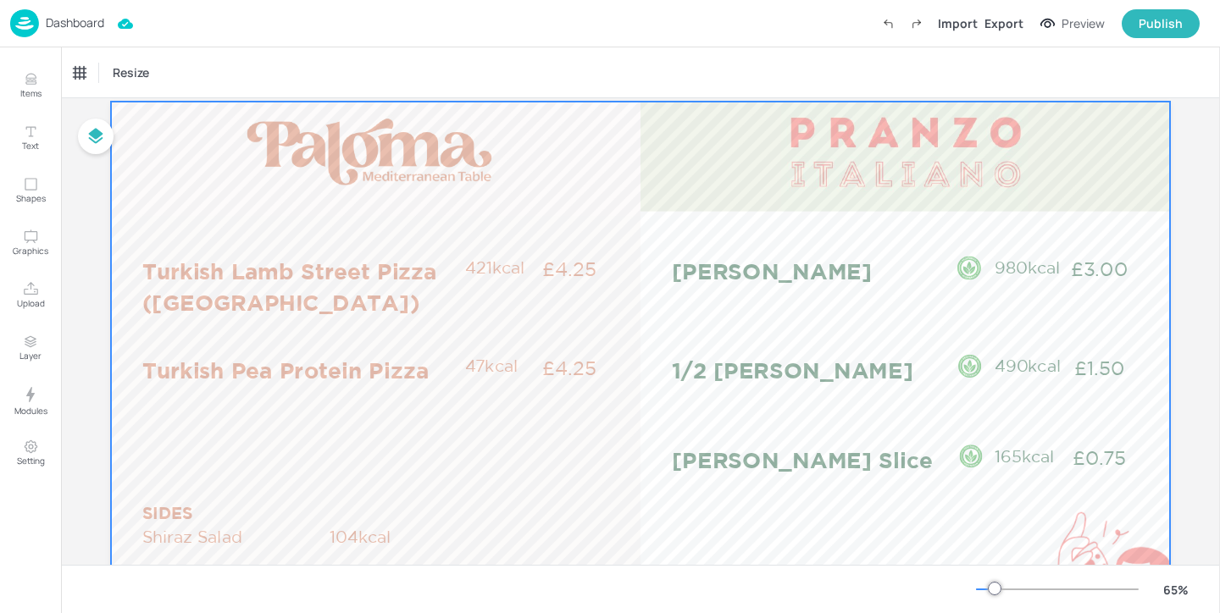
scroll to position [49, 0]
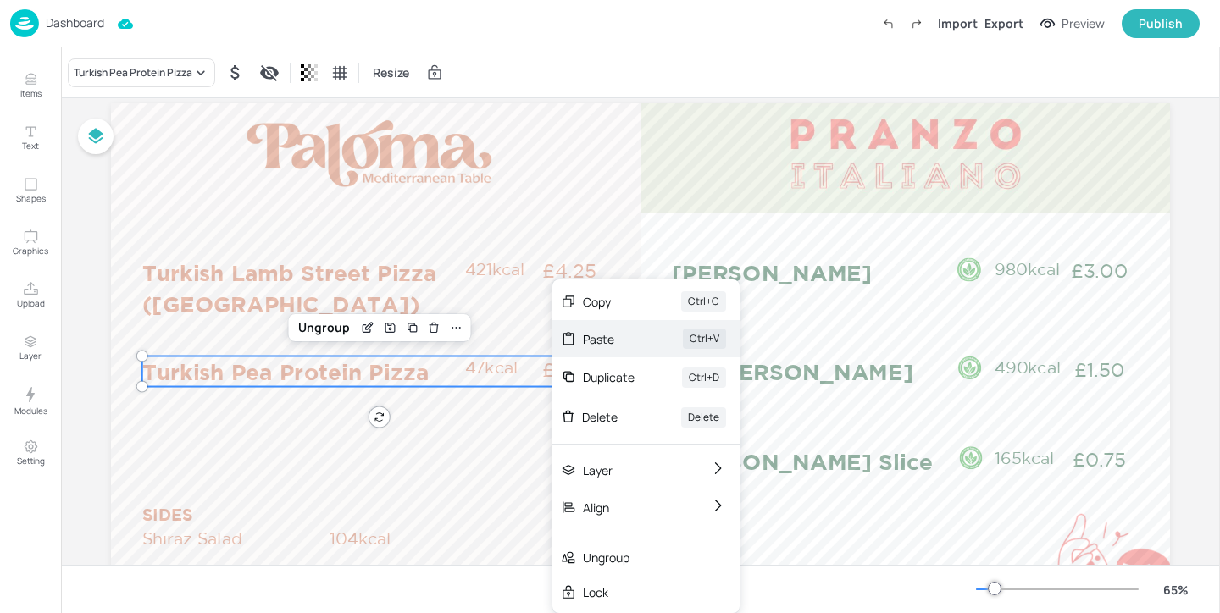
drag, startPoint x: 552, startPoint y: 366, endPoint x: 627, endPoint y: 339, distance: 79.3
click at [627, 339] on div "Paste" at bounding box center [609, 339] width 53 height 18
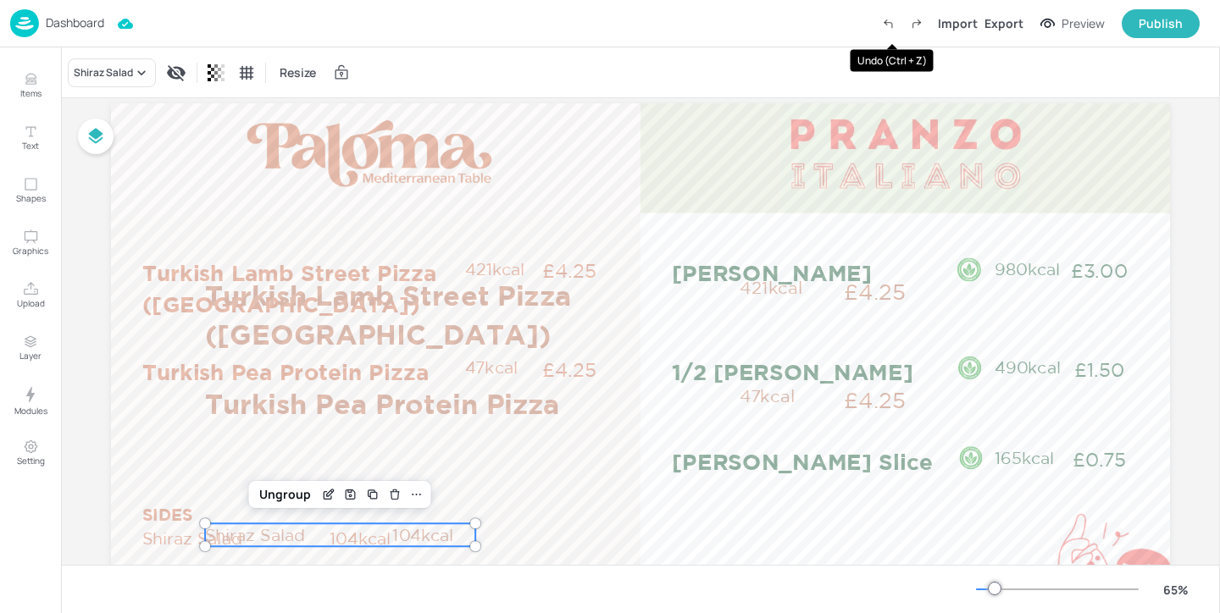
click at [892, 22] on icon "Undo (Ctrl + Z)" at bounding box center [888, 24] width 8 height 5
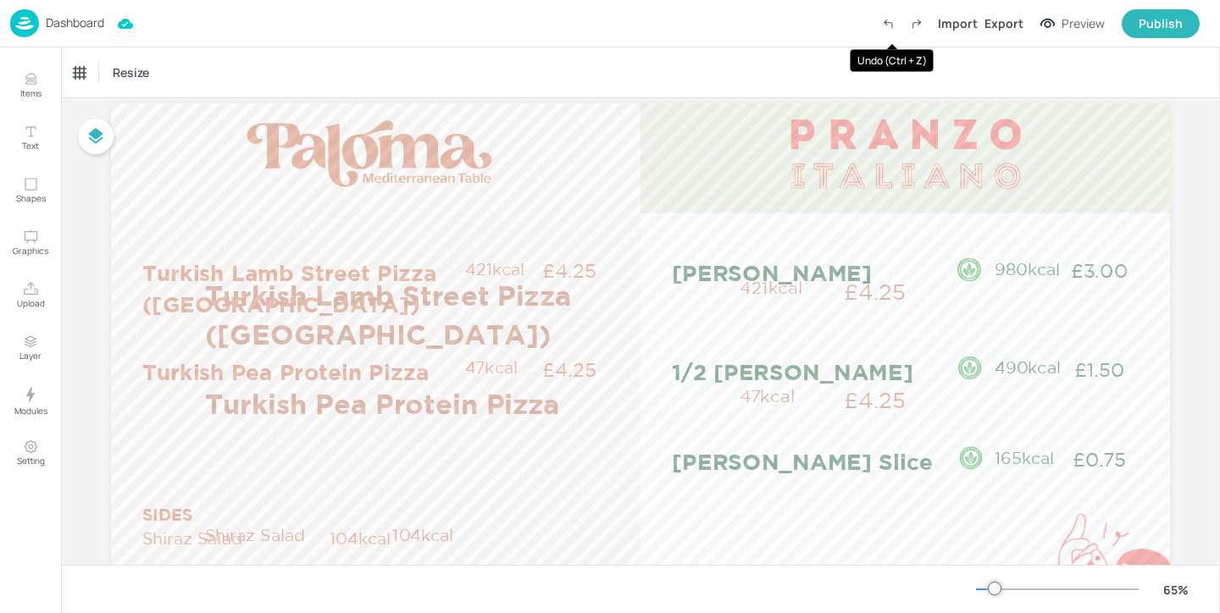
click at [892, 22] on icon "Undo (Ctrl + Z)" at bounding box center [888, 24] width 8 height 5
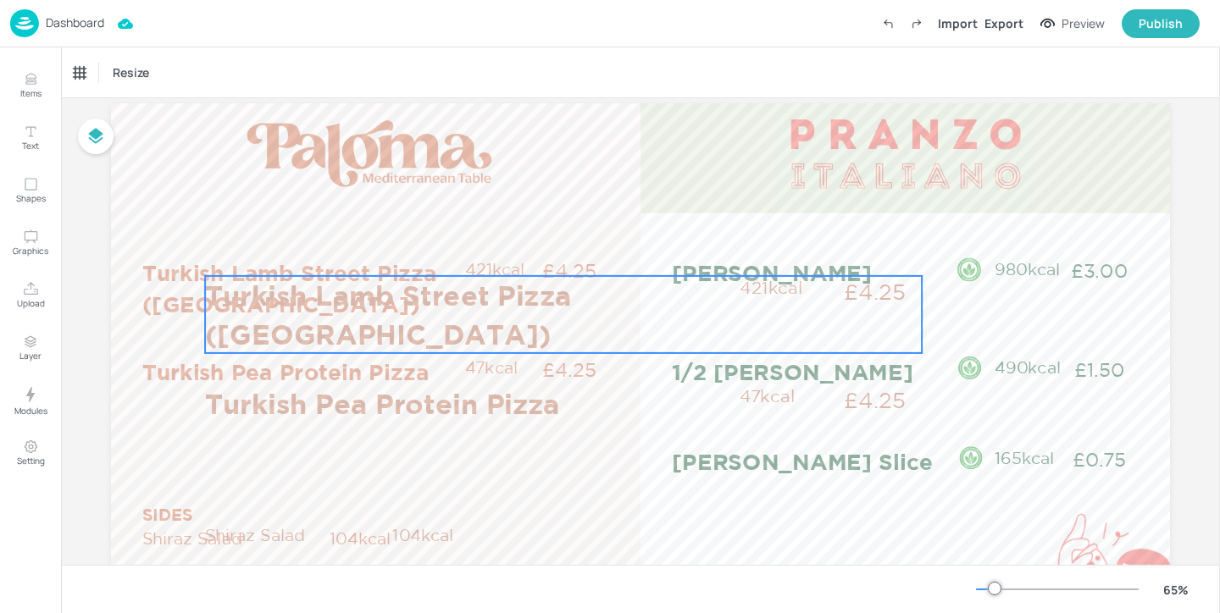
click at [536, 298] on p "Turkish Lamb Street Pizza ([GEOGRAPHIC_DATA])" at bounding box center [467, 314] width 525 height 77
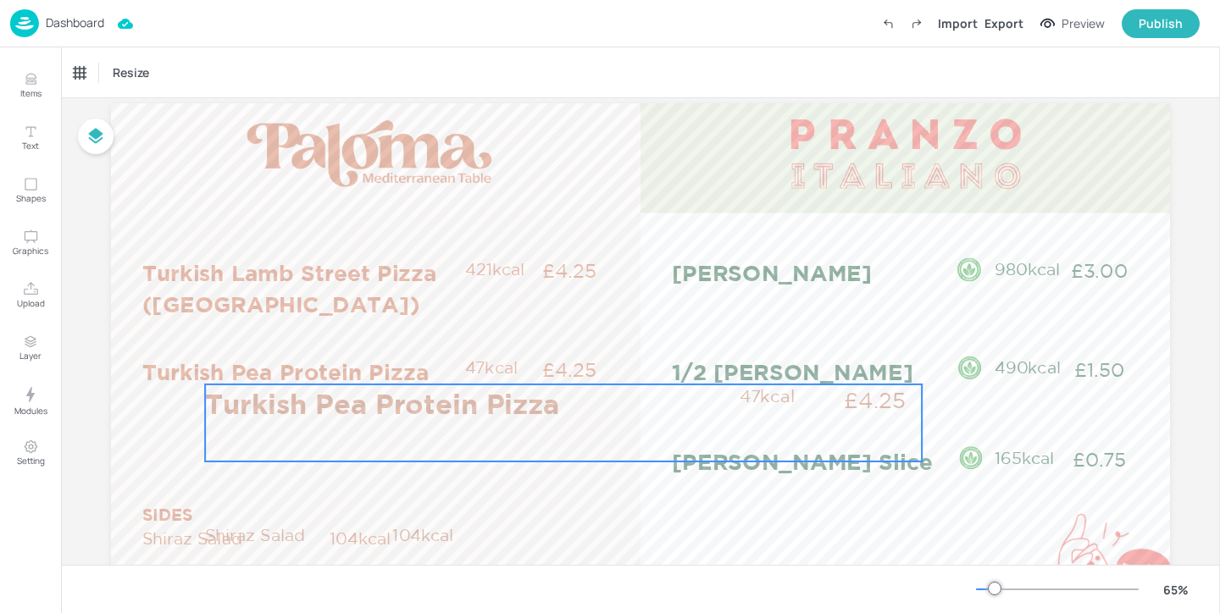
click at [519, 402] on p "Turkish Pea Protein Pizza" at bounding box center [467, 404] width 525 height 39
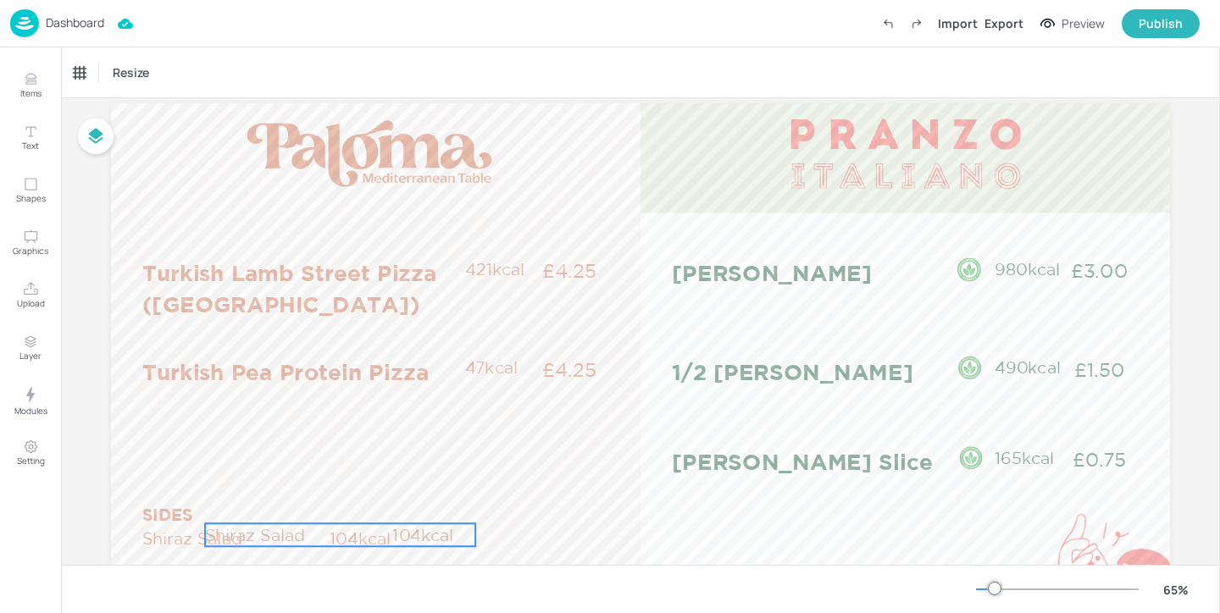
click at [446, 530] on p "104kcal" at bounding box center [433, 534] width 82 height 23
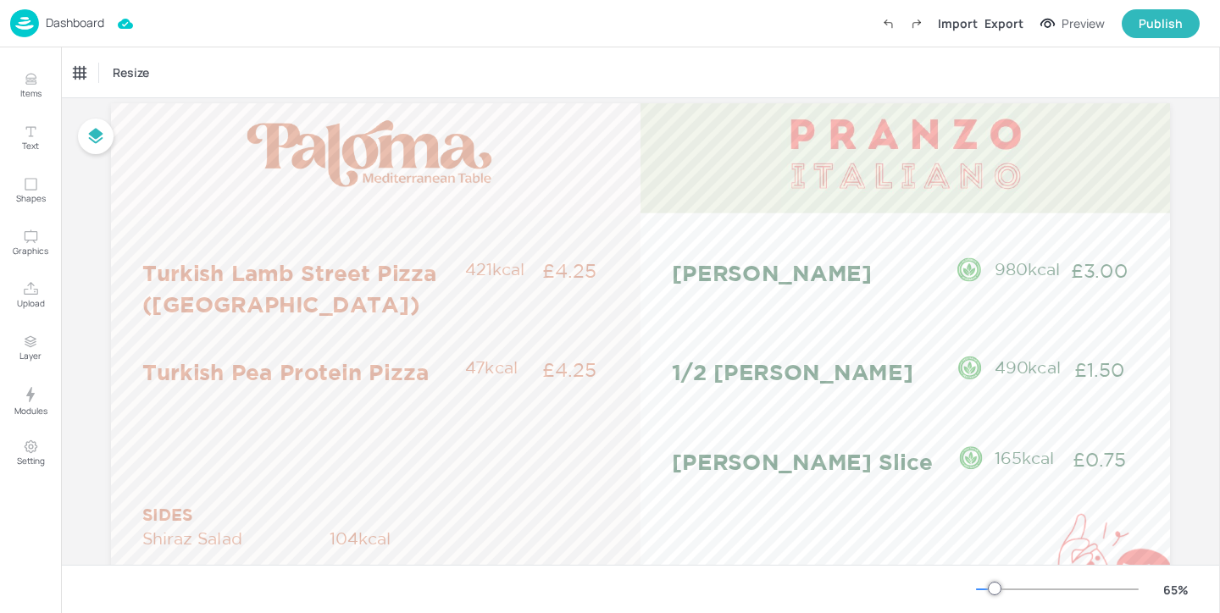
click at [102, 23] on p "Dashboard" at bounding box center [75, 23] width 58 height 12
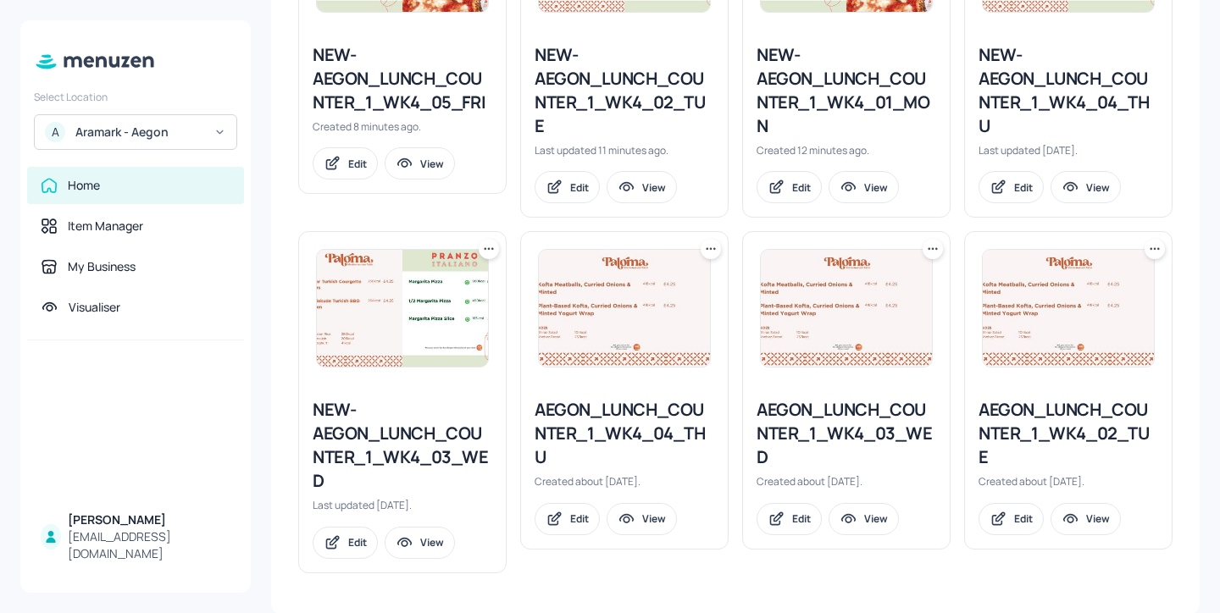
scroll to position [541, 0]
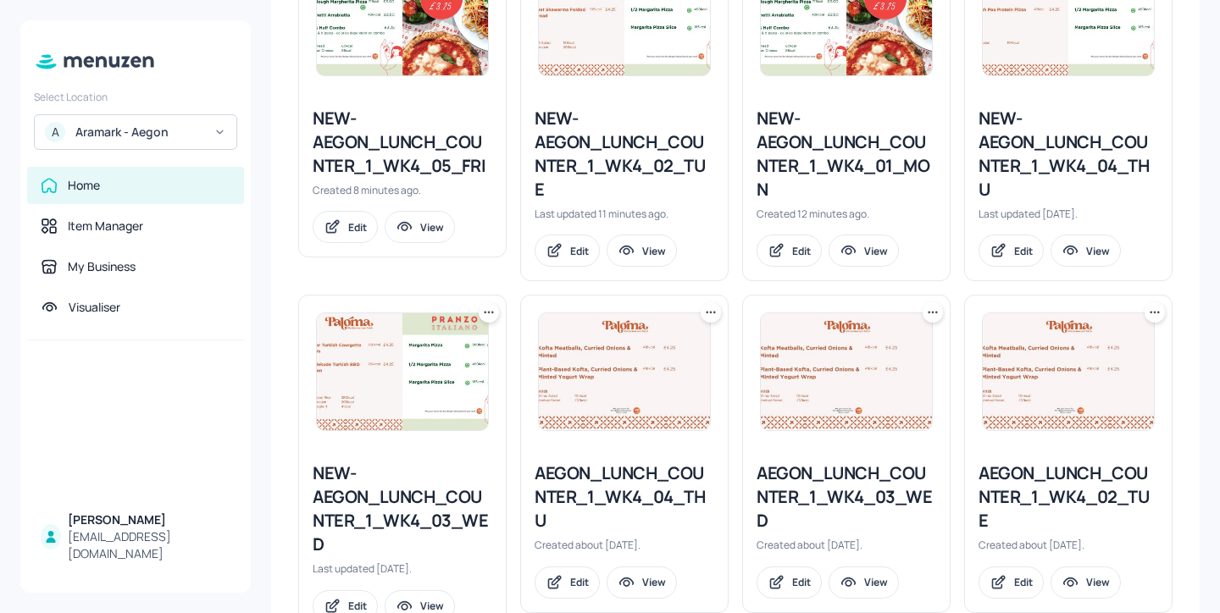
click at [1027, 494] on div "AEGON_LUNCH_COUNTER_1_WK4_02_TUE" at bounding box center [1068, 497] width 180 height 71
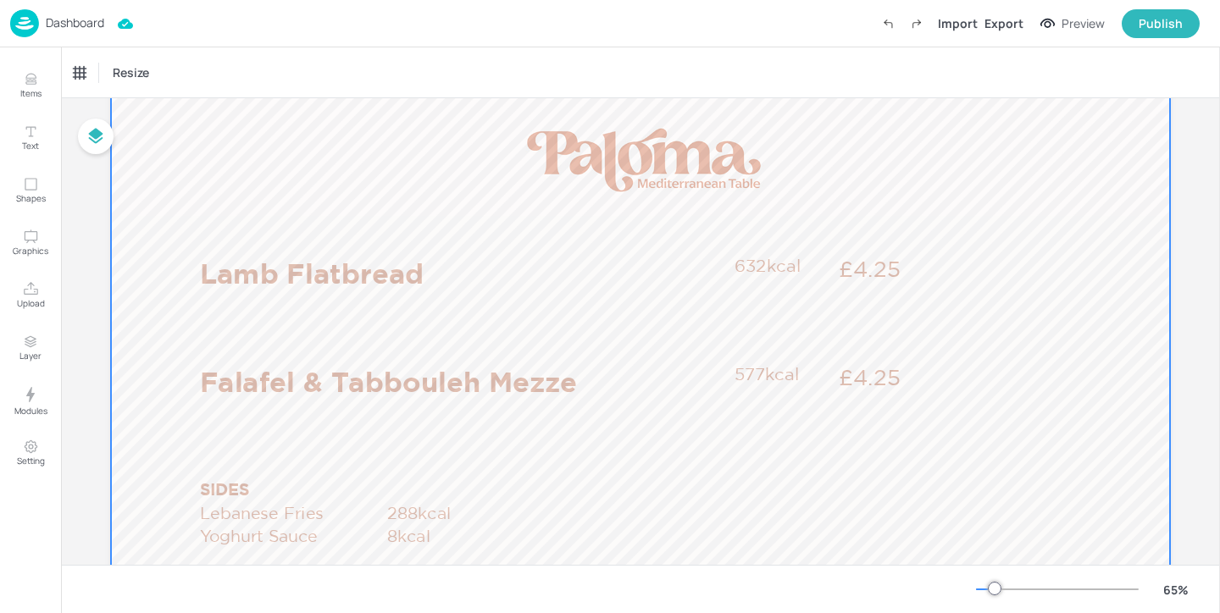
scroll to position [78, 0]
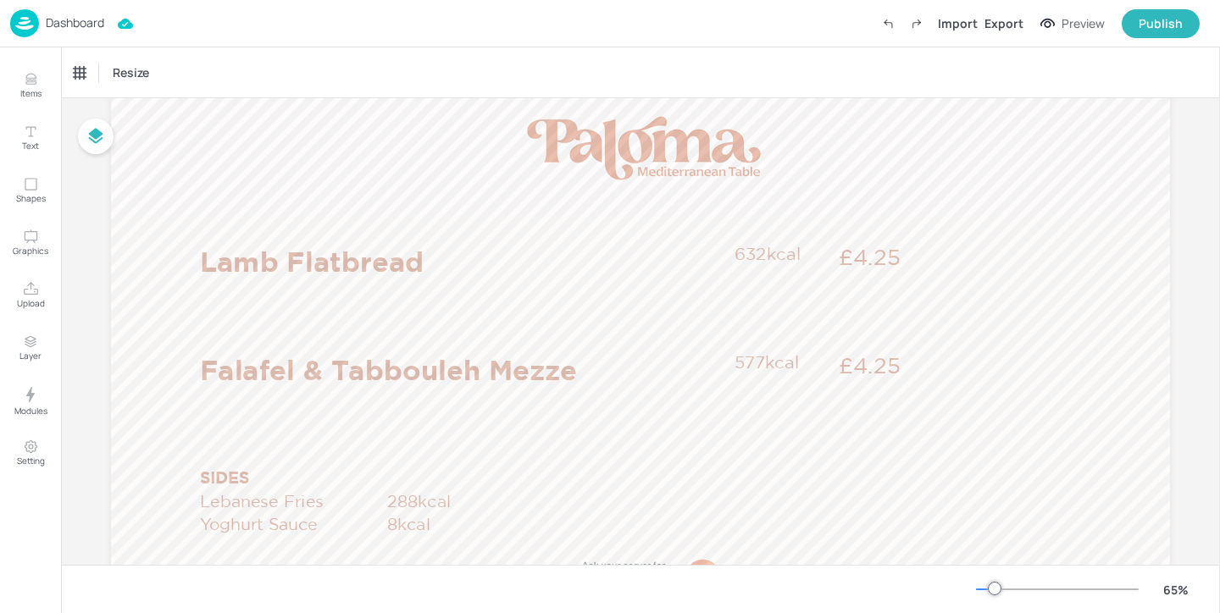
click at [99, 25] on p "Dashboard" at bounding box center [75, 23] width 58 height 12
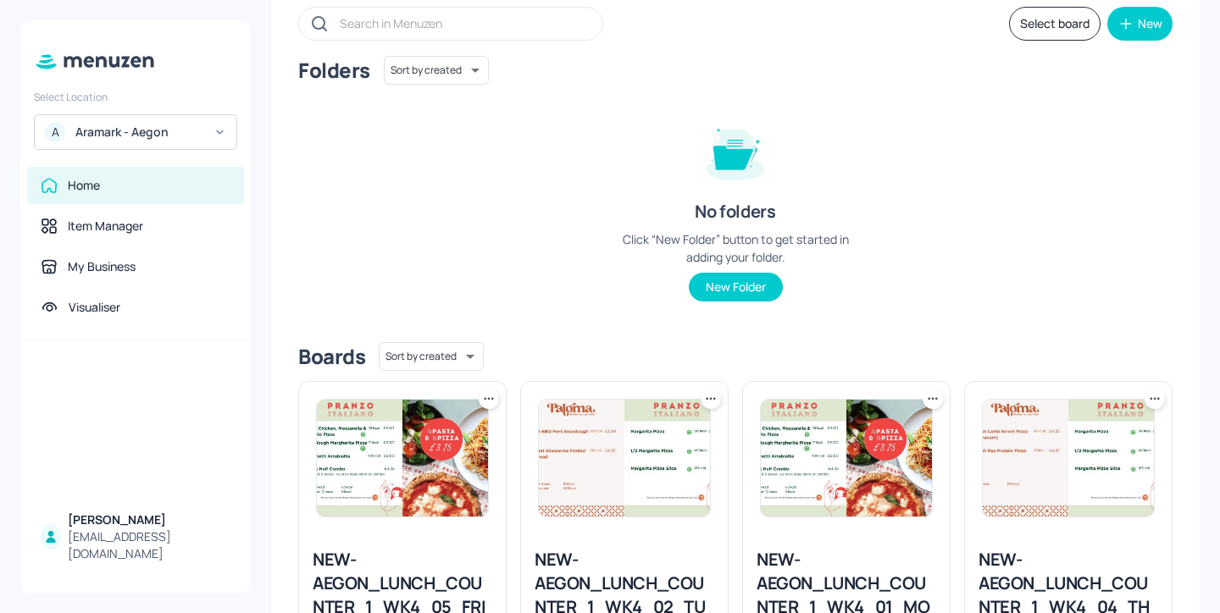
scroll to position [258, 0]
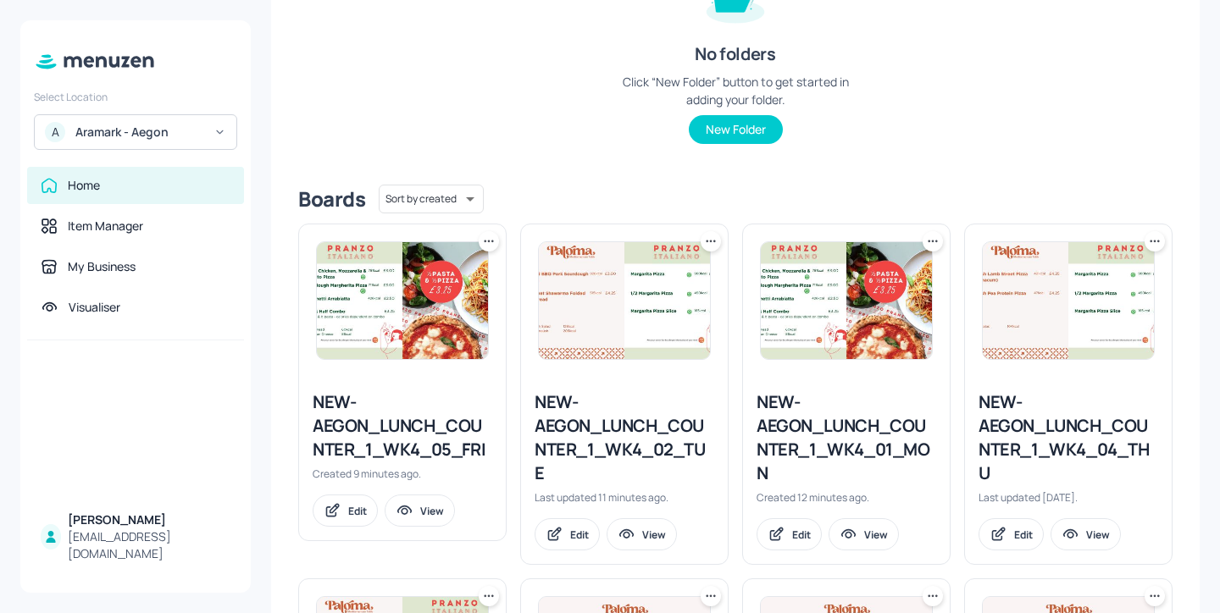
click at [659, 453] on div "NEW-AEGON_LUNCH_COUNTER_1_WK4_02_TUE" at bounding box center [625, 437] width 180 height 95
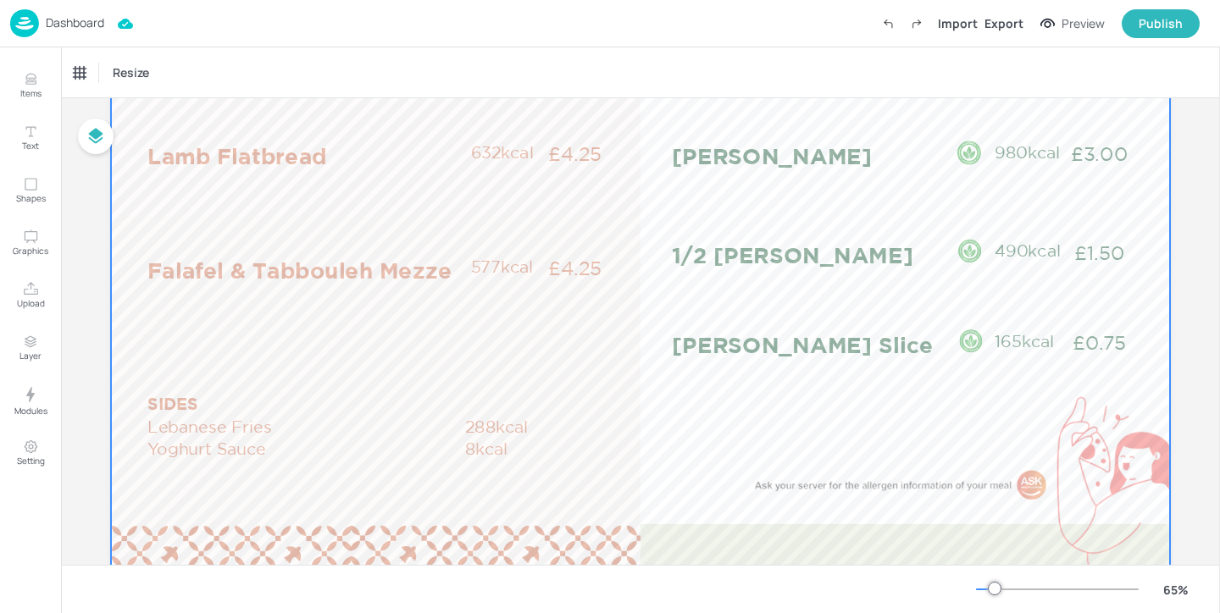
scroll to position [219, 0]
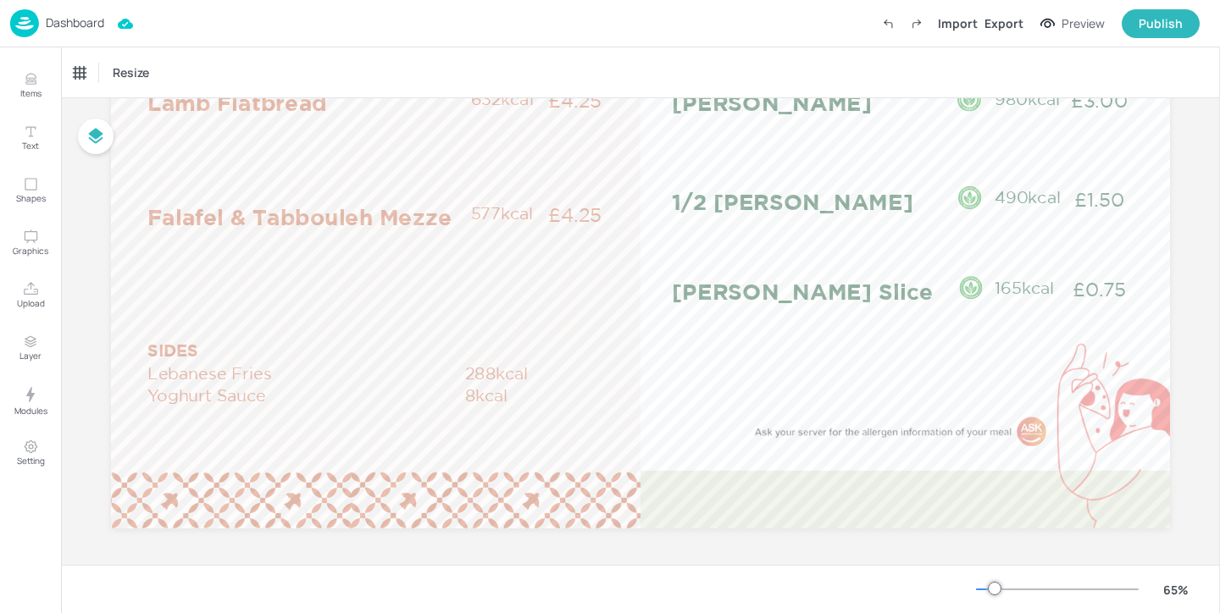
click at [84, 29] on p "Dashboard" at bounding box center [75, 23] width 58 height 12
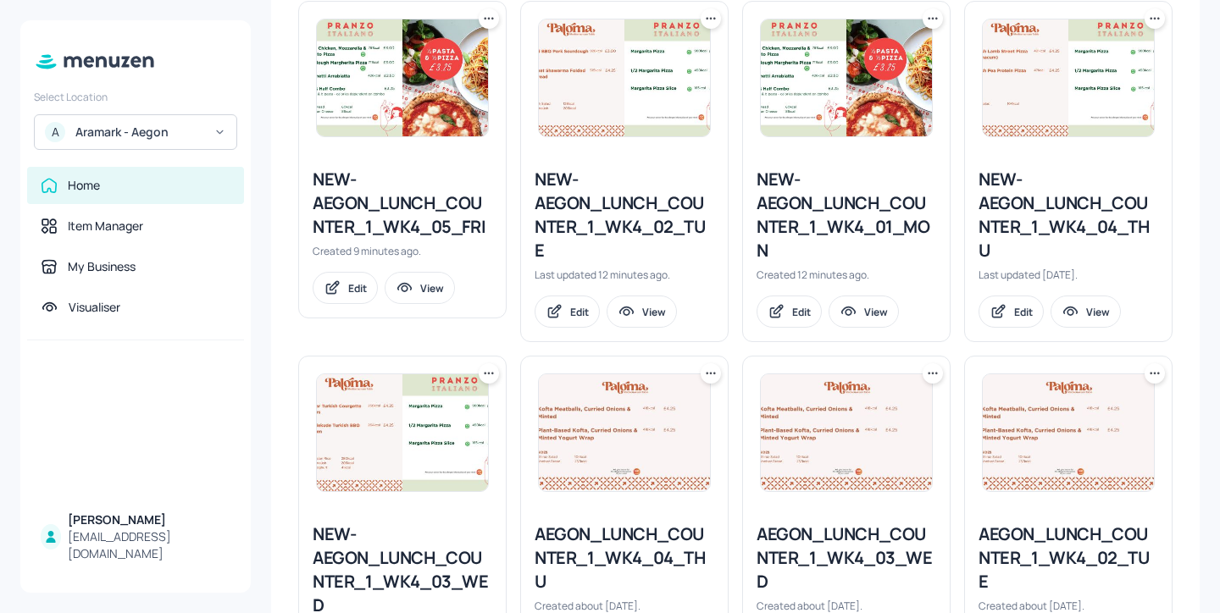
scroll to position [605, 0]
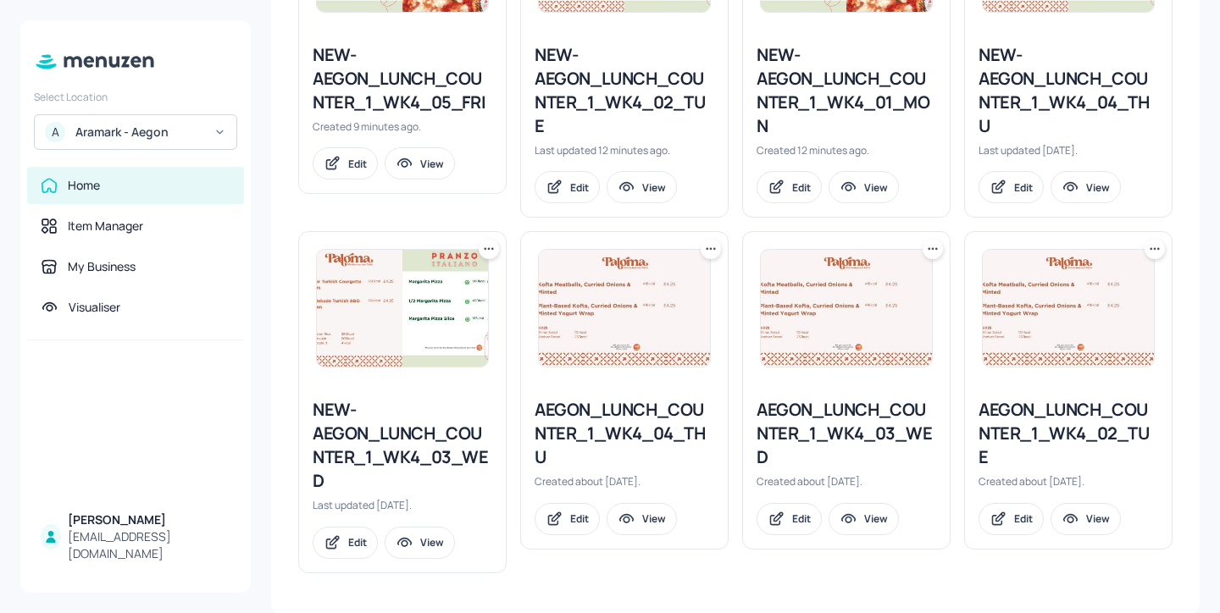
click at [869, 434] on div "AEGON_LUNCH_COUNTER_1_WK4_03_WED" at bounding box center [846, 433] width 180 height 71
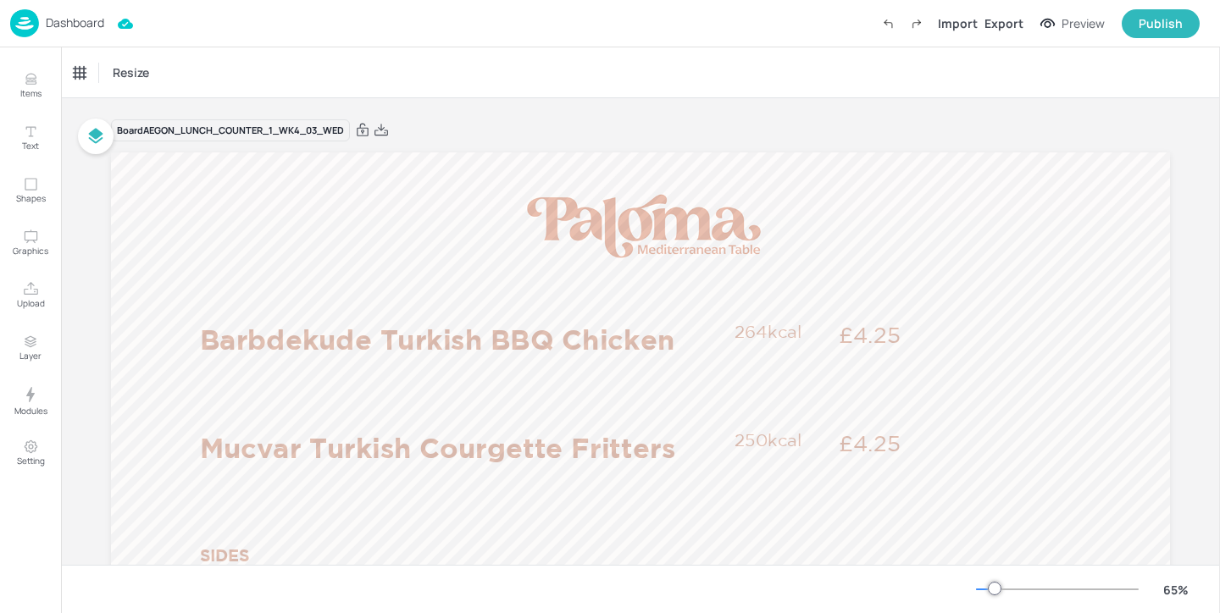
click at [84, 22] on p "Dashboard" at bounding box center [75, 23] width 58 height 12
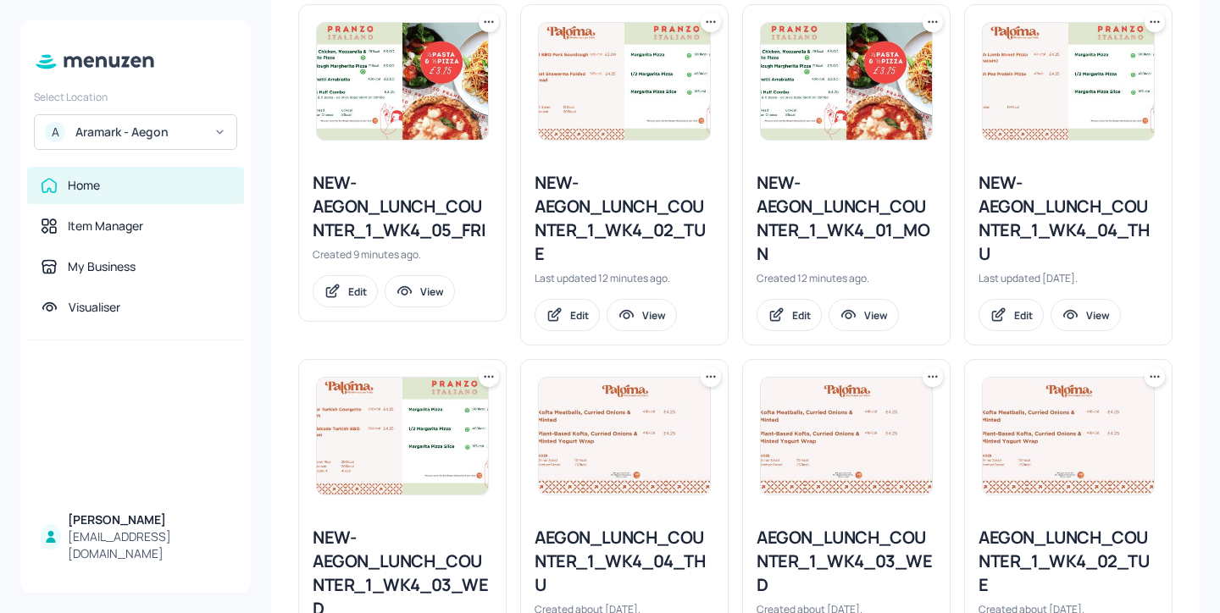
scroll to position [605, 0]
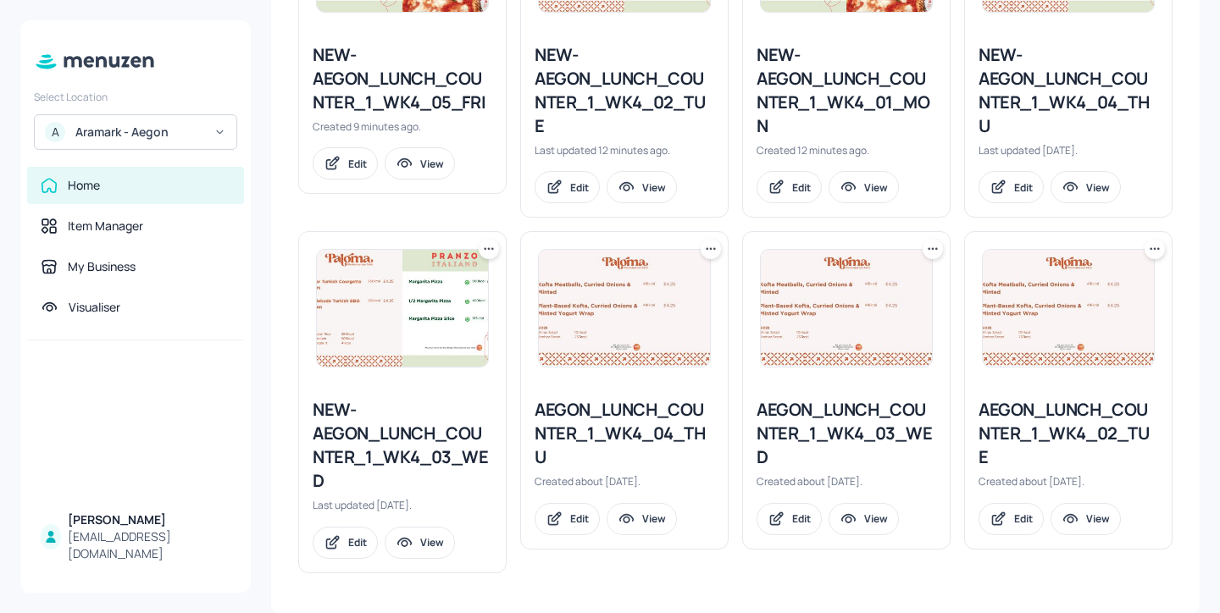
click at [380, 448] on div "NEW-AEGON_LUNCH_COUNTER_1_WK4_03_WED" at bounding box center [403, 445] width 180 height 95
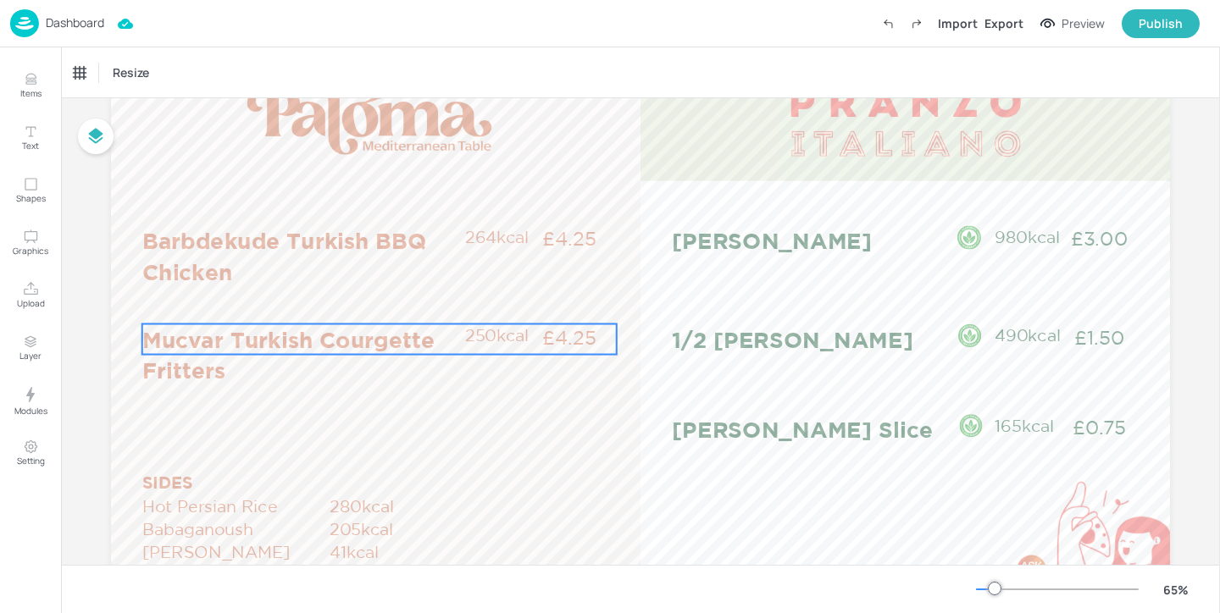
scroll to position [84, 0]
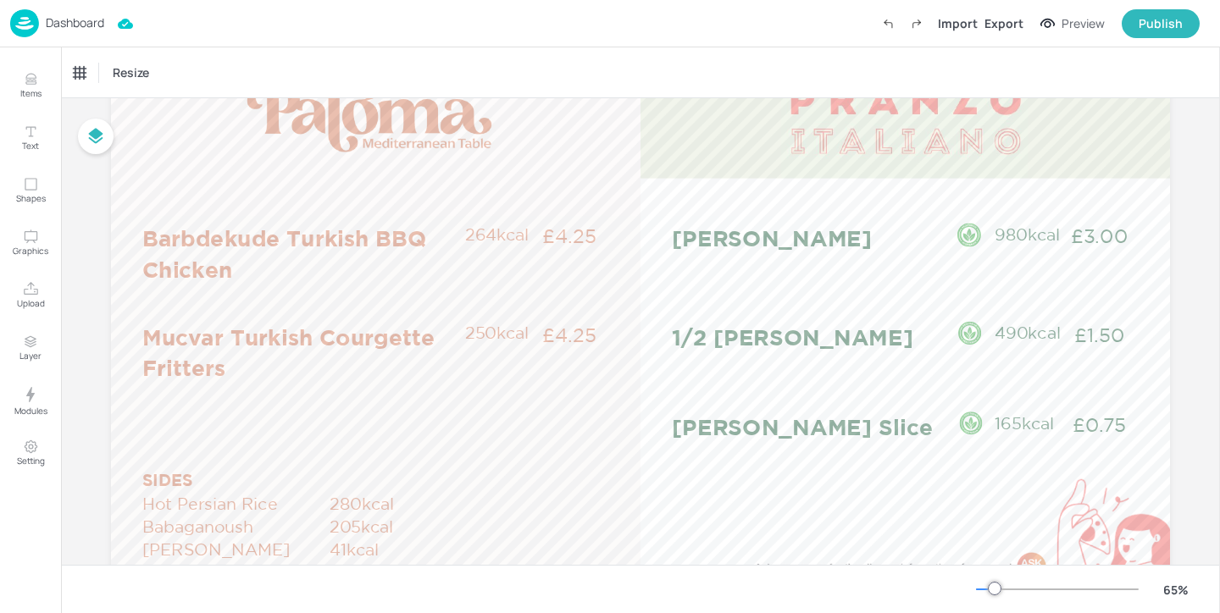
click at [60, 25] on p "Dashboard" at bounding box center [75, 23] width 58 height 12
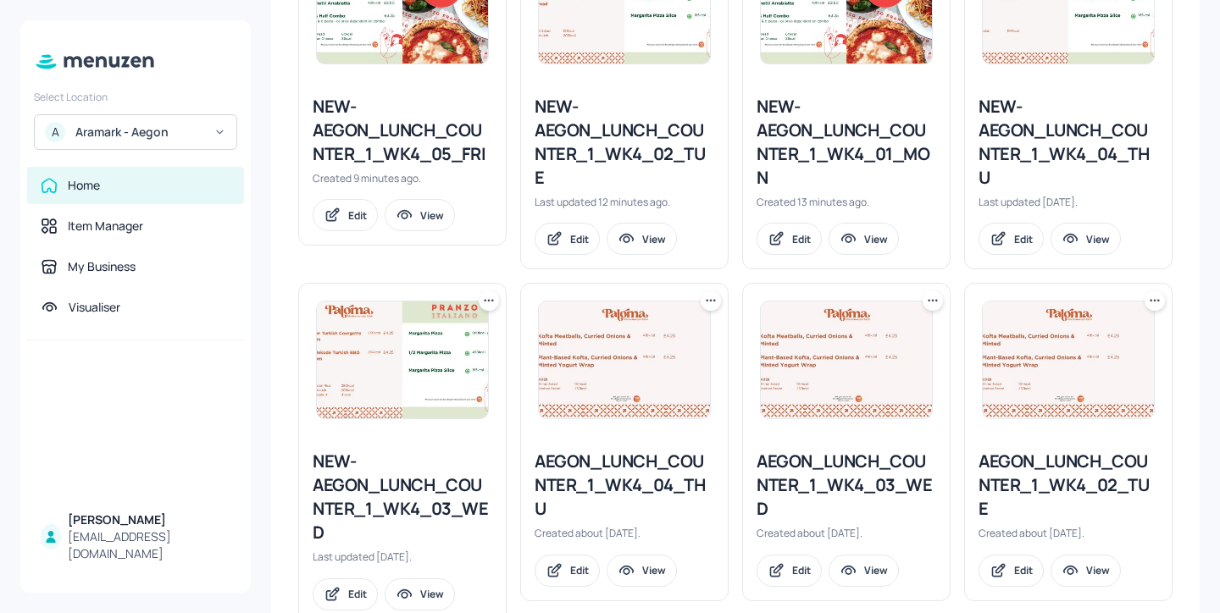
scroll to position [605, 0]
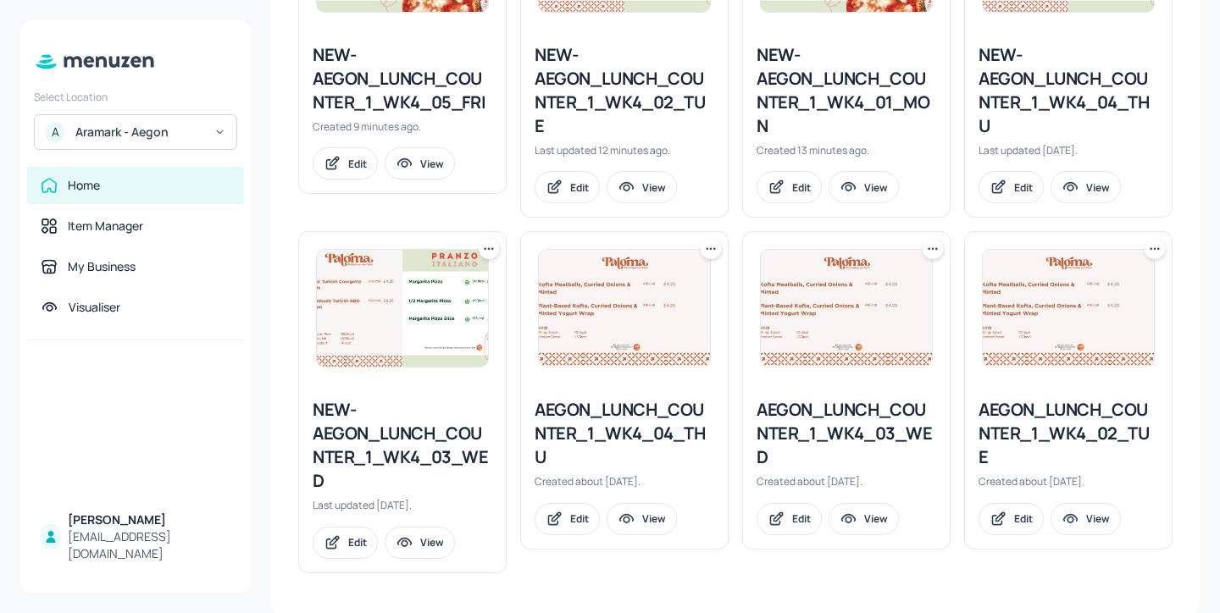
click at [712, 252] on icon at bounding box center [710, 249] width 17 height 17
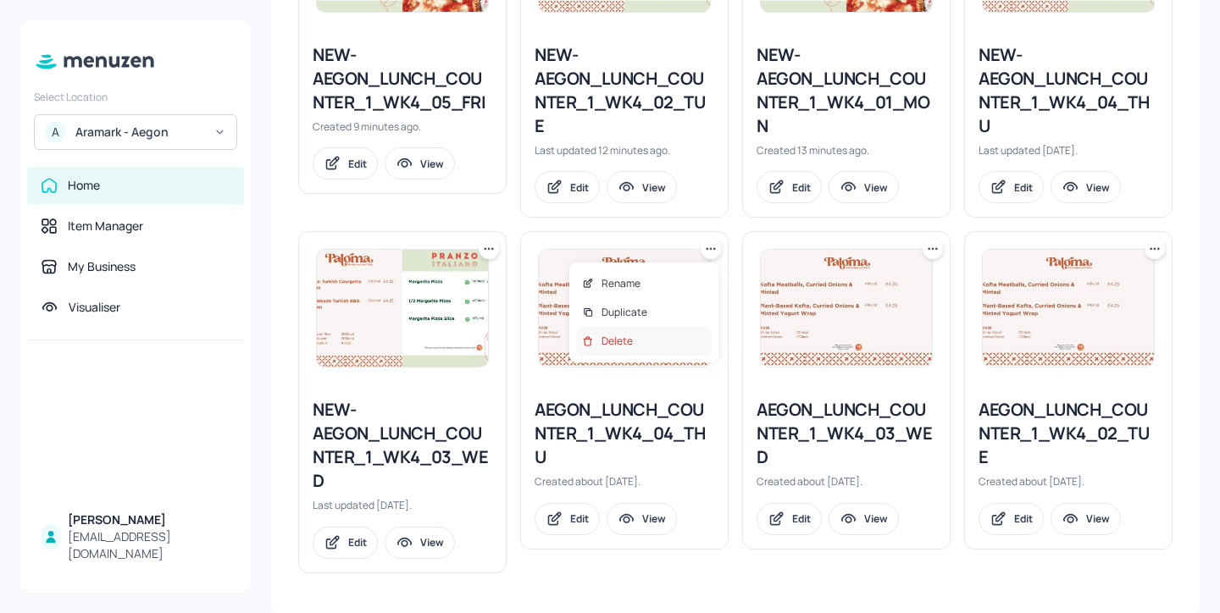
click at [676, 346] on div "Delete" at bounding box center [644, 341] width 136 height 29
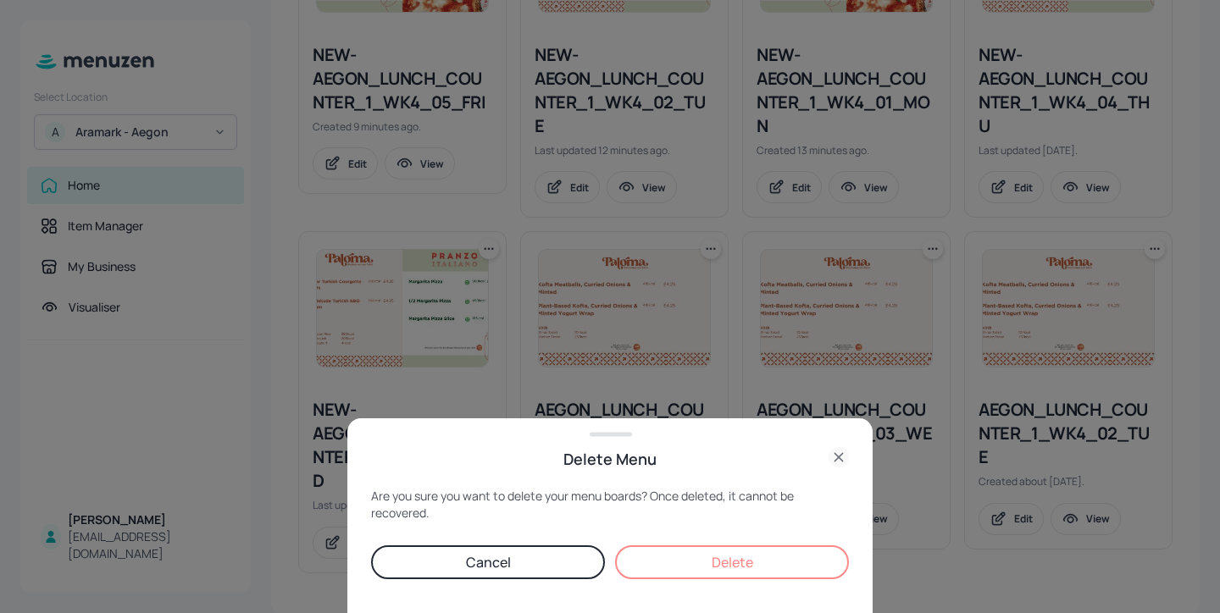
click at [776, 566] on button "Delete" at bounding box center [732, 563] width 234 height 34
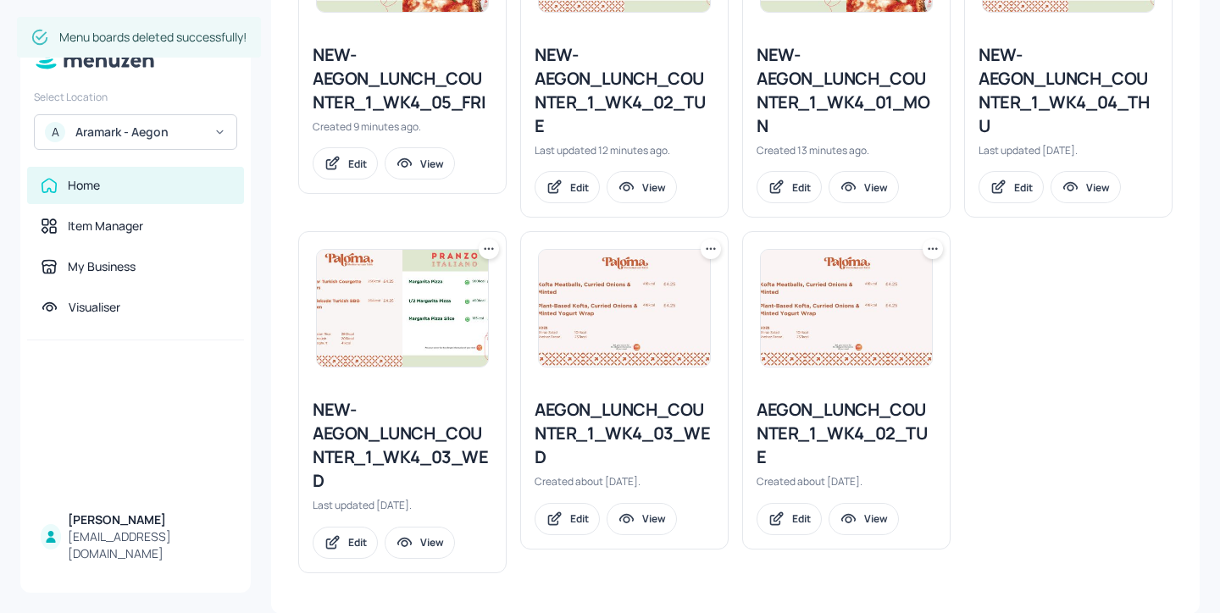
click at [714, 248] on icon at bounding box center [710, 249] width 17 height 17
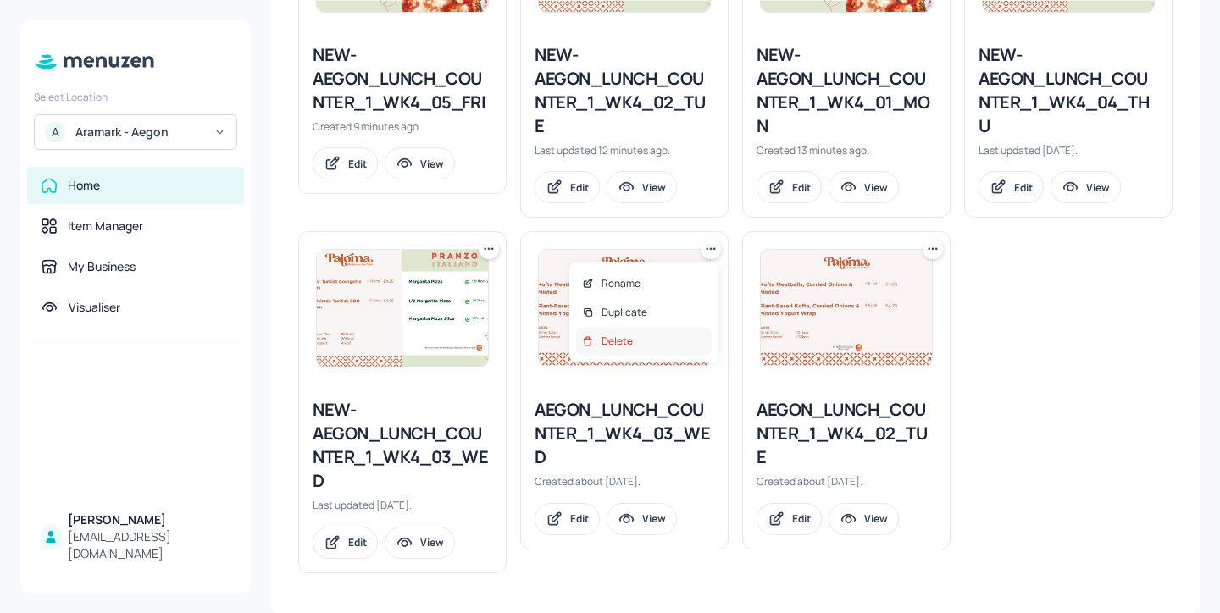
click at [692, 339] on div "Delete" at bounding box center [644, 341] width 136 height 29
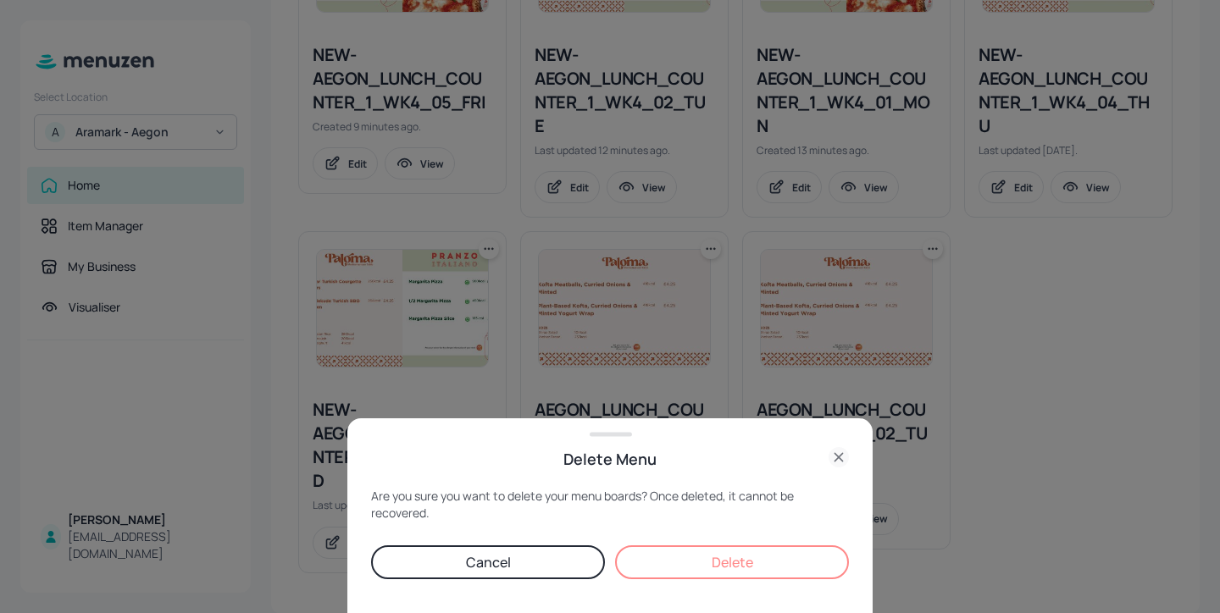
click at [723, 545] on div "Are you sure you want to delete your menu boards? Once deleted, it cannot be re…" at bounding box center [610, 550] width 478 height 125
click at [720, 554] on button "Delete" at bounding box center [732, 563] width 234 height 34
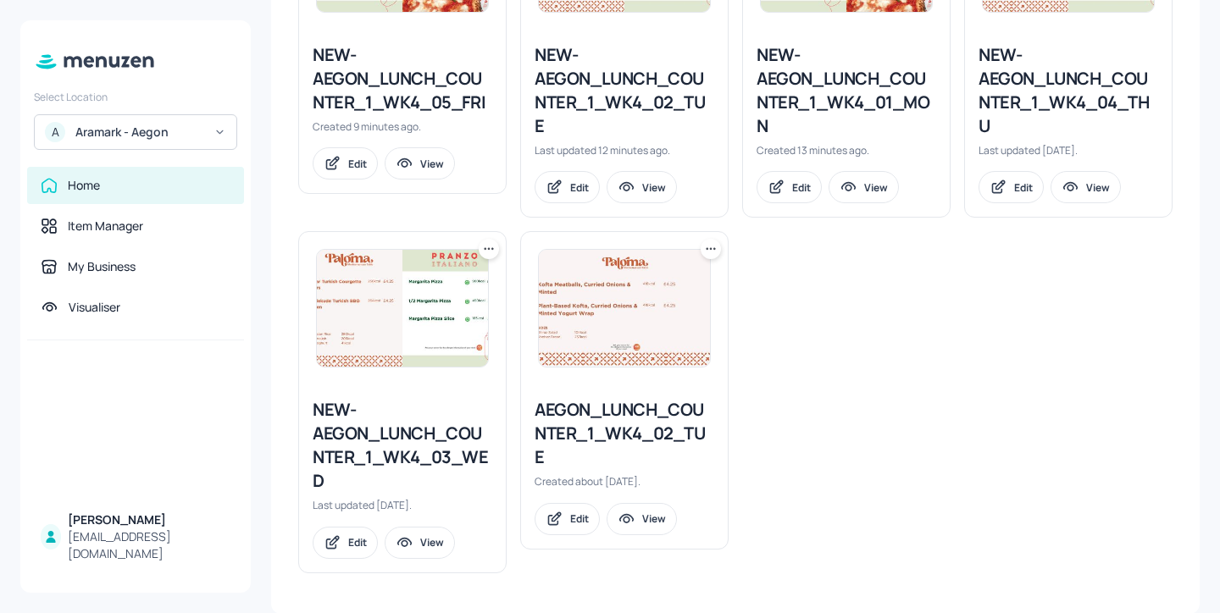
click at [708, 252] on icon at bounding box center [710, 249] width 17 height 17
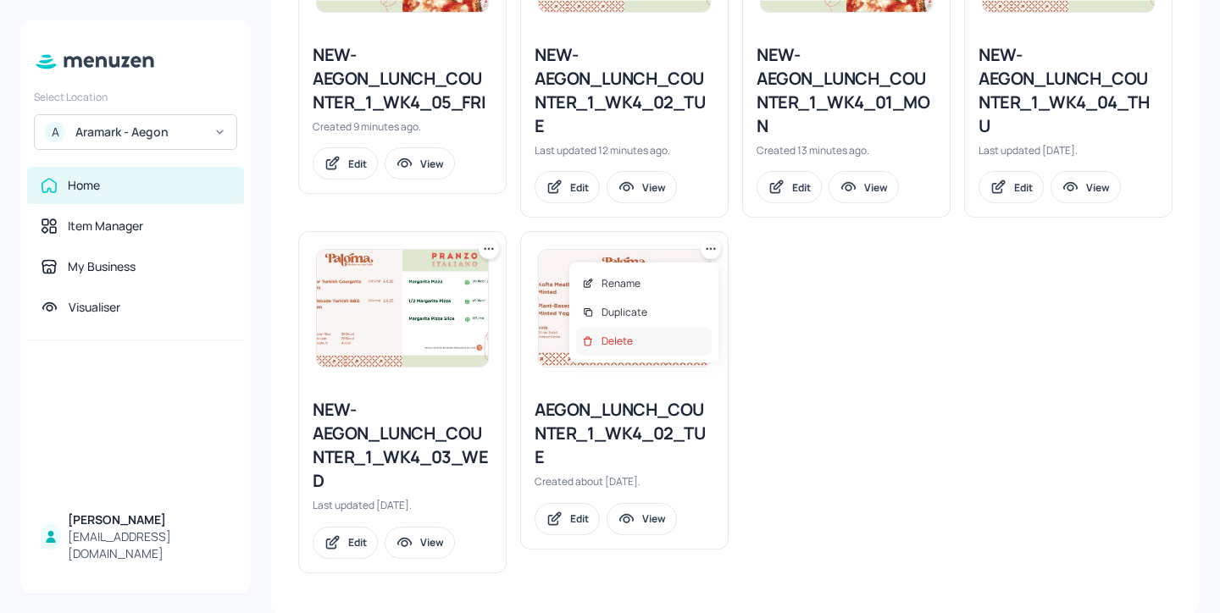
click at [682, 335] on div "Delete" at bounding box center [644, 341] width 136 height 29
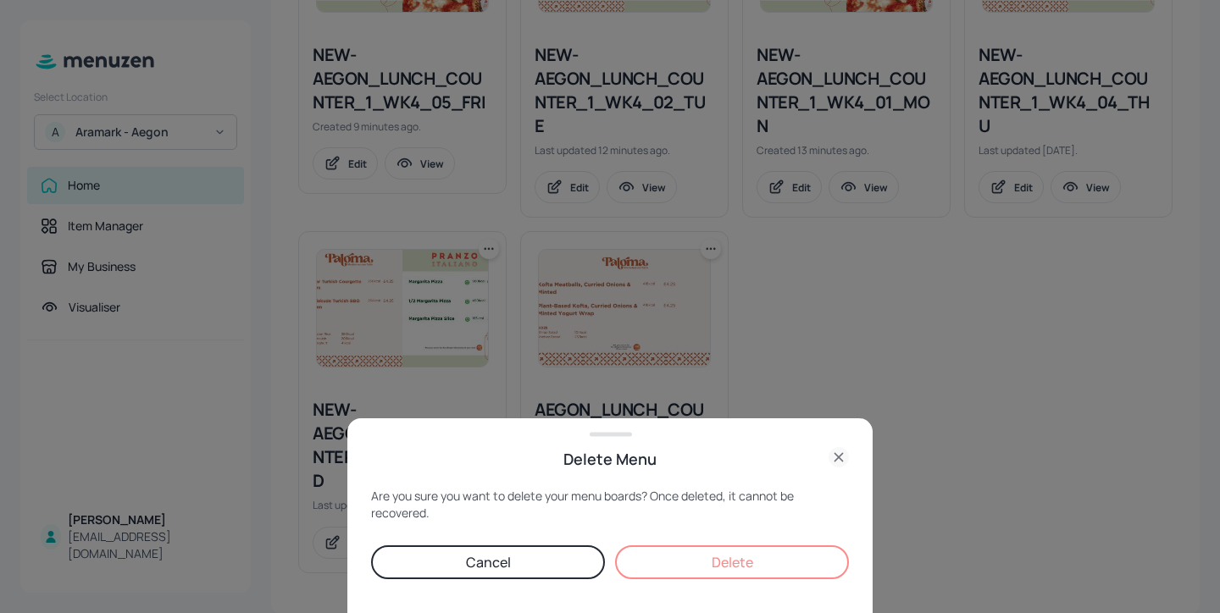
click at [707, 551] on button "Delete" at bounding box center [732, 563] width 234 height 34
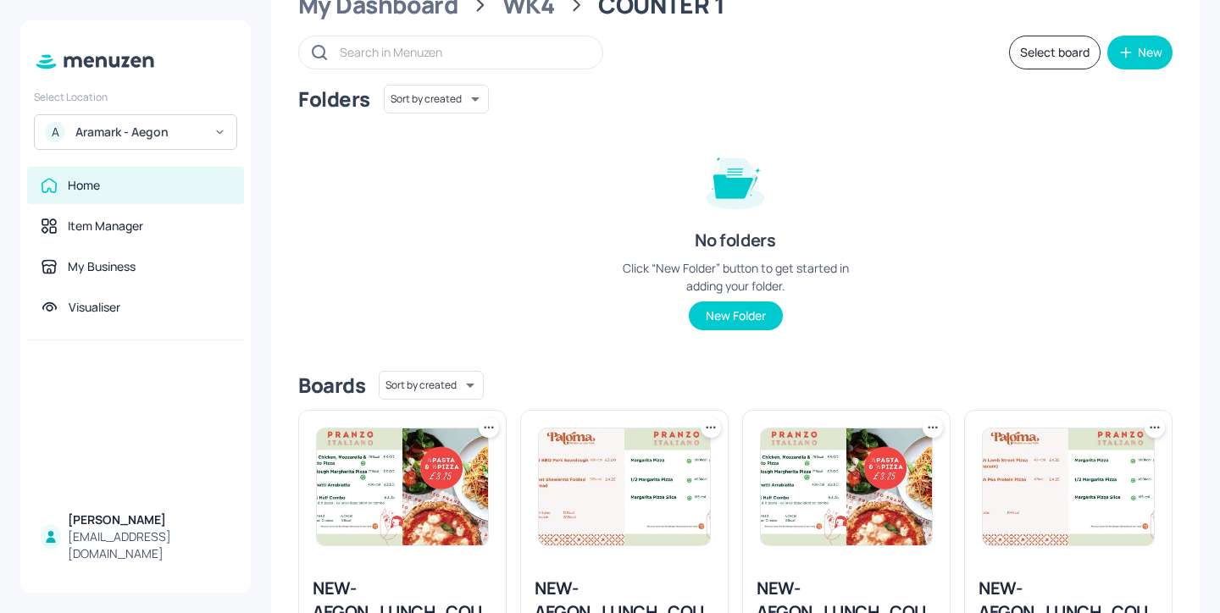
scroll to position [0, 0]
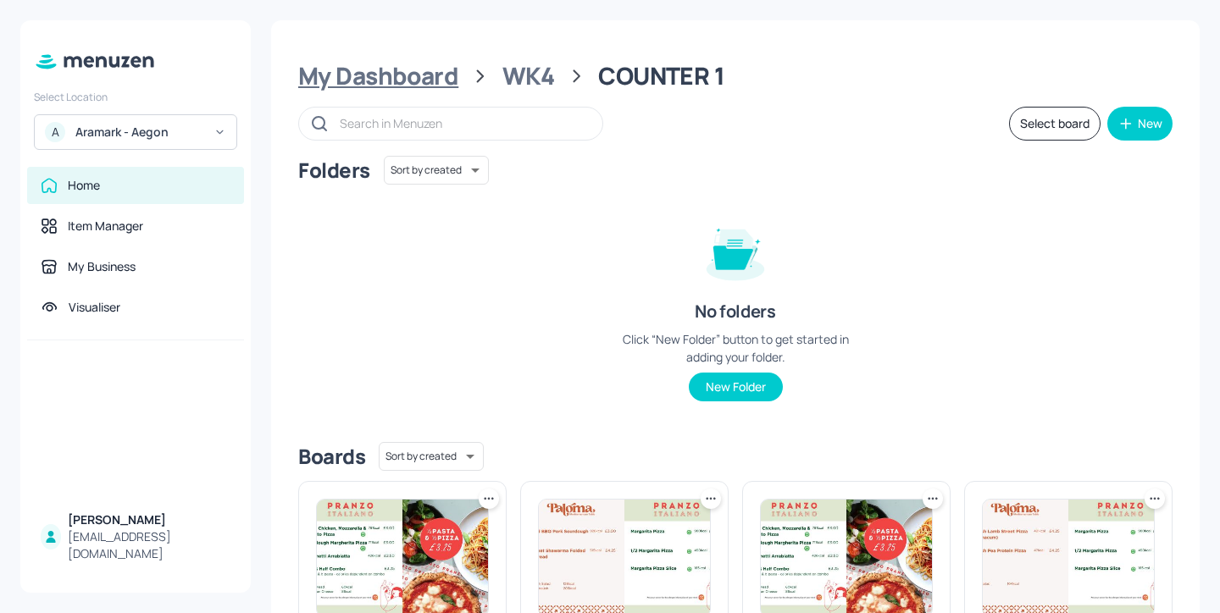
click at [436, 76] on div "My Dashboard" at bounding box center [378, 76] width 160 height 30
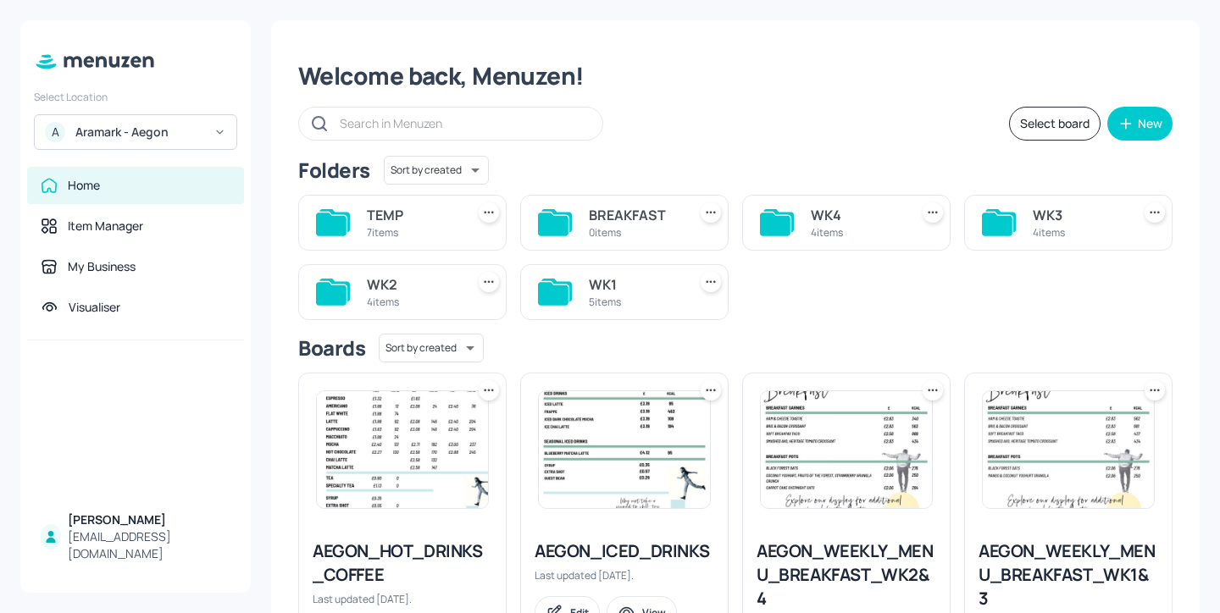
click at [805, 205] on div "WK4 4 items" at bounding box center [846, 223] width 208 height 56
click at [834, 236] on div "4 items" at bounding box center [856, 232] width 91 height 14
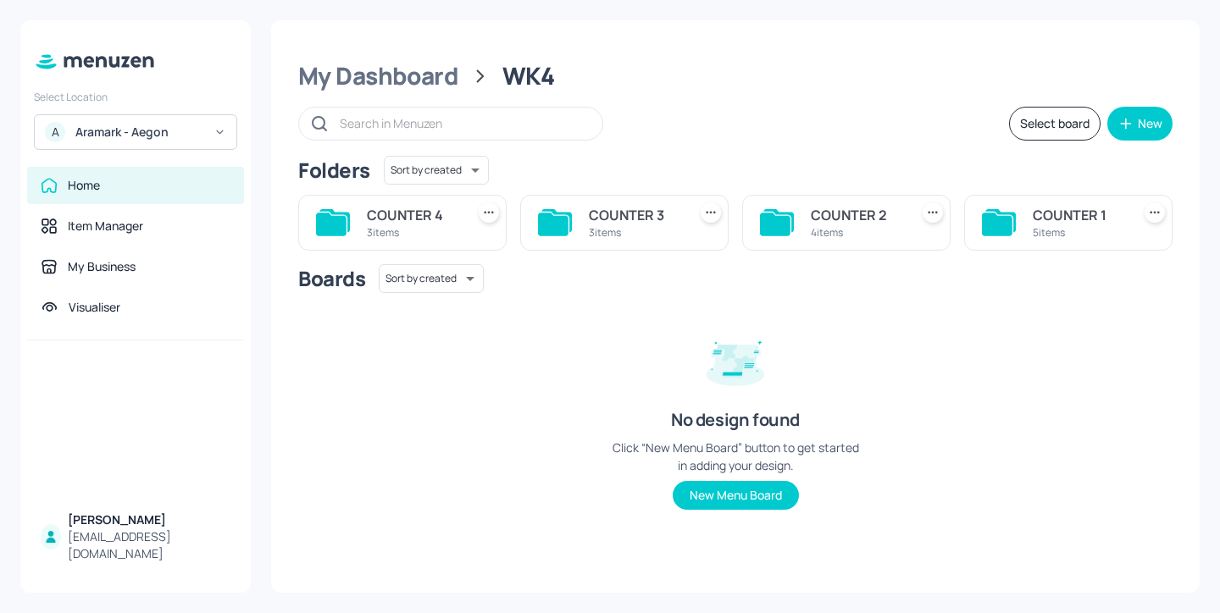
click at [834, 236] on div "4 items" at bounding box center [856, 232] width 91 height 14
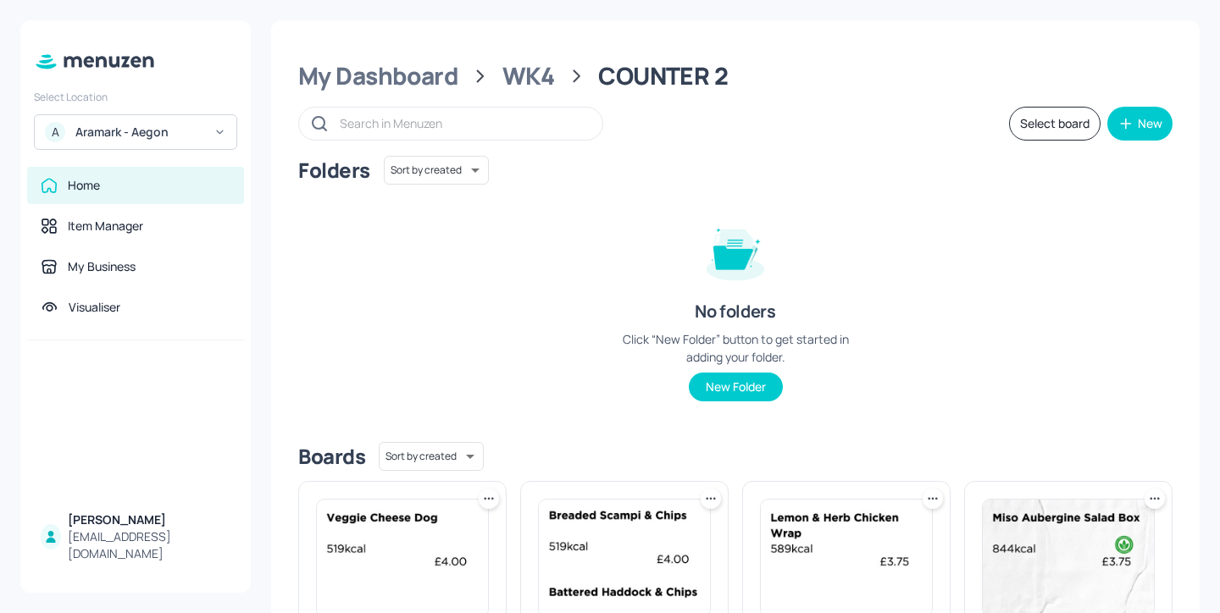
scroll to position [226, 0]
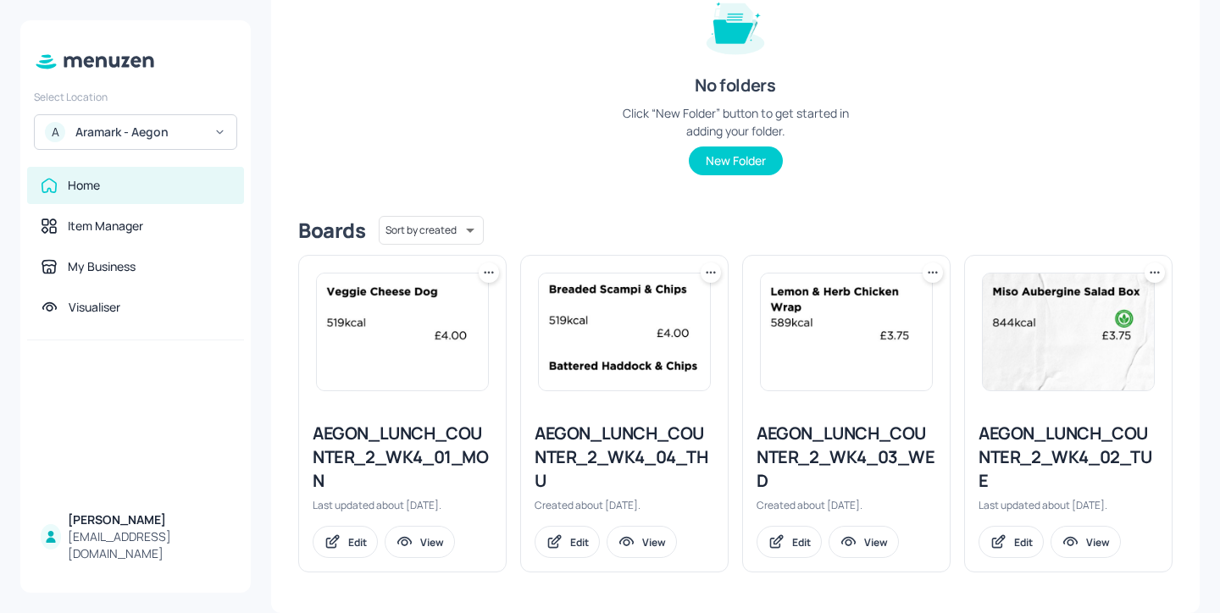
click at [1019, 463] on div "AEGON_LUNCH_COUNTER_2_WK4_02_TUE" at bounding box center [1068, 457] width 180 height 71
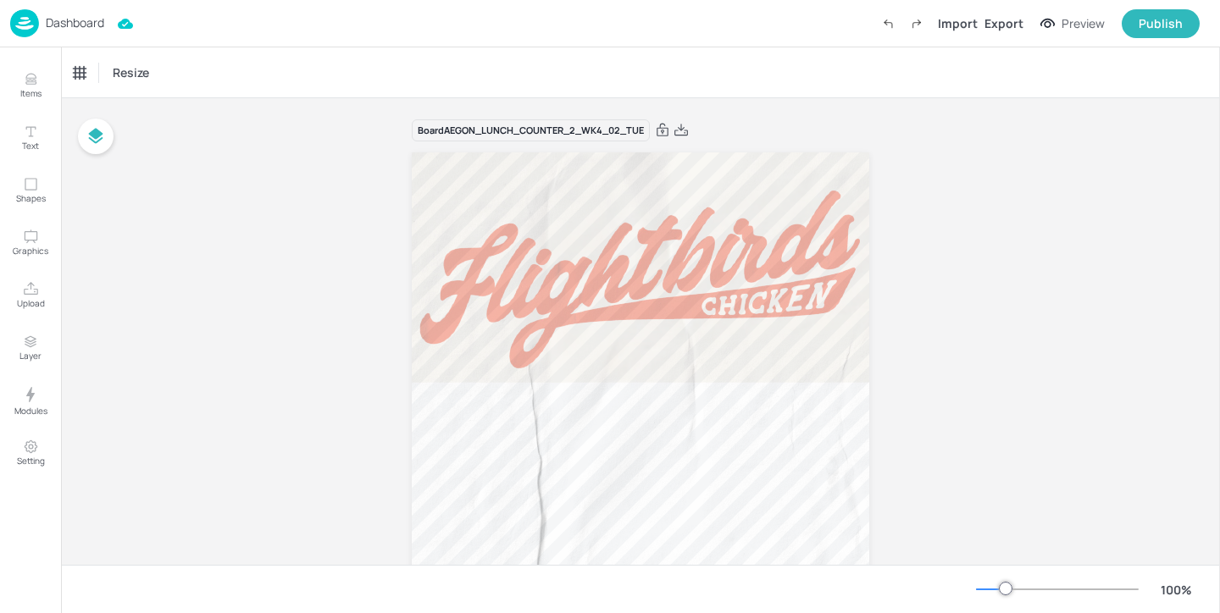
click at [69, 19] on p "Dashboard" at bounding box center [75, 23] width 58 height 12
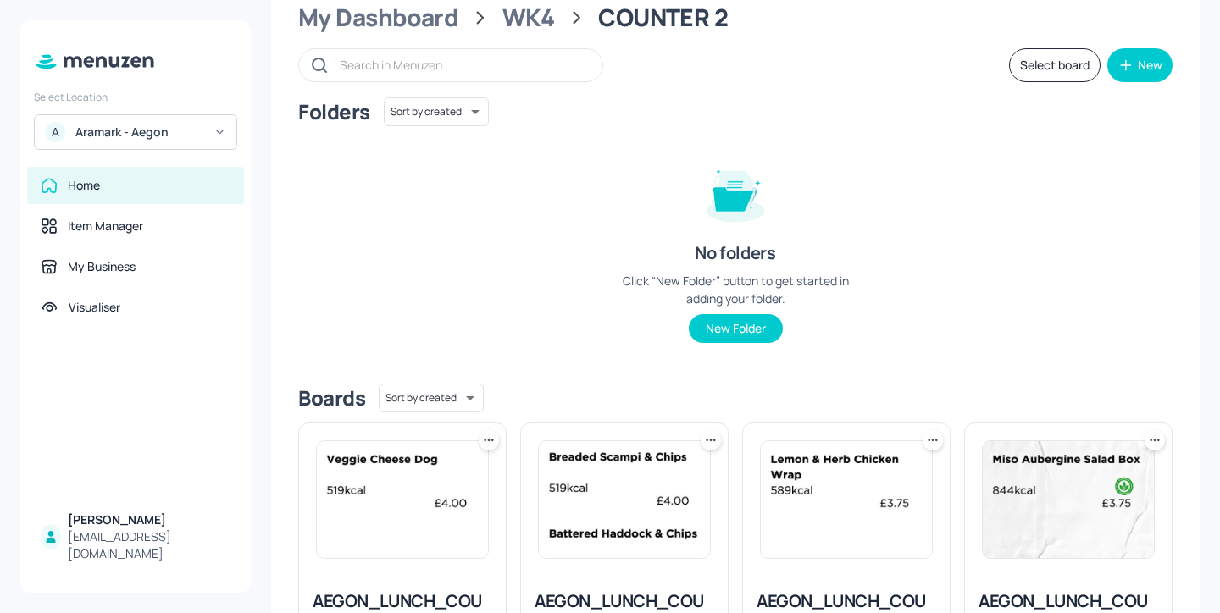
scroll to position [226, 0]
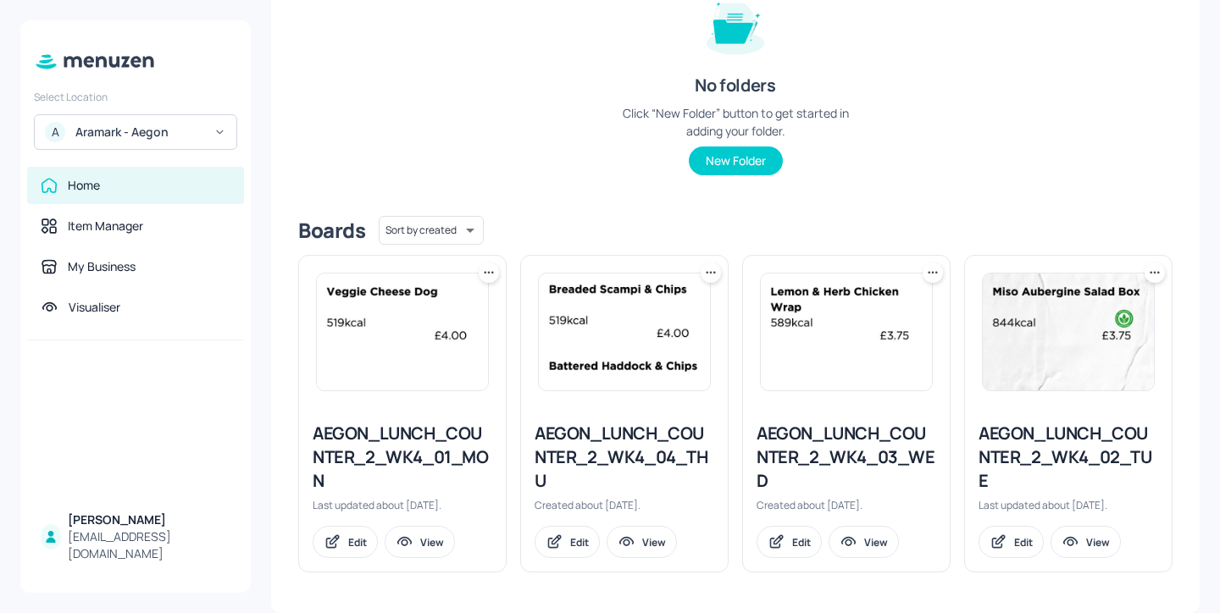
click at [424, 461] on div "AEGON_LUNCH_COUNTER_2_WK4_01_MON" at bounding box center [403, 457] width 180 height 71
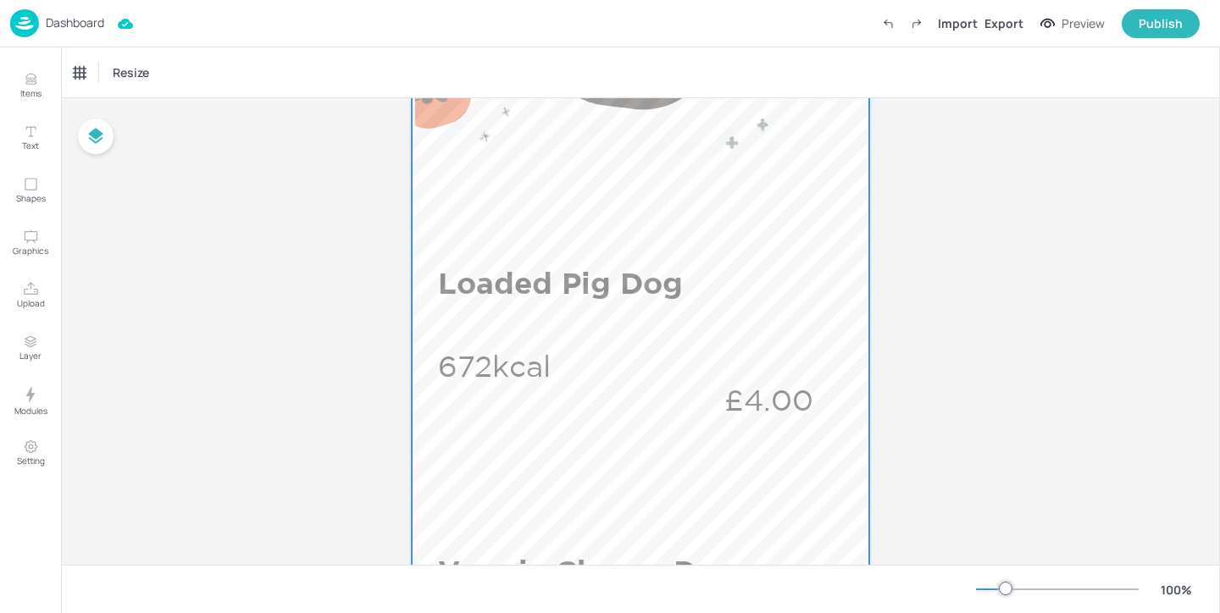
scroll to position [297, 0]
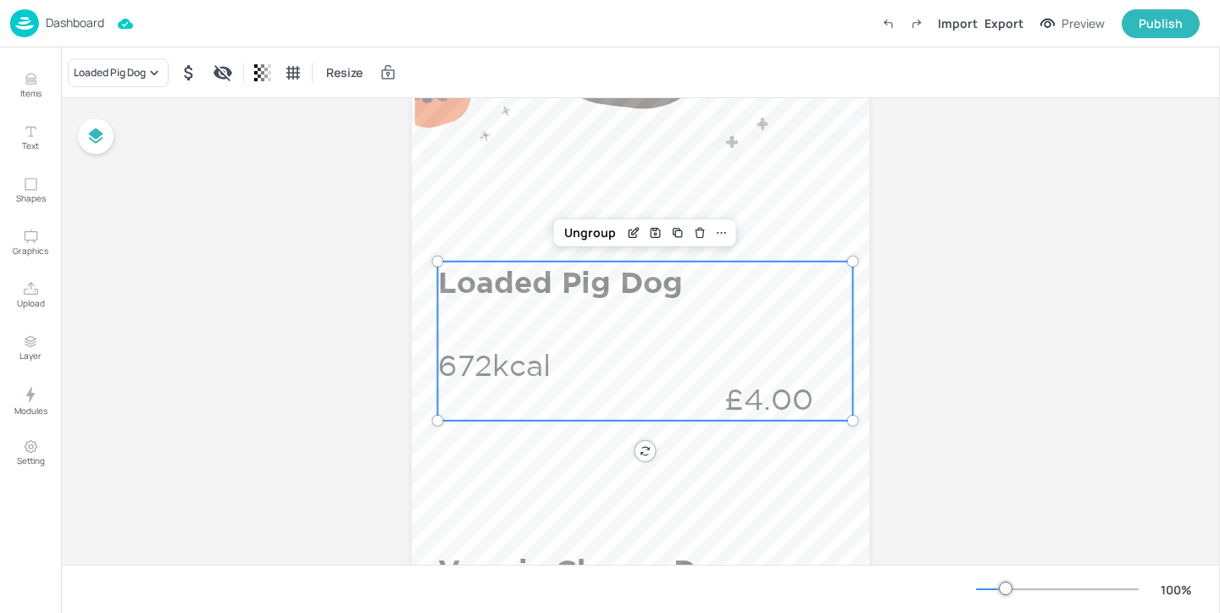
click at [639, 294] on p "Loaded Pig Dog" at bounding box center [641, 283] width 407 height 42
click at [128, 67] on div "Loaded Pig Dog" at bounding box center [110, 72] width 72 height 15
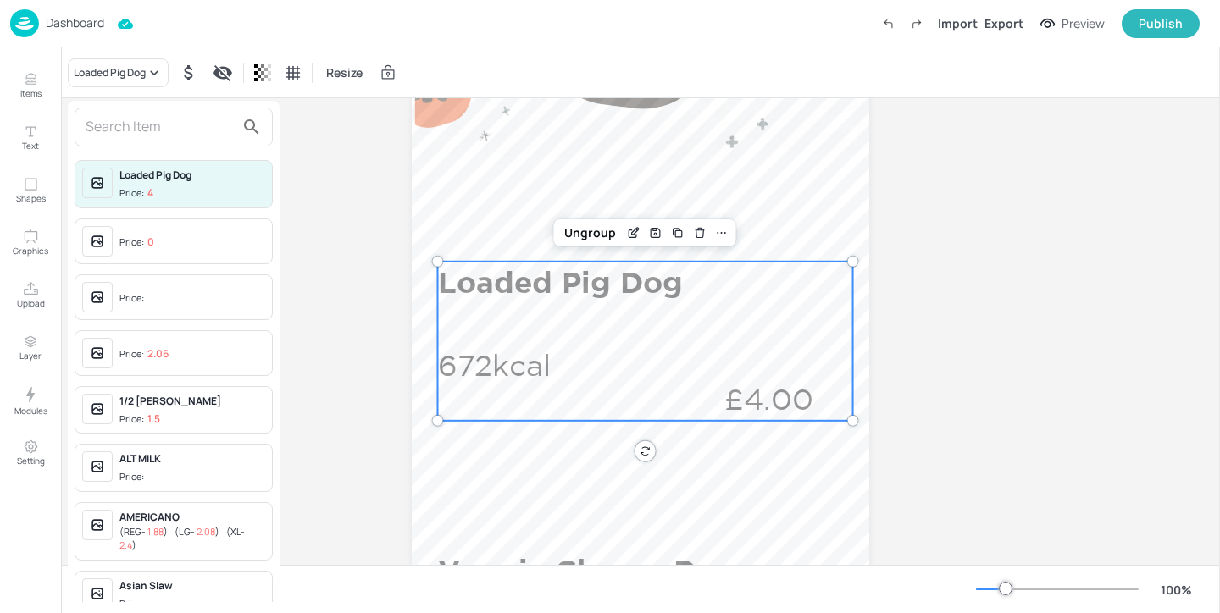
click at [217, 126] on input "text" at bounding box center [160, 127] width 149 height 27
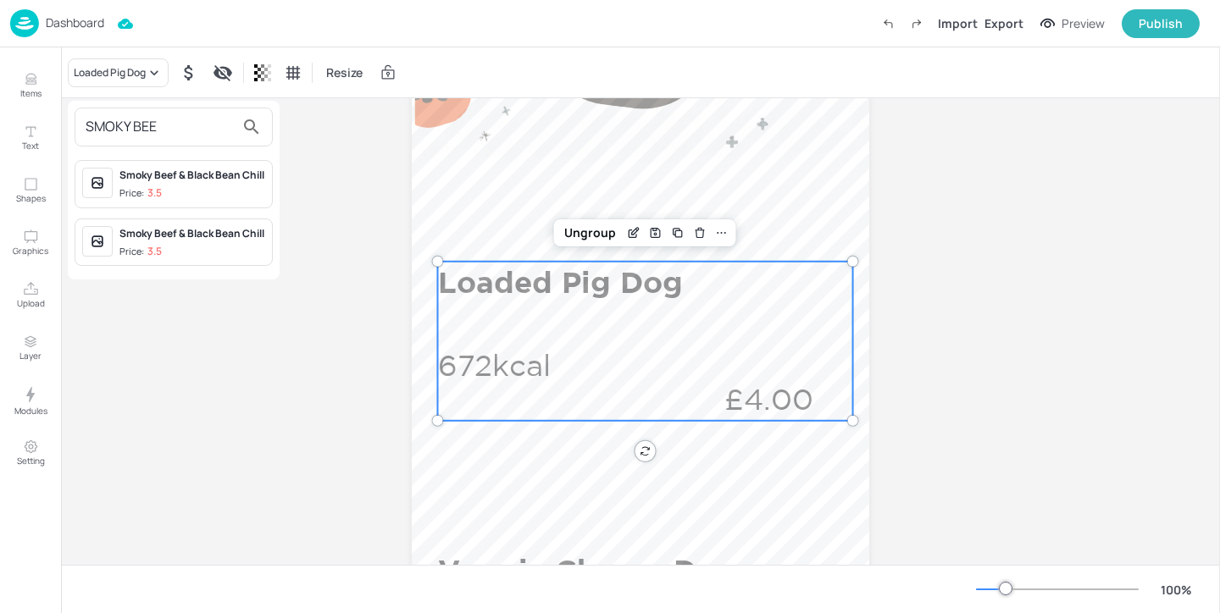
type input "SMOKY BEE"
click at [263, 183] on div "Smoky Beef & Black Bean Chill" at bounding box center [192, 175] width 146 height 15
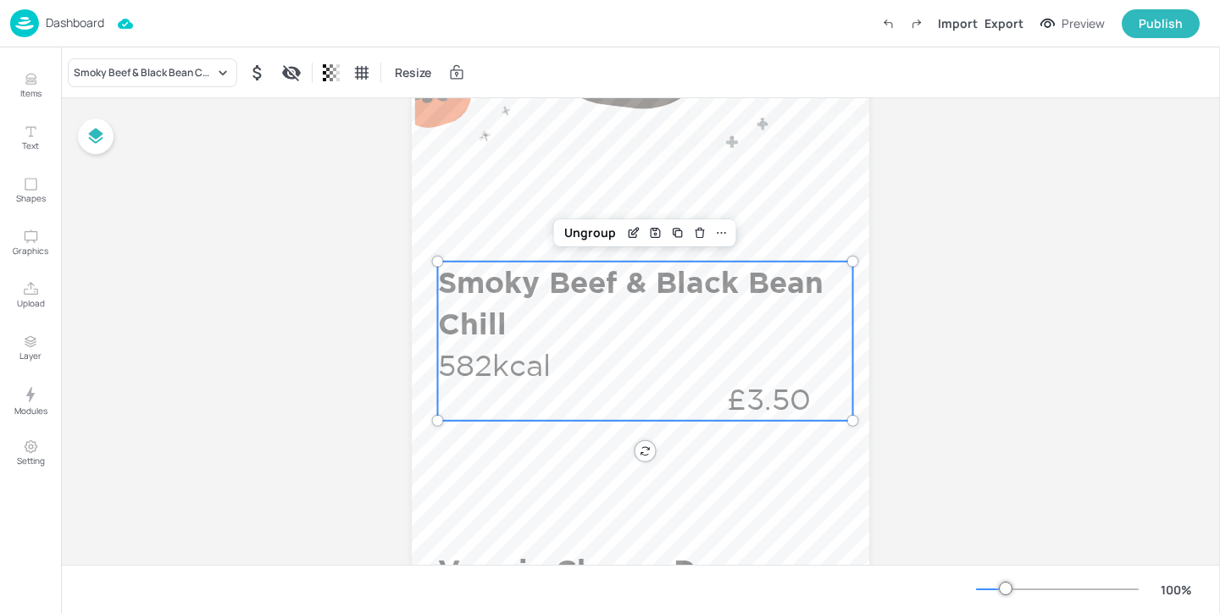
scroll to position [603, 0]
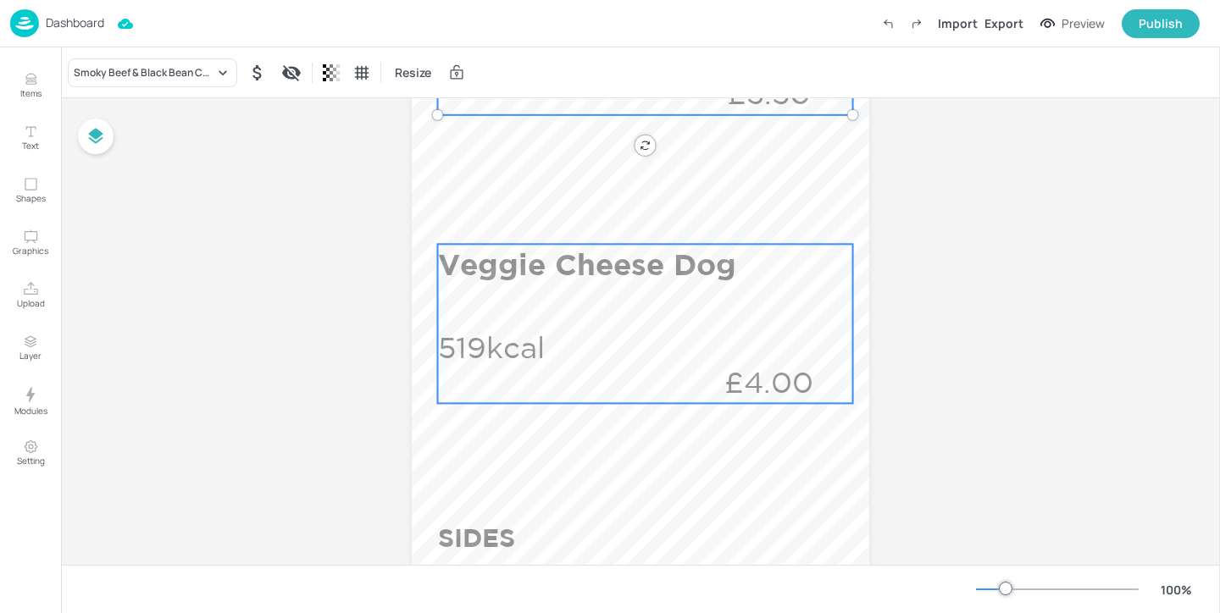
click at [591, 387] on div "Veggie Cheese Dog 519kcal £4.00" at bounding box center [645, 323] width 415 height 159
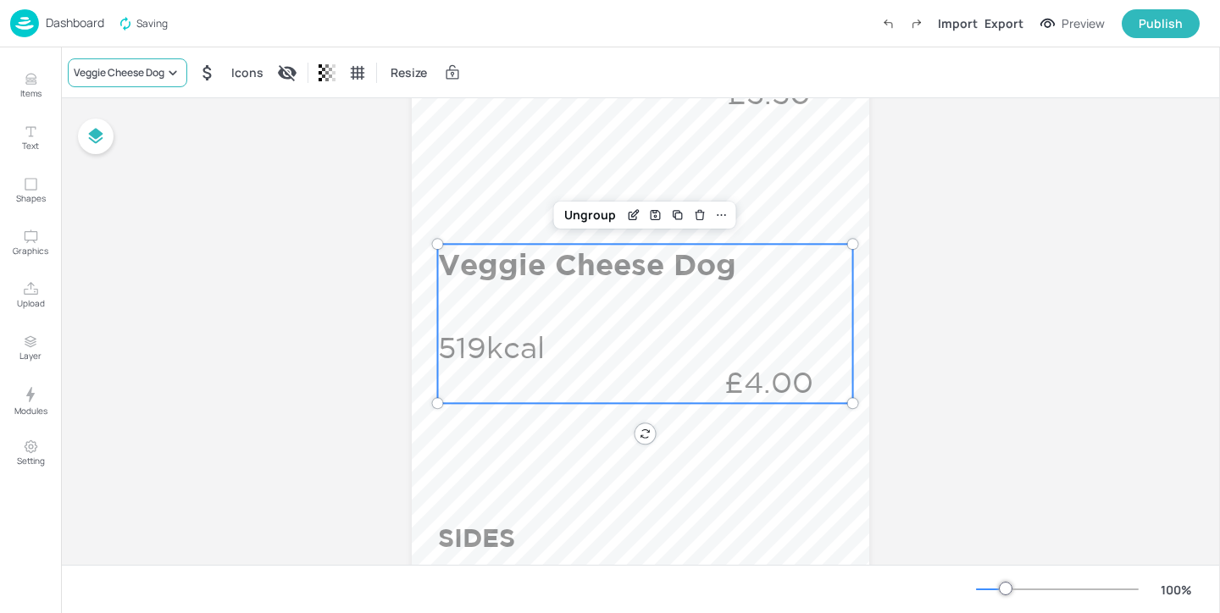
click at [112, 73] on div "Veggie Cheese Dog" at bounding box center [119, 72] width 91 height 15
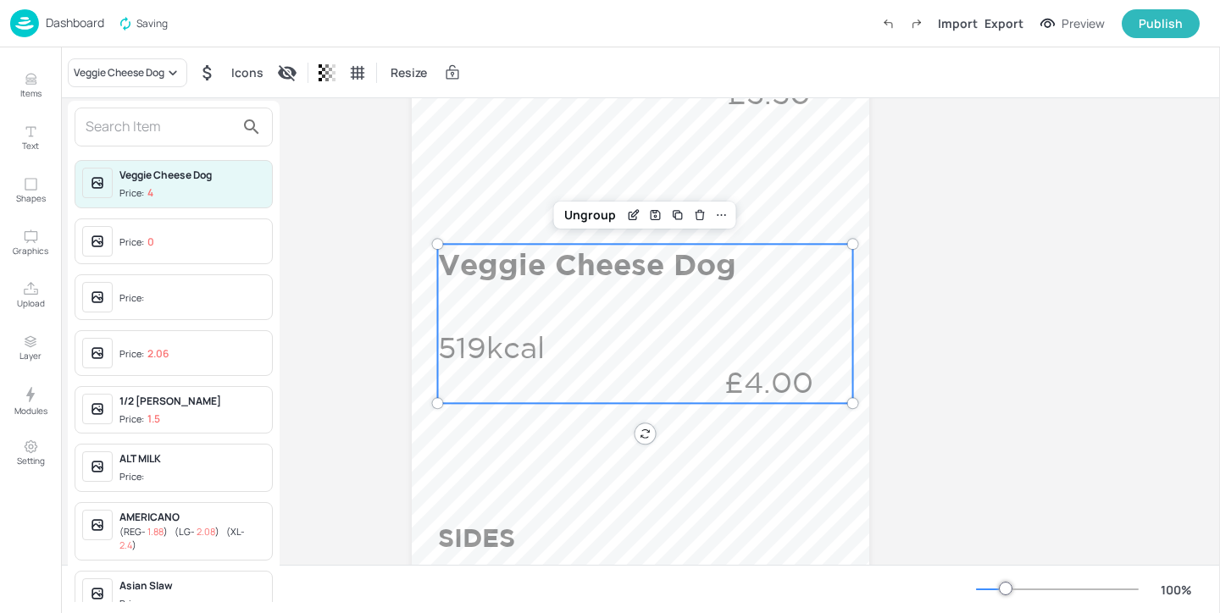
click at [156, 119] on input "text" at bounding box center [160, 127] width 149 height 27
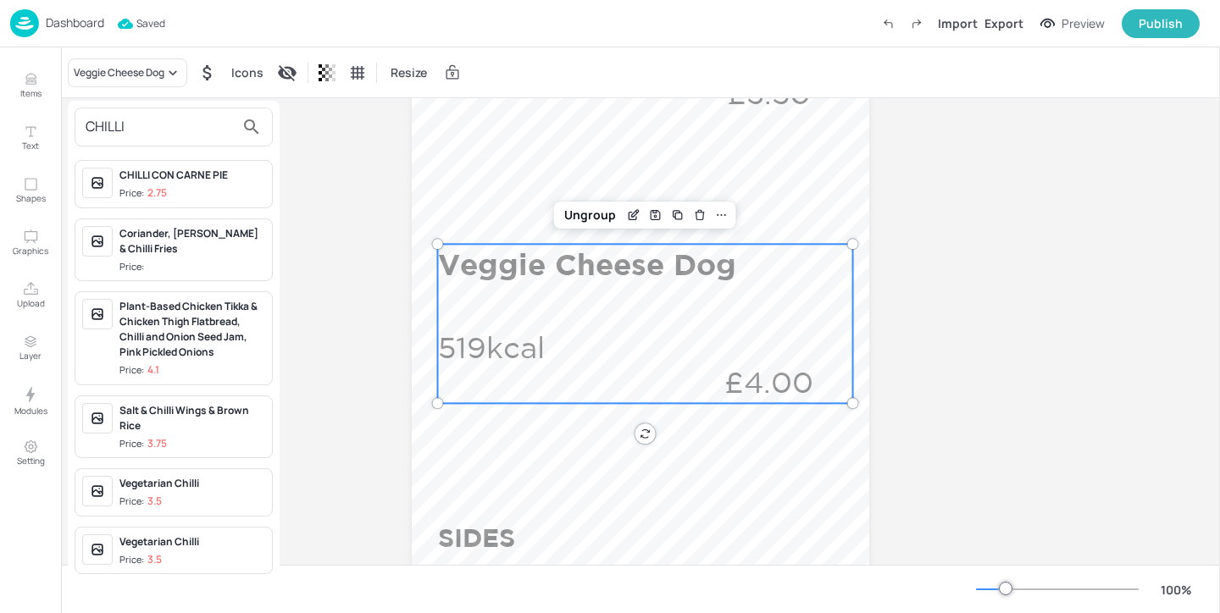
type input "CHILLI"
click at [233, 476] on div "Vegetarian Chilli" at bounding box center [192, 483] width 146 height 15
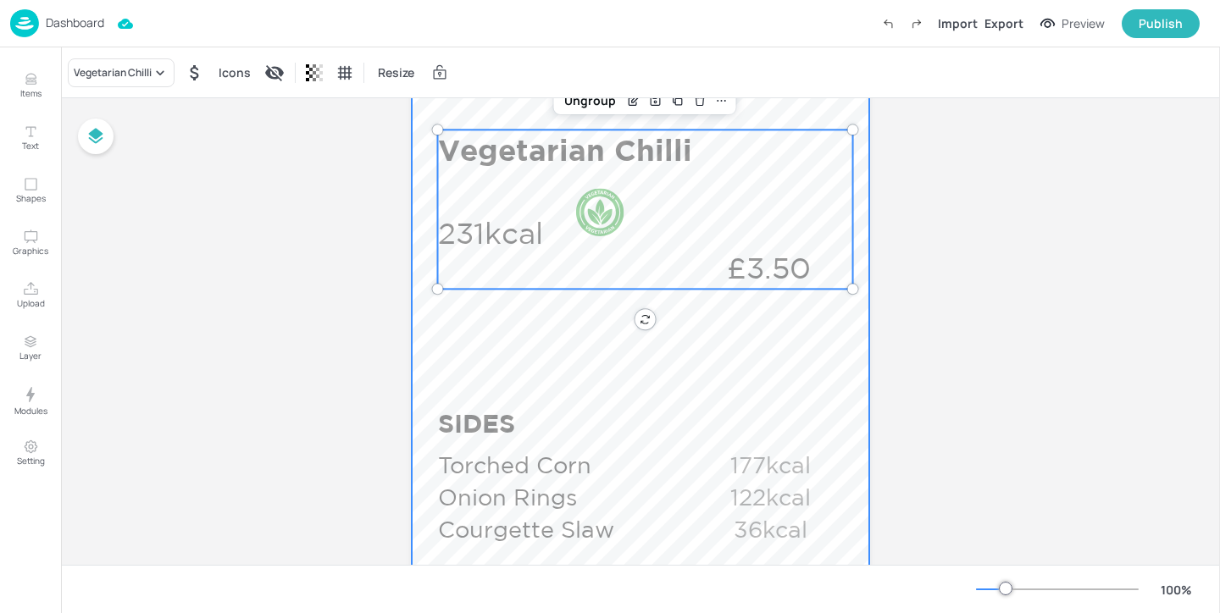
scroll to position [996, 0]
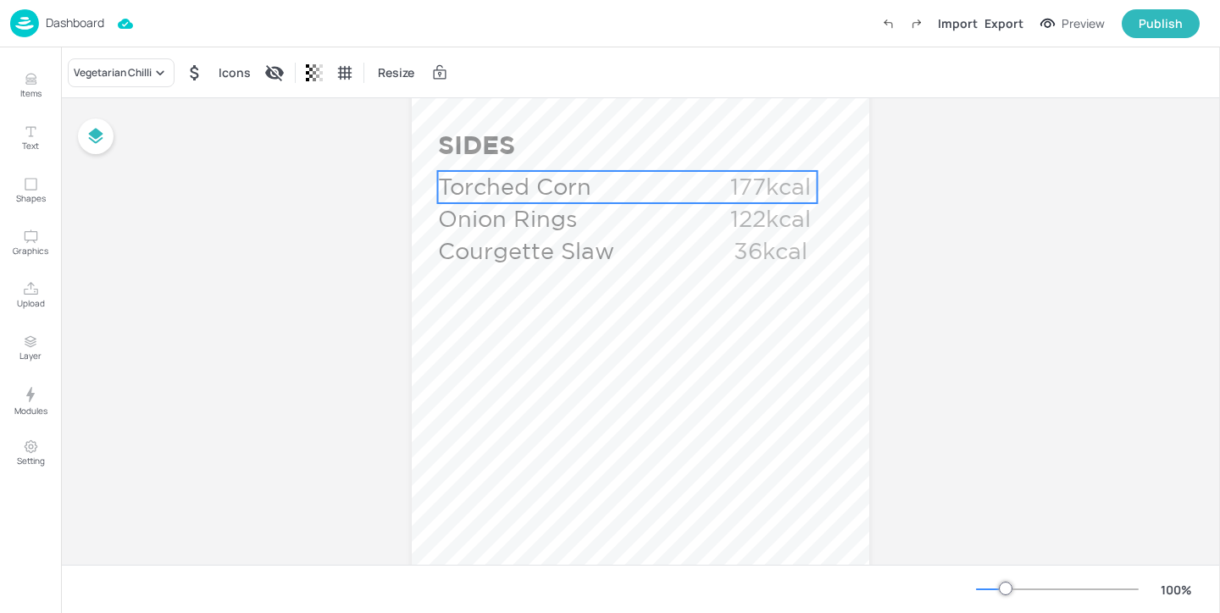
click at [595, 188] on p "Torched Corn" at bounding box center [567, 187] width 258 height 32
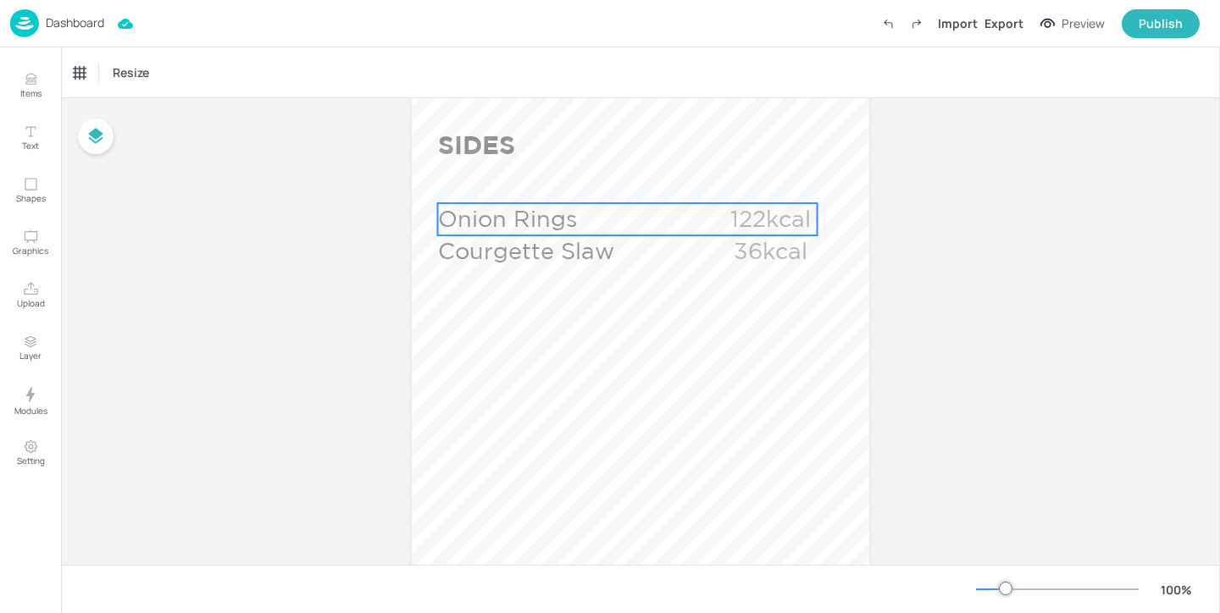
click at [592, 215] on p "Onion Rings" at bounding box center [567, 219] width 258 height 32
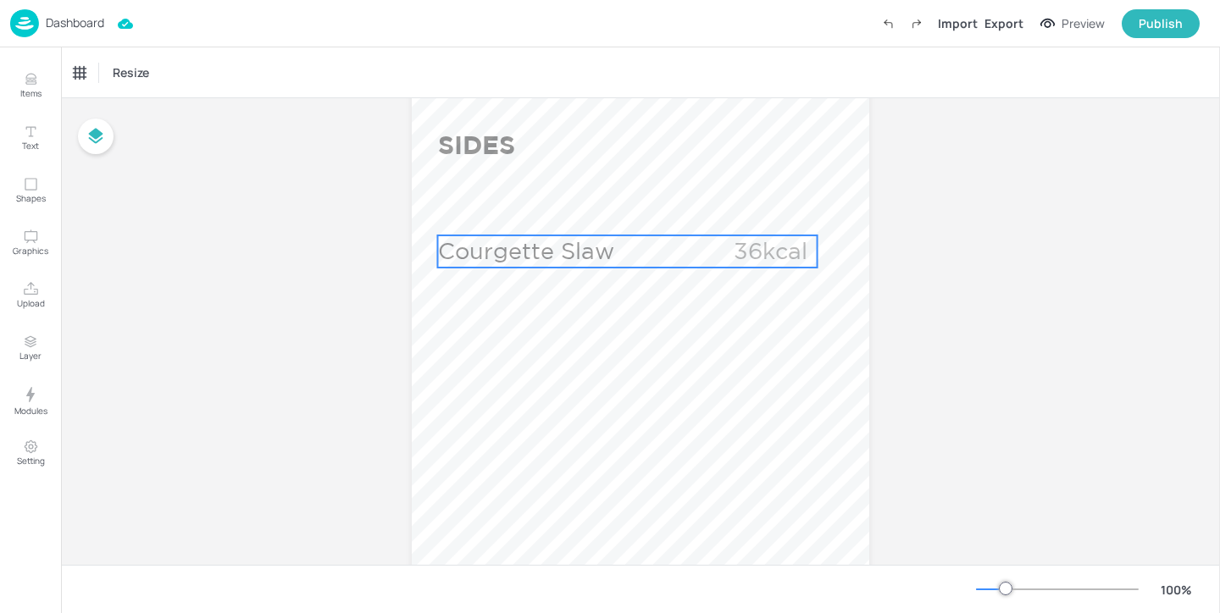
click at [578, 252] on p "Courgette Slaw" at bounding box center [567, 251] width 258 height 32
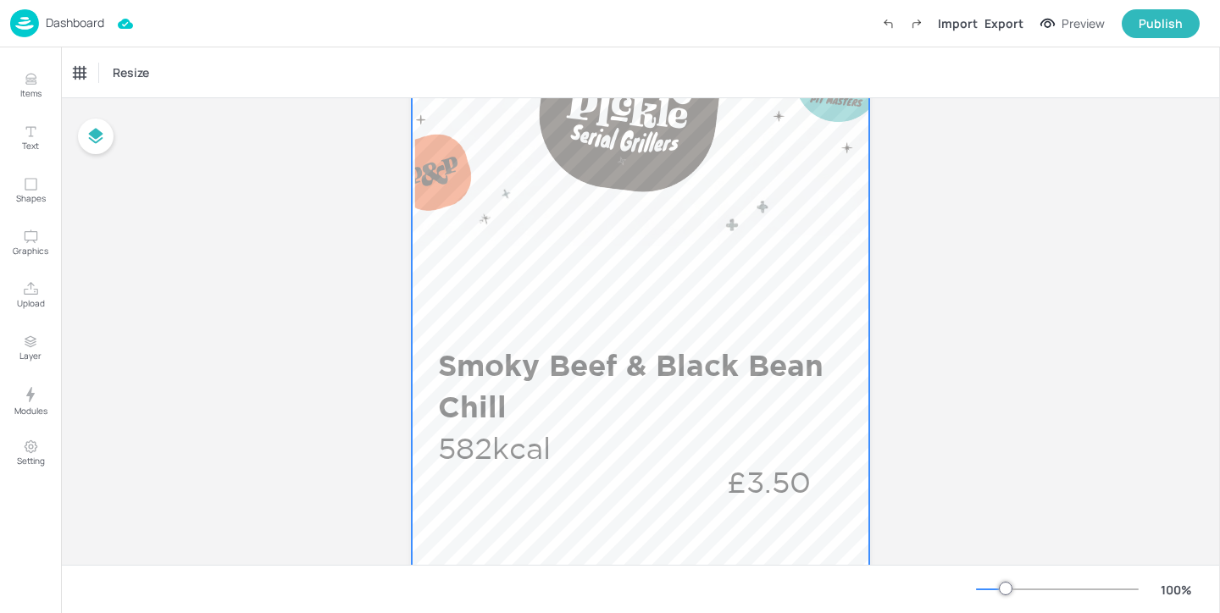
scroll to position [0, 0]
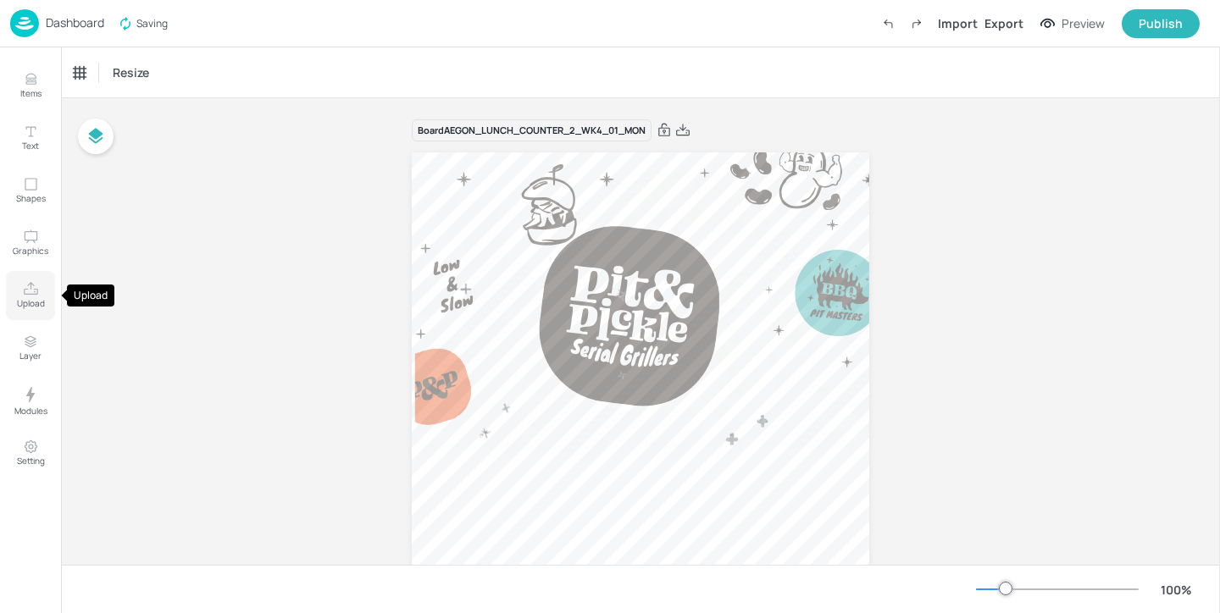
click at [22, 306] on p "Upload" at bounding box center [31, 303] width 28 height 12
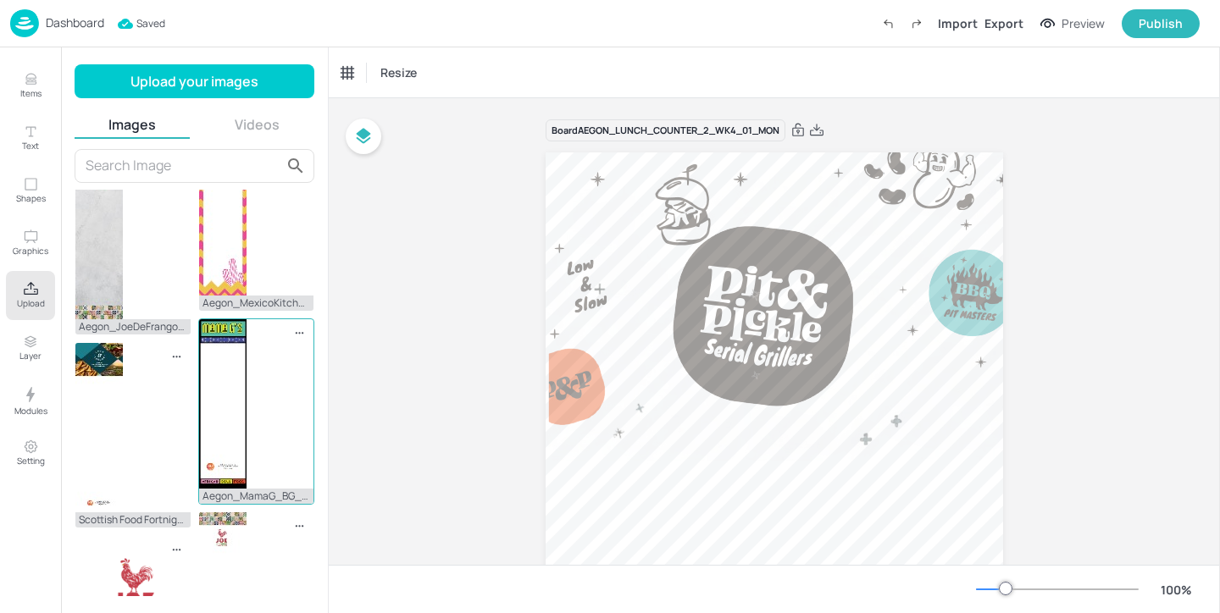
scroll to position [62, 0]
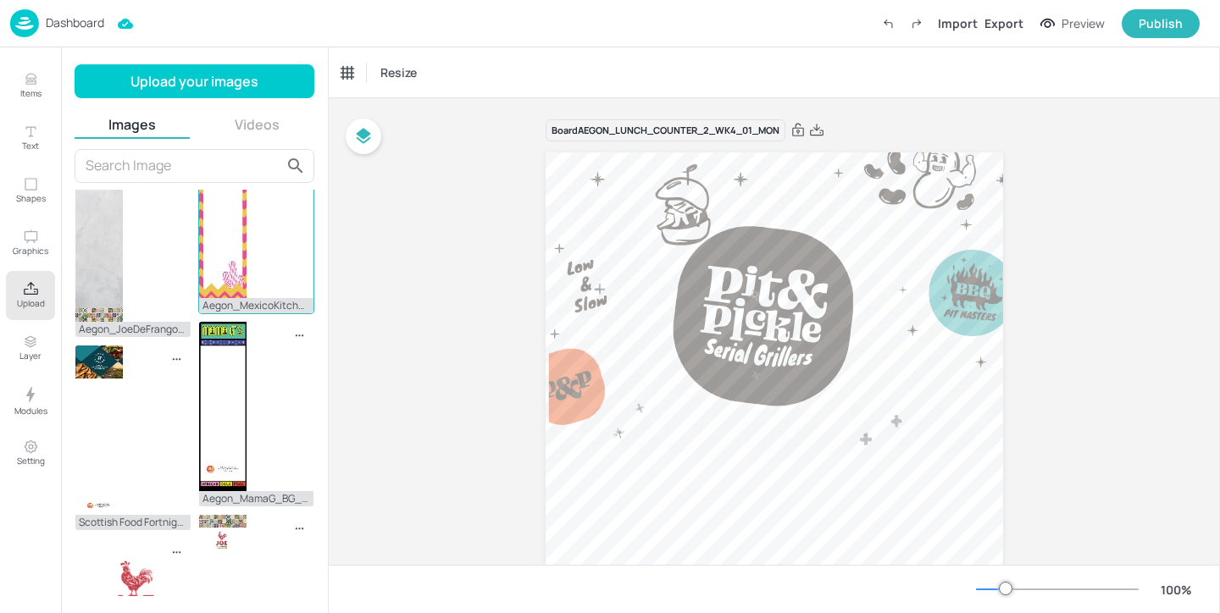
click at [261, 245] on div "Aegon_MexicoKitchen_BG_540x1920.jpg" at bounding box center [256, 221] width 117 height 186
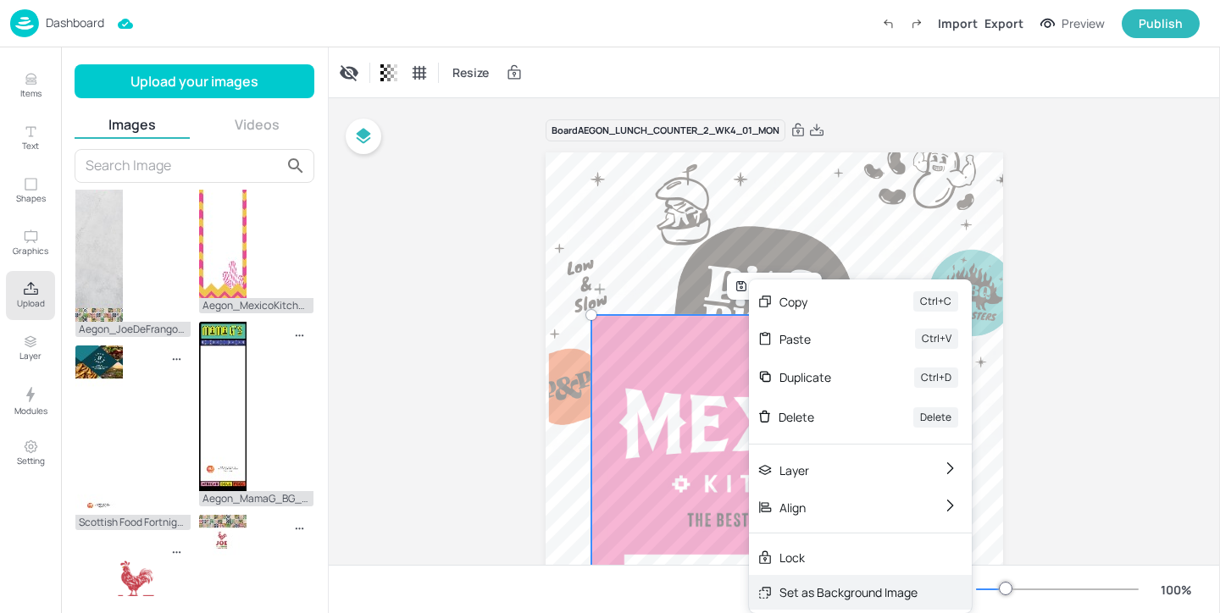
click at [842, 584] on div "Set as Background Image" at bounding box center [848, 593] width 138 height 18
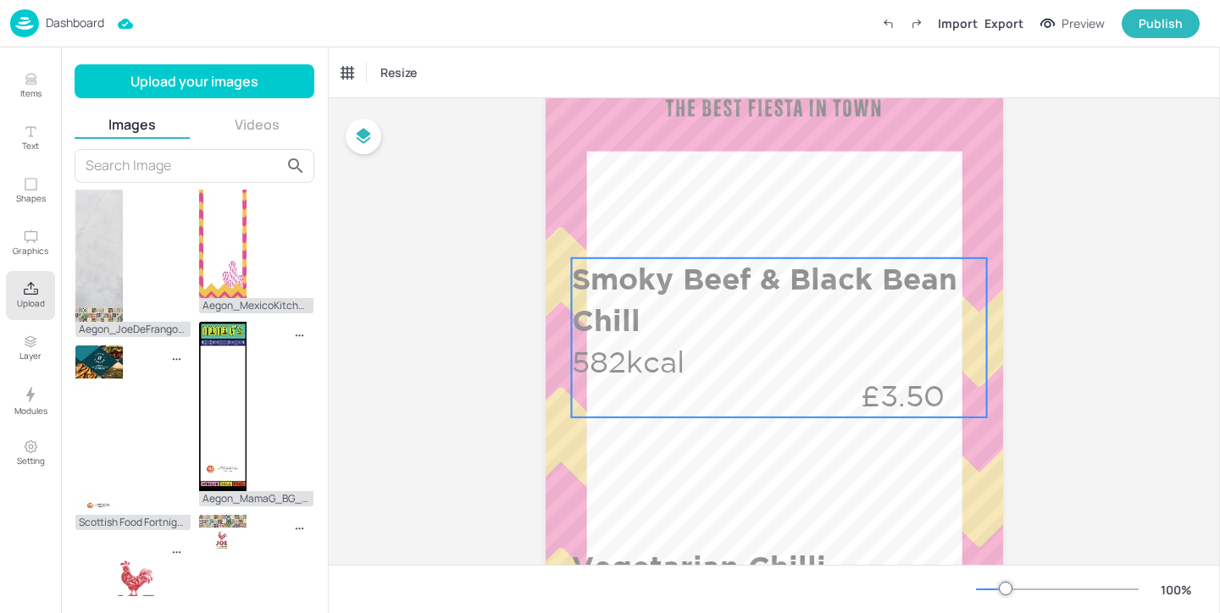
scroll to position [317, 0]
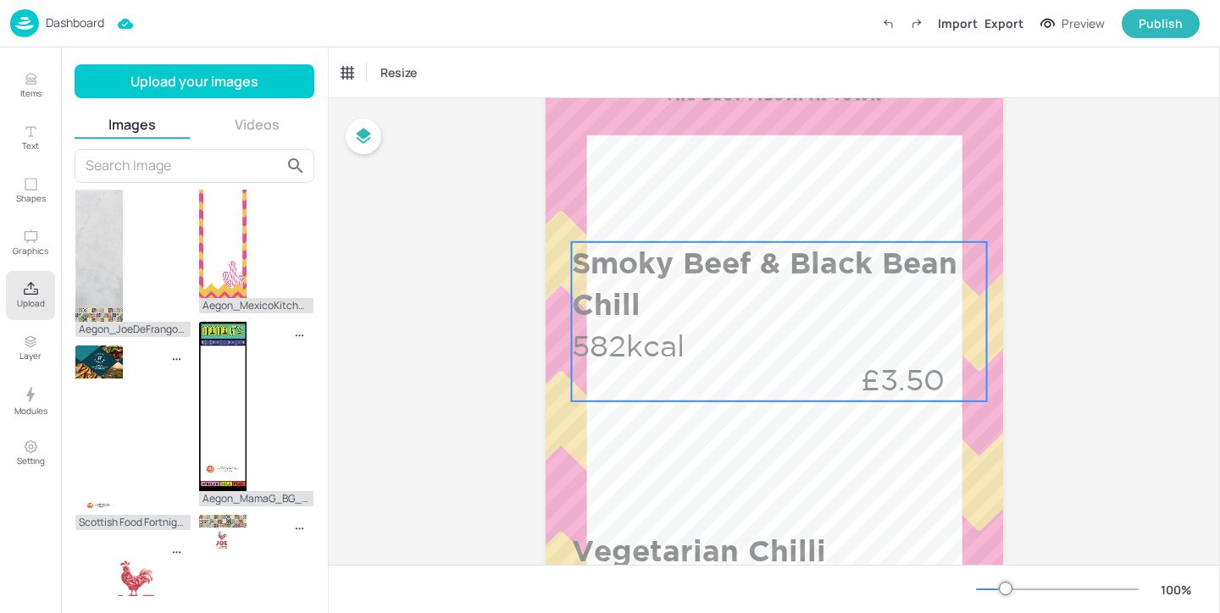
click at [862, 346] on div "Smoky Beef & Black Bean Chill 582kcal £3.50" at bounding box center [779, 321] width 415 height 159
click at [723, 206] on div "Ungroup" at bounding box center [723, 213] width 65 height 22
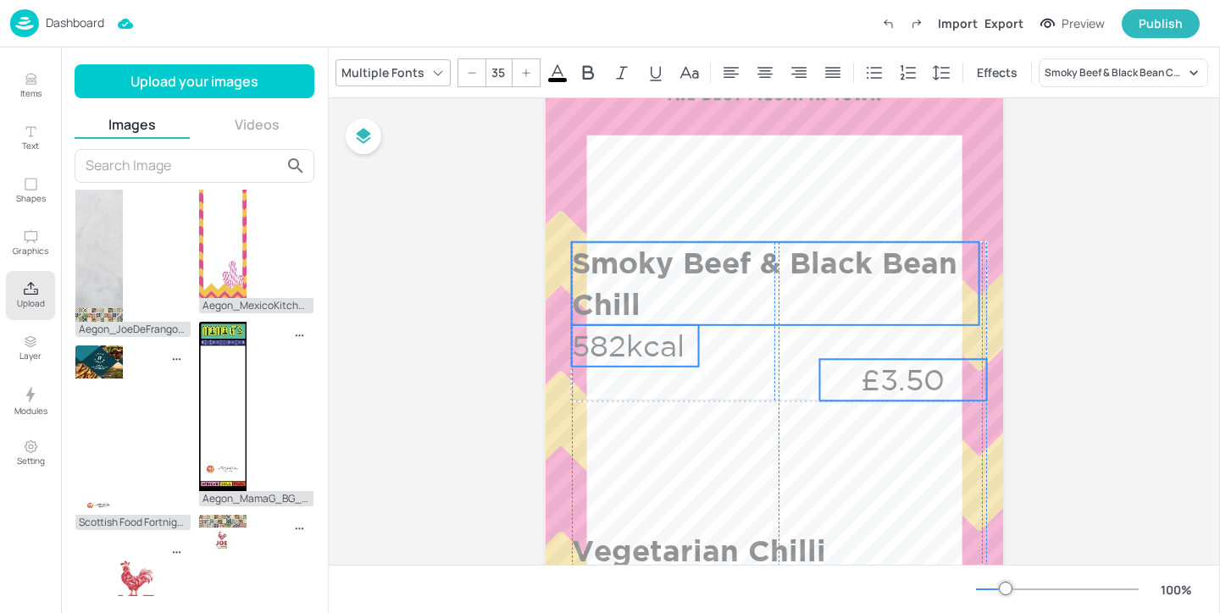
click at [713, 277] on p "Smoky Beef & Black Bean Chill" at bounding box center [775, 283] width 407 height 83
click at [708, 280] on p "Smoky Beef & Black Bean Chill" at bounding box center [775, 283] width 407 height 83
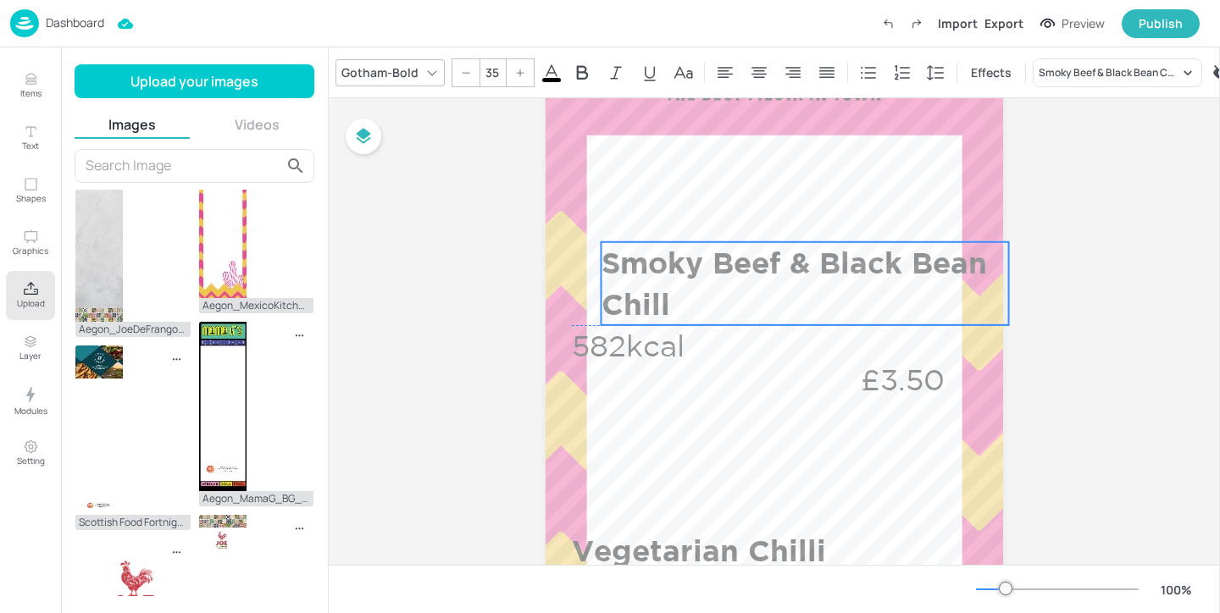
drag, startPoint x: 708, startPoint y: 280, endPoint x: 738, endPoint y: 280, distance: 29.6
click at [738, 280] on p "Smoky Beef & Black Bean Chill" at bounding box center [804, 283] width 407 height 83
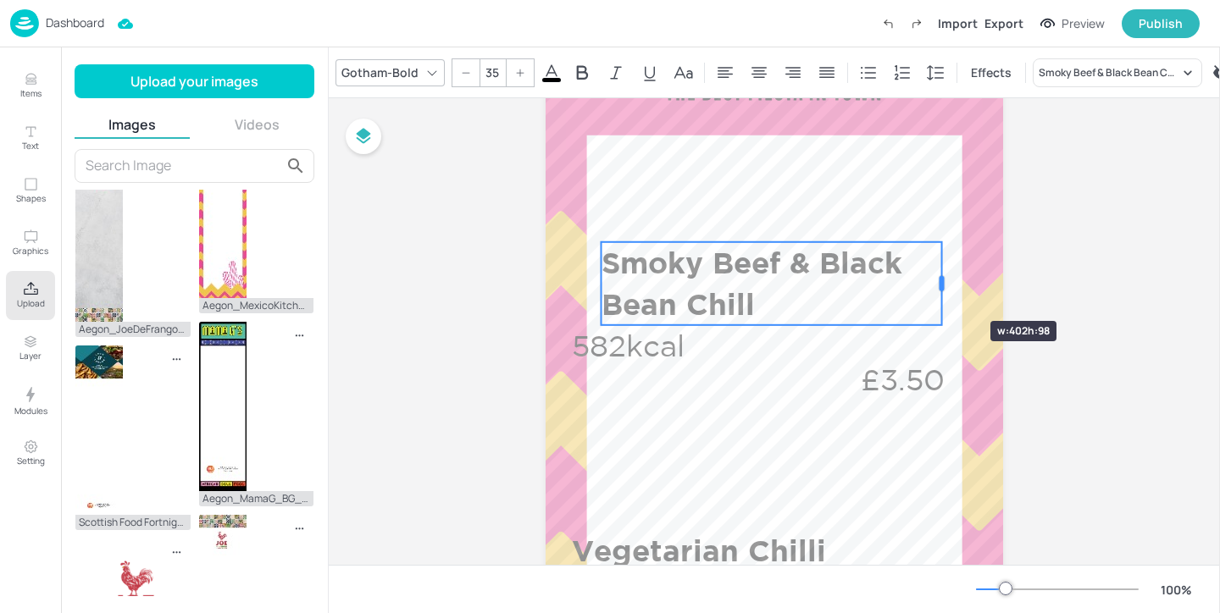
drag, startPoint x: 1006, startPoint y: 285, endPoint x: 939, endPoint y: 291, distance: 67.2
click at [939, 291] on div at bounding box center [941, 283] width 5 height 15
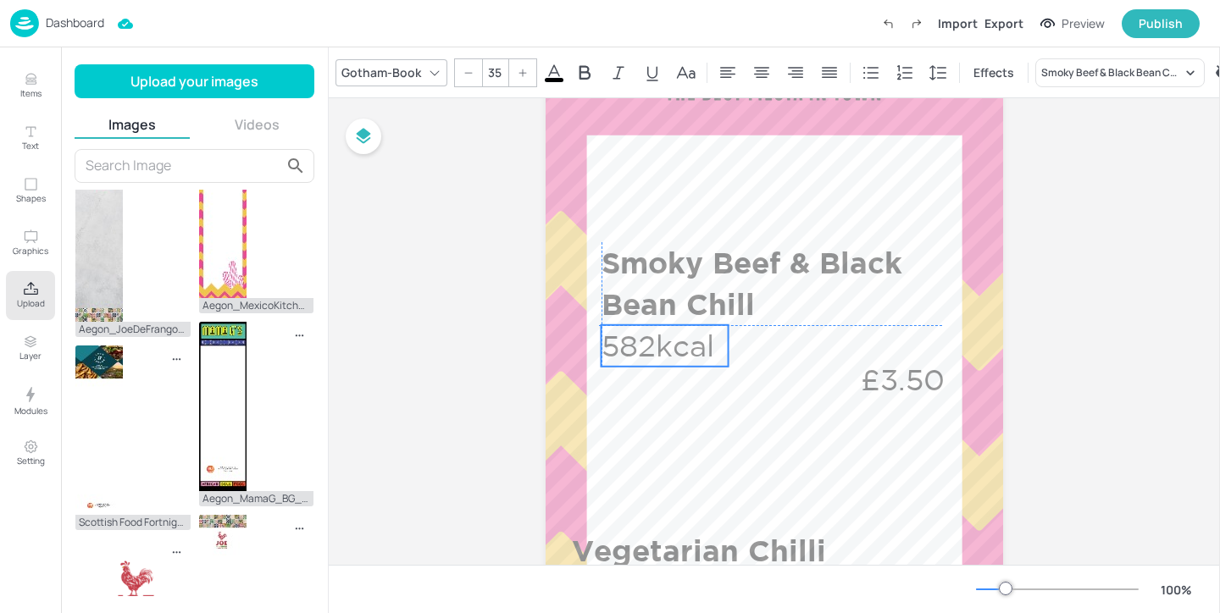
drag, startPoint x: 625, startPoint y: 349, endPoint x: 652, endPoint y: 349, distance: 27.1
click at [652, 349] on p "582kcal" at bounding box center [664, 346] width 127 height 42
type input "35"
drag, startPoint x: 907, startPoint y: 380, endPoint x: 898, endPoint y: 387, distance: 11.5
click at [898, 387] on p "£3.50" at bounding box center [894, 388] width 167 height 42
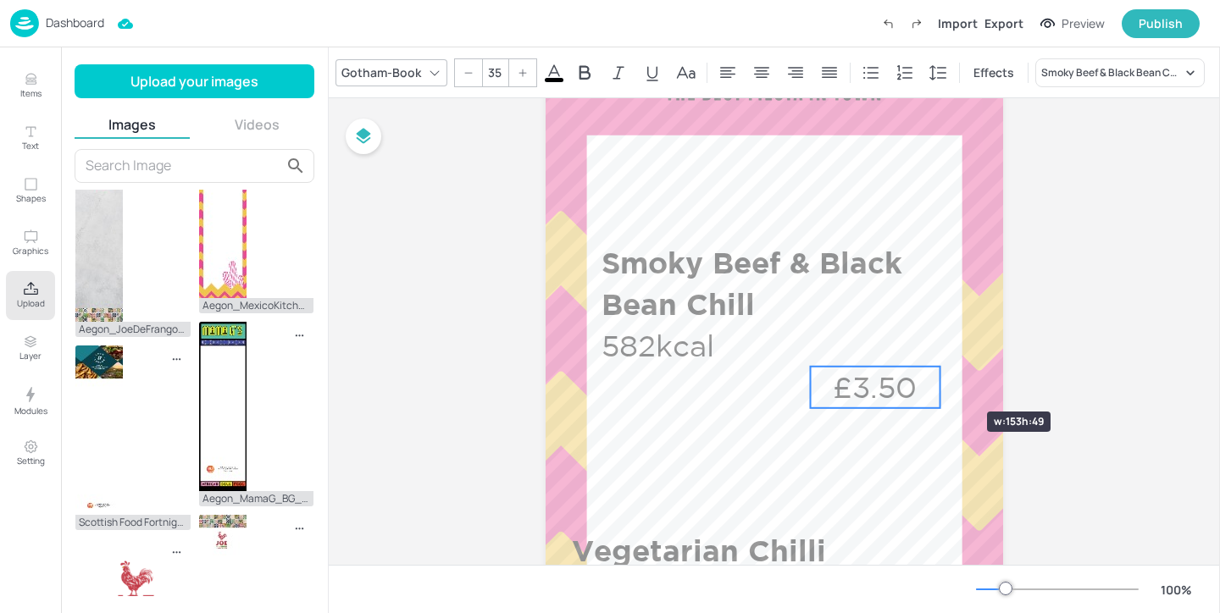
drag, startPoint x: 973, startPoint y: 384, endPoint x: 936, endPoint y: 381, distance: 37.4
click at [936, 381] on div at bounding box center [940, 388] width 14 height 42
click at [884, 382] on p "£3.50" at bounding box center [877, 388] width 130 height 42
click at [693, 348] on p "582kcal" at bounding box center [664, 346] width 127 height 42
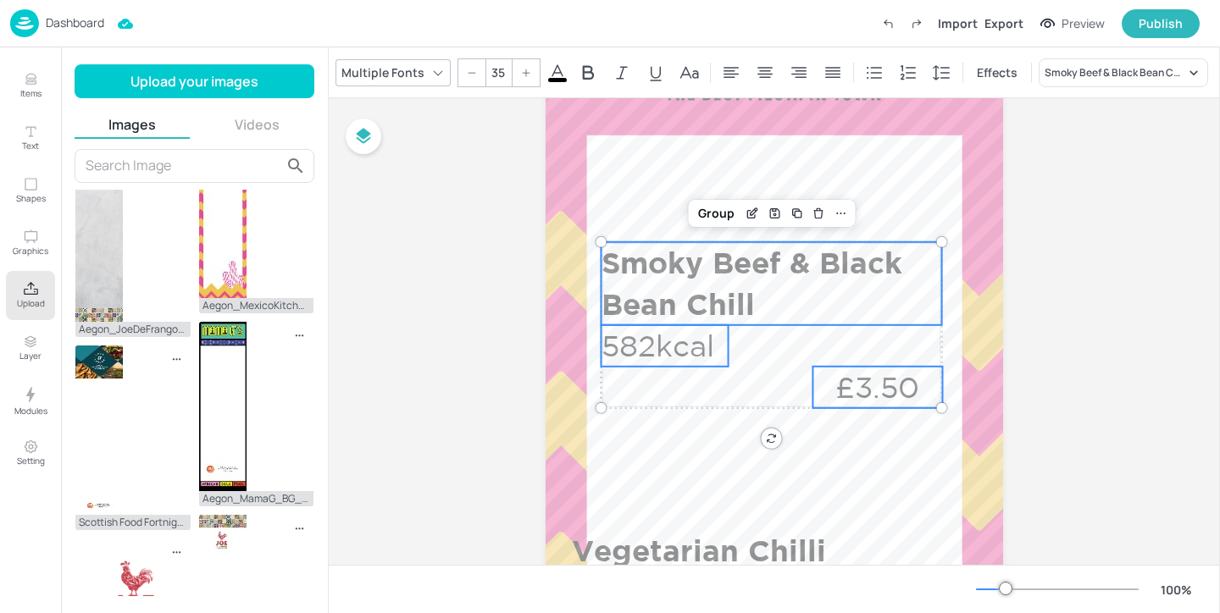
click at [885, 259] on p "Smoky Beef & Black Bean Chill" at bounding box center [771, 283] width 341 height 83
click at [711, 215] on div "Group" at bounding box center [716, 213] width 50 height 22
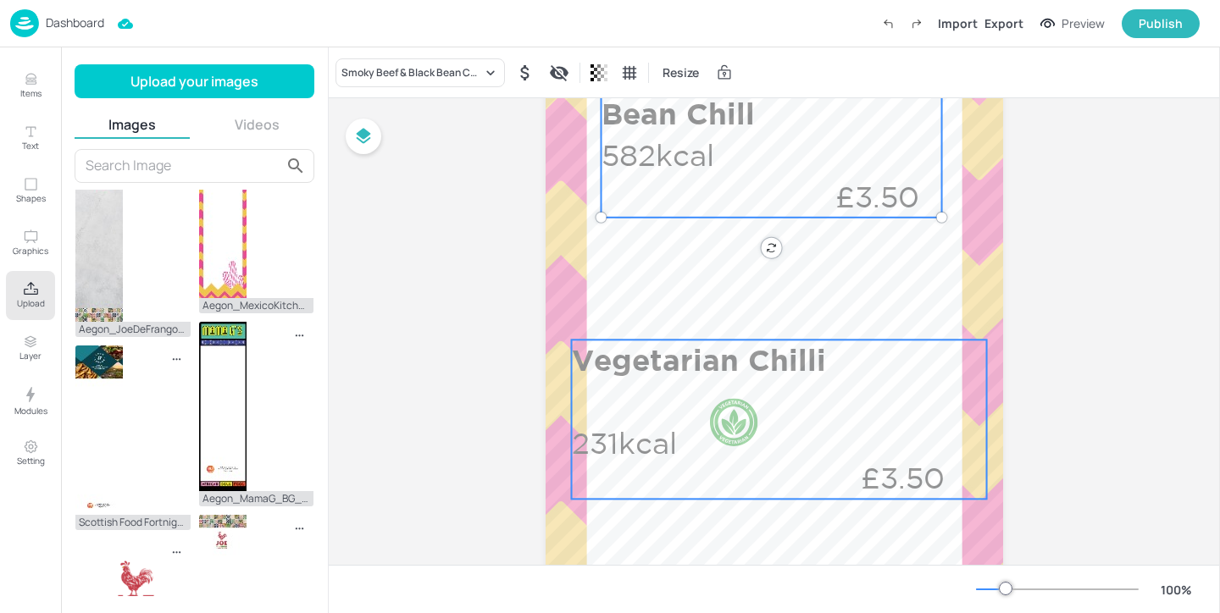
scroll to position [502, 0]
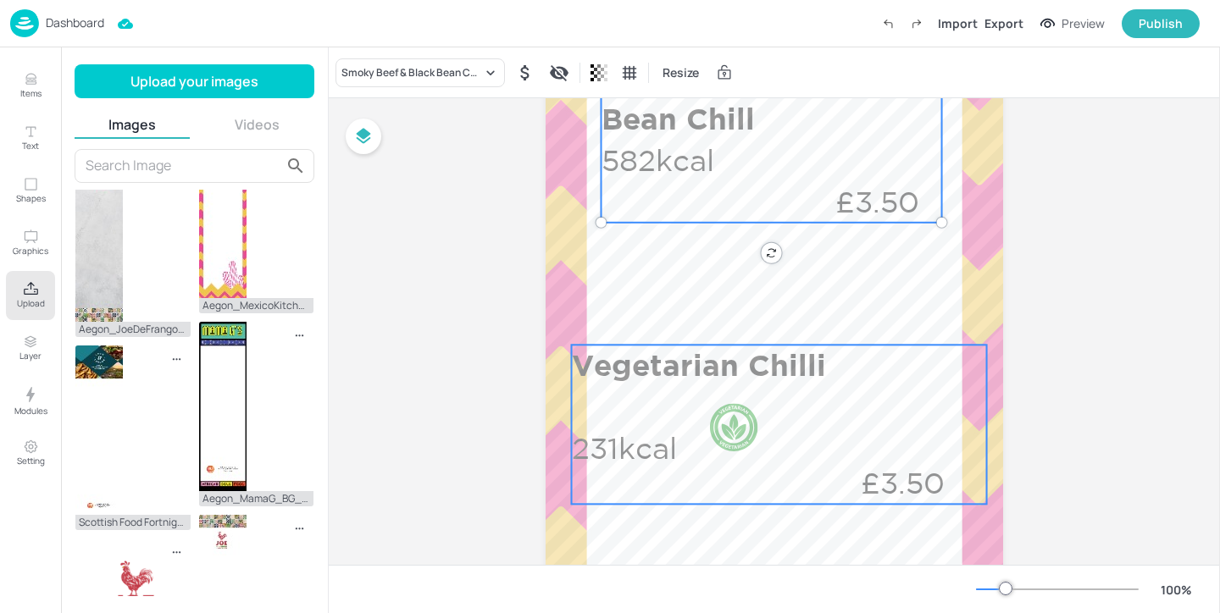
click at [780, 381] on p "Vegetarian Chilli" at bounding box center [775, 366] width 407 height 42
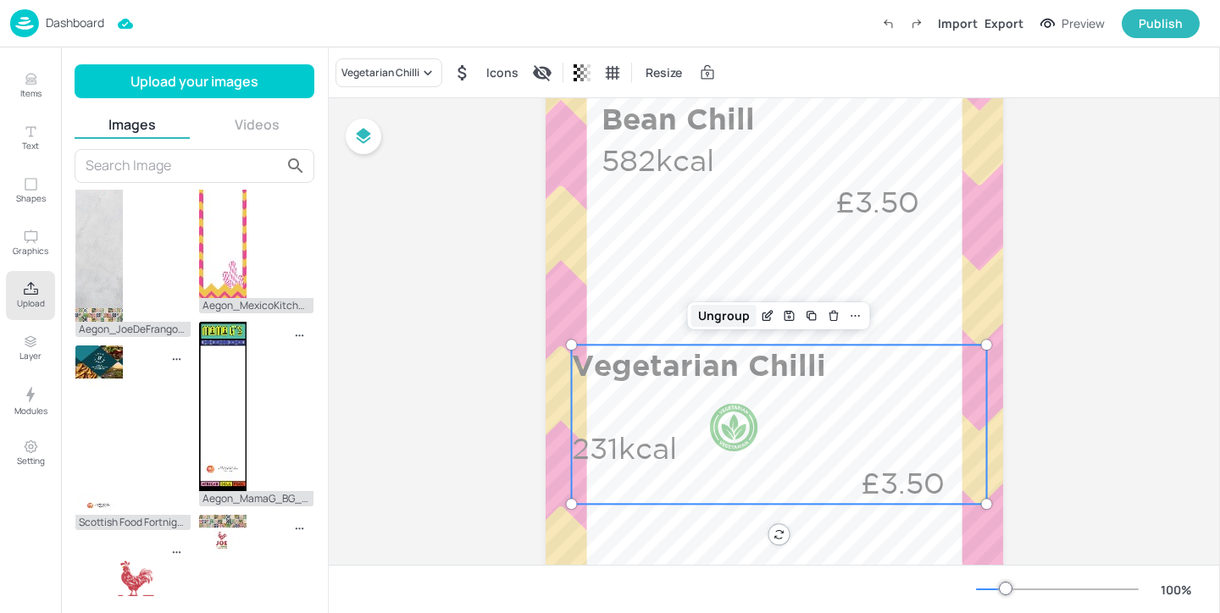
click at [710, 317] on div "Ungroup" at bounding box center [723, 316] width 65 height 22
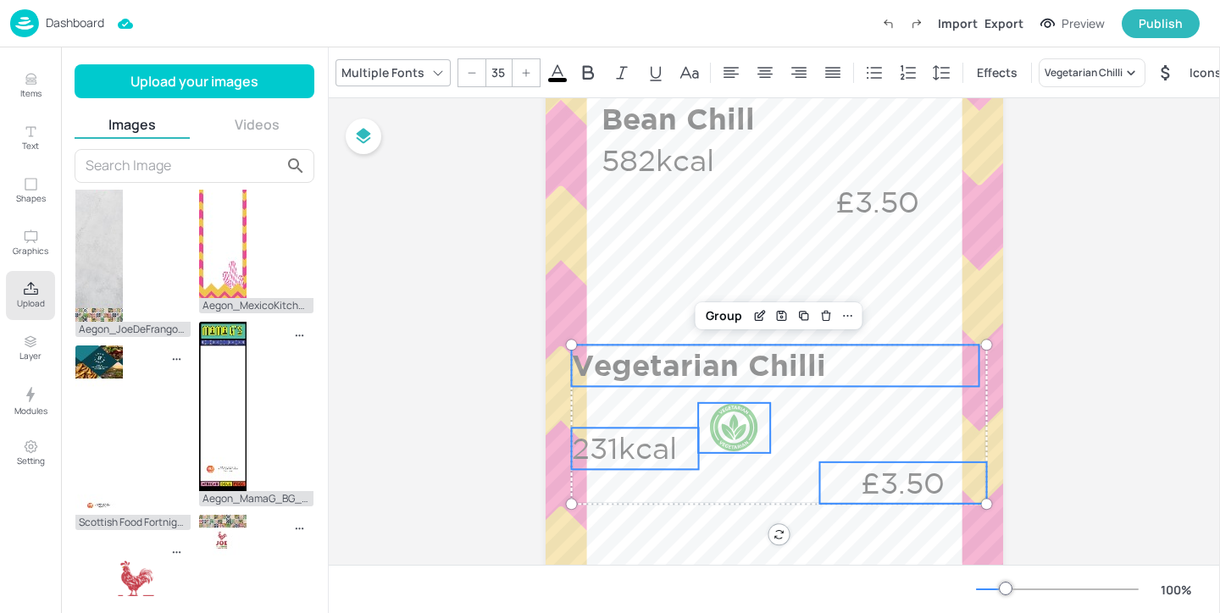
click at [675, 357] on p "Vegetarian Chilli" at bounding box center [775, 366] width 407 height 42
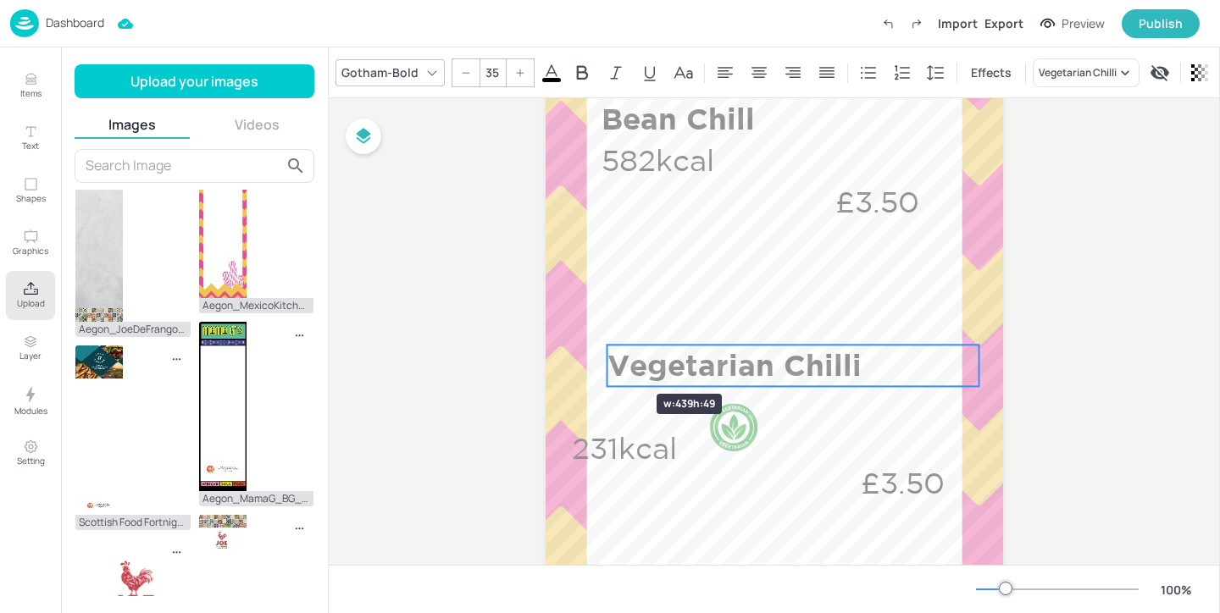
drag, startPoint x: 570, startPoint y: 368, endPoint x: 606, endPoint y: 363, distance: 35.9
click at [606, 363] on div at bounding box center [608, 366] width 14 height 42
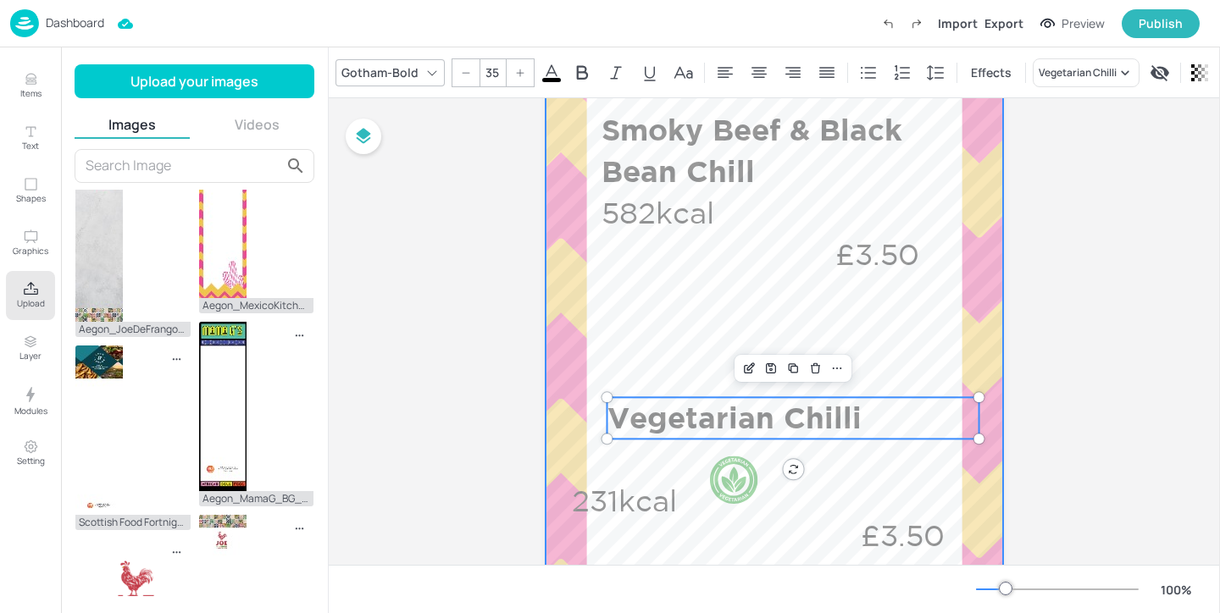
scroll to position [448, 0]
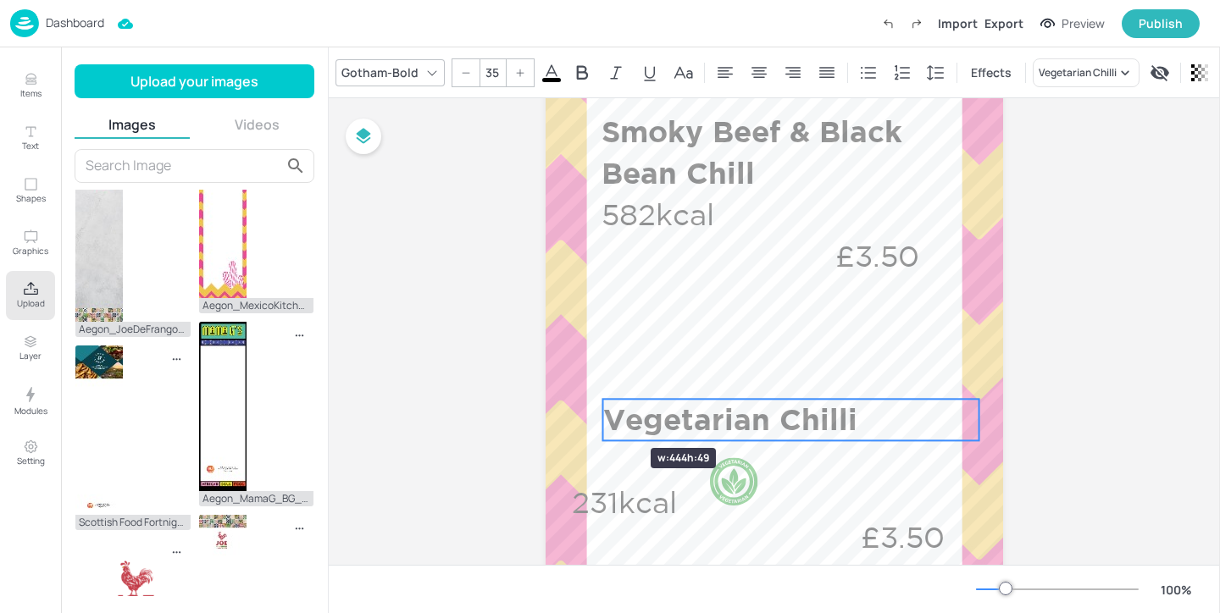
click at [600, 418] on div at bounding box center [603, 420] width 14 height 42
drag, startPoint x: 975, startPoint y: 418, endPoint x: 936, endPoint y: 418, distance: 39.0
click at [936, 418] on div at bounding box center [940, 420] width 14 height 42
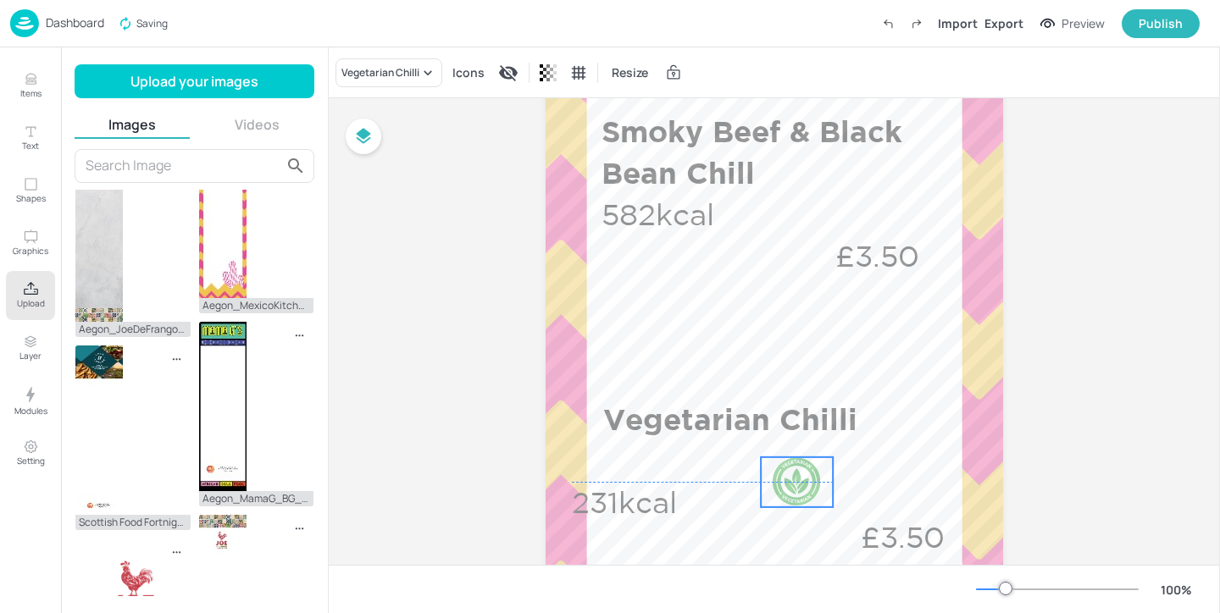
drag, startPoint x: 722, startPoint y: 478, endPoint x: 784, endPoint y: 480, distance: 62.7
click at [784, 480] on div at bounding box center [797, 482] width 50 height 50
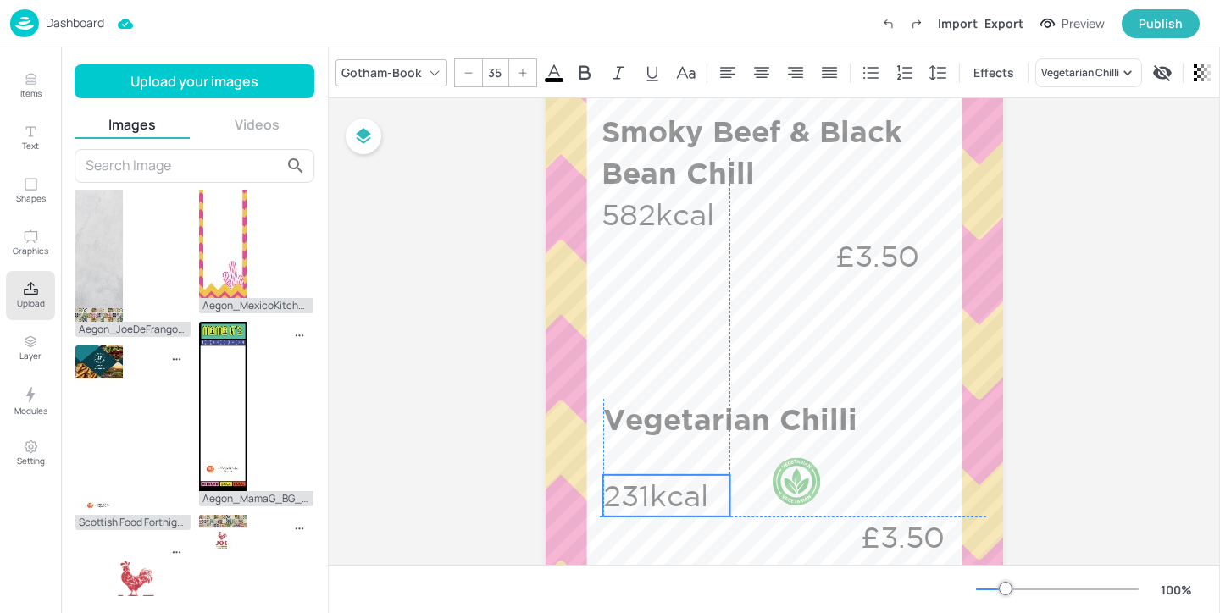
drag, startPoint x: 619, startPoint y: 498, endPoint x: 648, endPoint y: 490, distance: 29.8
click at [648, 490] on p "231kcal" at bounding box center [666, 496] width 127 height 42
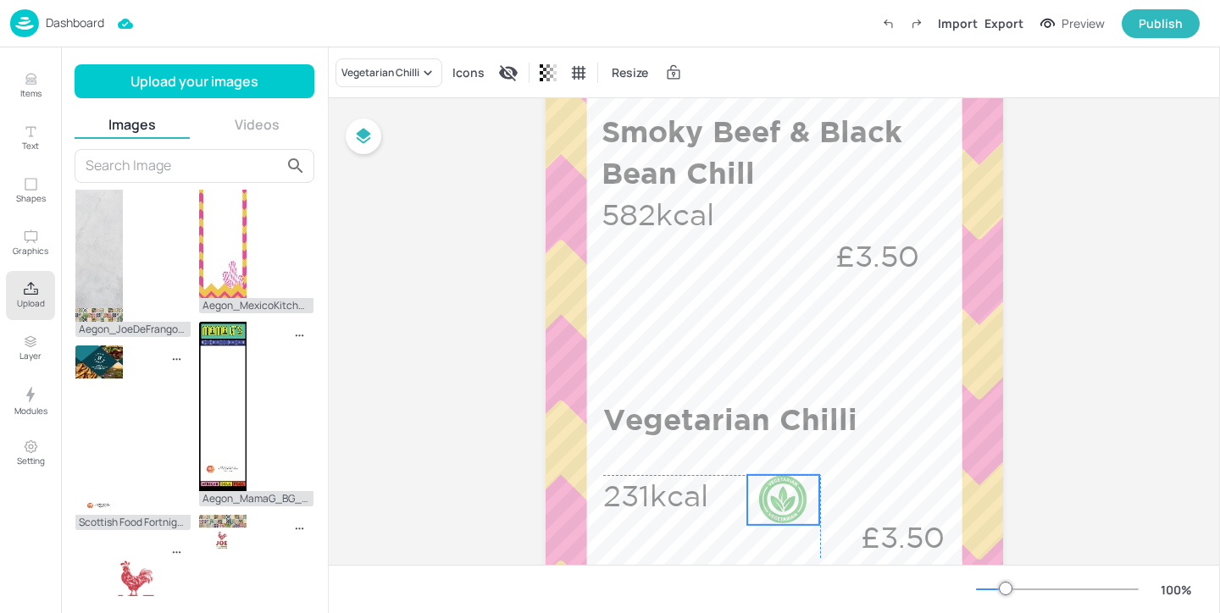
drag, startPoint x: 809, startPoint y: 488, endPoint x: 796, endPoint y: 508, distance: 24.0
click at [796, 508] on div at bounding box center [783, 500] width 50 height 50
